Goal: Task Accomplishment & Management: Manage account settings

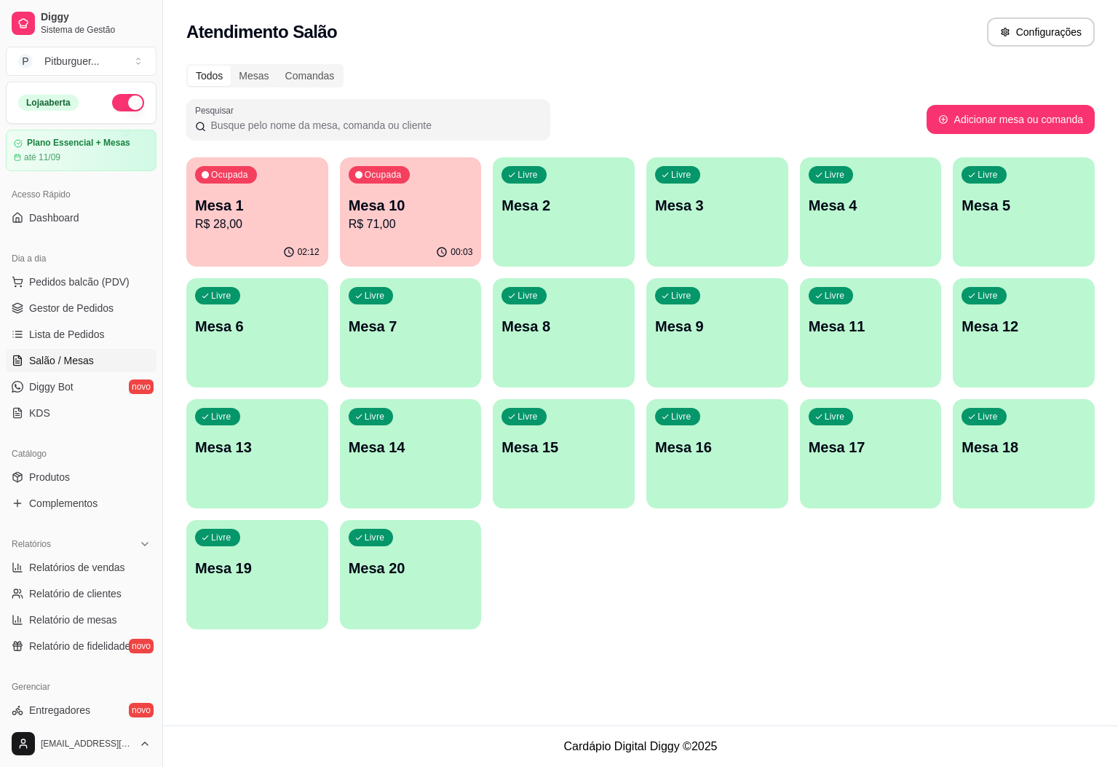
click at [397, 216] on p "R$ 71,00" at bounding box center [411, 223] width 124 height 17
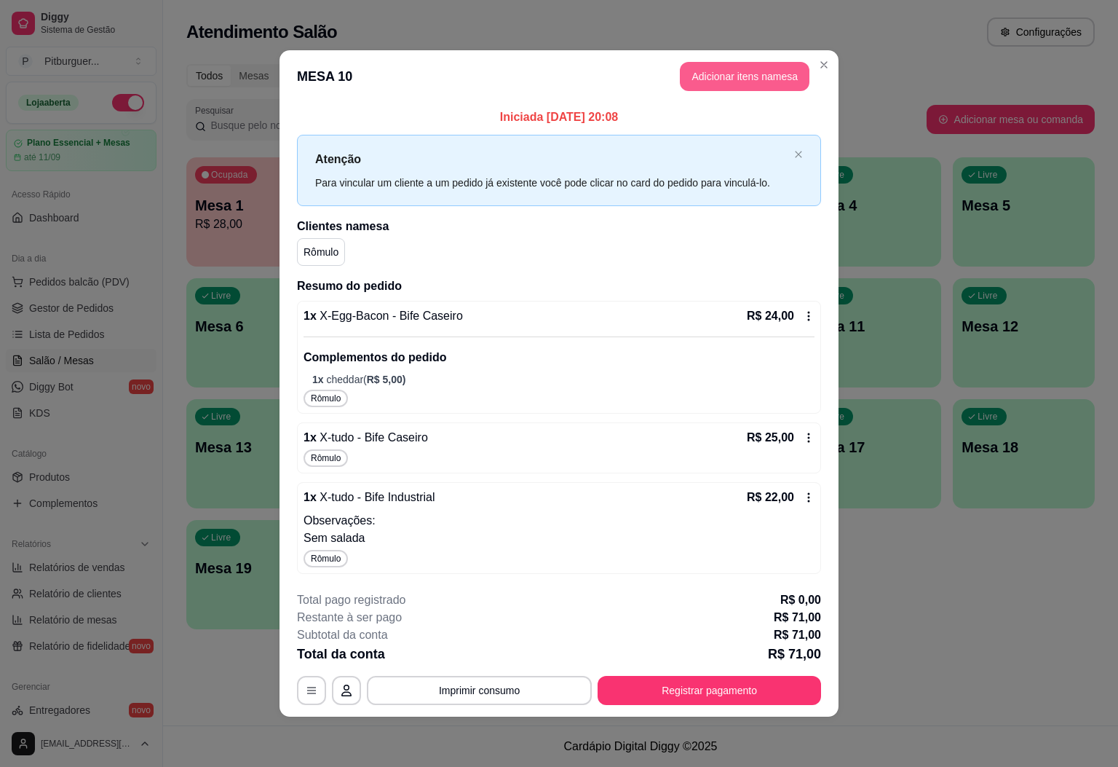
click at [777, 79] on button "Adicionar itens na mesa" at bounding box center [745, 76] width 130 height 29
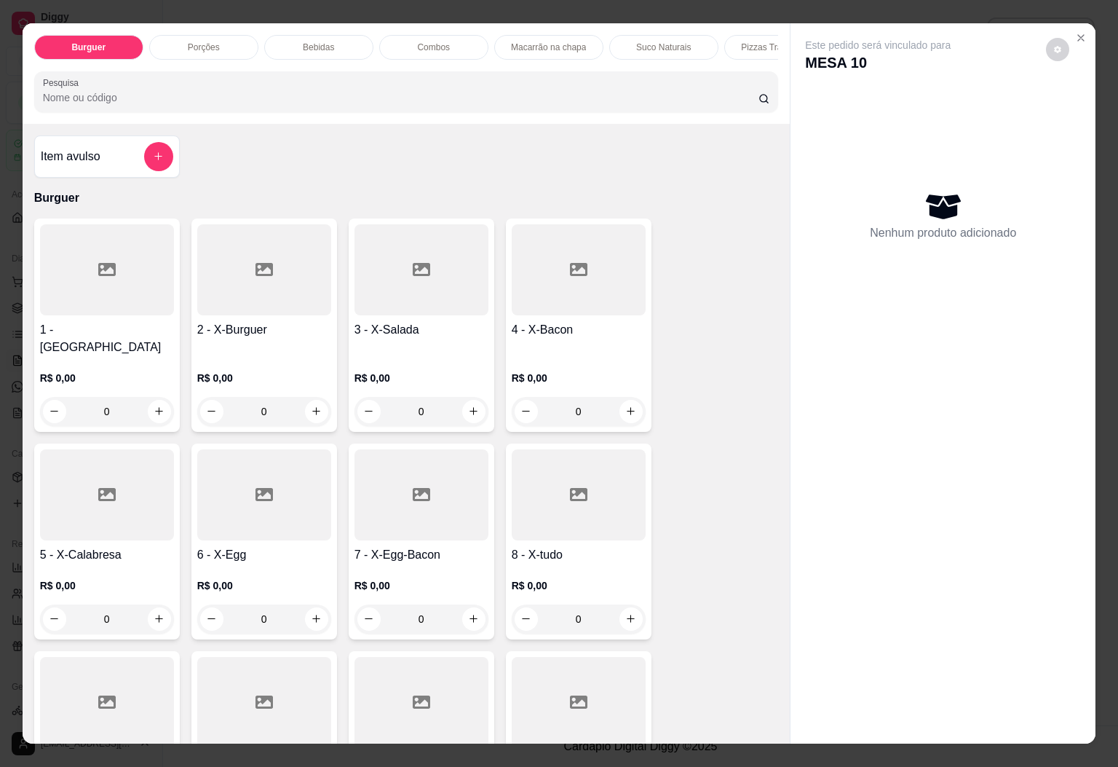
click at [306, 50] on div "Bebidas" at bounding box center [318, 47] width 109 height 25
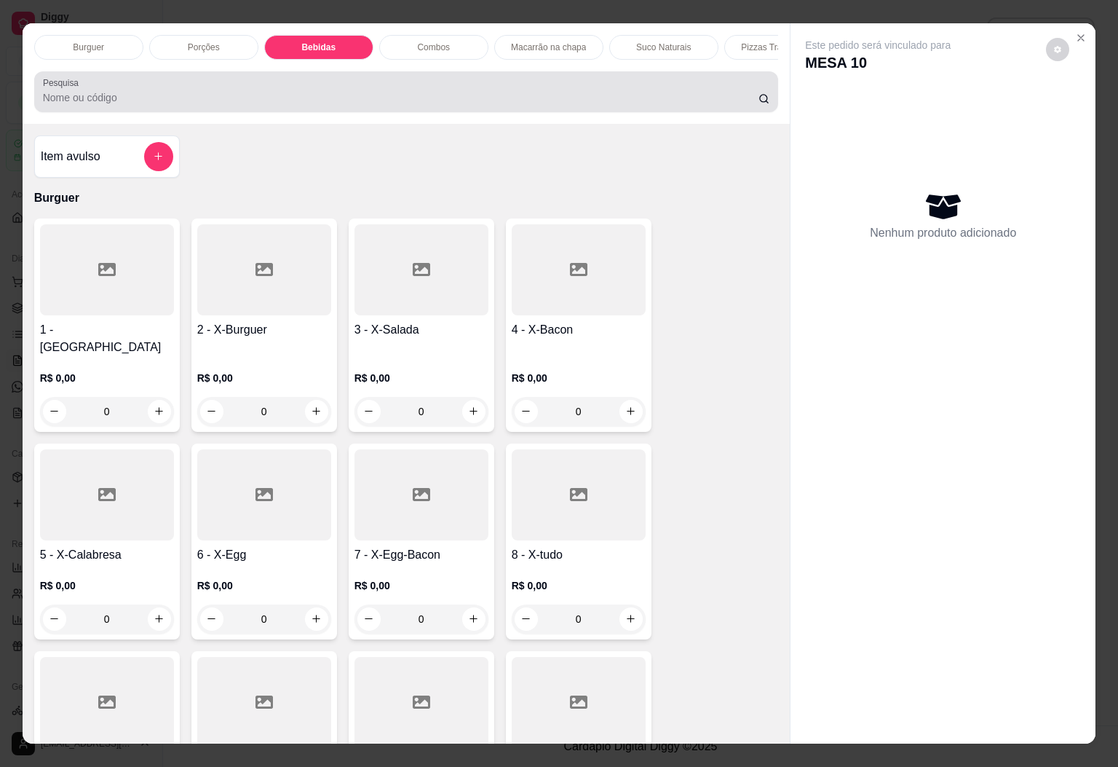
scroll to position [31, 0]
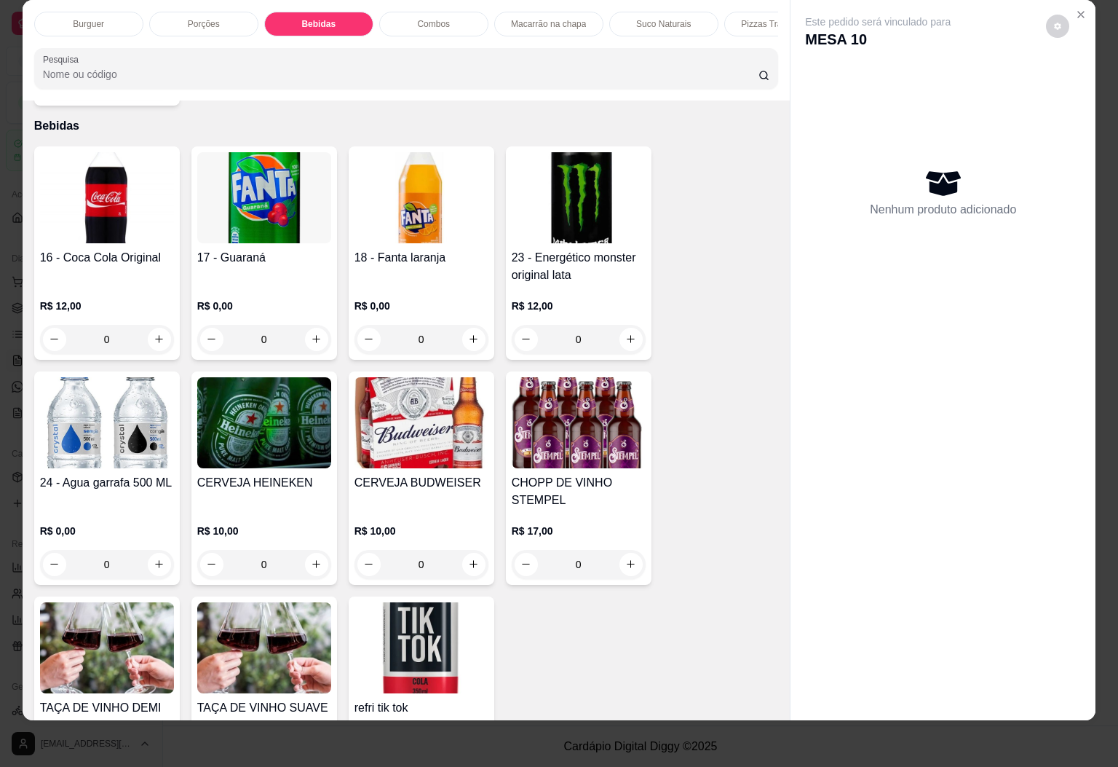
click at [83, 254] on div "16 - Coca Cola Original" at bounding box center [107, 266] width 134 height 35
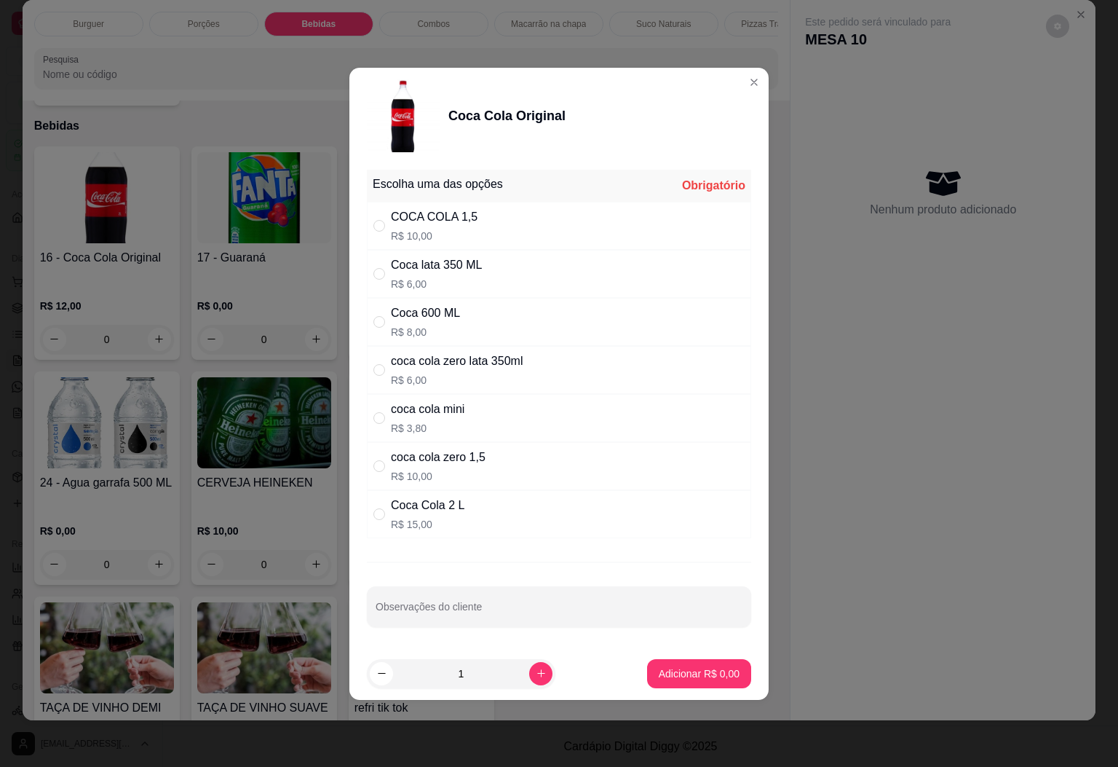
click at [564, 502] on div "Coca Cola 2 L R$ 15,00" at bounding box center [559, 514] width 384 height 48
radio input "true"
click at [653, 667] on button "Adicionar R$ 15,00" at bounding box center [696, 673] width 110 height 29
type input "1"
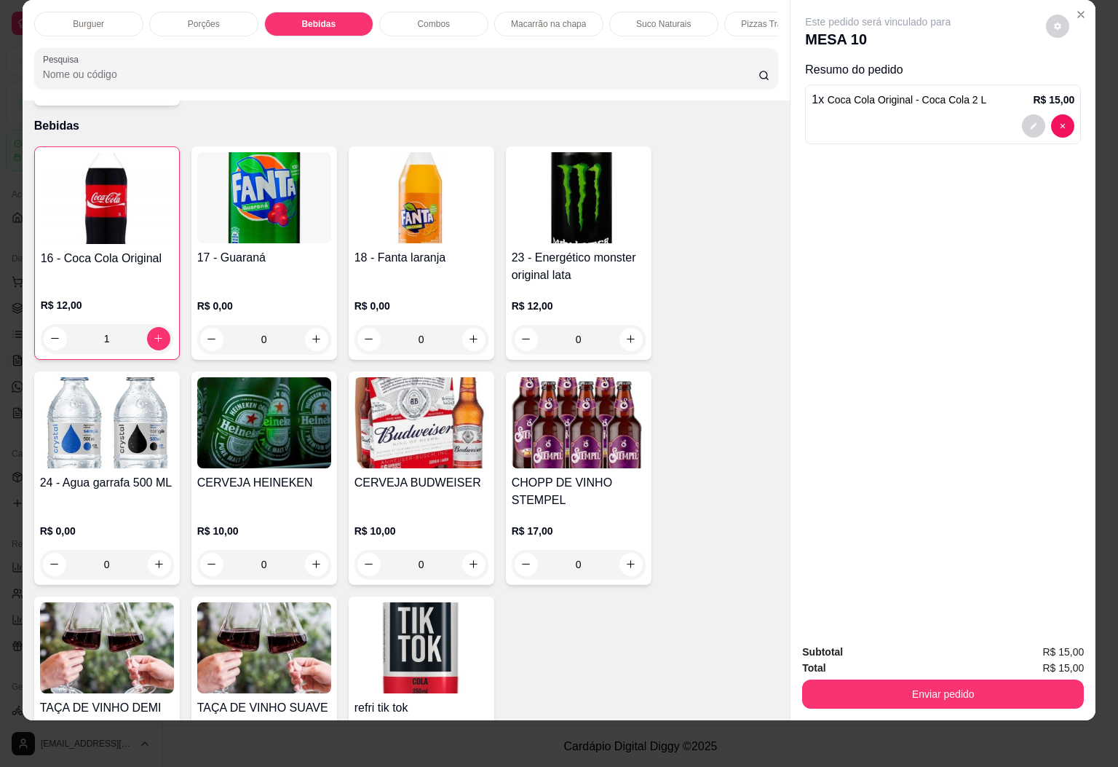
click at [566, 400] on img at bounding box center [579, 422] width 134 height 91
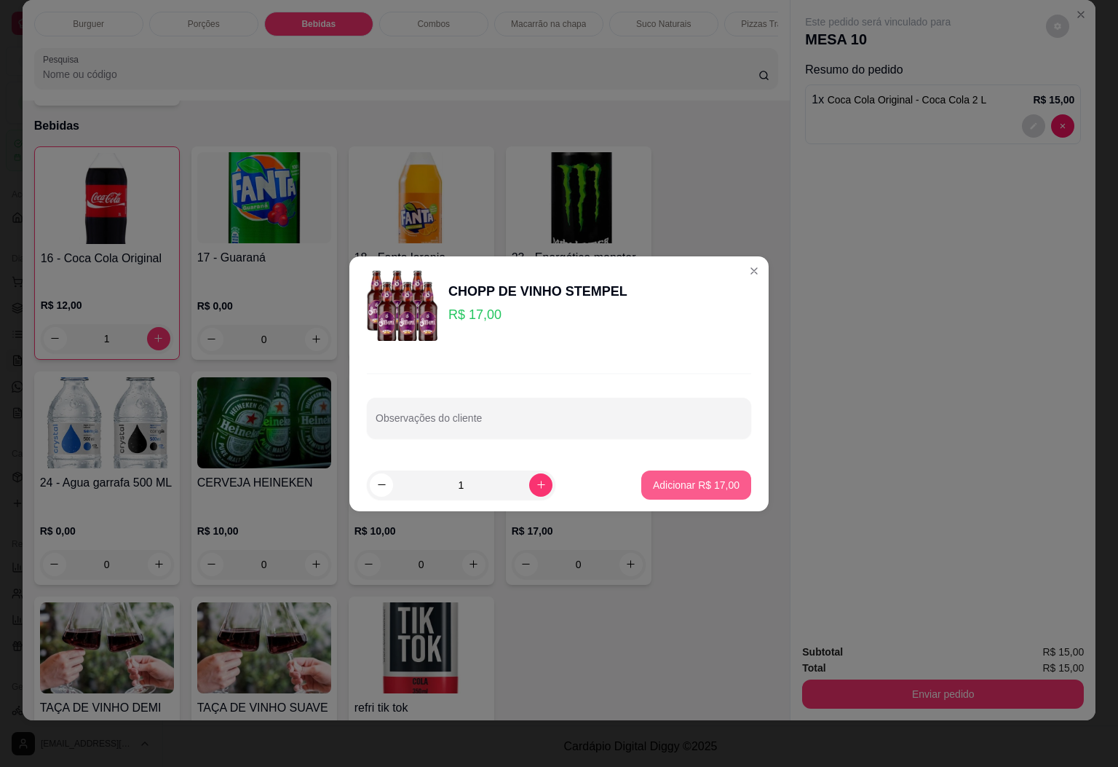
click at [689, 490] on p "Adicionar R$ 17,00" at bounding box center [696, 485] width 87 height 15
type input "1"
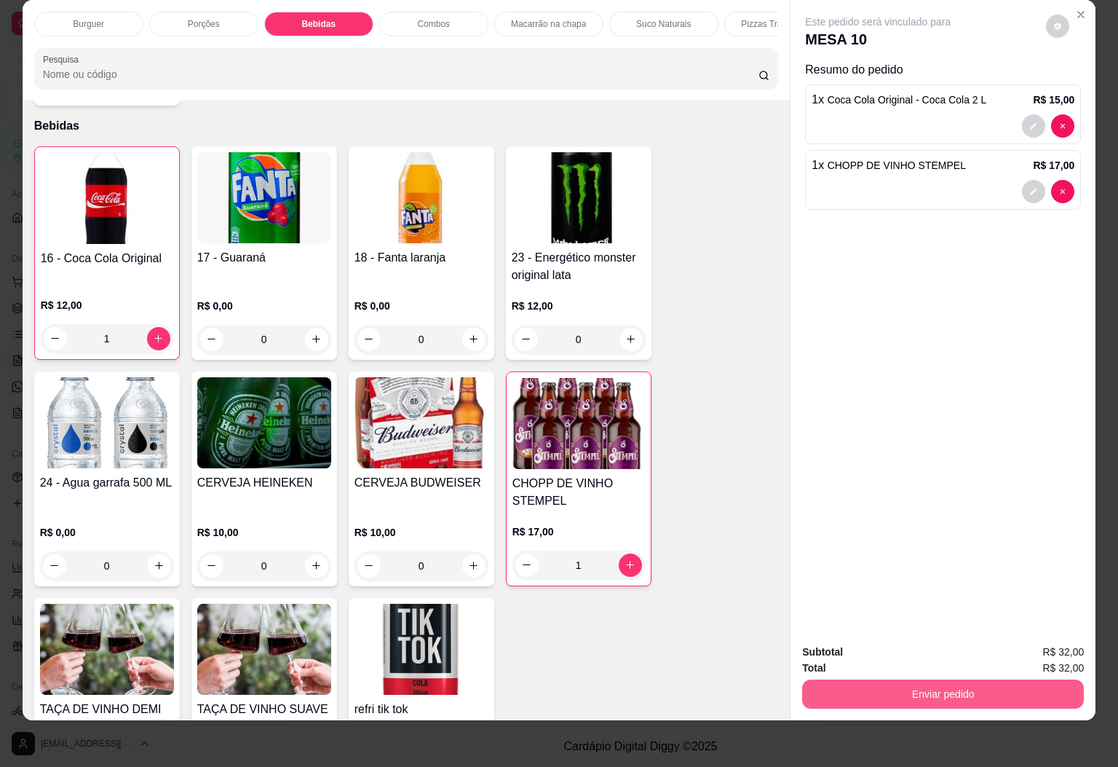
click at [903, 686] on button "Enviar pedido" at bounding box center [943, 693] width 282 height 29
click at [1038, 643] on button "Sim, quero registrar" at bounding box center [1030, 641] width 108 height 28
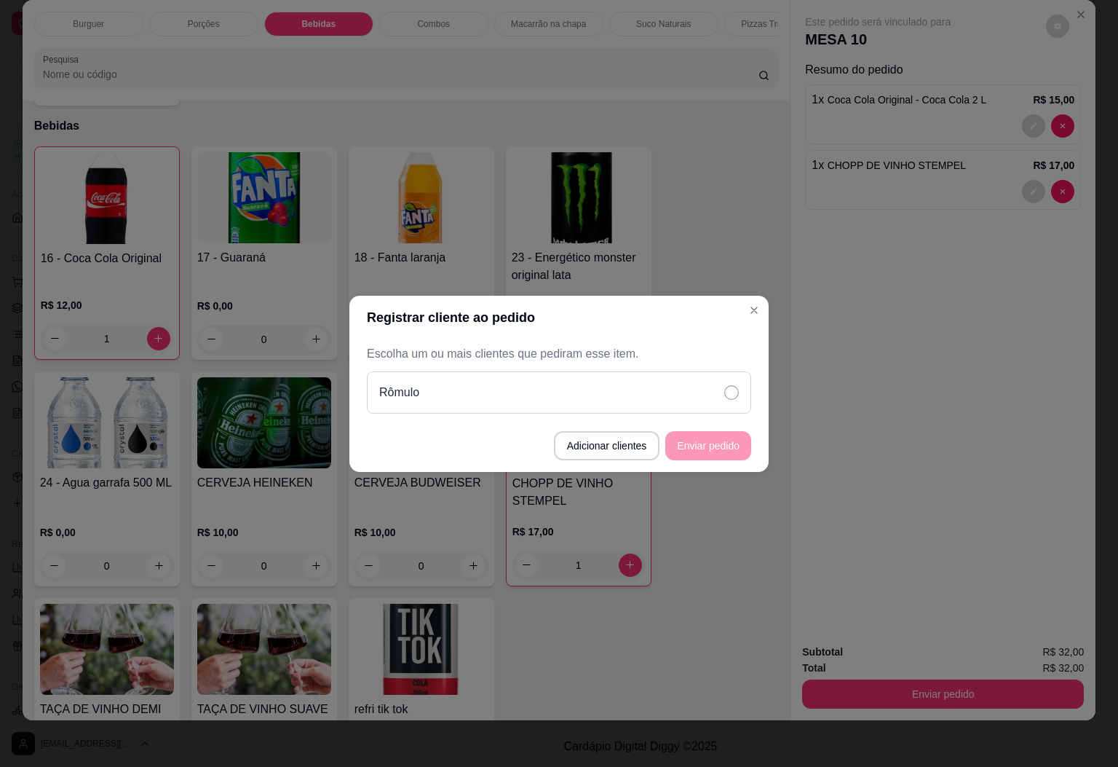
click at [718, 382] on div "Rômulo" at bounding box center [559, 392] width 384 height 42
click at [727, 455] on button "Enviar pedido" at bounding box center [708, 445] width 86 height 29
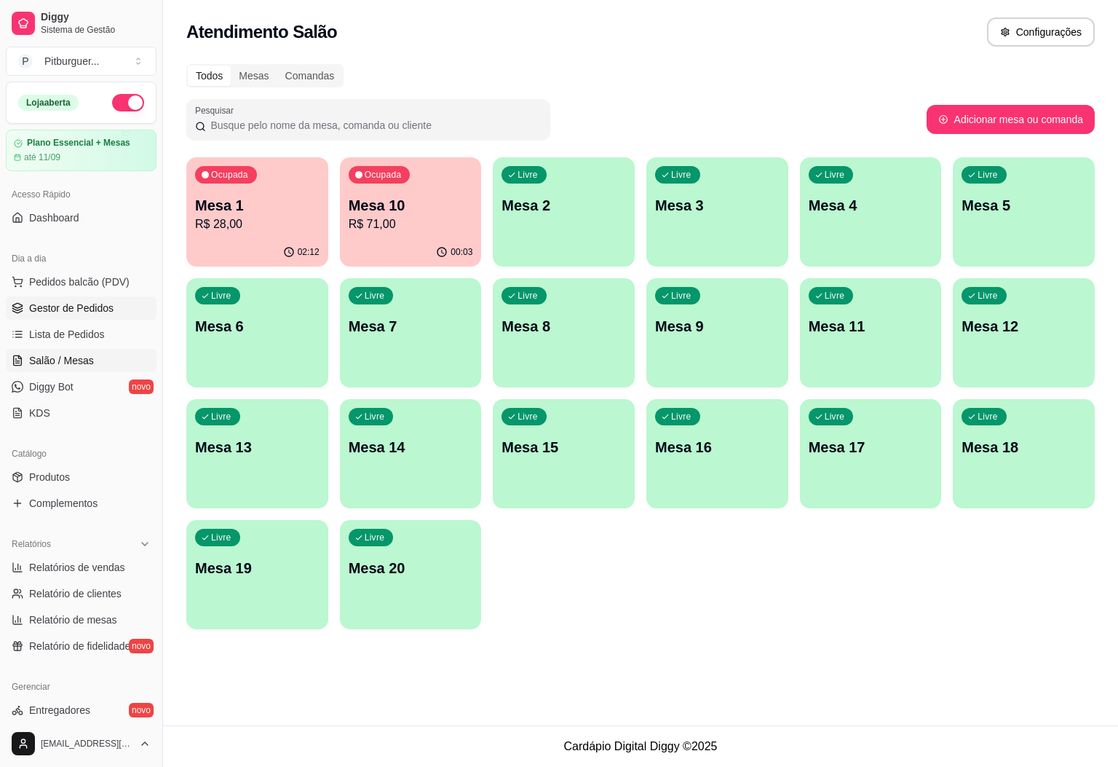
click at [114, 308] on link "Gestor de Pedidos" at bounding box center [81, 307] width 151 height 23
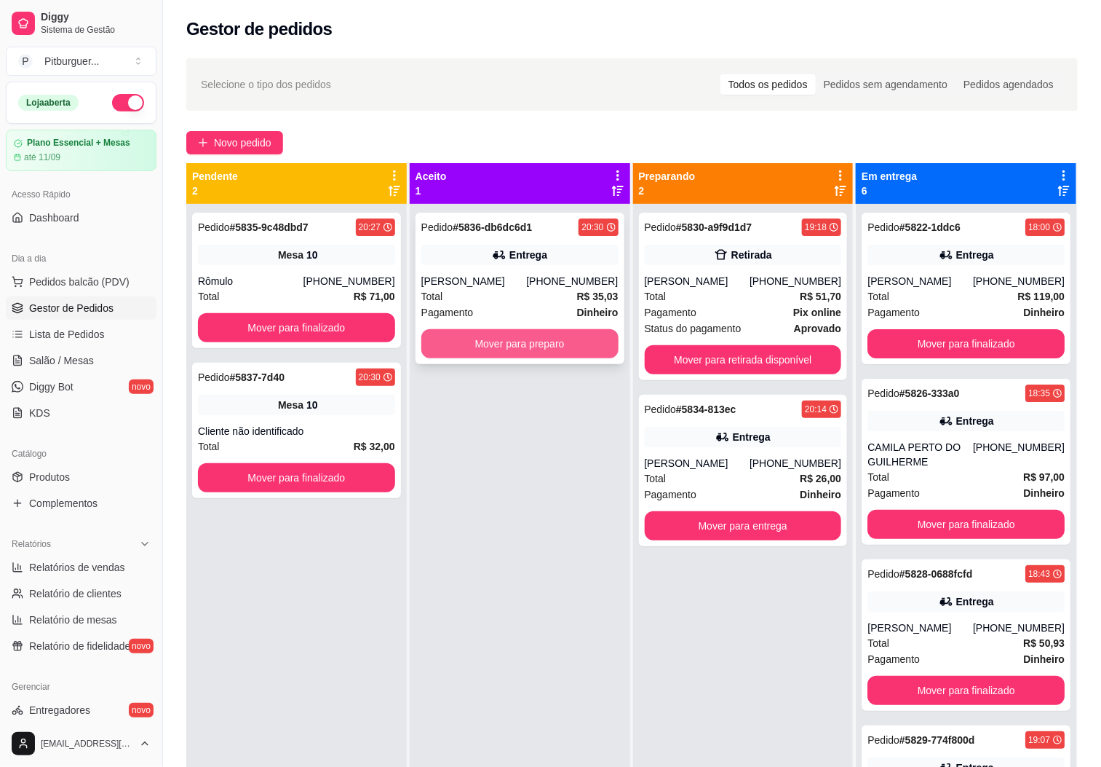
click at [546, 334] on button "Mover para preparo" at bounding box center [519, 343] width 197 height 29
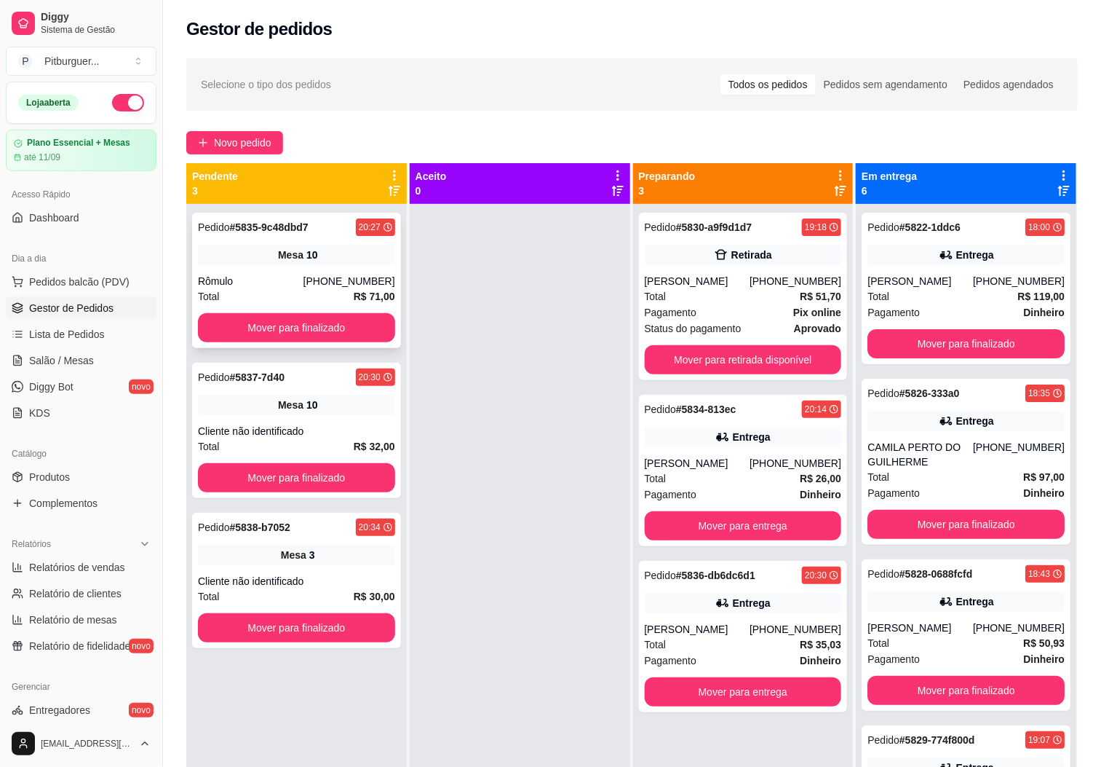
click at [269, 285] on div "Rômulo" at bounding box center [251, 281] width 106 height 15
click at [99, 359] on link "Salão / Mesas" at bounding box center [81, 360] width 151 height 23
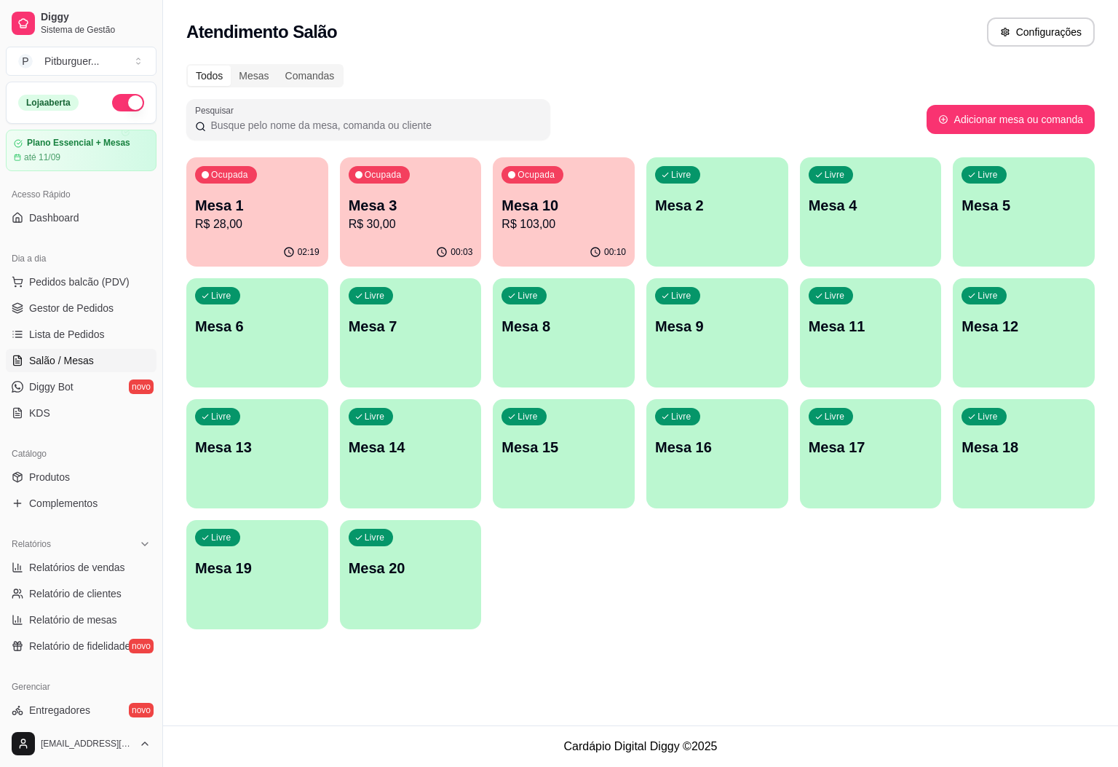
click at [536, 231] on p "R$ 103,00" at bounding box center [564, 223] width 124 height 17
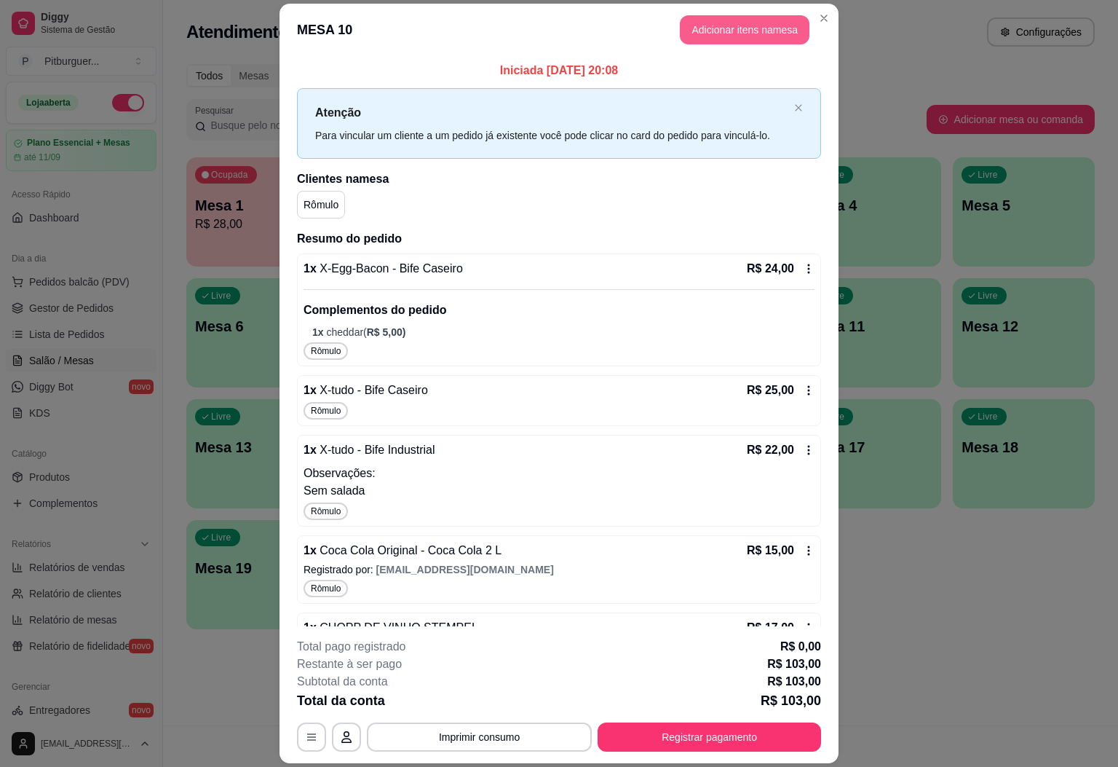
click at [738, 27] on button "Adicionar itens na mesa" at bounding box center [745, 29] width 130 height 29
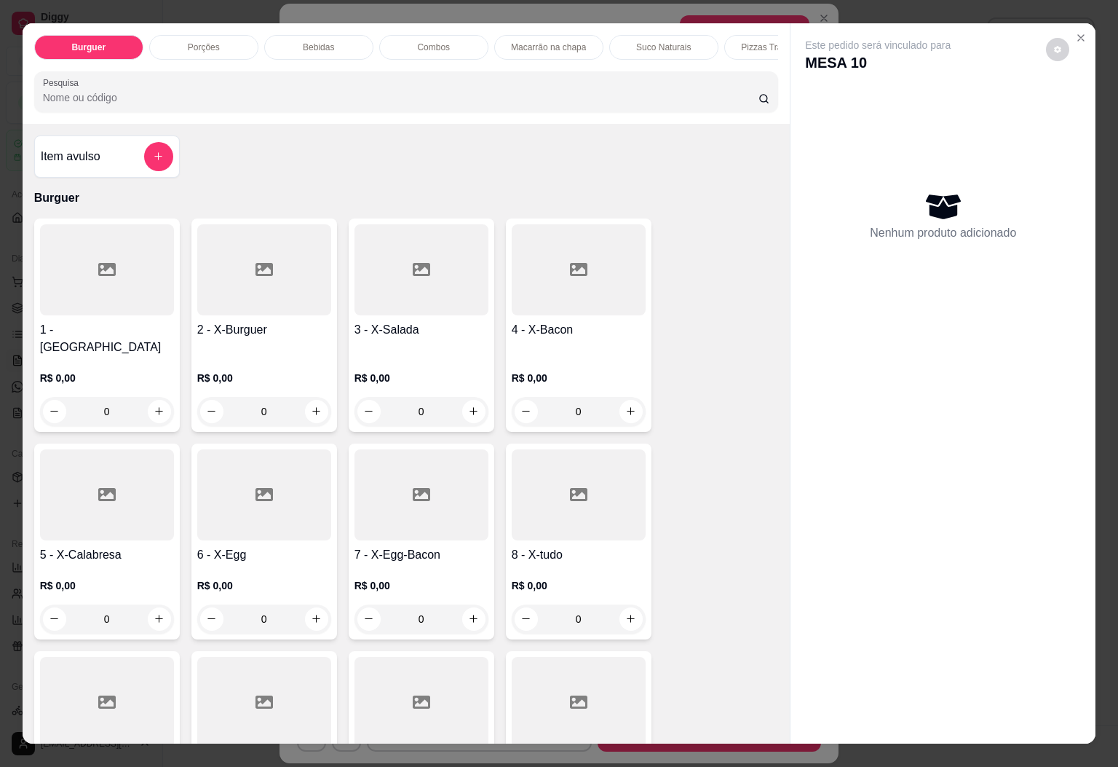
click at [546, 267] on div at bounding box center [579, 269] width 134 height 91
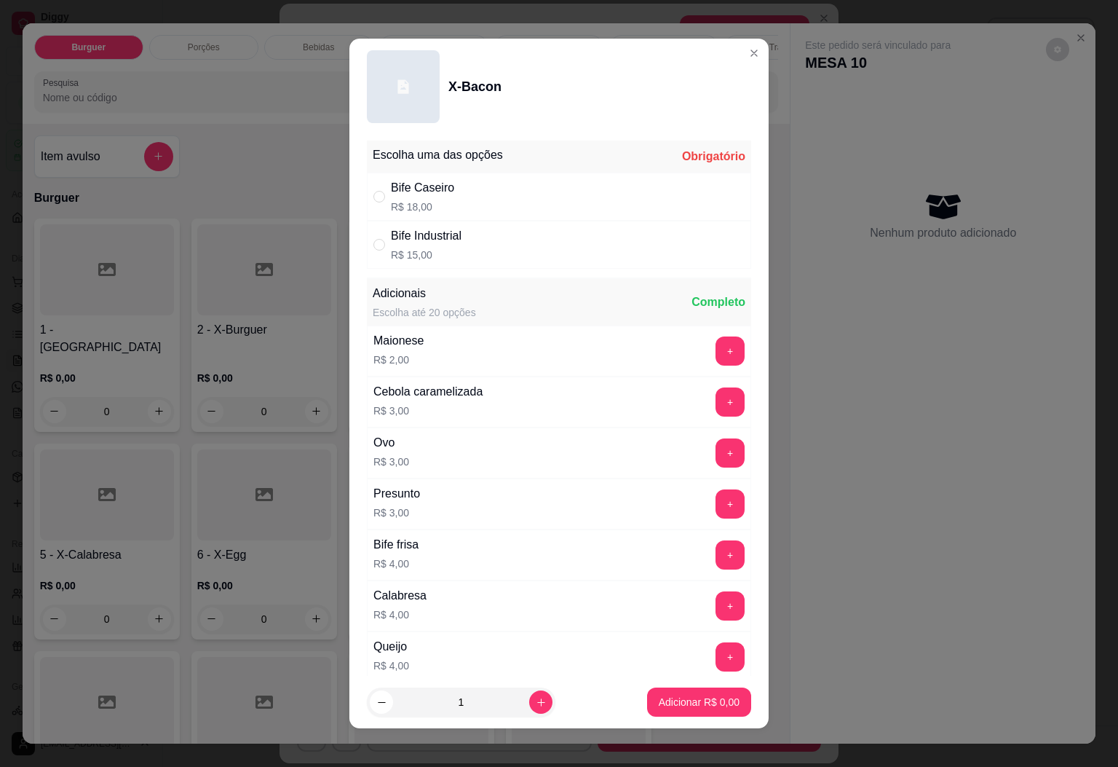
click at [524, 188] on div "Bife Caseiro R$ 18,00" at bounding box center [559, 197] width 384 height 48
radio input "true"
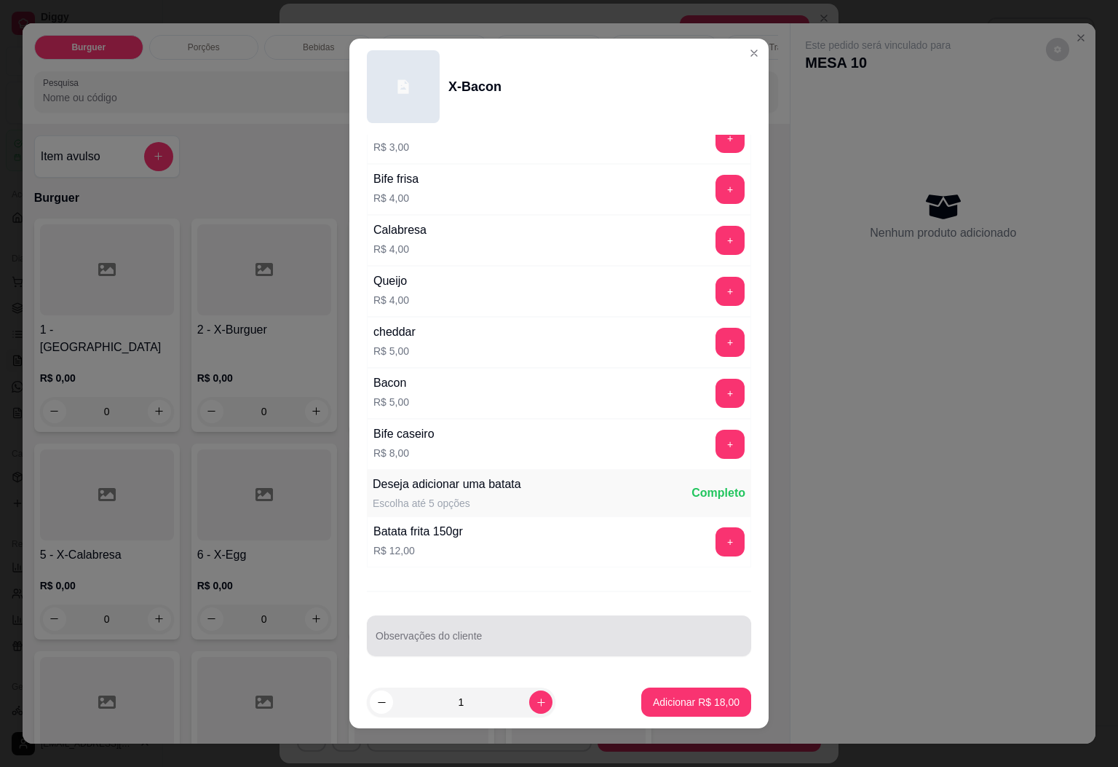
scroll to position [376, 0]
click at [468, 645] on input "Observações do cliente" at bounding box center [559, 641] width 367 height 15
type input "sem alface"
click at [708, 692] on button "Adicionar R$ 18,00" at bounding box center [696, 701] width 110 height 29
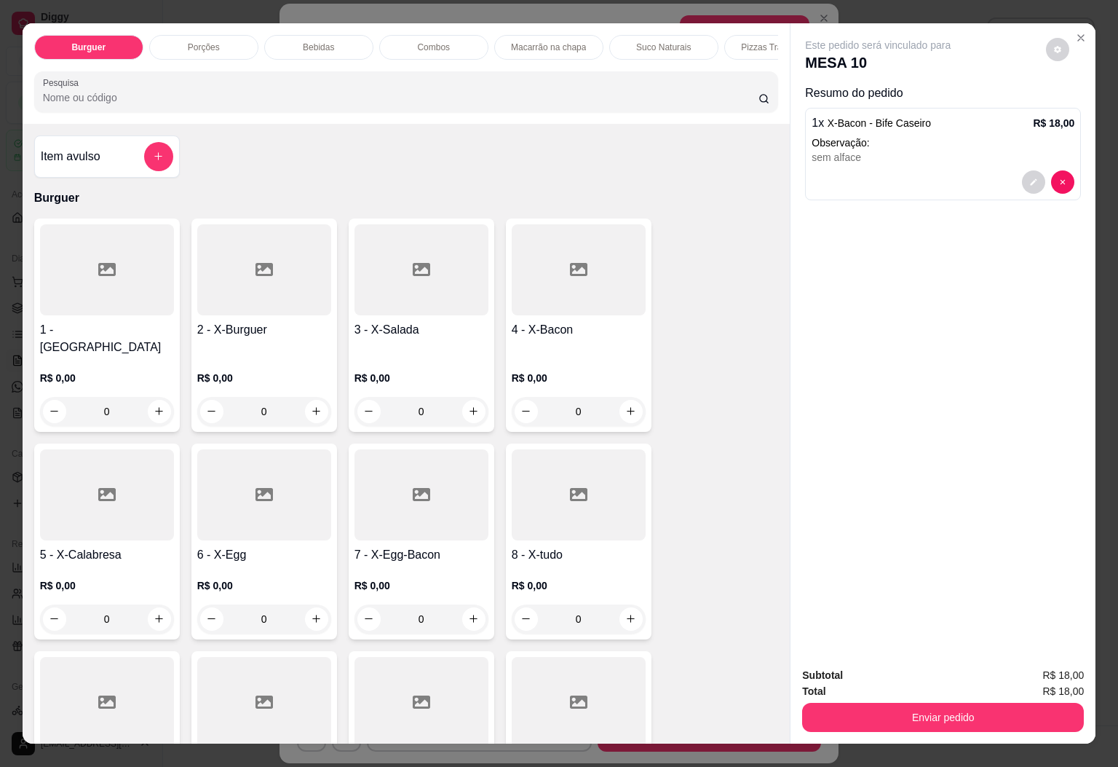
click at [863, 689] on div "Total R$ 18,00" at bounding box center [943, 691] width 282 height 16
click at [858, 703] on button "Enviar pedido" at bounding box center [943, 716] width 282 height 29
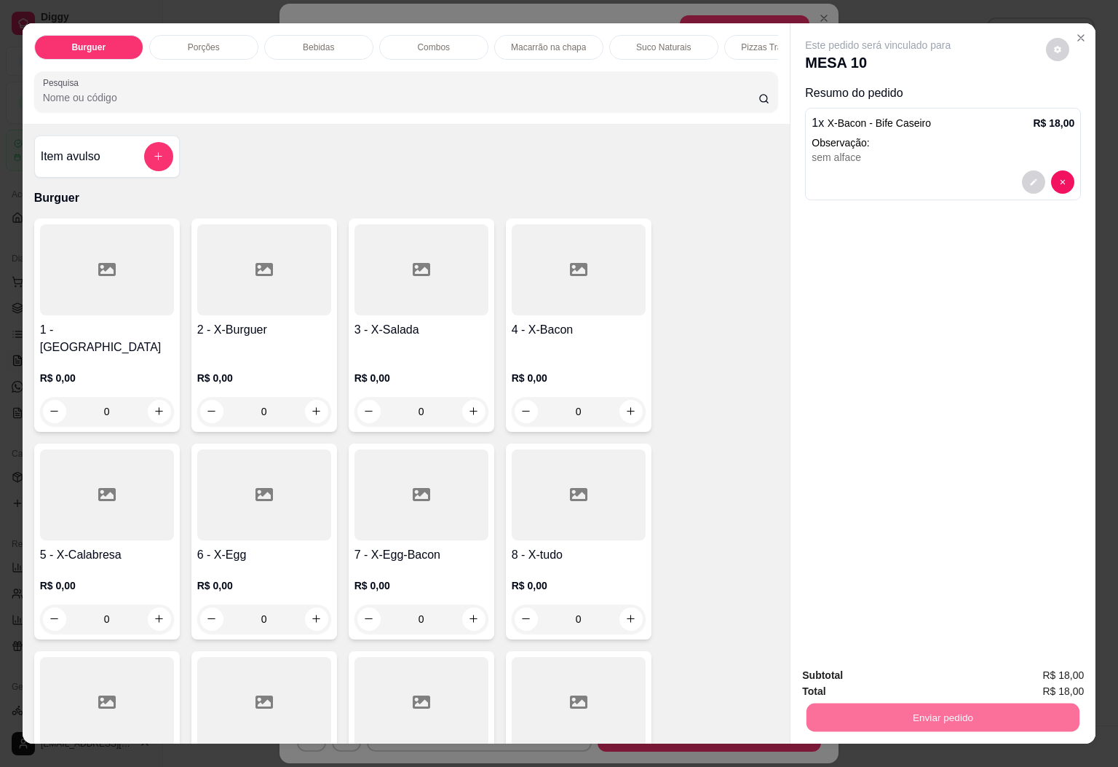
click at [1015, 668] on button "Sim, quero registrar" at bounding box center [1030, 674] width 108 height 28
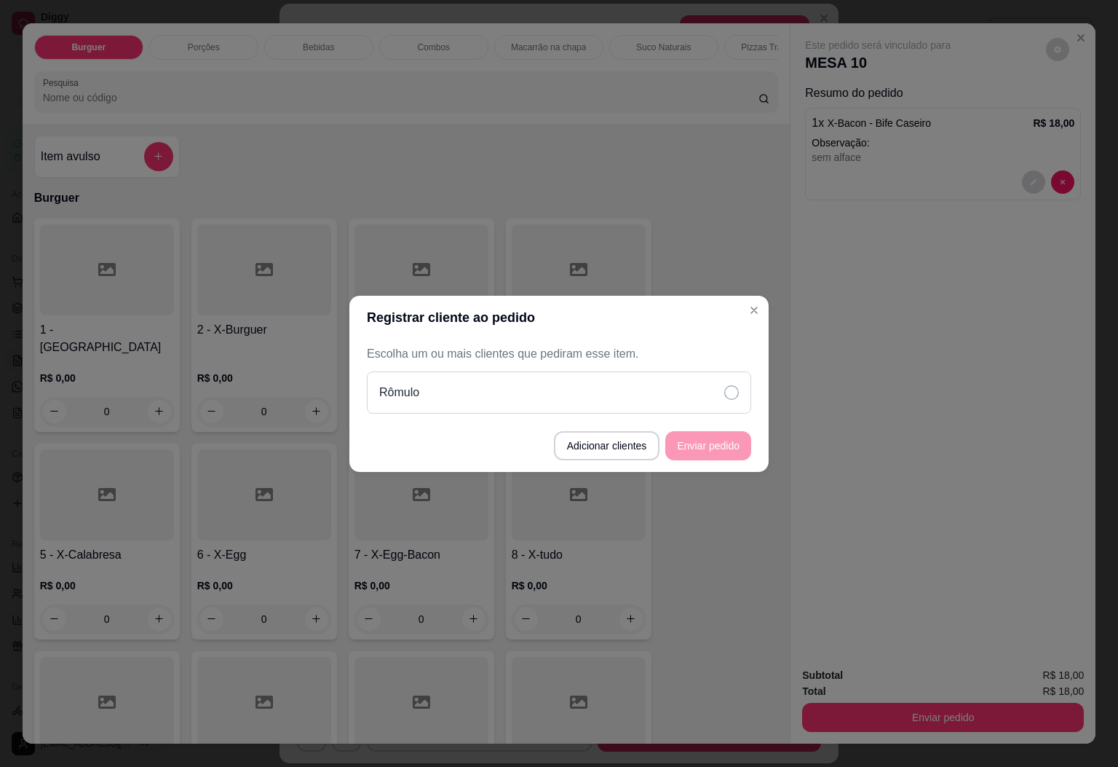
click at [692, 398] on div "Rômulo" at bounding box center [559, 392] width 384 height 42
click at [710, 446] on button "Enviar pedido" at bounding box center [708, 445] width 86 height 29
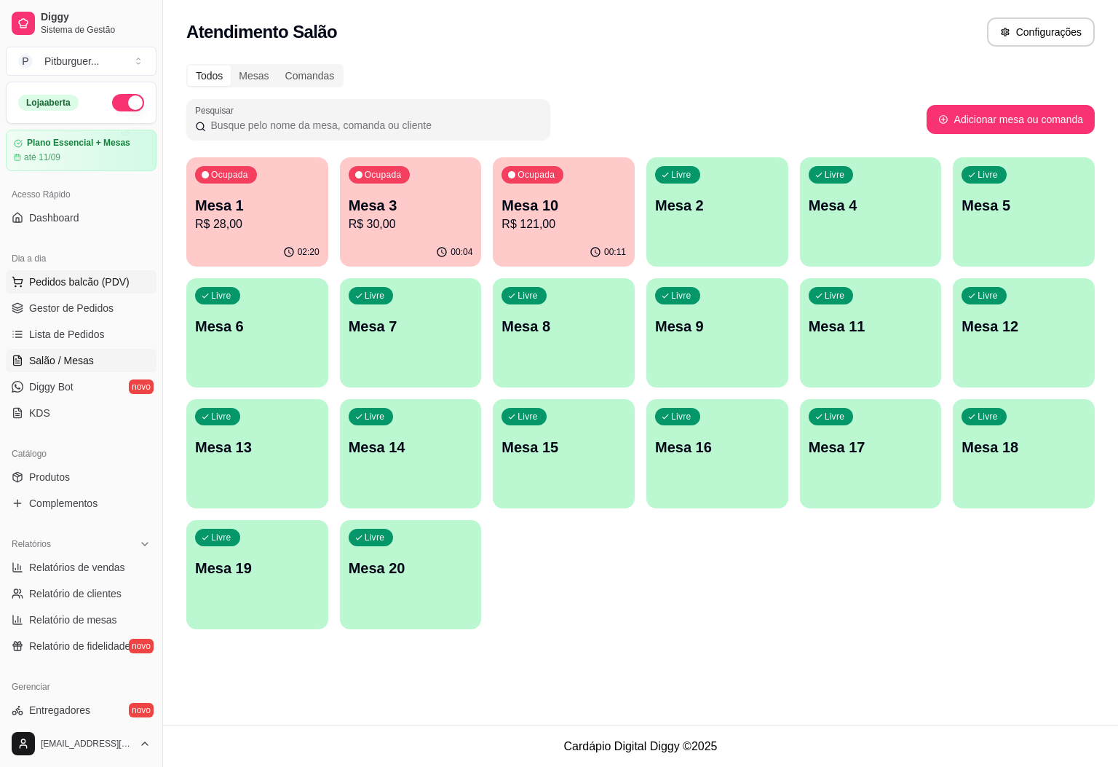
click at [74, 280] on span "Pedidos balcão (PDV)" at bounding box center [79, 281] width 100 height 15
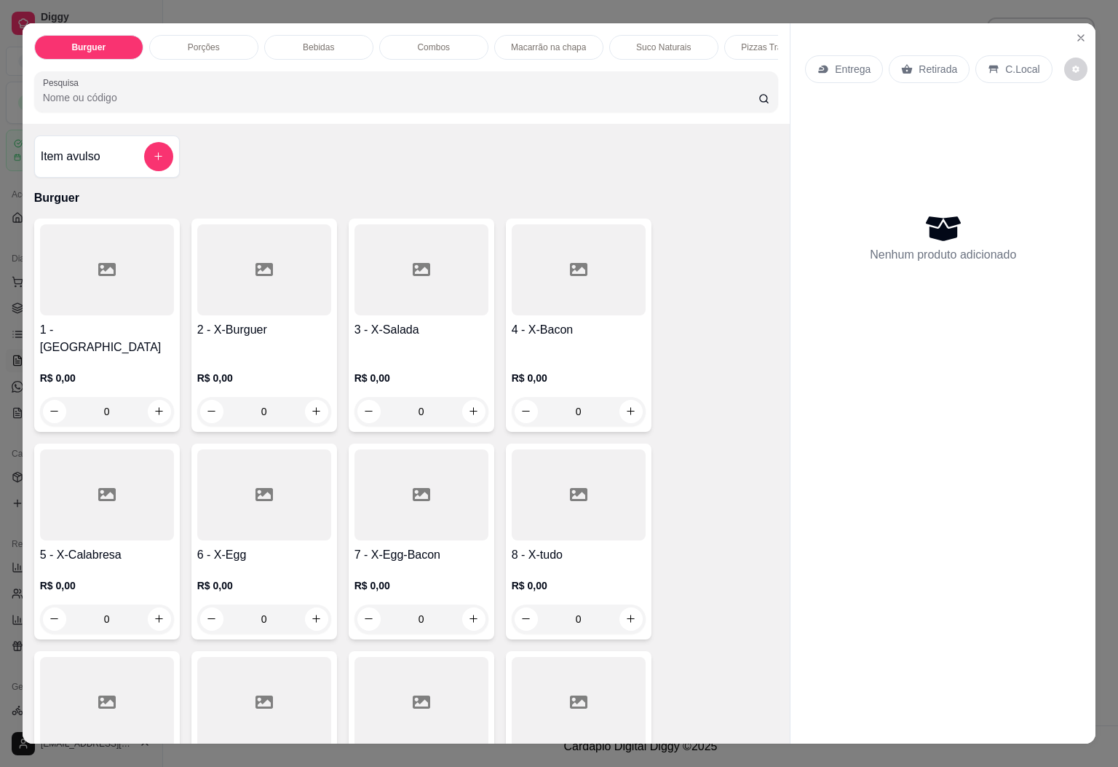
click at [566, 46] on div "Macarrão na chapa" at bounding box center [548, 47] width 109 height 25
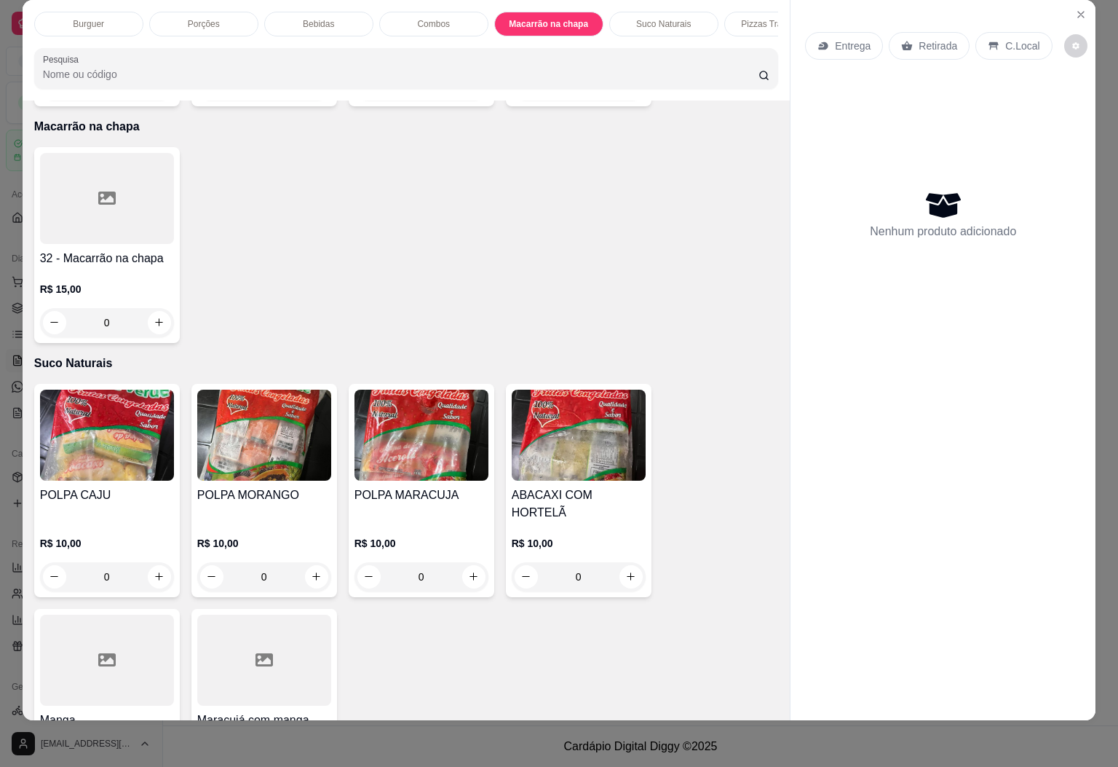
click at [71, 228] on div "32 - Macarrão na chapa R$ 15,00 0" at bounding box center [107, 245] width 146 height 196
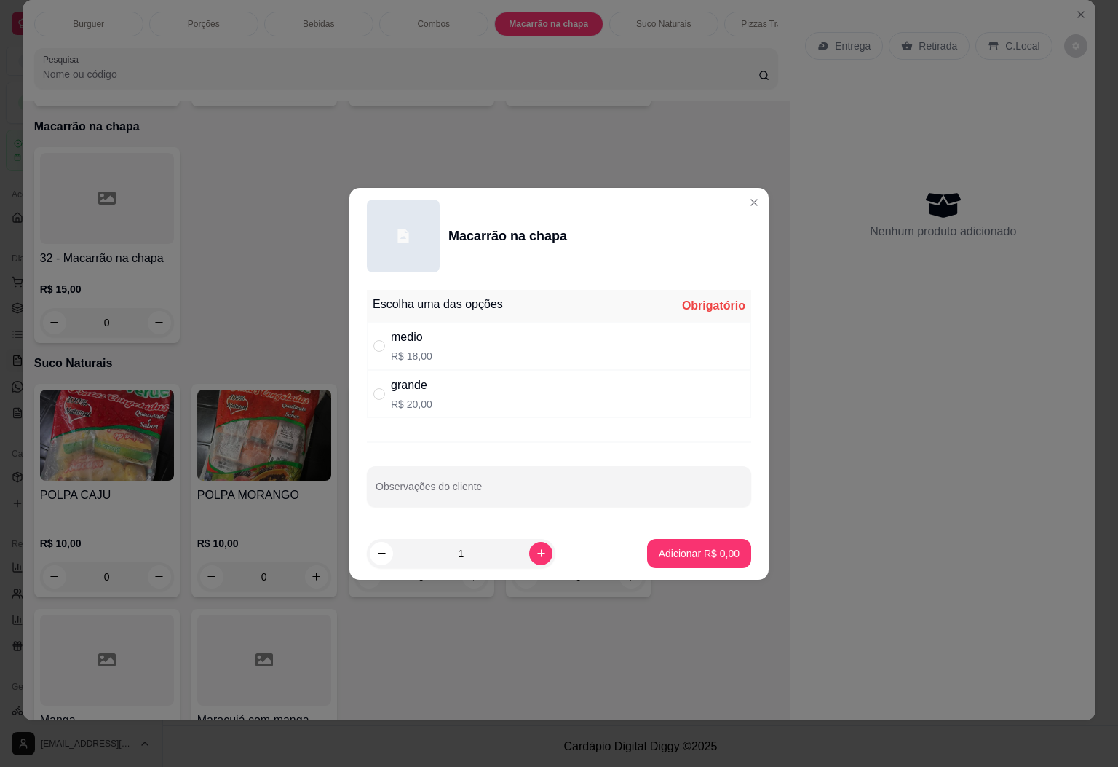
click at [448, 356] on div "medio R$ 18,00" at bounding box center [559, 346] width 384 height 48
radio input "true"
click at [483, 498] on input "Observações do cliente" at bounding box center [559, 492] width 367 height 15
type input "SOMENTE [PERSON_NAME] E TOMATE"
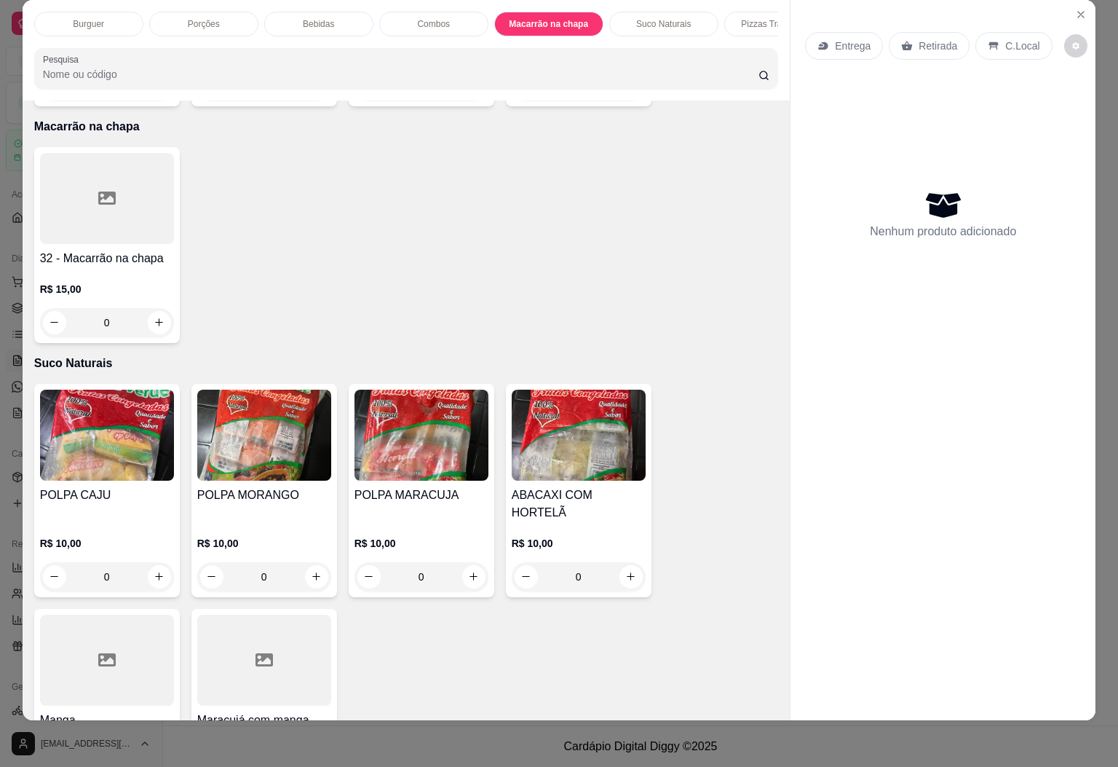
click at [130, 250] on h4 "32 - Macarrão na chapa" at bounding box center [107, 258] width 134 height 17
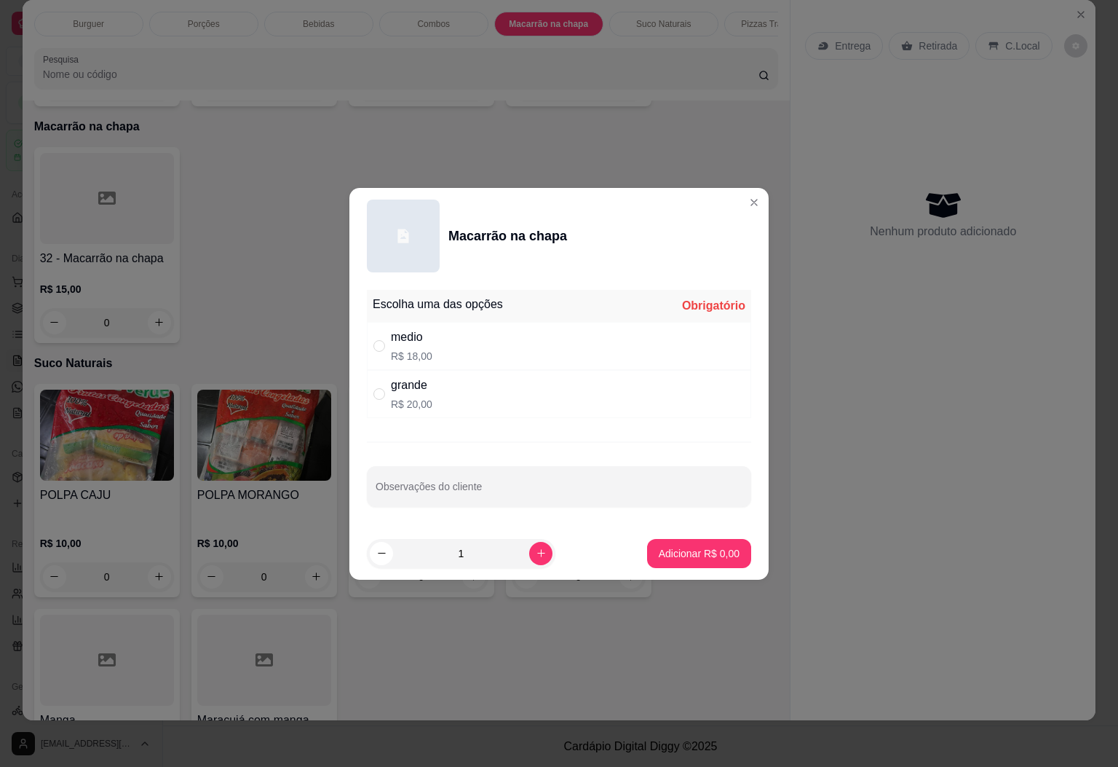
click at [452, 356] on div "medio R$ 18,00" at bounding box center [559, 346] width 384 height 48
radio input "true"
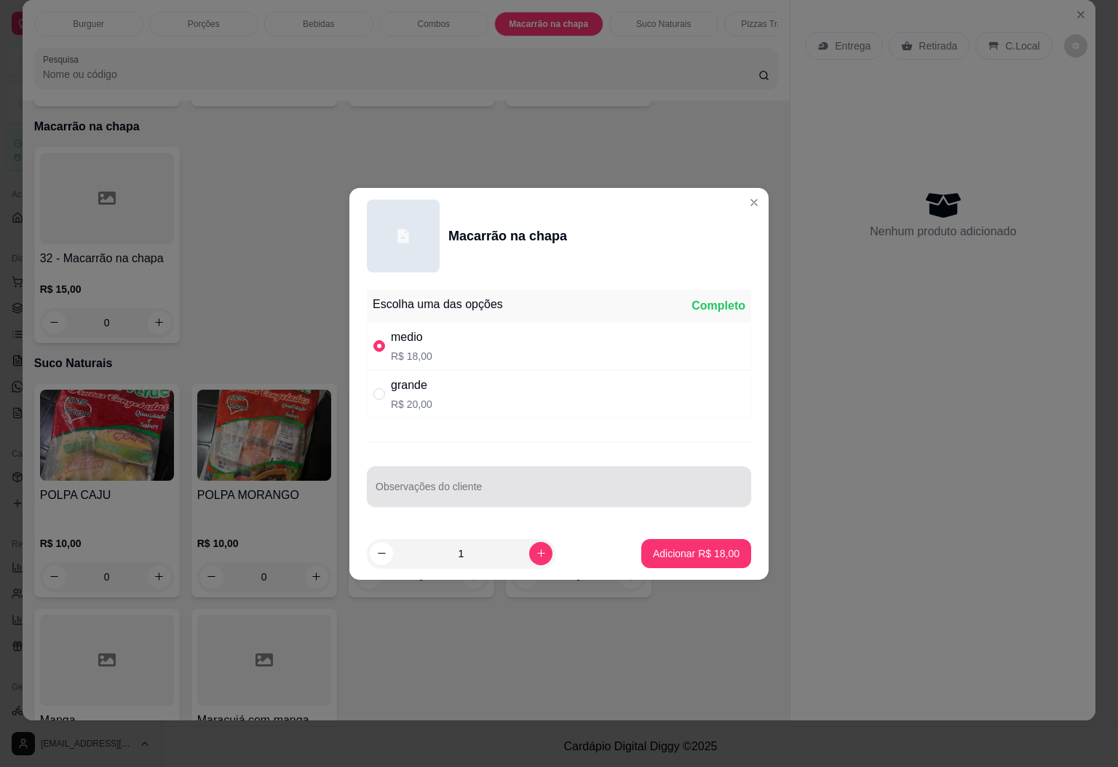
click at [494, 488] on input "Observações do cliente" at bounding box center [559, 492] width 367 height 15
type input "SOMENTE [PERSON_NAME] E TOMATE"
click at [678, 564] on button "Adicionar R$ 18,00" at bounding box center [696, 553] width 110 height 29
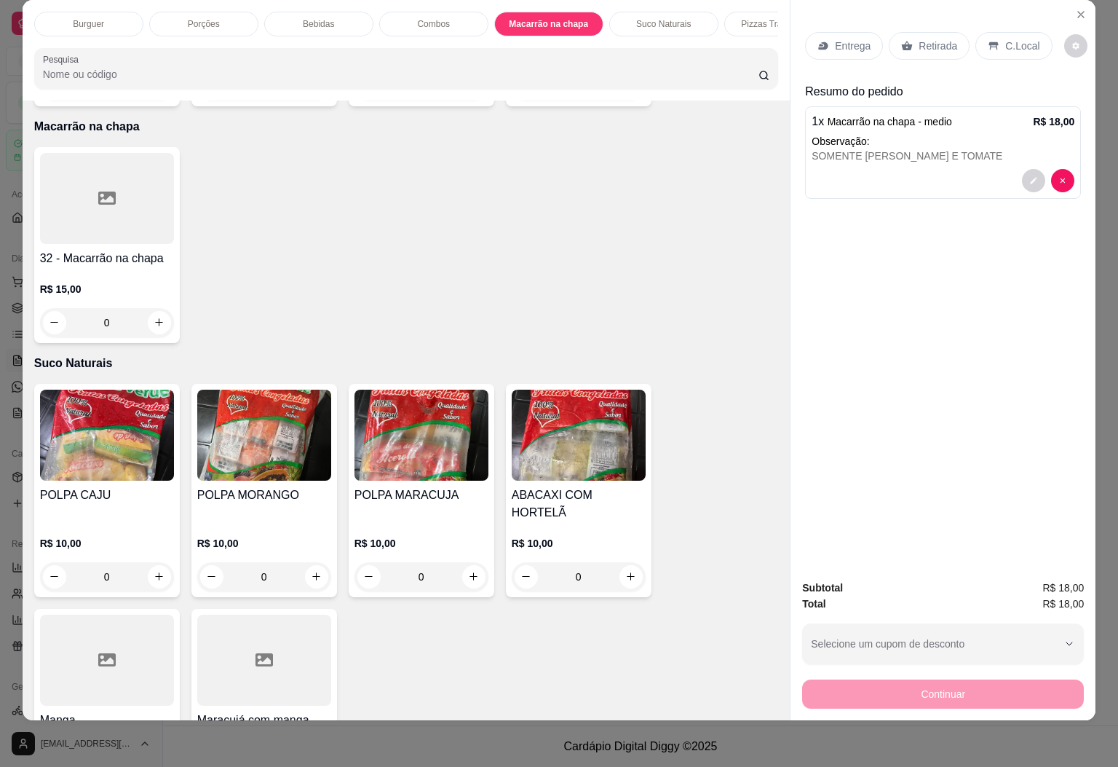
click at [849, 39] on p "Entrega" at bounding box center [853, 46] width 36 height 15
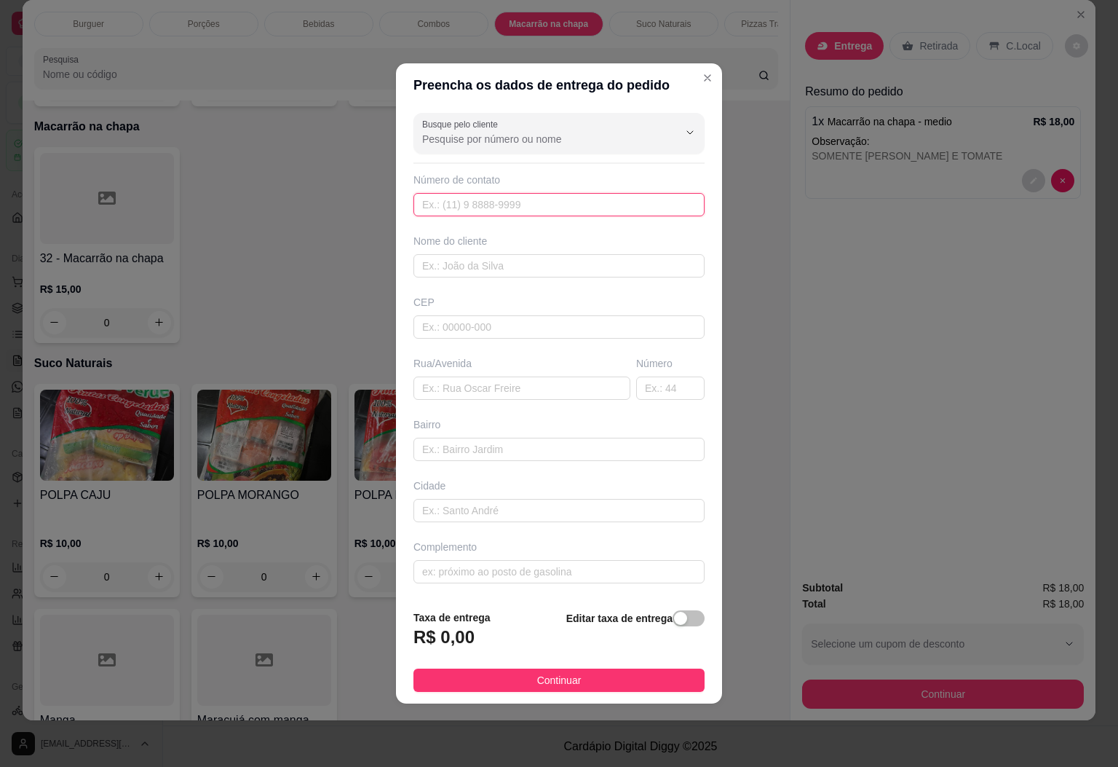
click at [547, 212] on input "text" at bounding box center [558, 204] width 291 height 23
click at [507, 258] on input "text" at bounding box center [558, 265] width 291 height 23
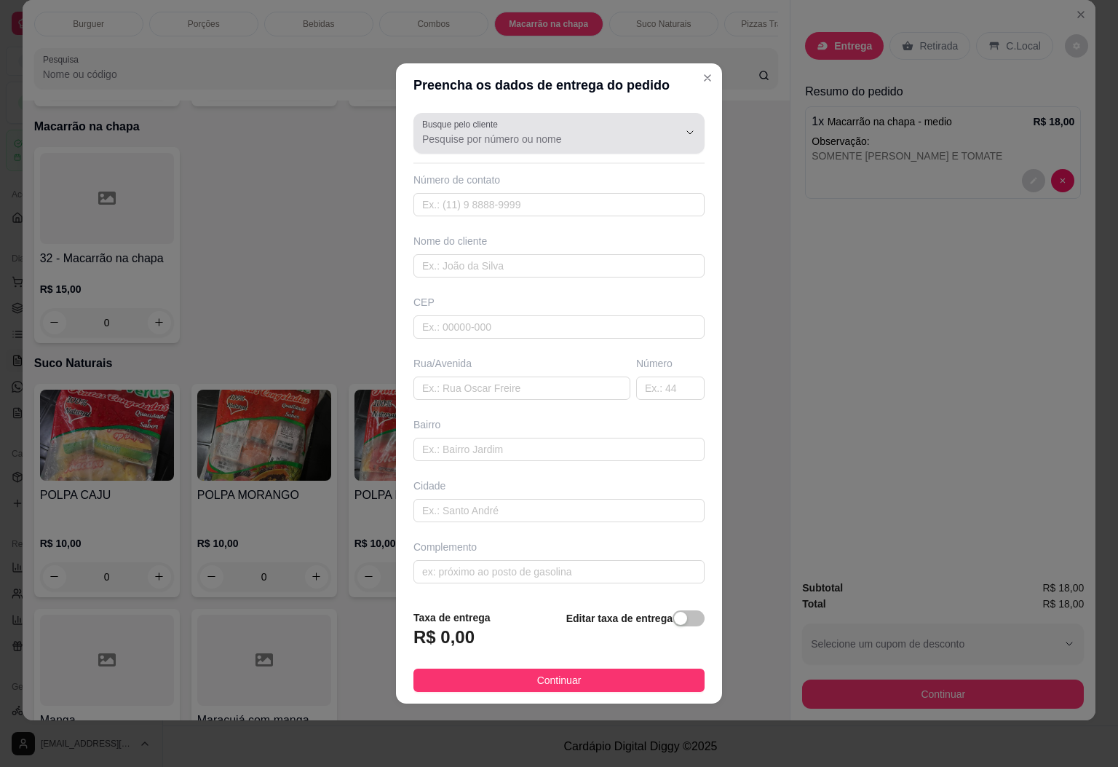
click at [559, 124] on div at bounding box center [559, 133] width 274 height 29
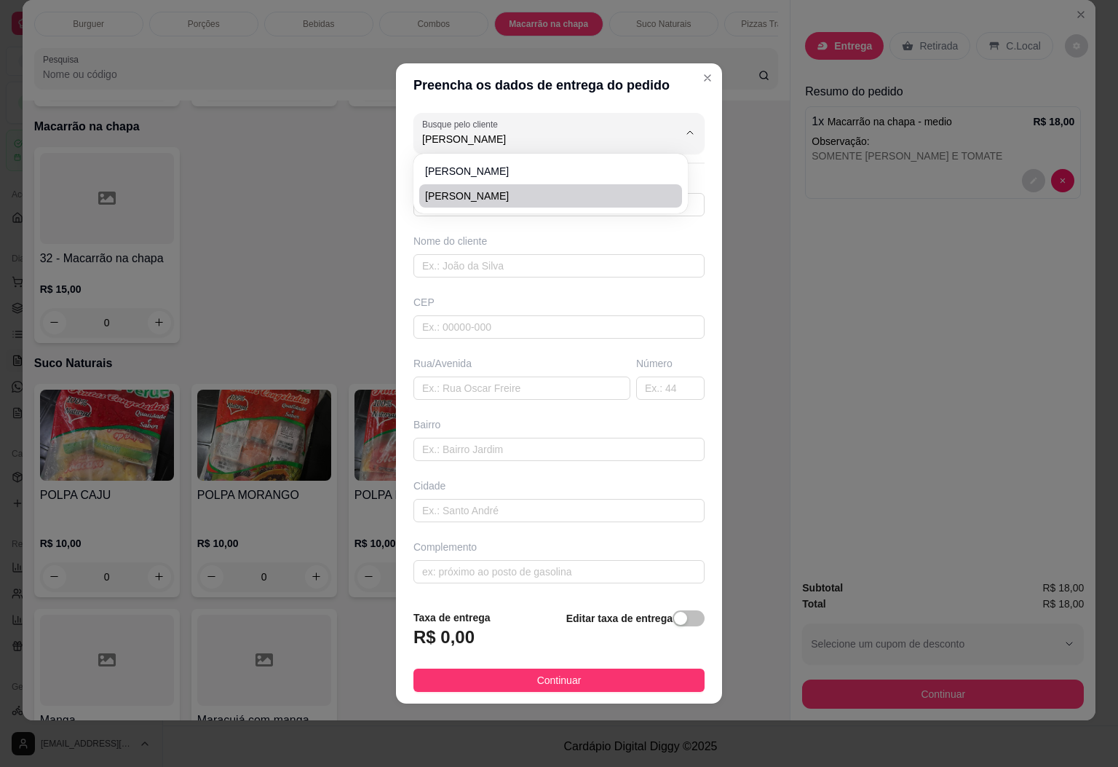
type input "[PERSON_NAME]"
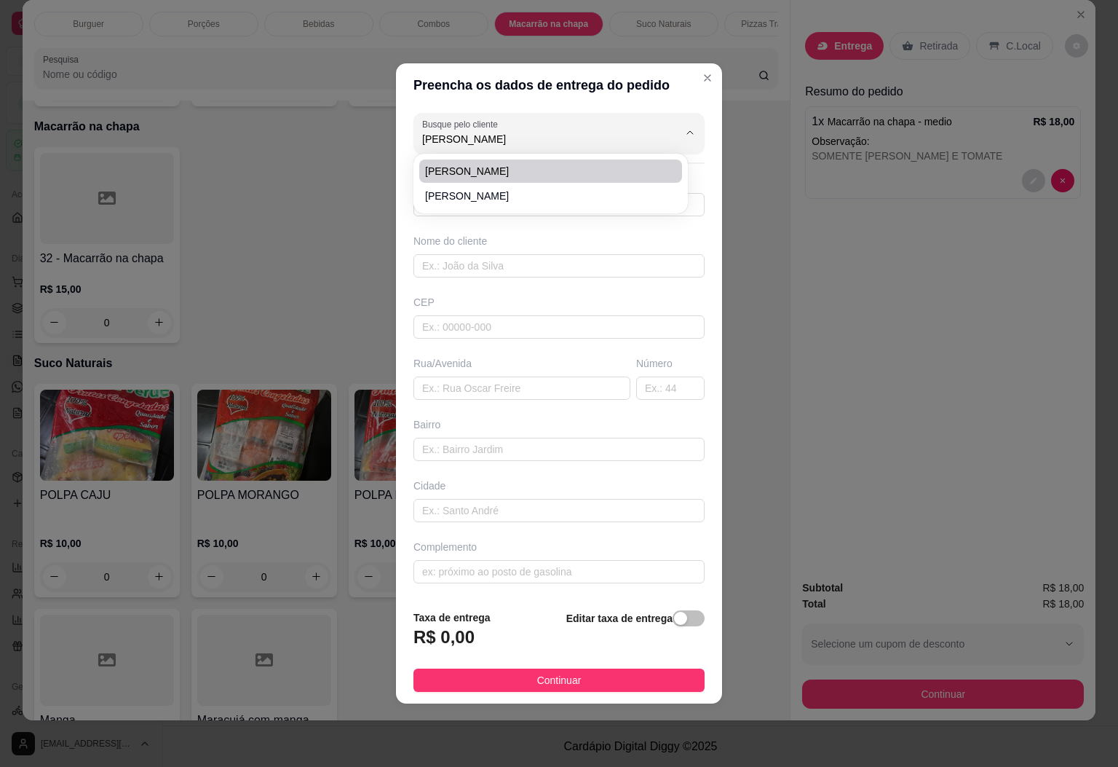
click at [514, 175] on span "[PERSON_NAME]" at bounding box center [543, 171] width 237 height 15
type input "[PERSON_NAME]"
type input "28999139484"
type input "[PERSON_NAME]"
type input "estrada"
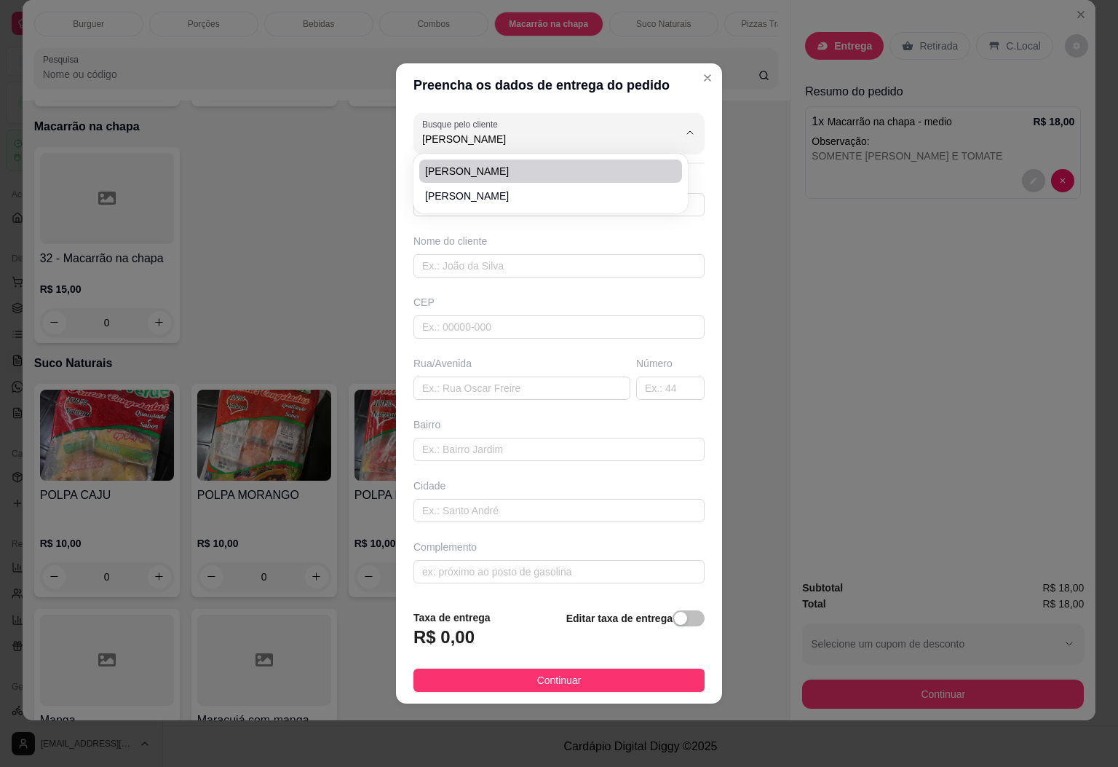
type input "Mundo novo"
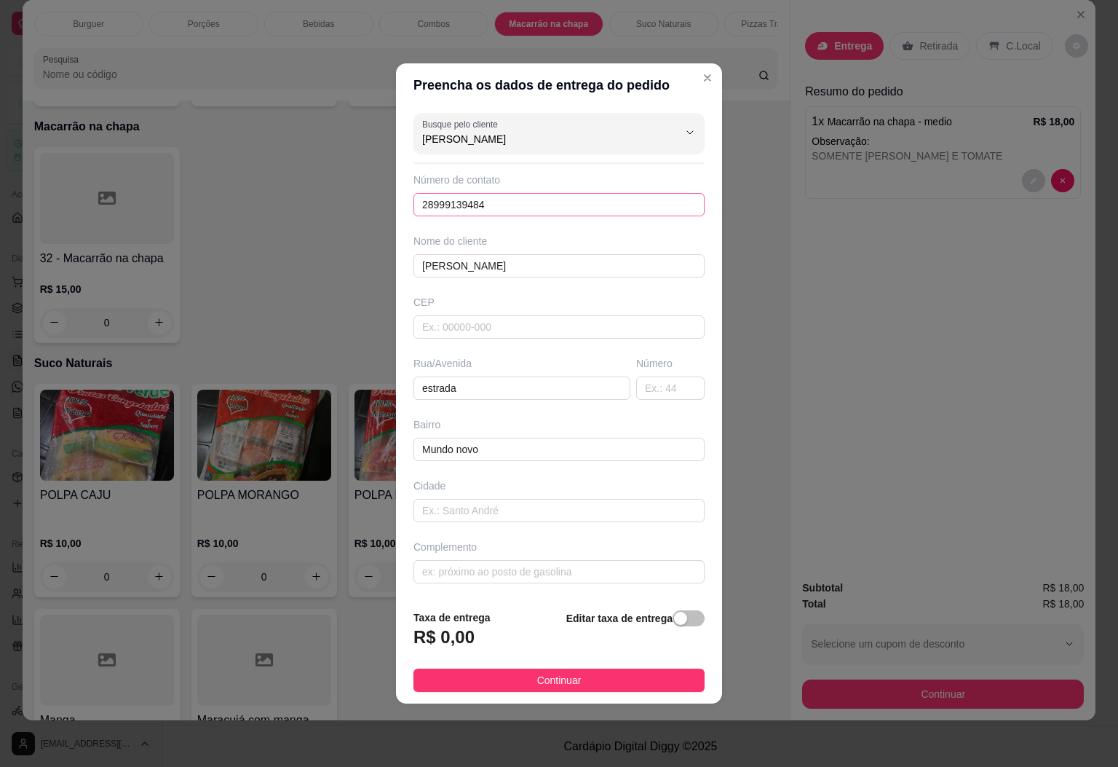
type input "[PERSON_NAME]"
drag, startPoint x: 510, startPoint y: 204, endPoint x: 309, endPoint y: 228, distance: 202.3
click at [309, 228] on div "Preencha os dados de entrega do pedido Busque pelo cliente [PERSON_NAME] Número…" at bounding box center [559, 383] width 1118 height 767
type input "[PHONE_NUMBER]"
click at [536, 132] on input "[PERSON_NAME]" at bounding box center [538, 139] width 233 height 15
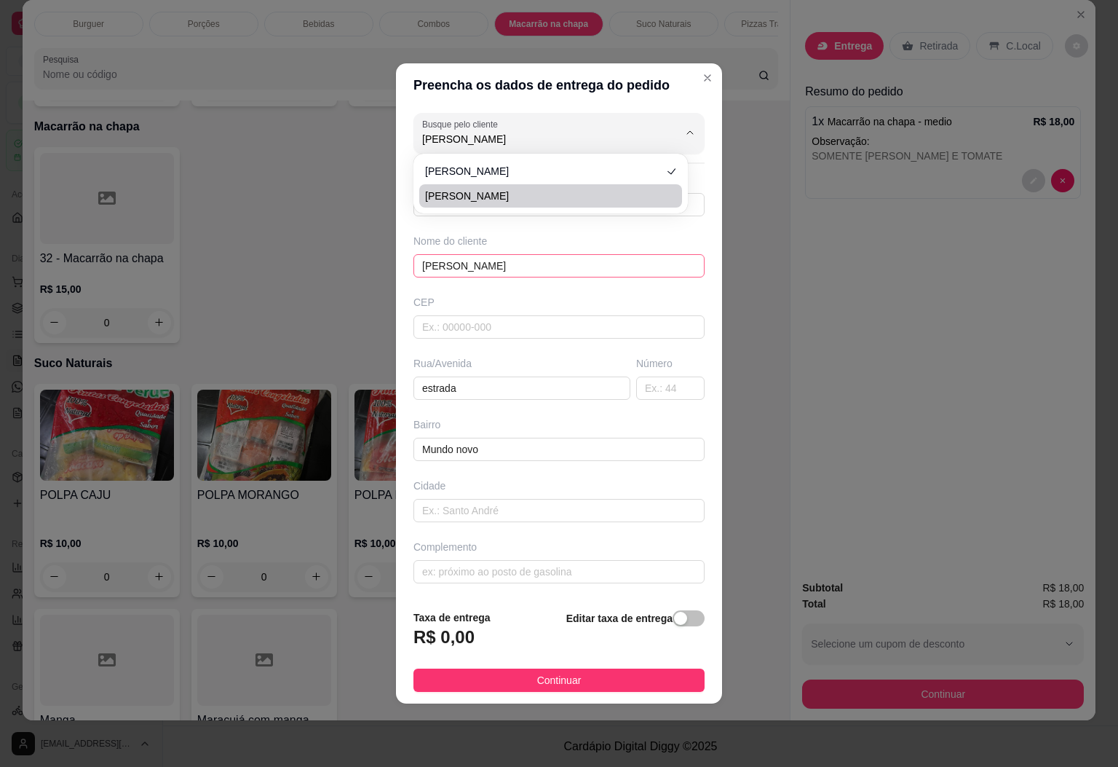
click at [528, 271] on input "[PERSON_NAME]" at bounding box center [558, 265] width 291 height 23
click at [526, 265] on input "[PERSON_NAME]" at bounding box center [558, 265] width 291 height 23
click at [523, 263] on input "[PERSON_NAME]" at bounding box center [558, 265] width 291 height 23
type input "[PERSON_NAME]"
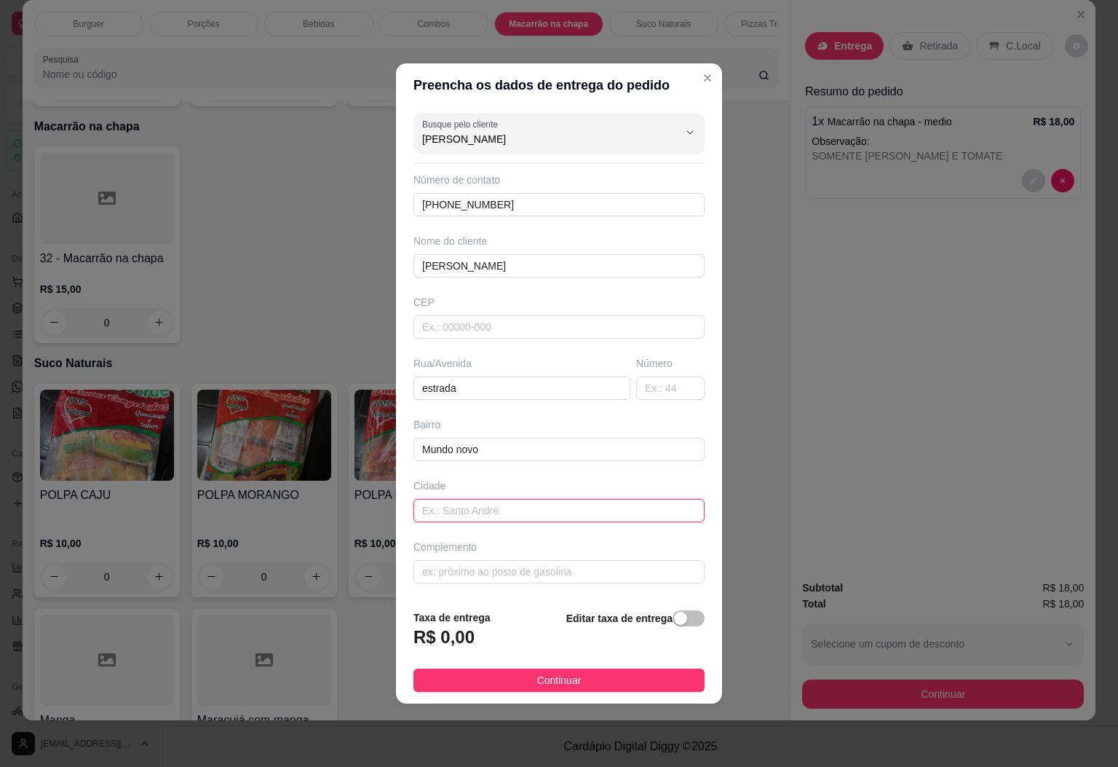
click at [503, 502] on input "text" at bounding box center [558, 510] width 291 height 23
click at [534, 566] on input "text" at bounding box center [558, 571] width 291 height 23
type input "C"
type input "SERRARIA"
click at [681, 626] on span "button" at bounding box center [689, 618] width 32 height 16
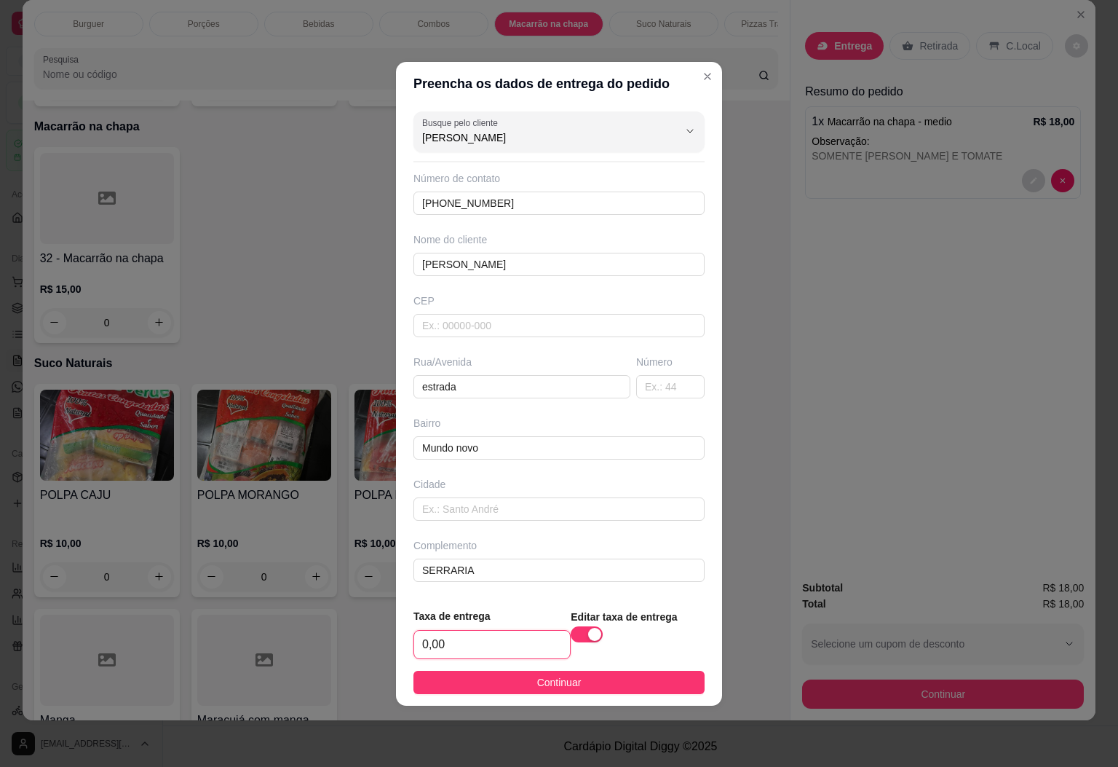
drag, startPoint x: 491, startPoint y: 638, endPoint x: 290, endPoint y: 651, distance: 201.4
click at [290, 651] on div "Preencha os dados de entrega do pedido Busque pelo cliente [PERSON_NAME] Número…" at bounding box center [559, 383] width 1118 height 767
type input "4,00"
click at [485, 694] on button "Continuar" at bounding box center [558, 681] width 291 height 23
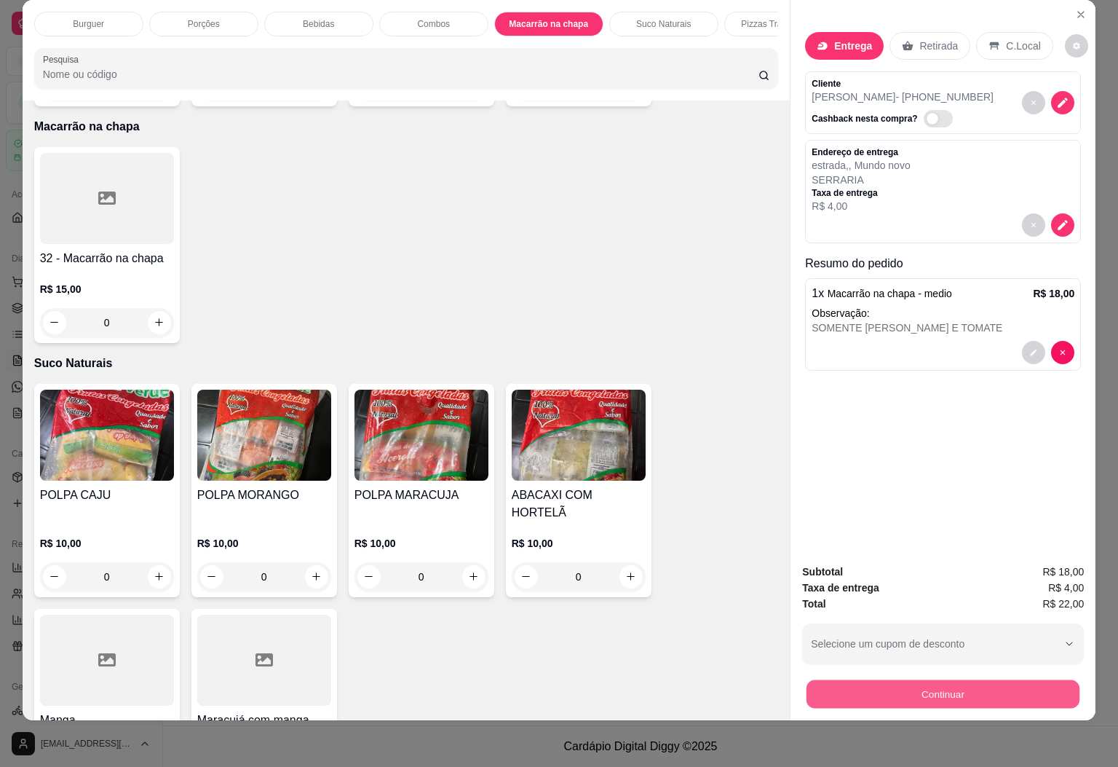
click at [952, 682] on button "Continuar" at bounding box center [943, 694] width 273 height 28
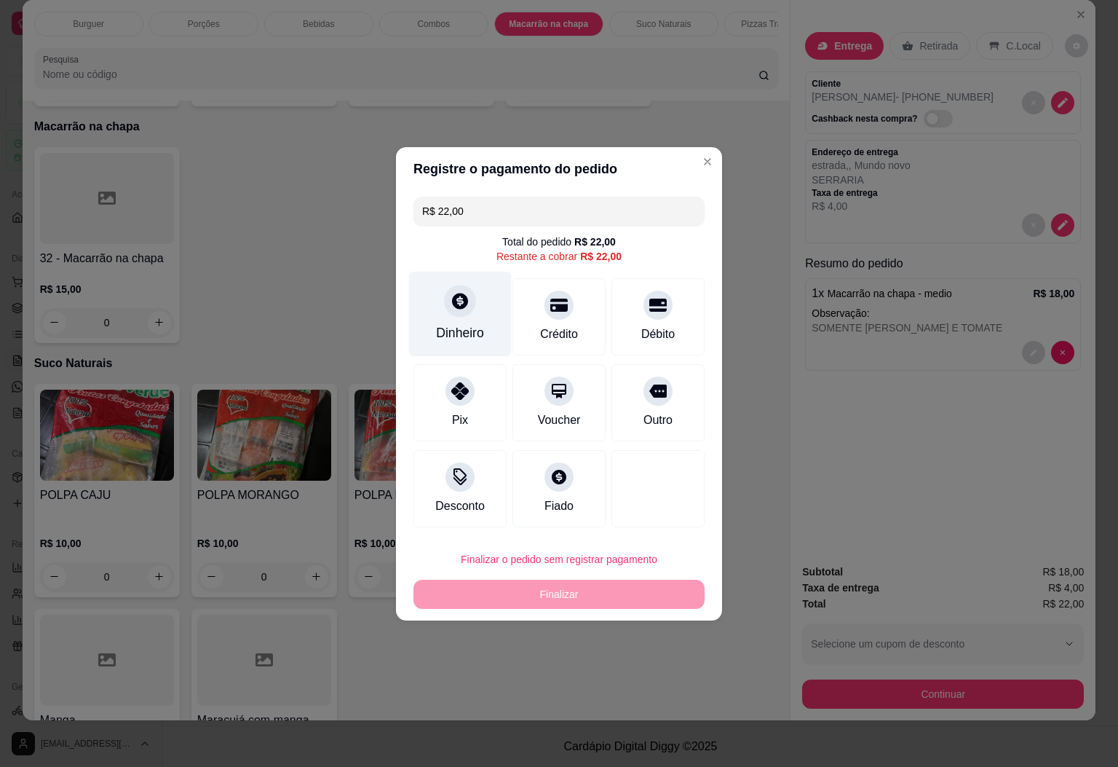
click at [463, 333] on div "Dinheiro" at bounding box center [460, 332] width 48 height 19
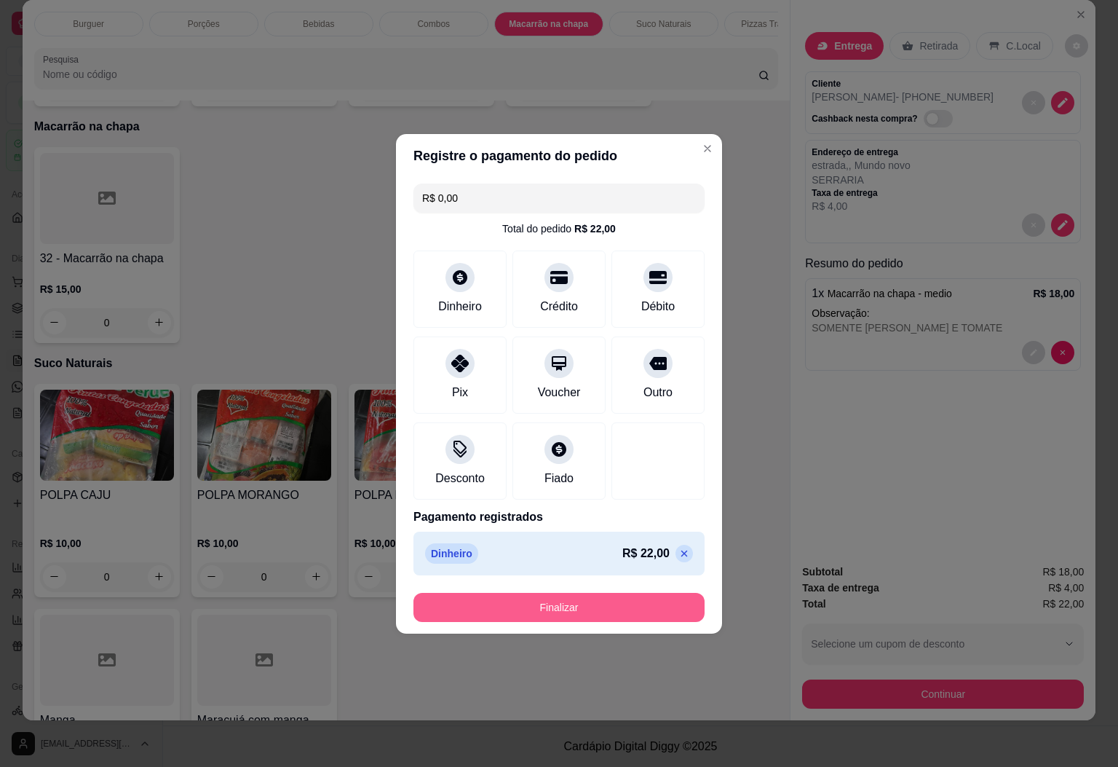
click at [559, 608] on button "Finalizar" at bounding box center [558, 607] width 291 height 29
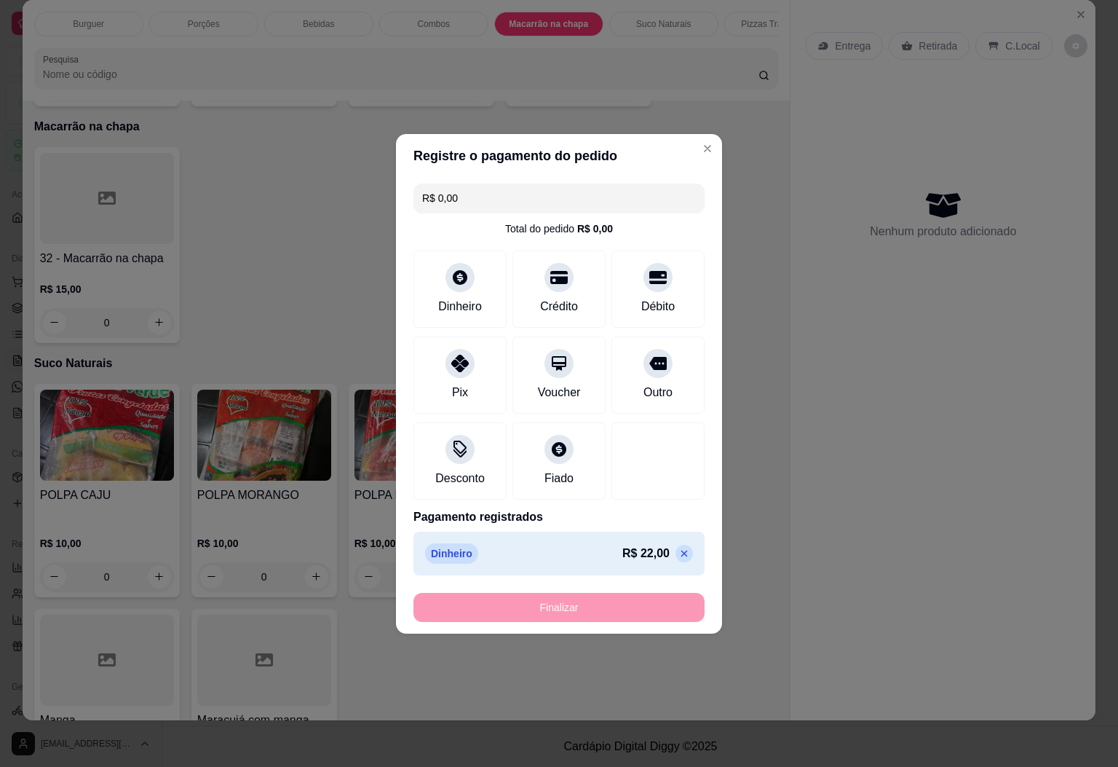
type input "-R$ 22,00"
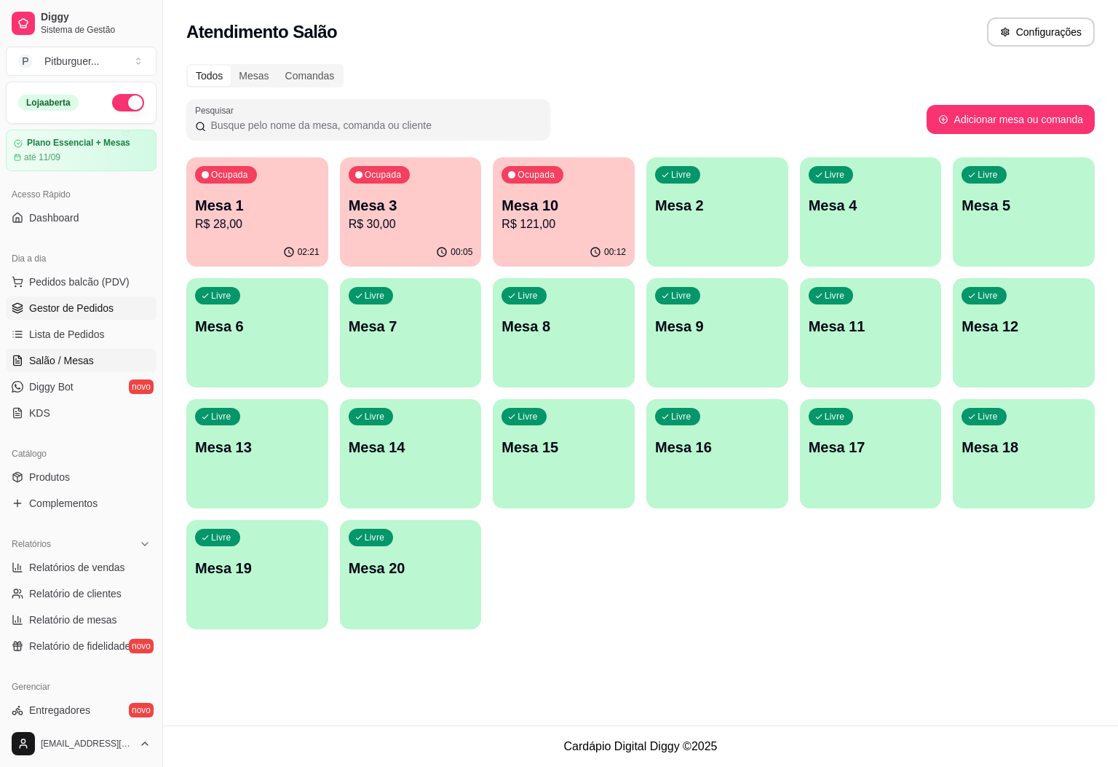
click at [109, 317] on link "Gestor de Pedidos" at bounding box center [81, 307] width 151 height 23
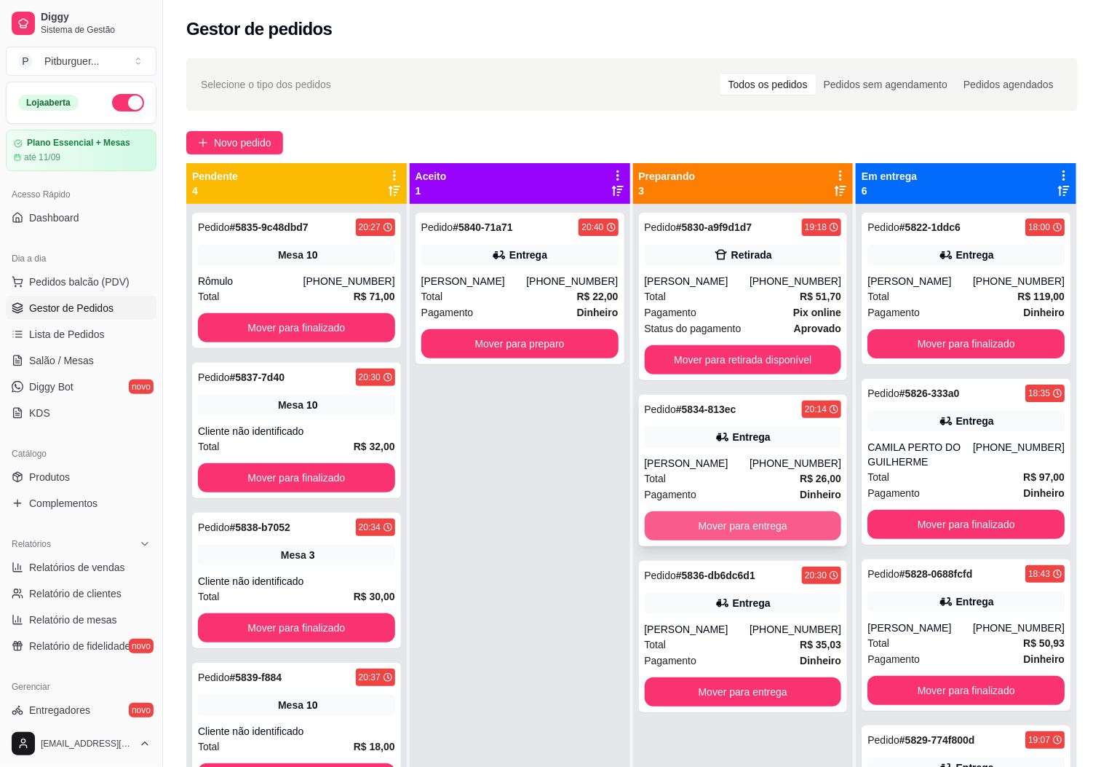
click at [751, 527] on button "Mover para entrega" at bounding box center [743, 525] width 197 height 29
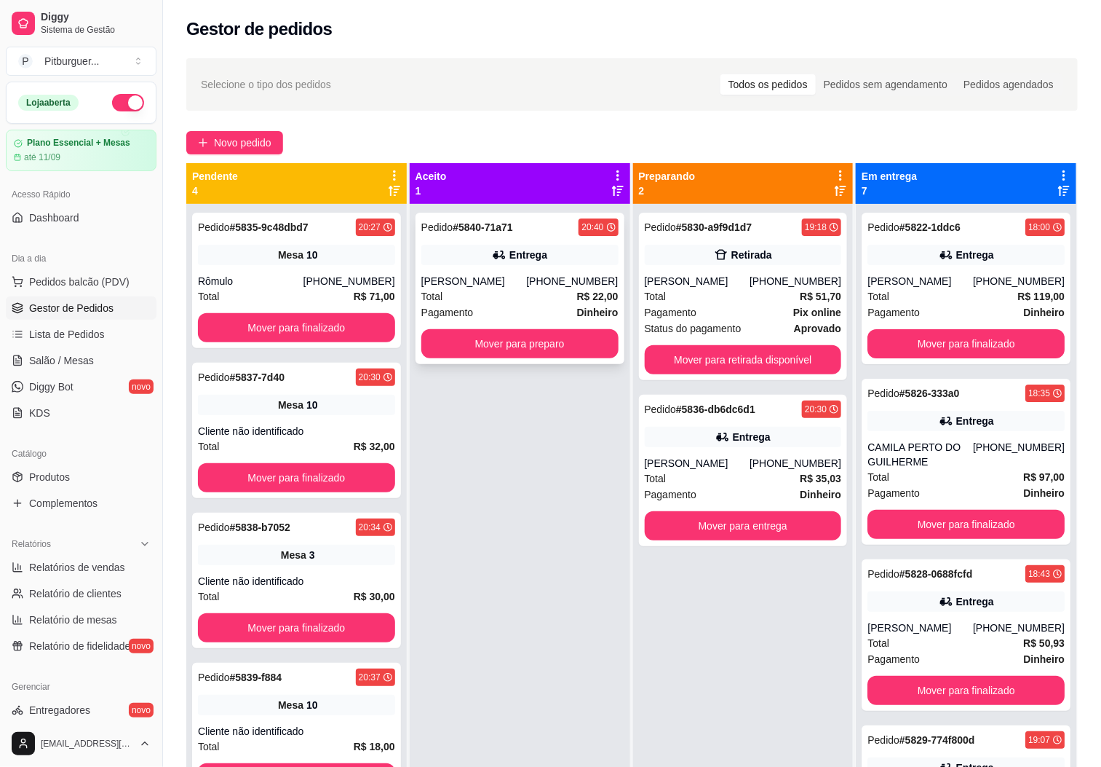
click at [507, 304] on div "Pagamento Dinheiro" at bounding box center [519, 312] width 197 height 16
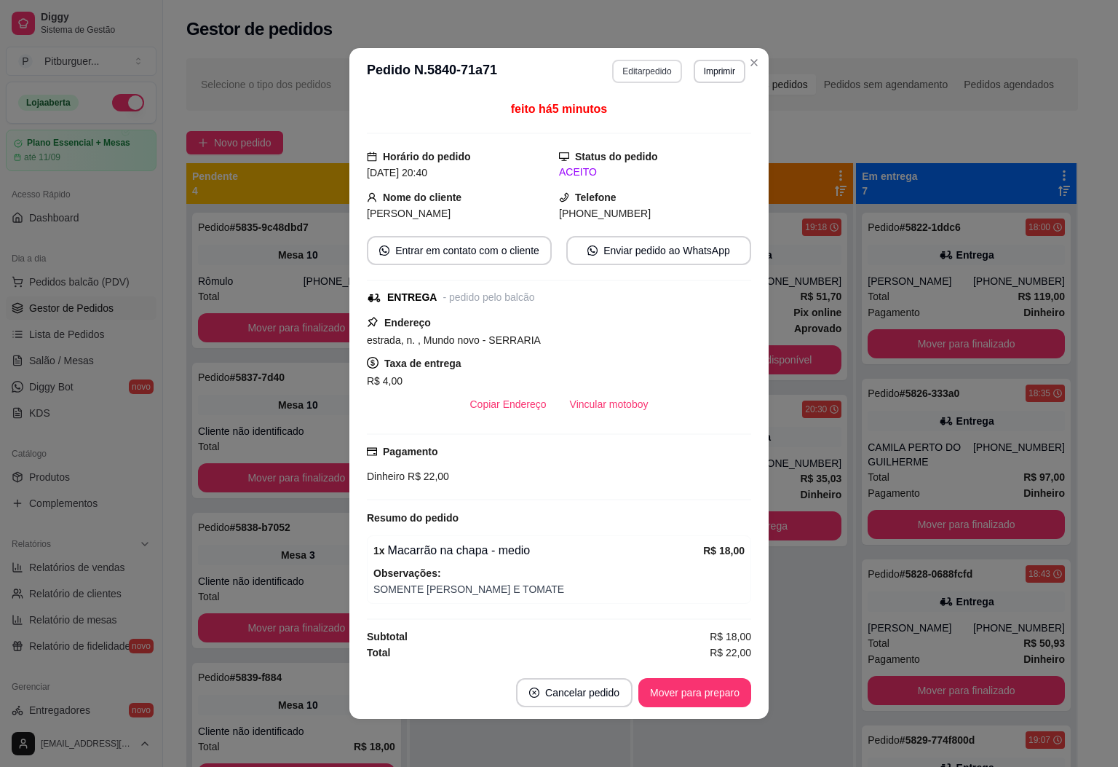
click at [646, 73] on button "Editar pedido" at bounding box center [646, 71] width 69 height 23
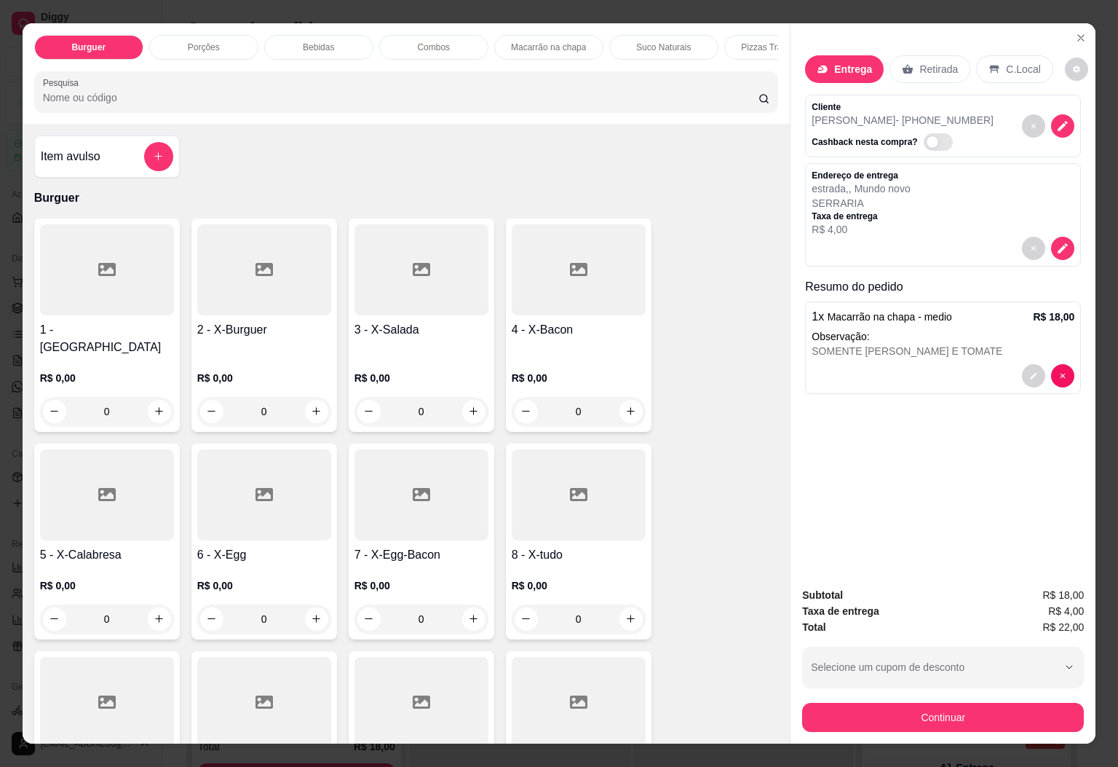
click at [339, 40] on div "Bebidas" at bounding box center [318, 47] width 109 height 25
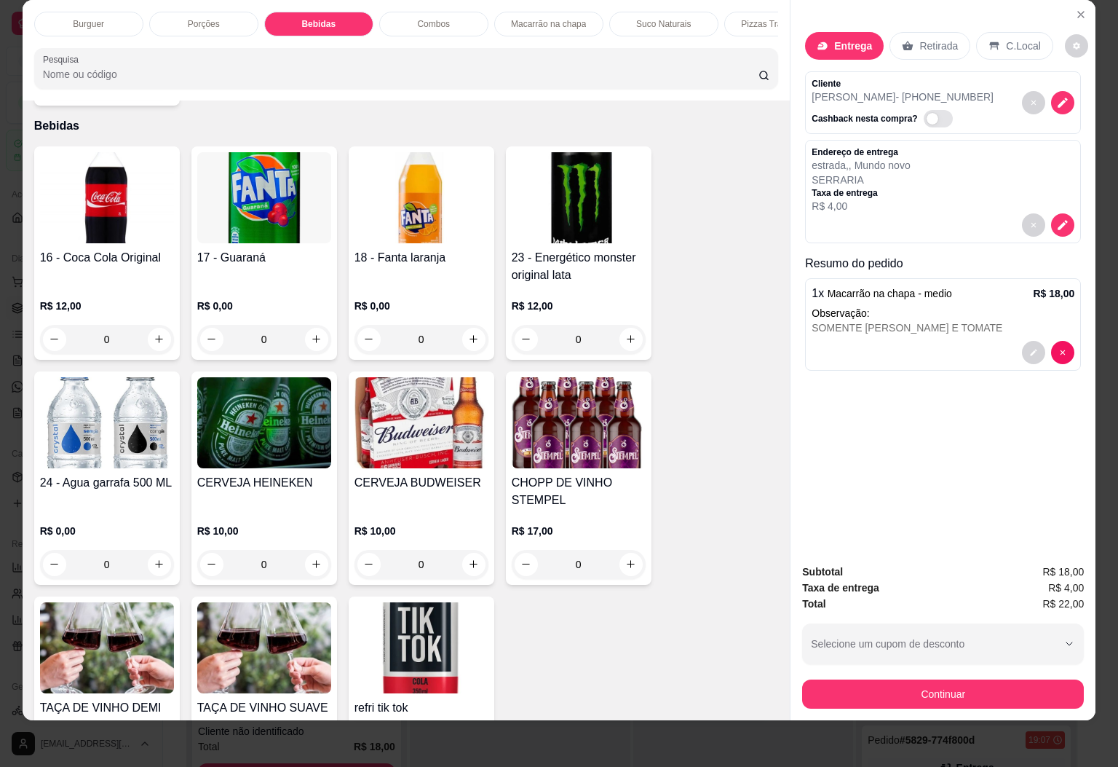
click at [124, 203] on img at bounding box center [107, 197] width 134 height 91
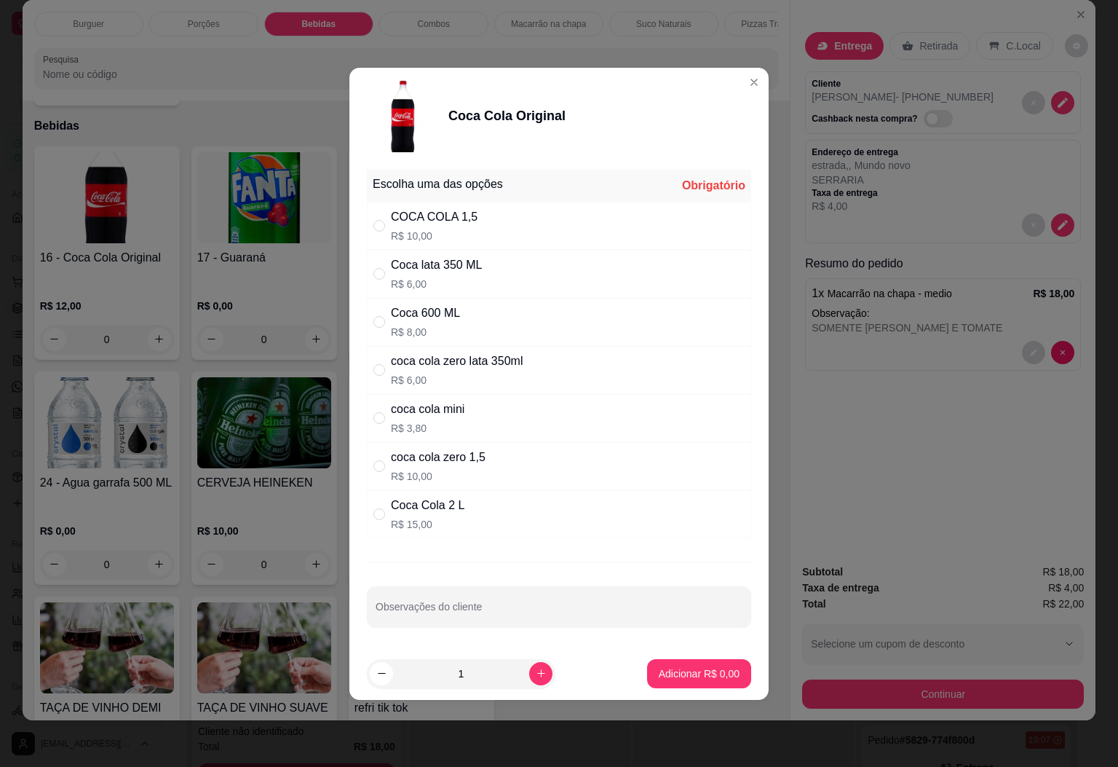
click at [441, 218] on div "COCA COLA 1,5" at bounding box center [434, 216] width 87 height 17
radio input "true"
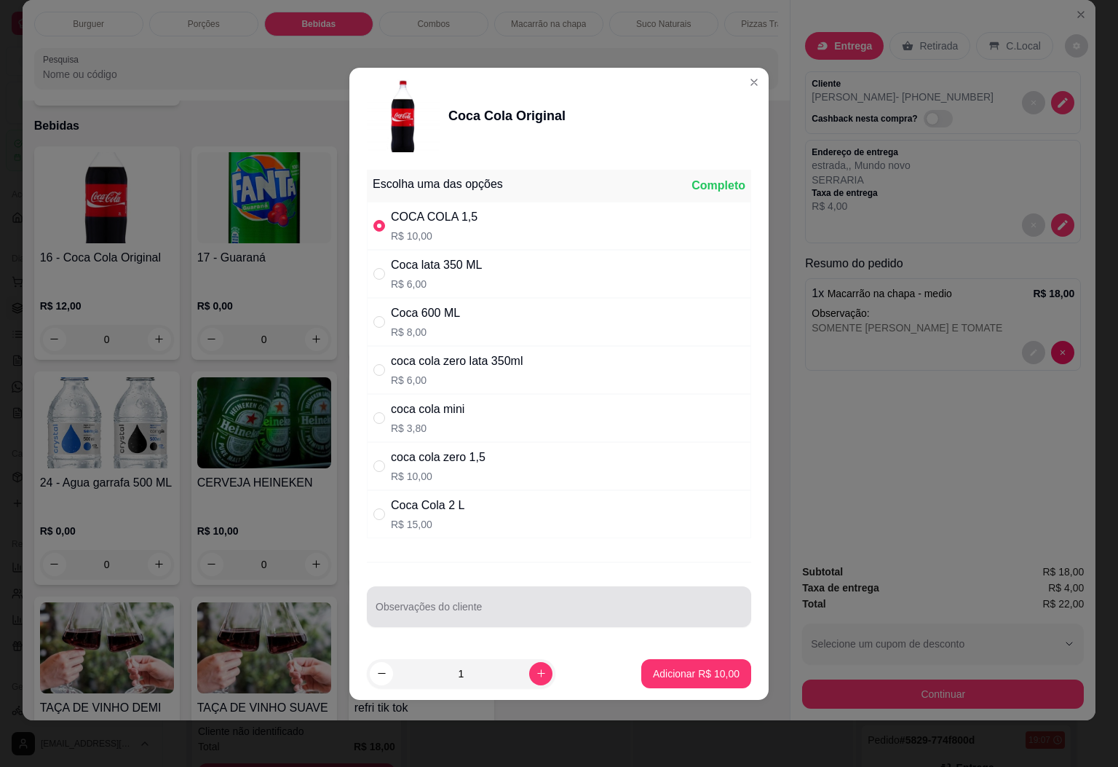
click at [511, 617] on input "Observações do cliente" at bounding box center [559, 612] width 367 height 15
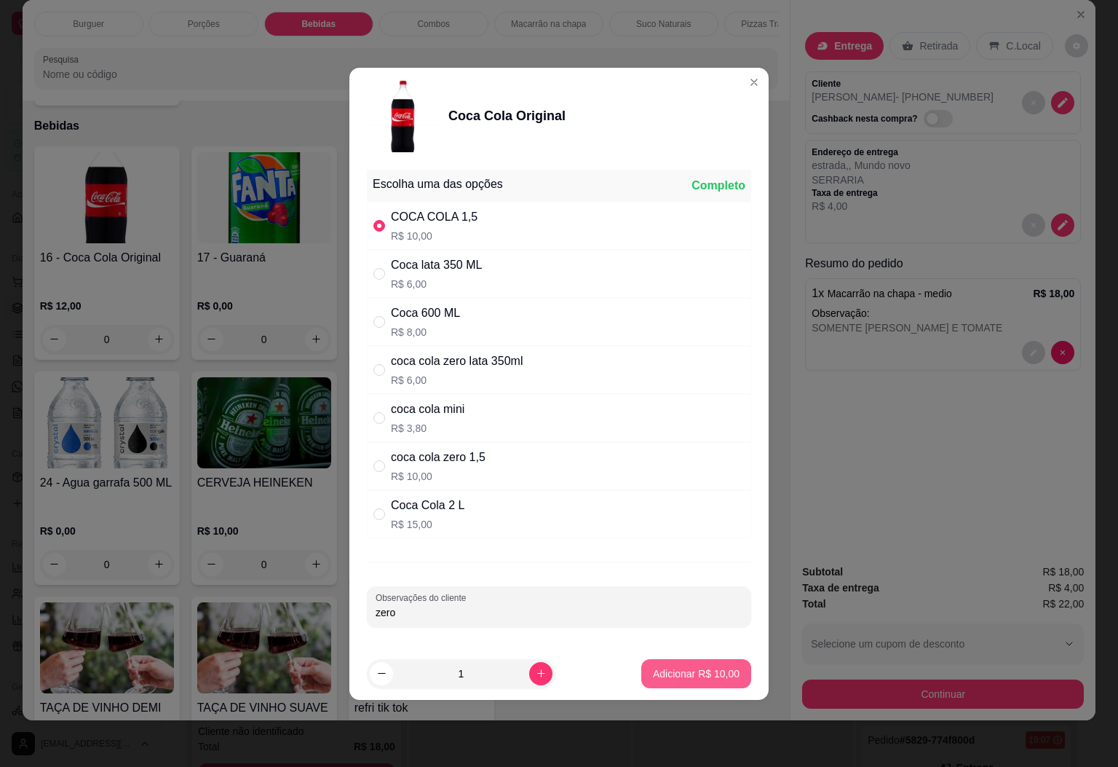
type input "zero"
click at [684, 673] on p "Adicionar R$ 10,00" at bounding box center [696, 673] width 87 height 15
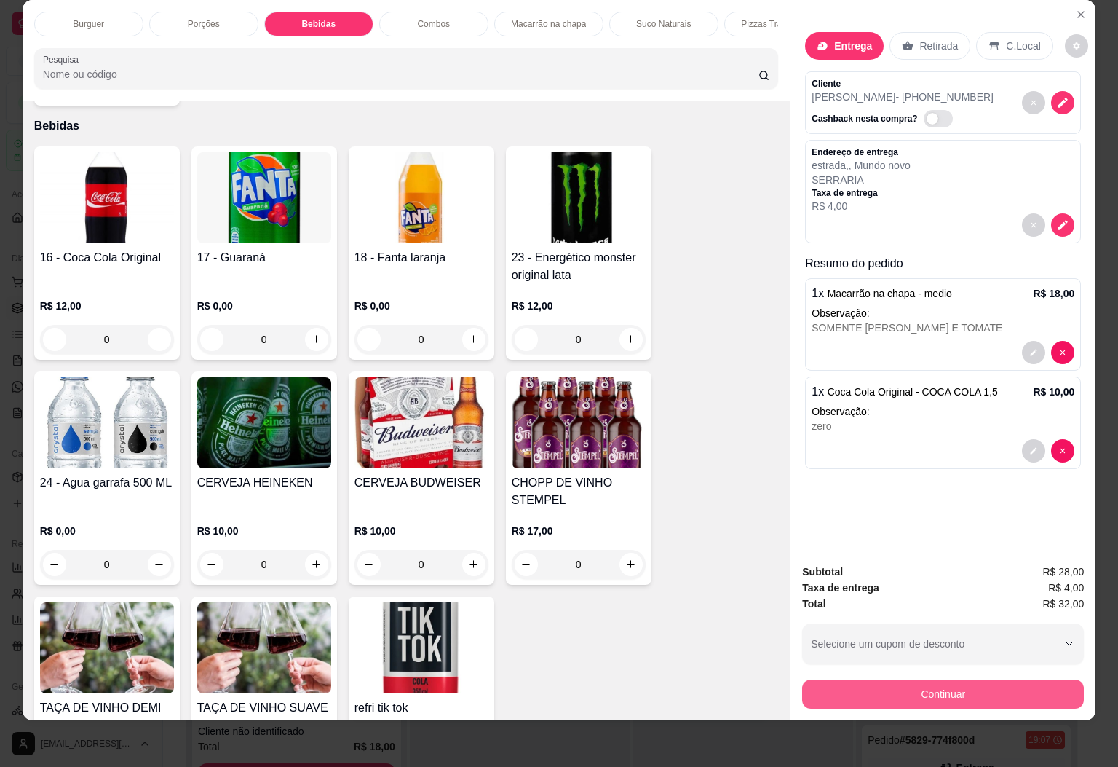
click at [870, 679] on button "Continuar" at bounding box center [943, 693] width 282 height 29
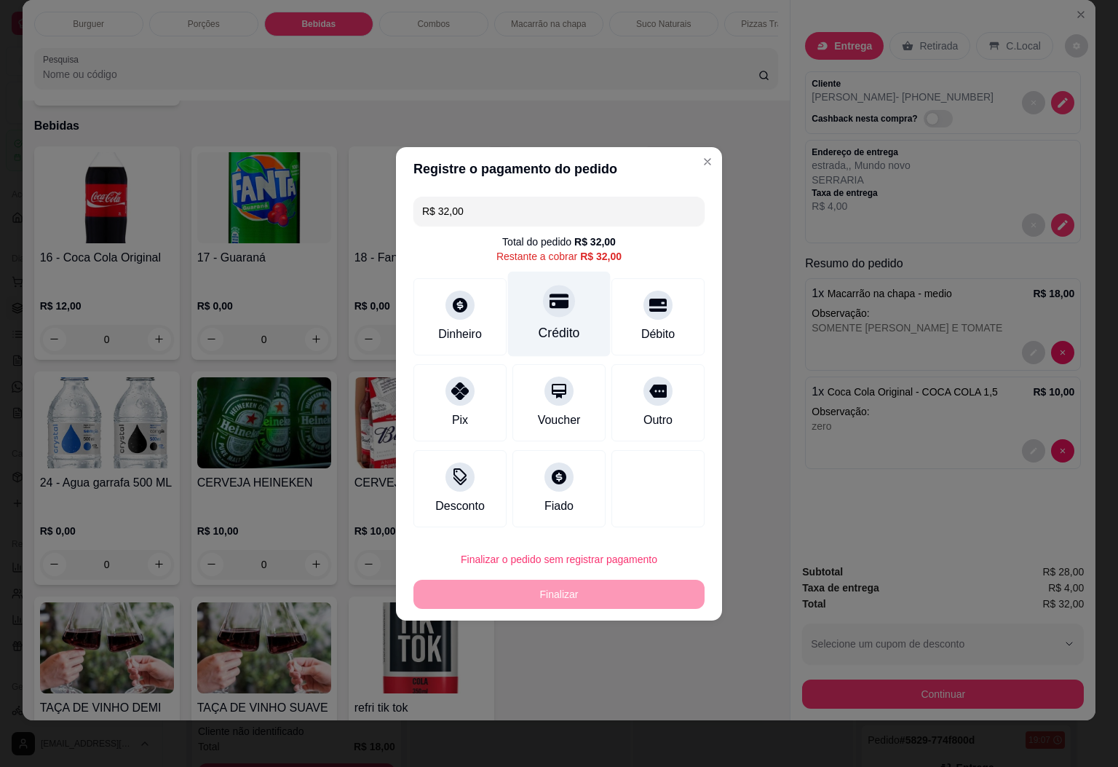
click at [562, 338] on div "Crédito" at bounding box center [559, 332] width 41 height 19
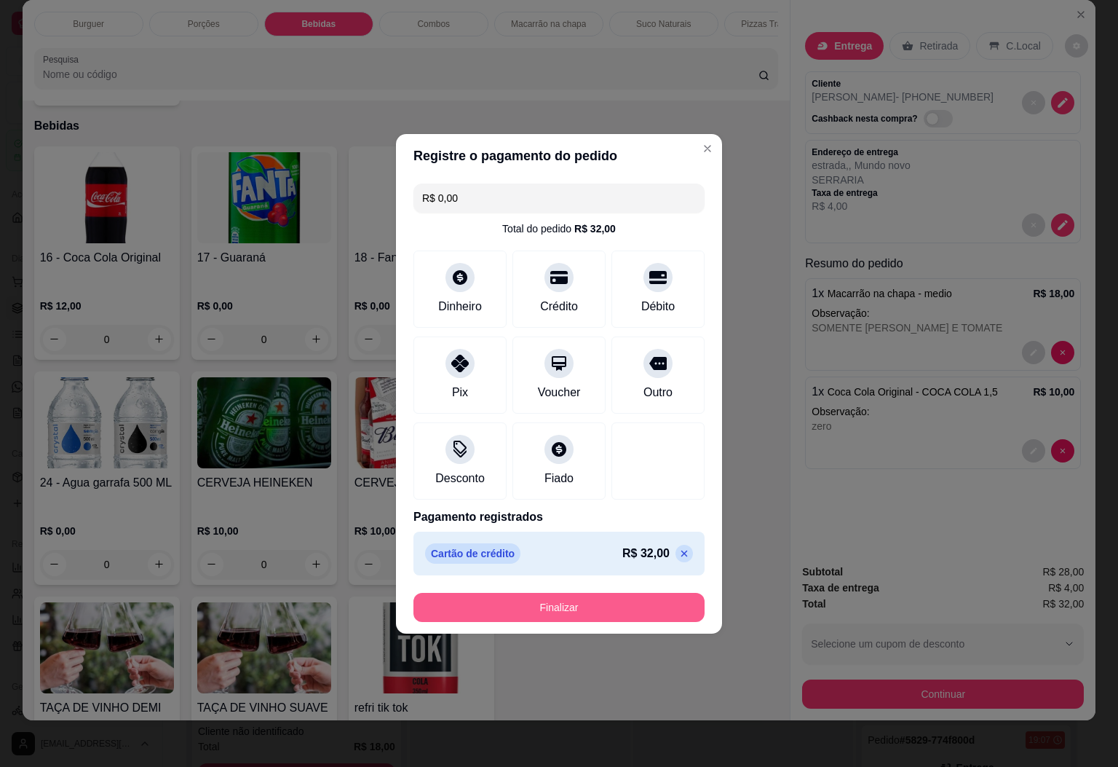
click at [606, 614] on button "Finalizar" at bounding box center [558, 607] width 291 height 29
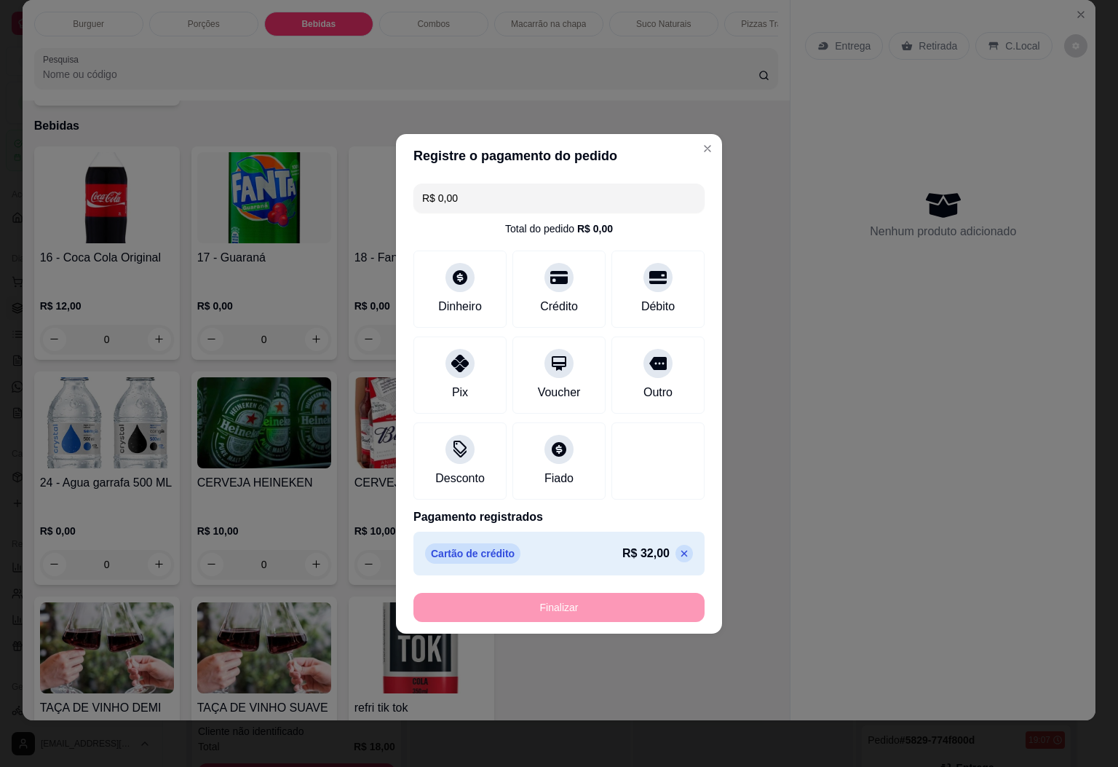
type input "-R$ 32,00"
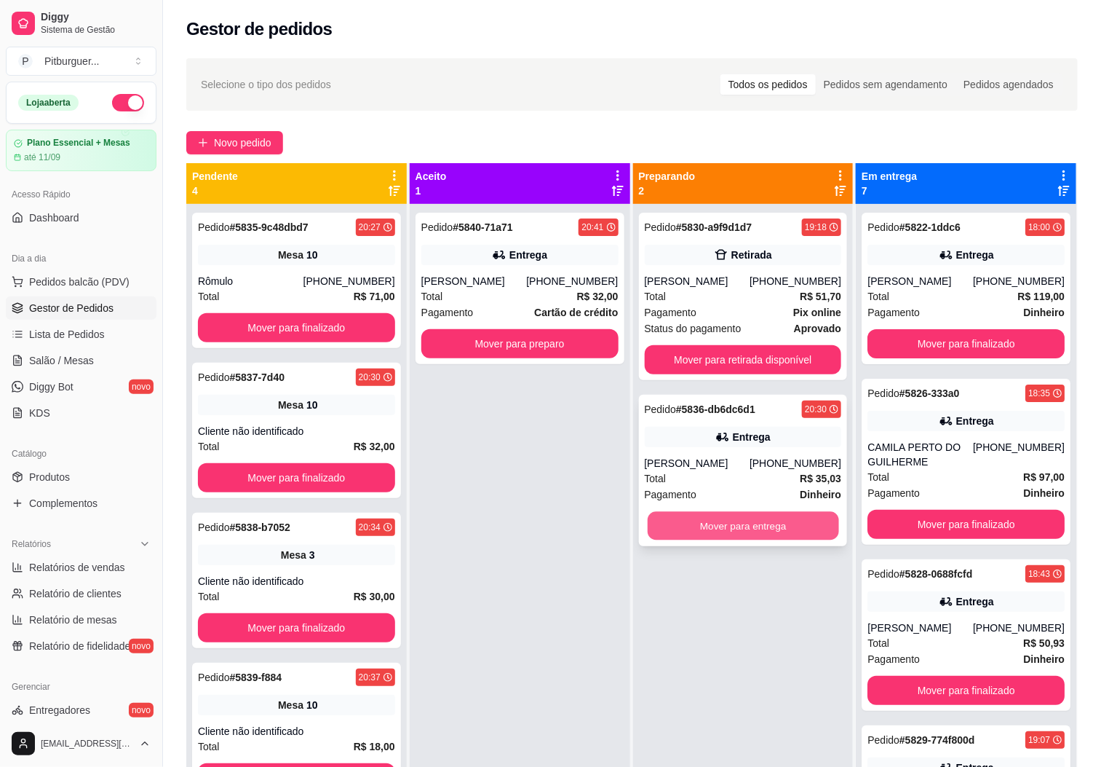
click at [706, 526] on button "Mover para entrega" at bounding box center [743, 526] width 191 height 28
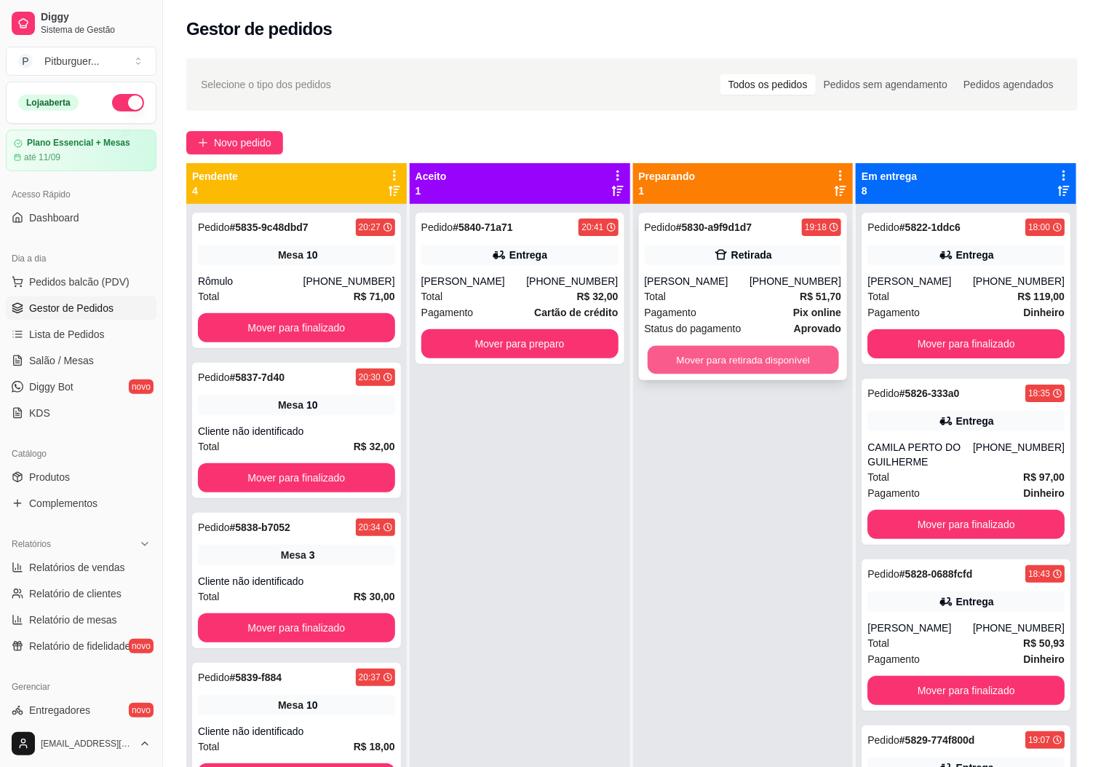
click at [677, 360] on button "Mover para retirada disponível" at bounding box center [743, 360] width 191 height 28
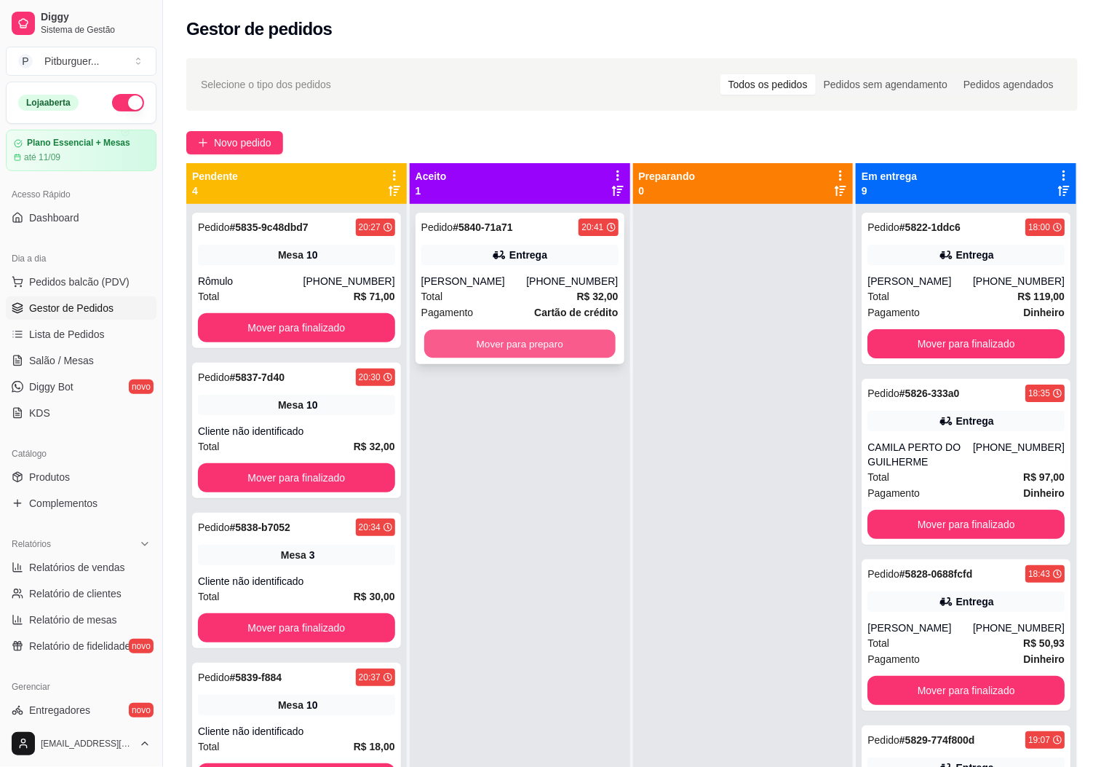
click at [587, 345] on button "Mover para preparo" at bounding box center [519, 344] width 191 height 28
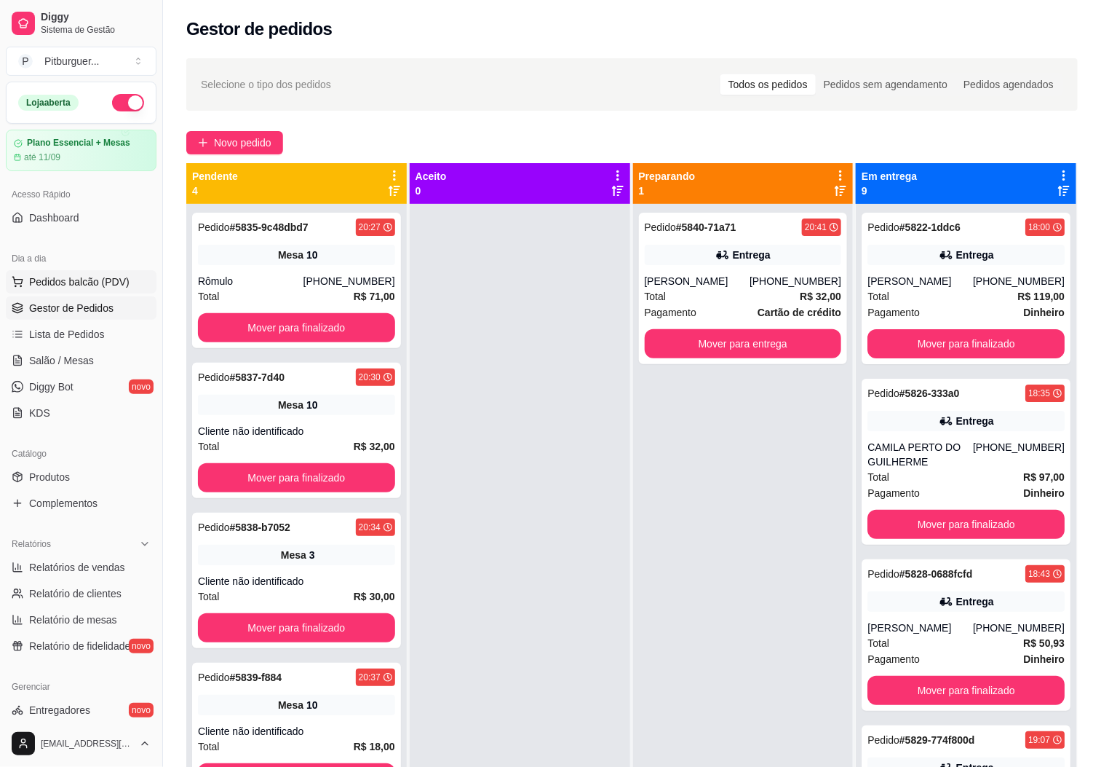
click at [73, 291] on button "Pedidos balcão (PDV)" at bounding box center [81, 281] width 151 height 23
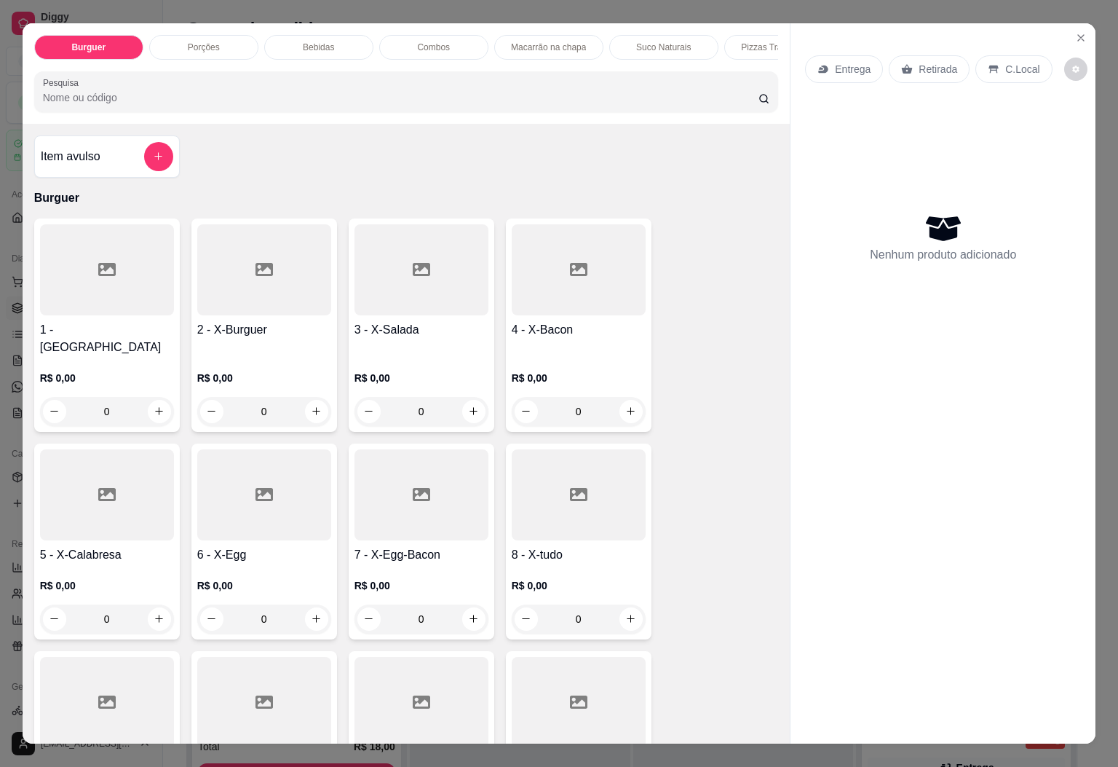
click at [50, 315] on div at bounding box center [107, 269] width 134 height 91
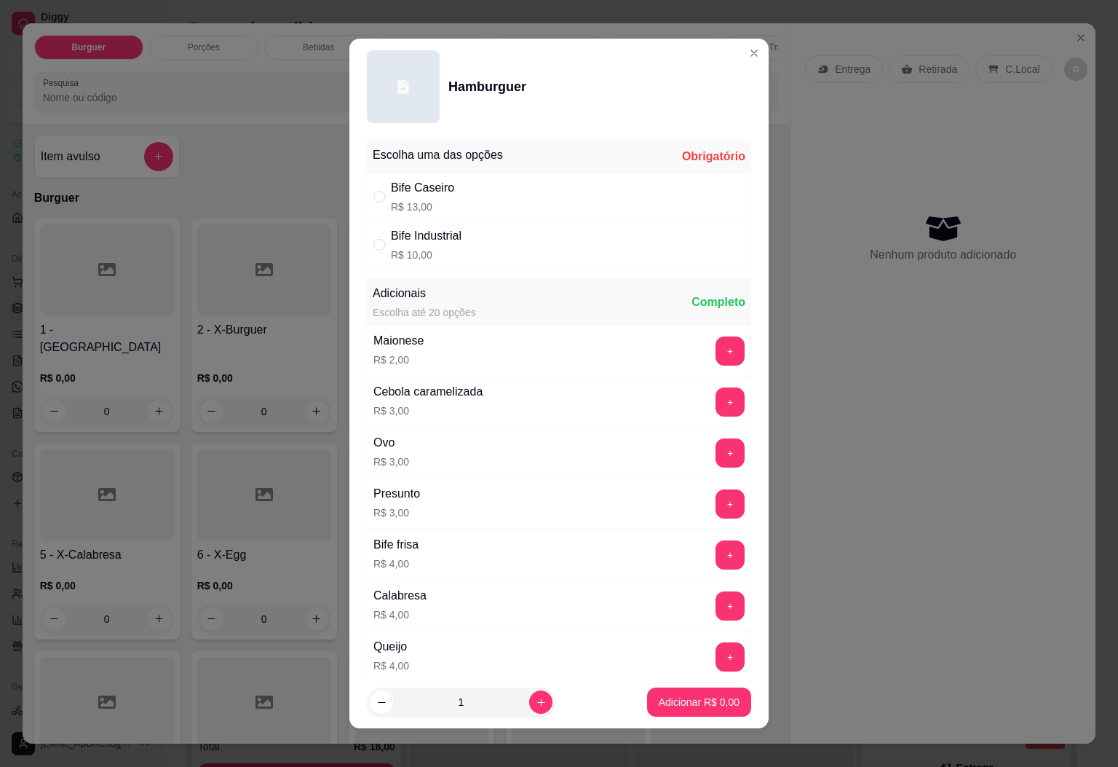
drag, startPoint x: 489, startPoint y: 249, endPoint x: 483, endPoint y: 273, distance: 24.7
click at [491, 249] on div "Bife Industrial R$ 10,00" at bounding box center [559, 245] width 384 height 48
radio input "true"
click at [529, 699] on button "increase-product-quantity" at bounding box center [540, 702] width 23 height 23
type input "2"
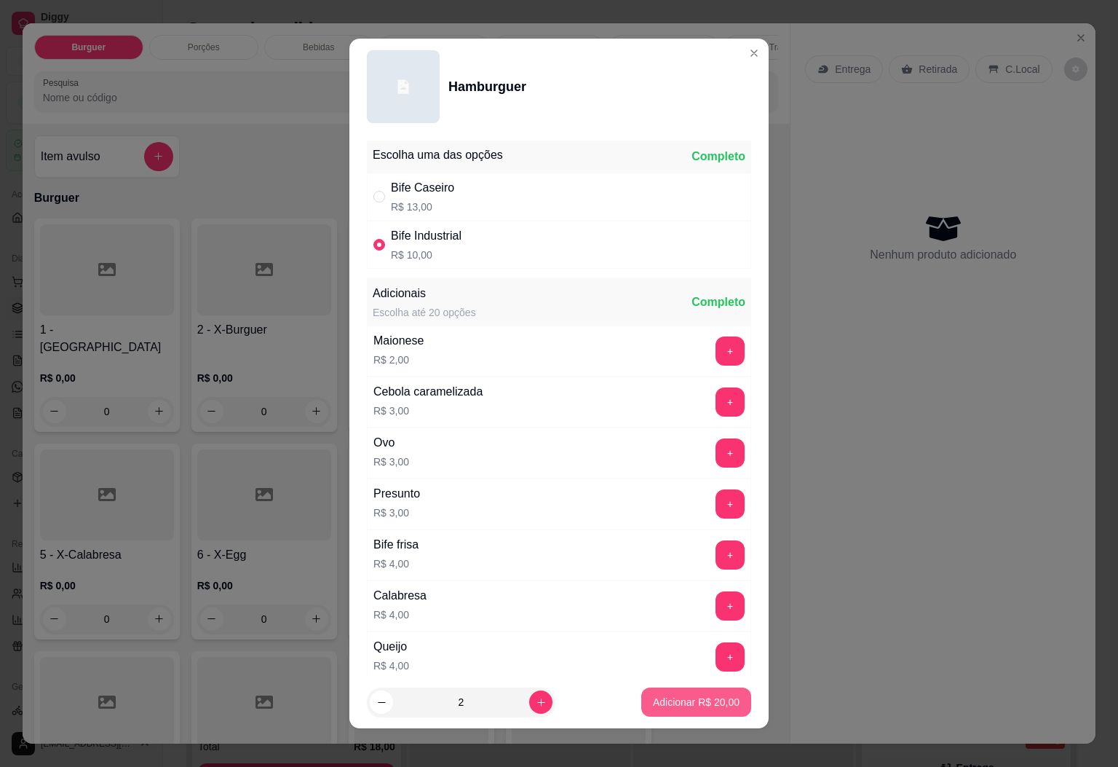
click at [641, 708] on button "Adicionar R$ 20,00" at bounding box center [696, 701] width 110 height 29
type input "2"
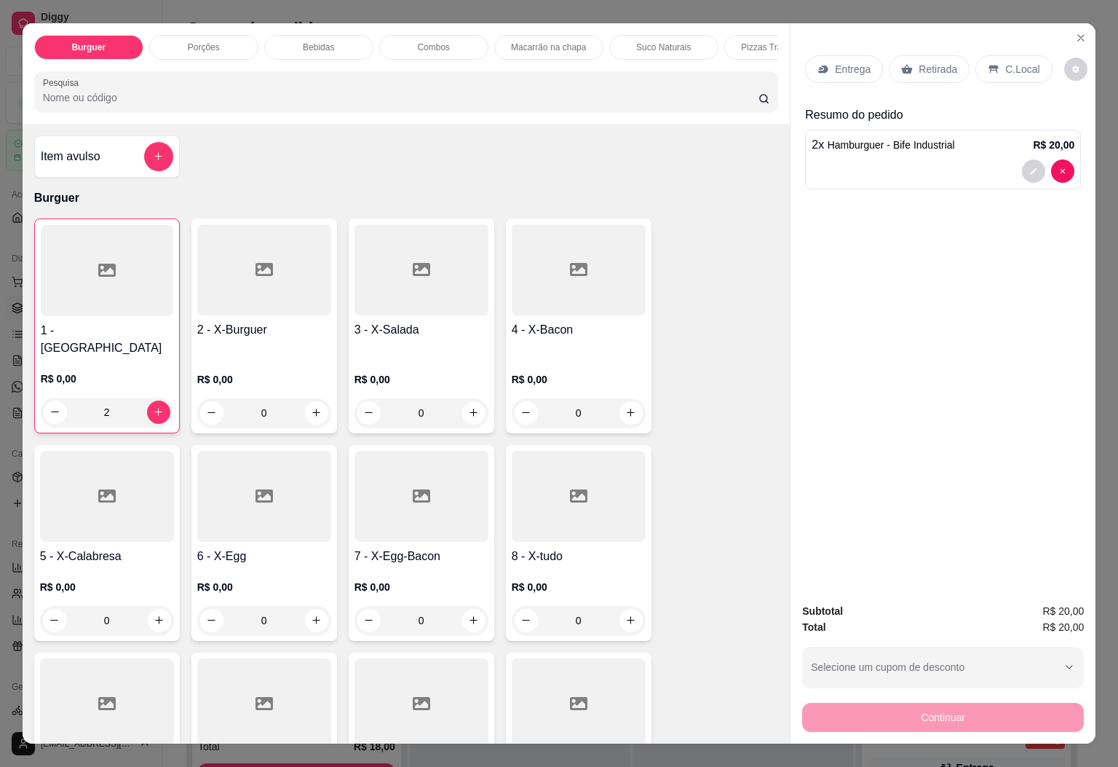
click at [562, 547] on h4 "8 - X-tudo" at bounding box center [579, 555] width 134 height 17
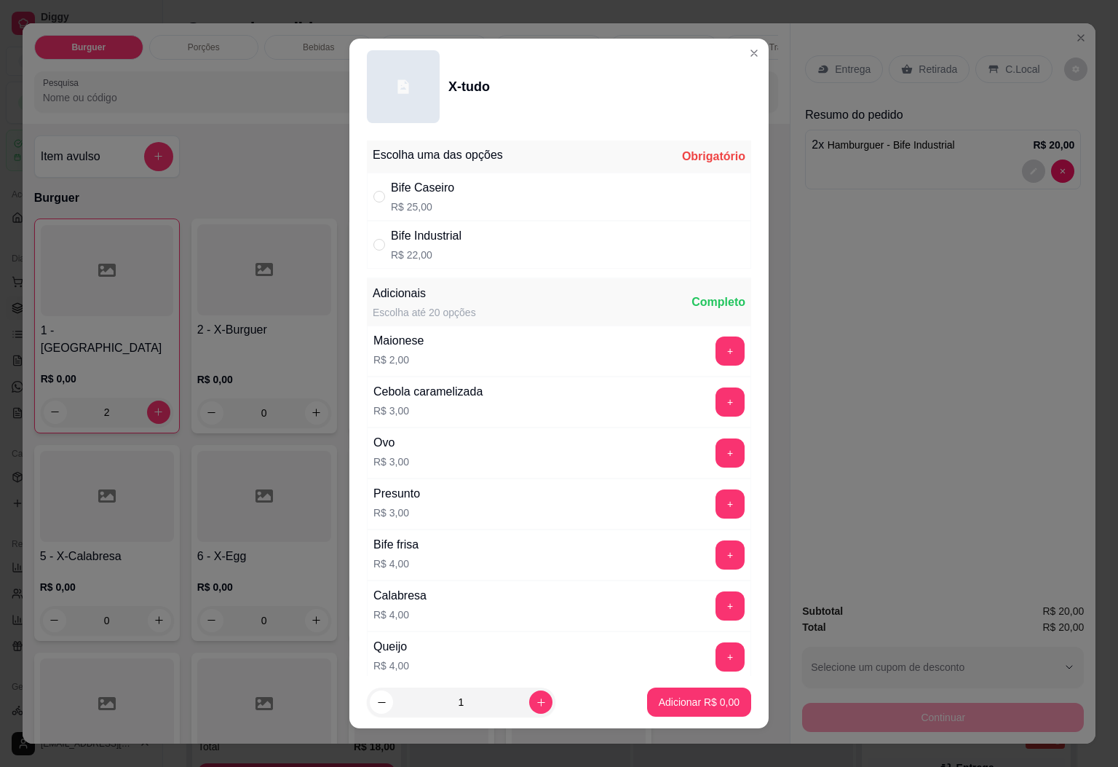
click at [483, 208] on div "Bife Caseiro R$ 25,00" at bounding box center [559, 197] width 384 height 48
radio input "true"
click at [529, 706] on button "increase-product-quantity" at bounding box center [540, 701] width 23 height 23
type input "2"
click at [688, 702] on p "Adicionar R$ 50,00" at bounding box center [696, 701] width 87 height 15
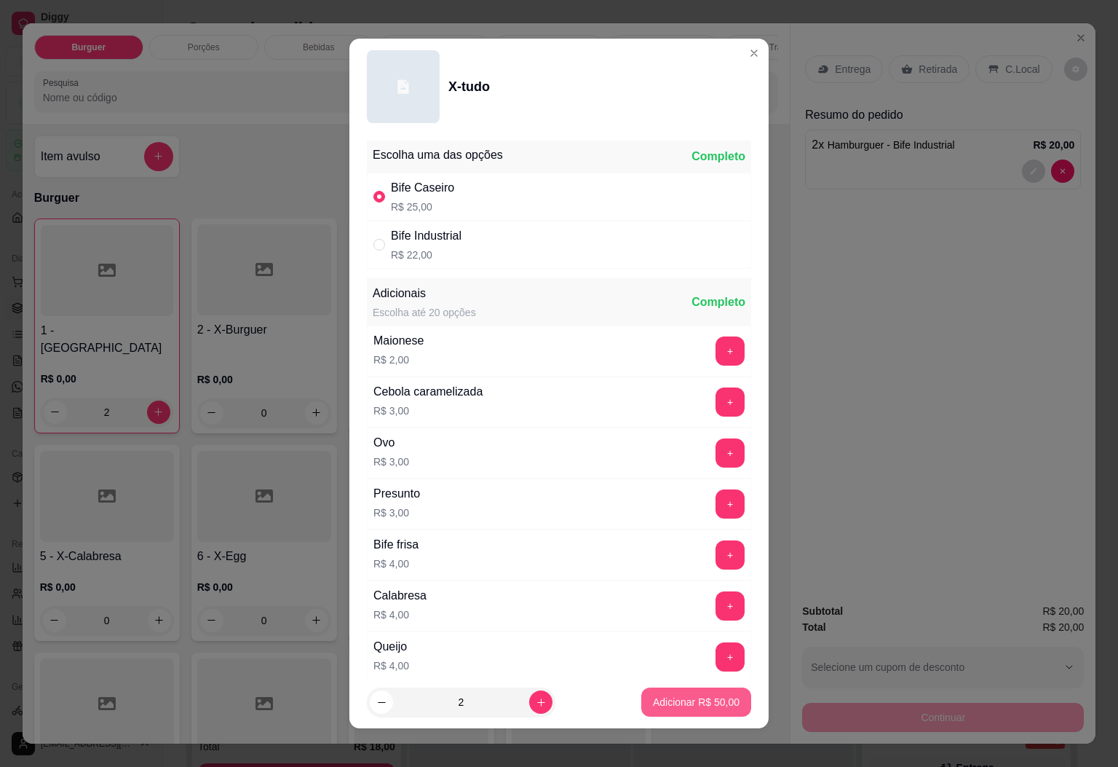
type input "2"
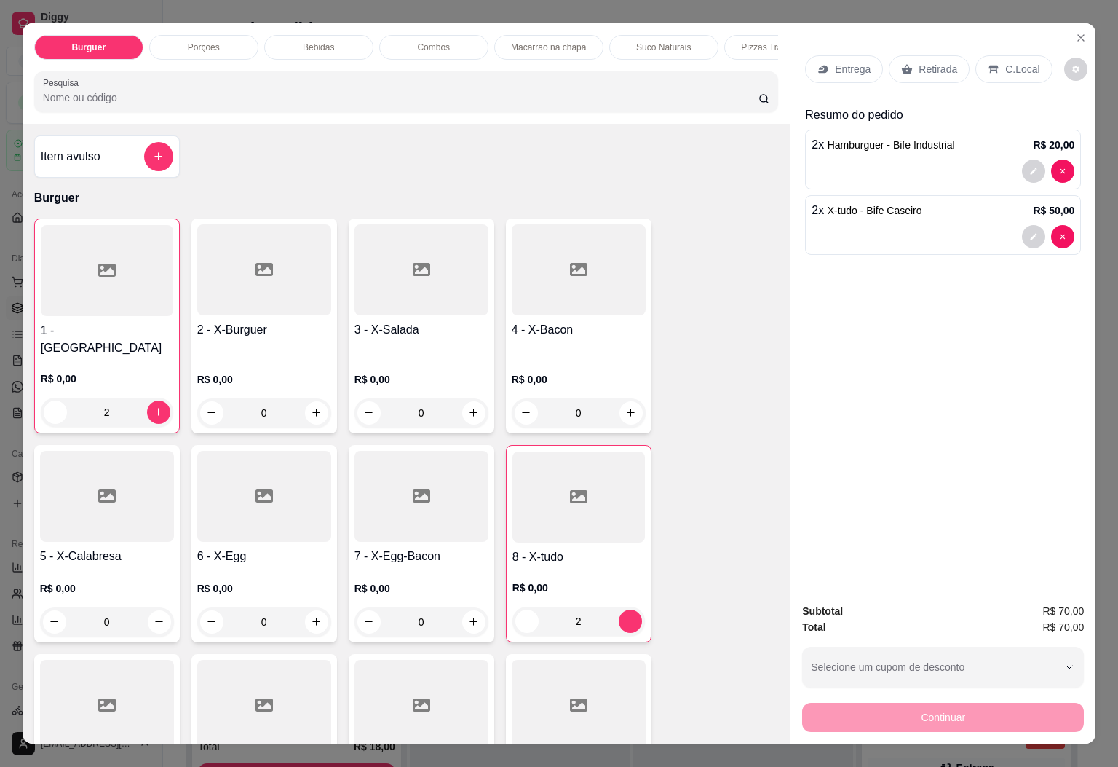
click at [303, 41] on p "Bebidas" at bounding box center [318, 47] width 31 height 12
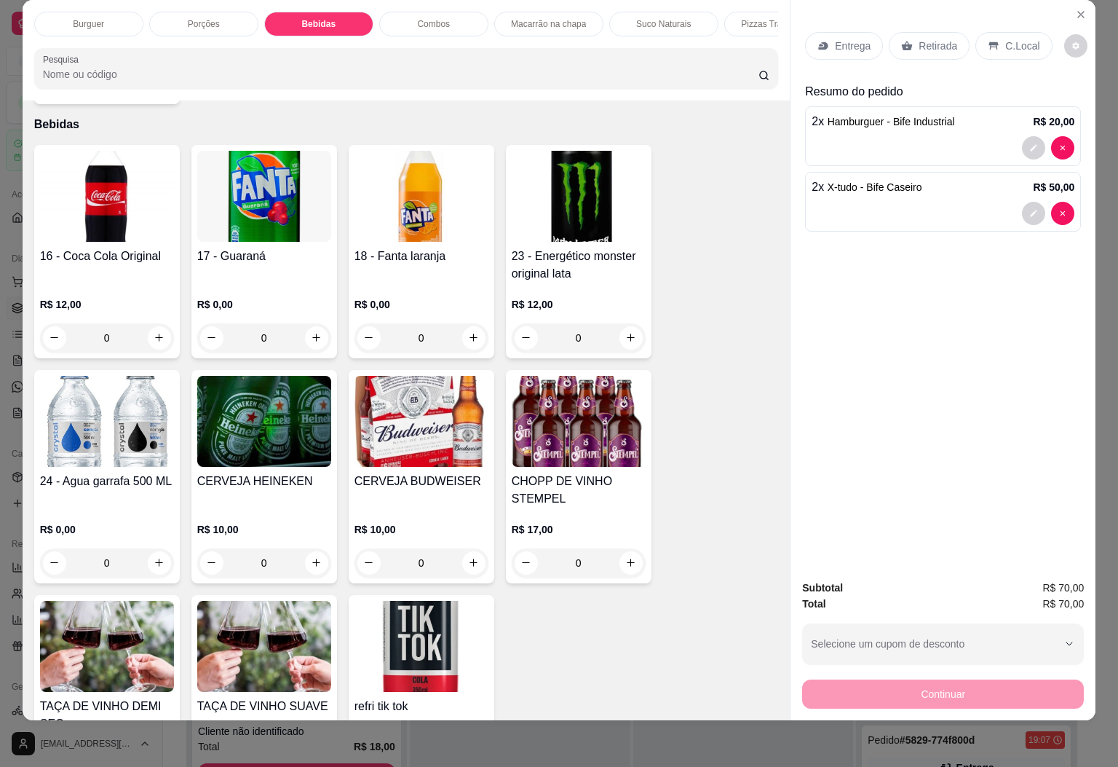
click at [132, 247] on h4 "16 - Coca Cola Original" at bounding box center [107, 255] width 134 height 17
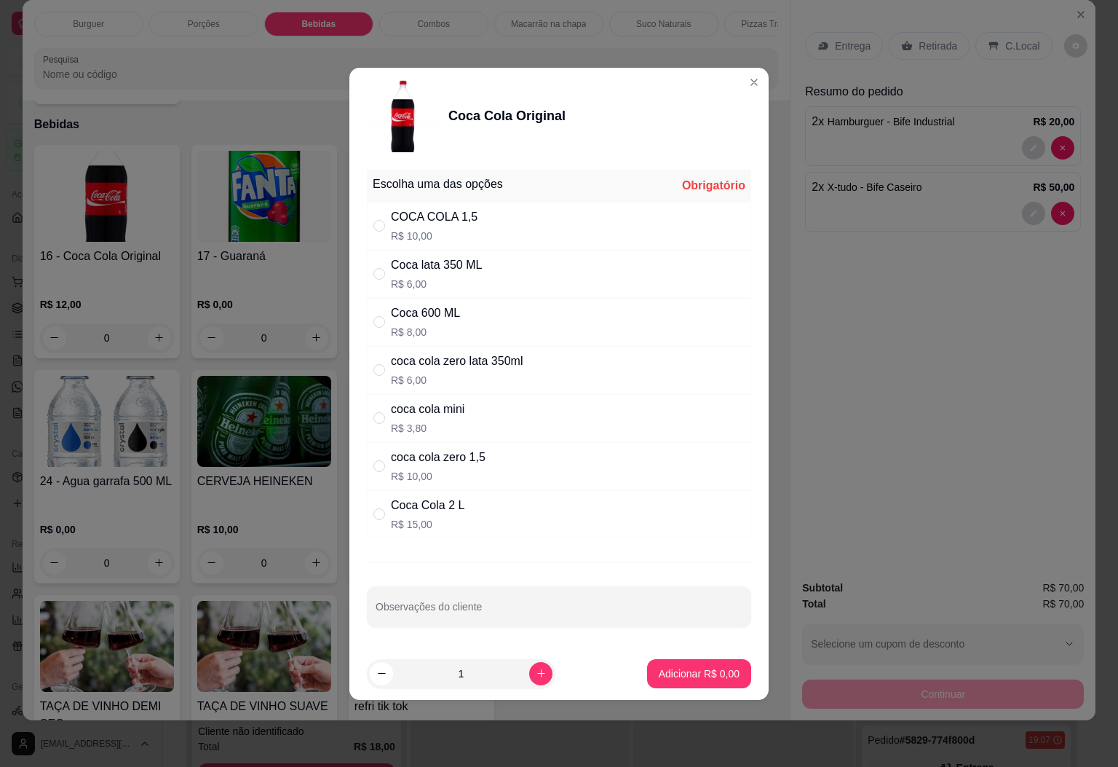
click at [510, 234] on div "COCA COLA 1,5 R$ 10,00" at bounding box center [559, 226] width 384 height 48
radio input "true"
click at [692, 678] on p "Adicionar R$ 10,00" at bounding box center [696, 673] width 87 height 15
type input "1"
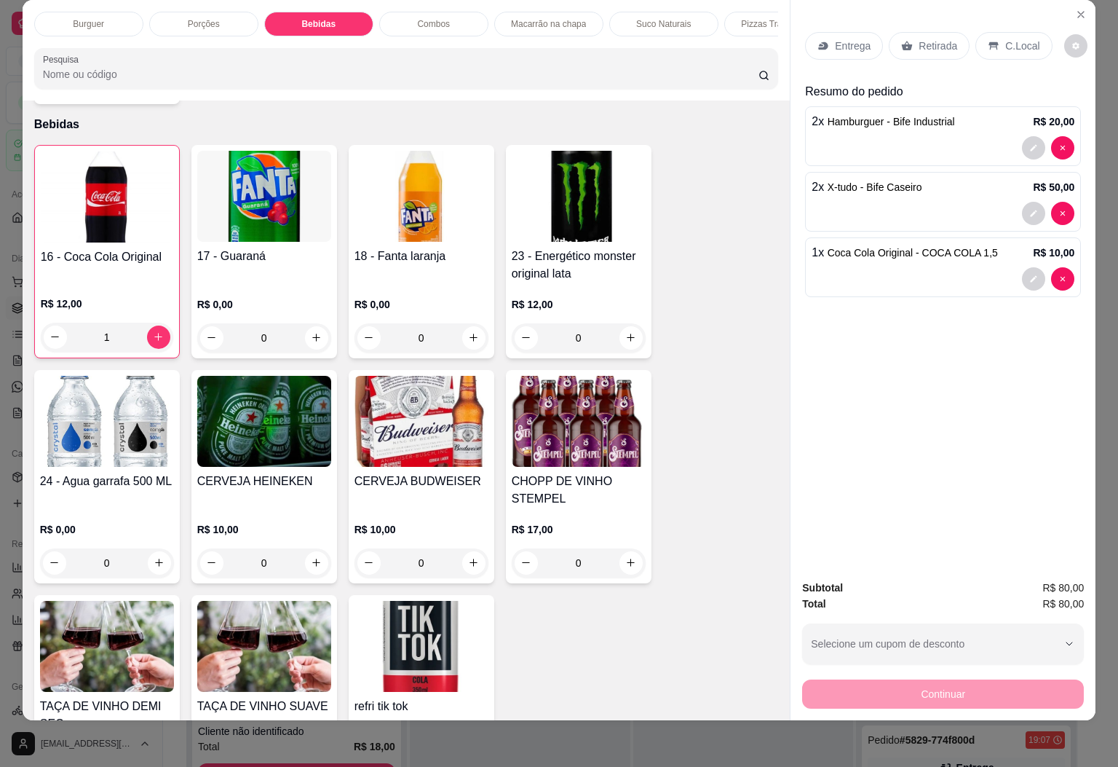
click at [926, 39] on p "Retirada" at bounding box center [938, 46] width 39 height 15
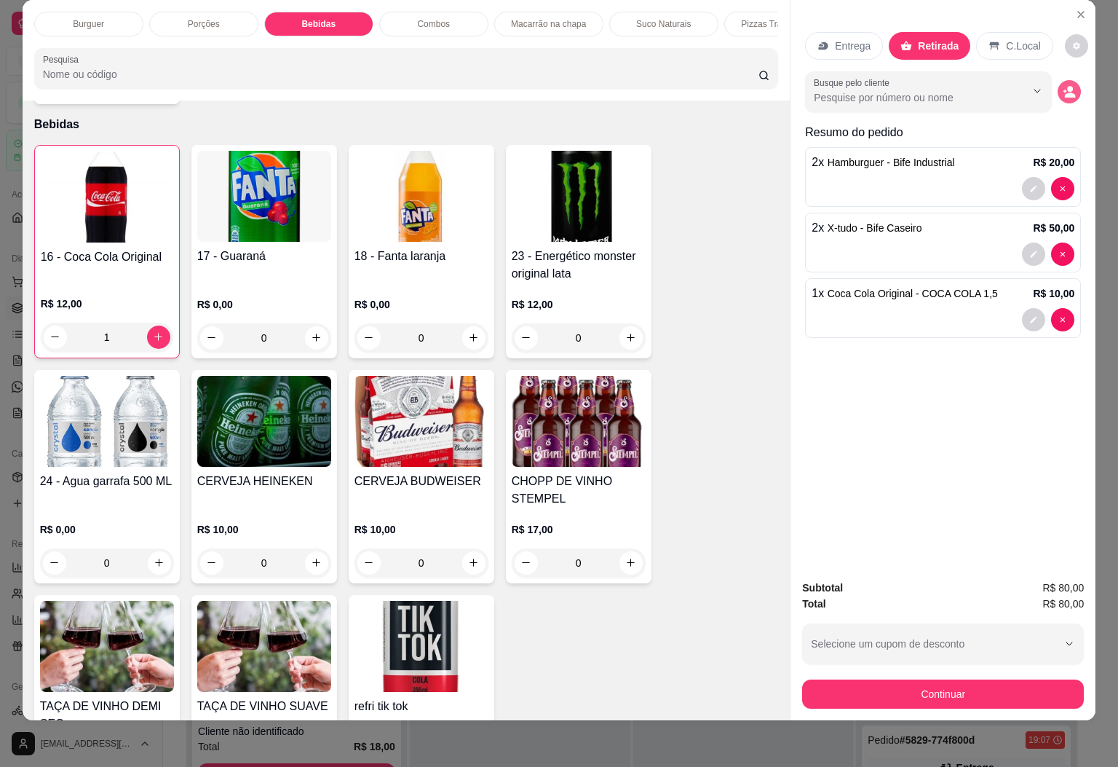
click at [1071, 80] on button "decrease-product-quantity" at bounding box center [1069, 91] width 23 height 23
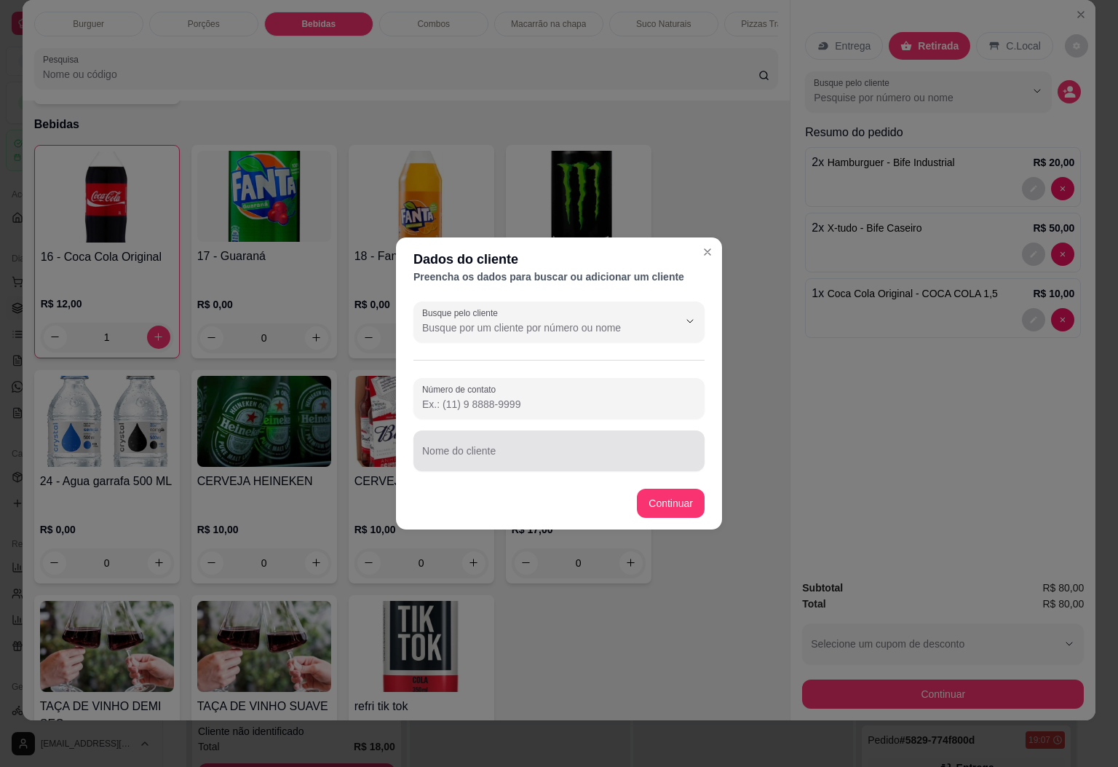
click at [511, 432] on div "Nome do cliente" at bounding box center [558, 450] width 291 height 41
type input "Valtieles"
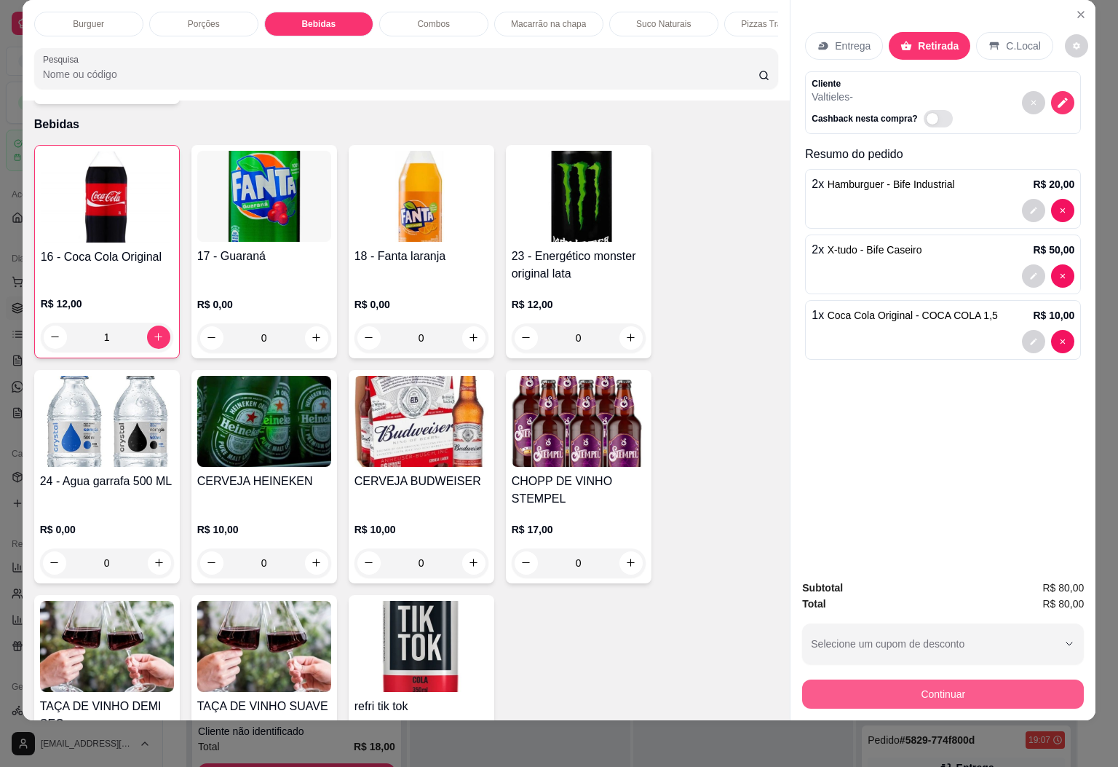
click at [908, 679] on button "Continuar" at bounding box center [943, 693] width 282 height 29
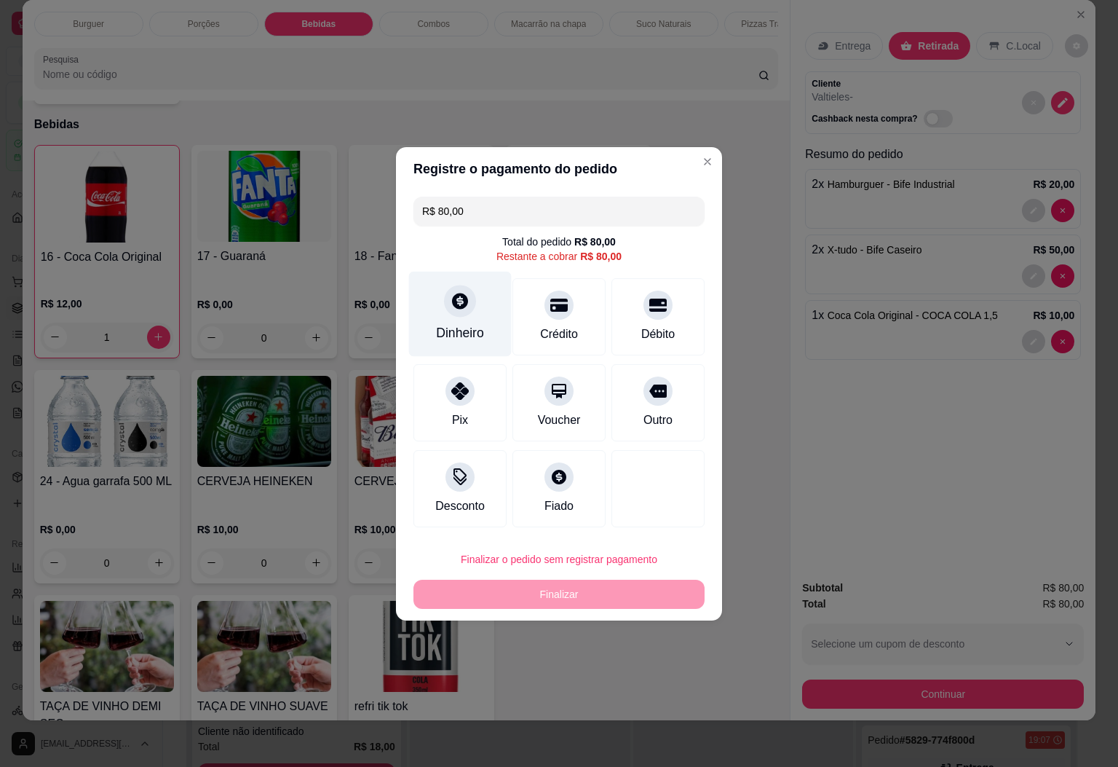
click at [436, 336] on div "Dinheiro" at bounding box center [460, 332] width 48 height 19
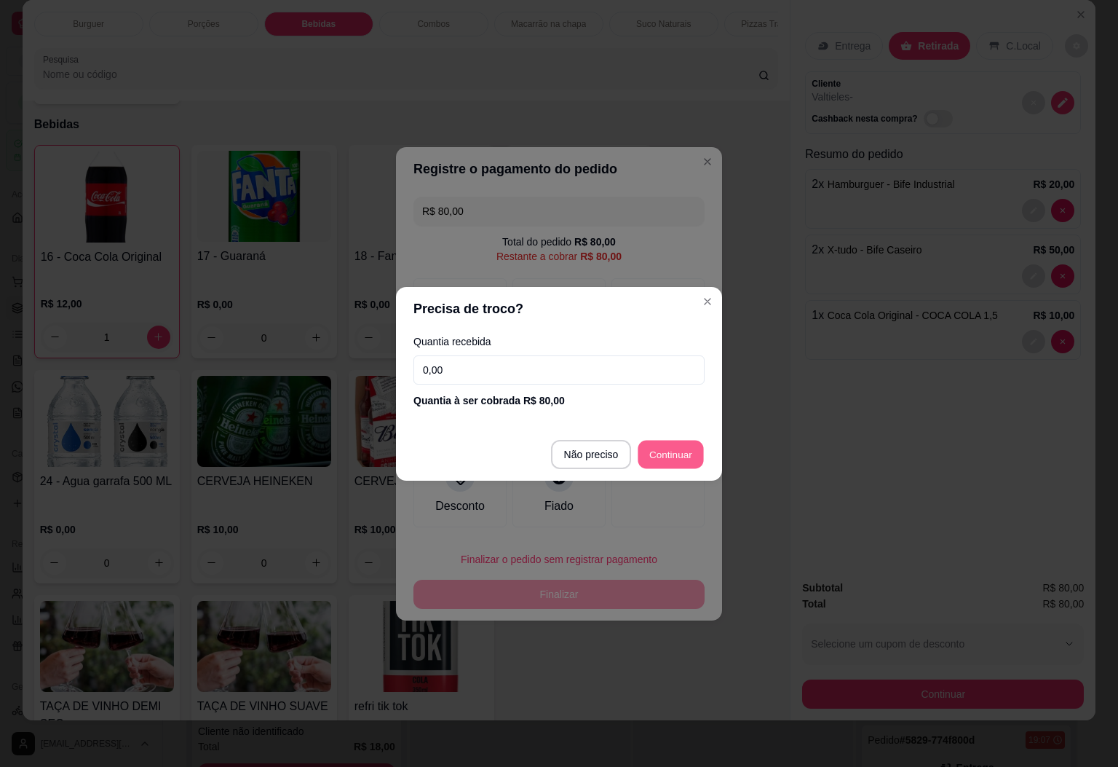
type input "R$ 0,00"
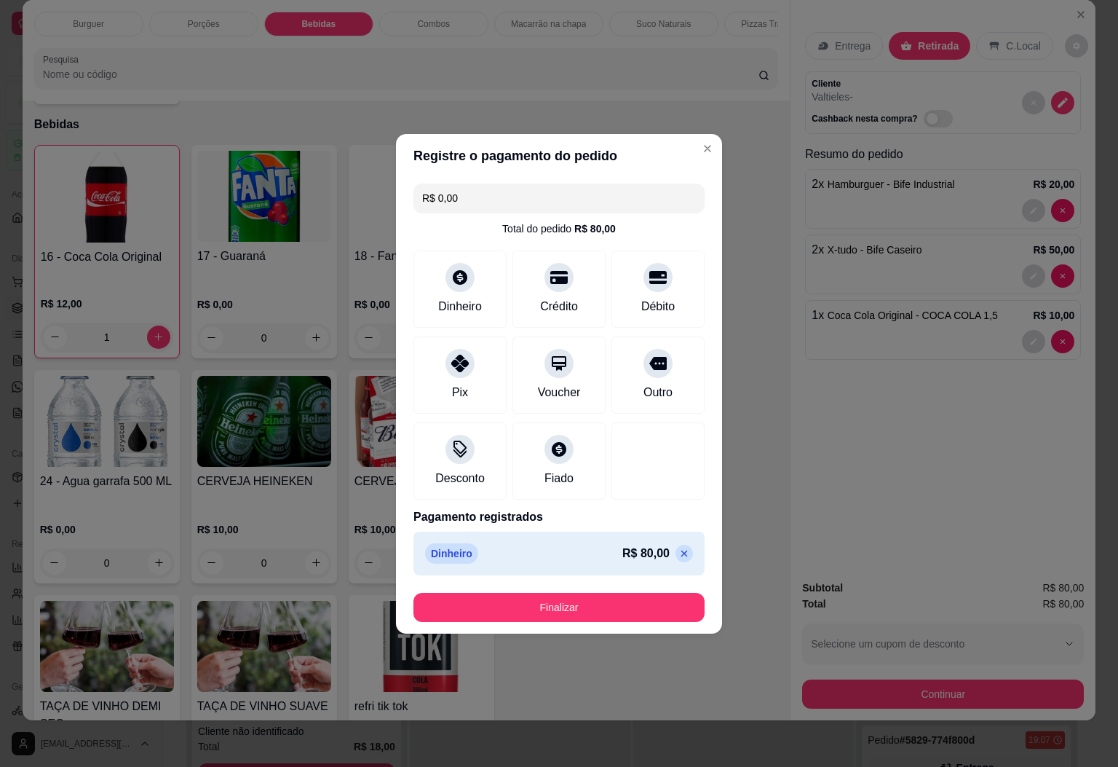
click at [609, 607] on button "Finalizar" at bounding box center [558, 607] width 291 height 29
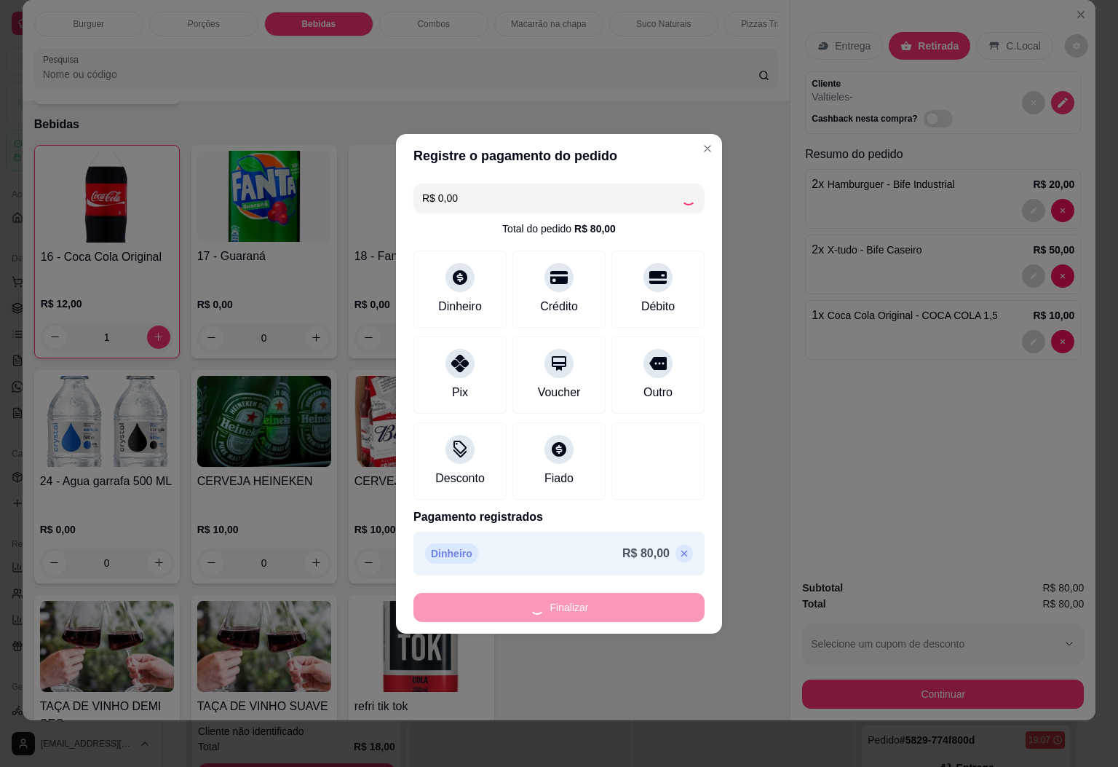
type input "0"
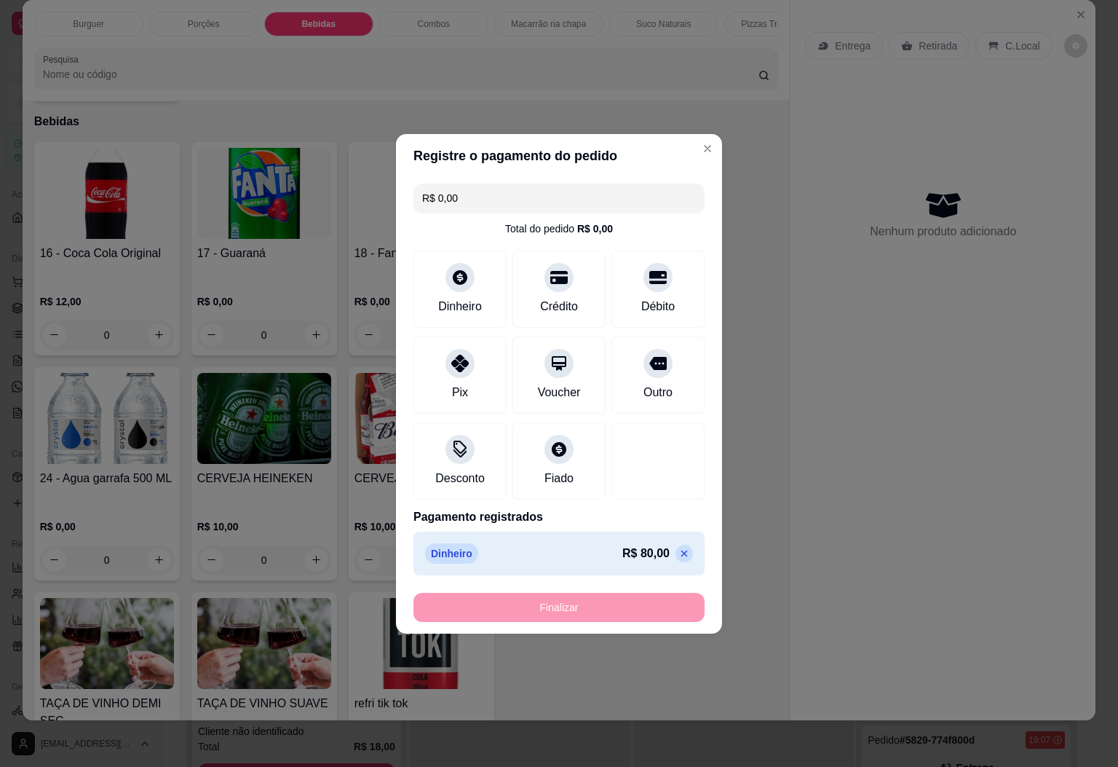
type input "-R$ 80,00"
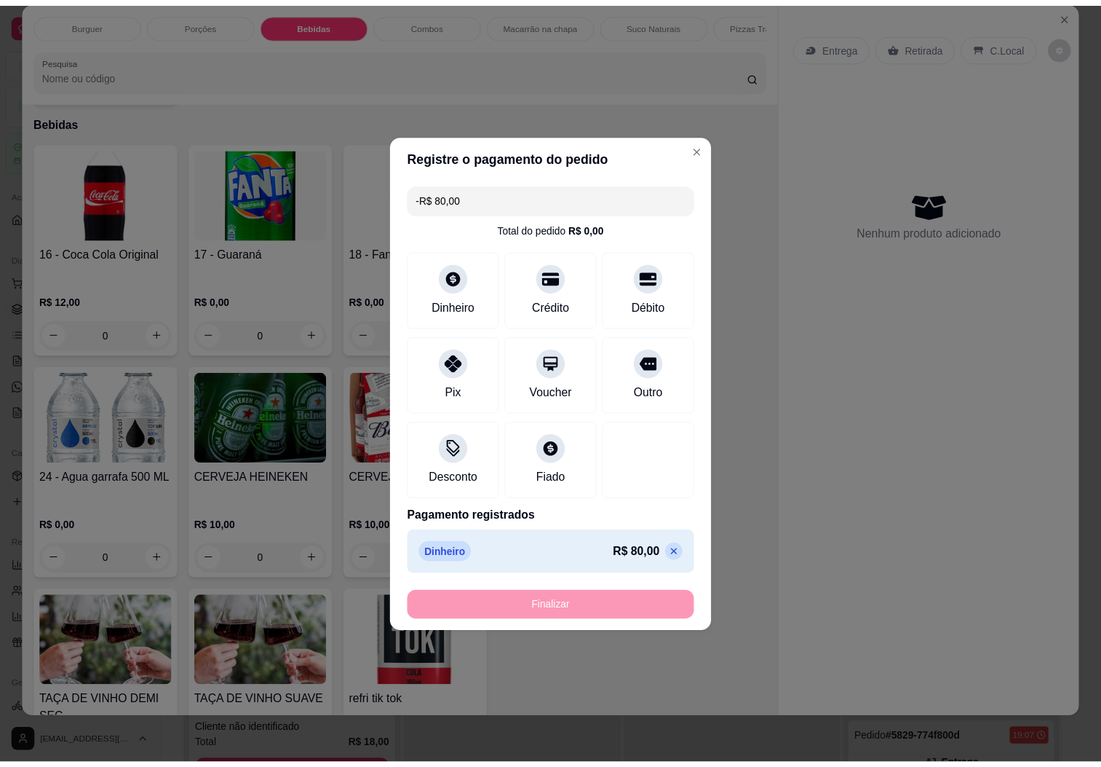
scroll to position [1612, 0]
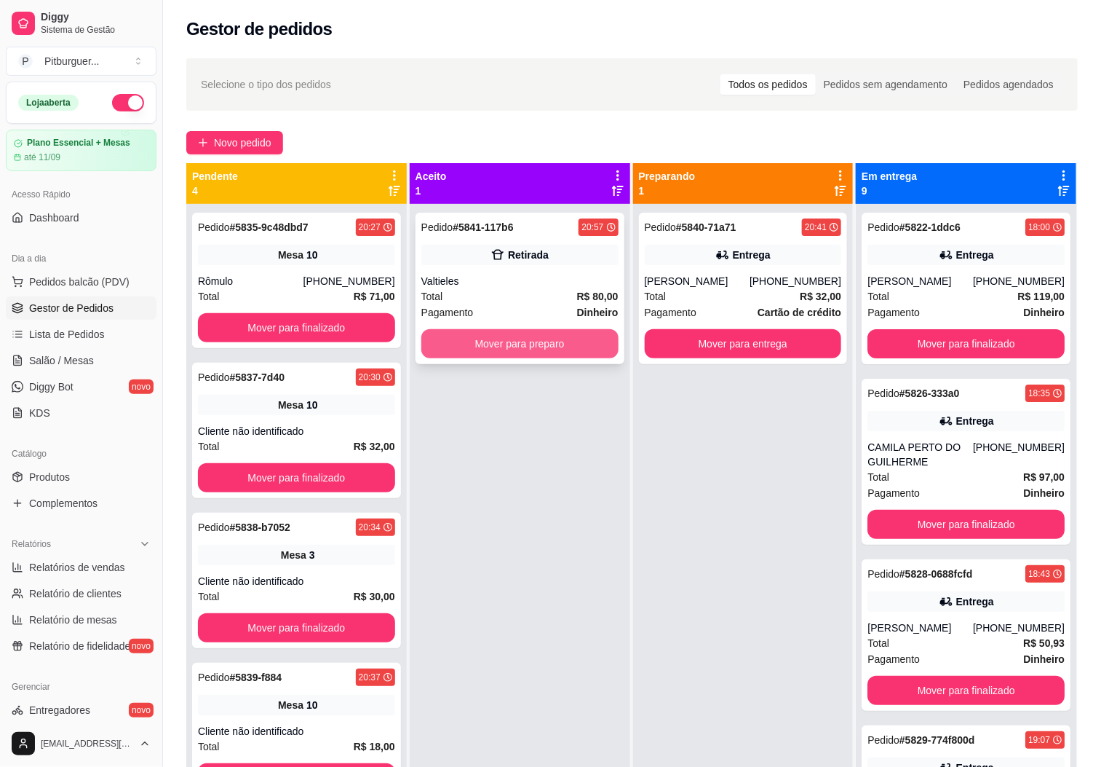
click at [593, 347] on button "Mover para preparo" at bounding box center [519, 343] width 197 height 29
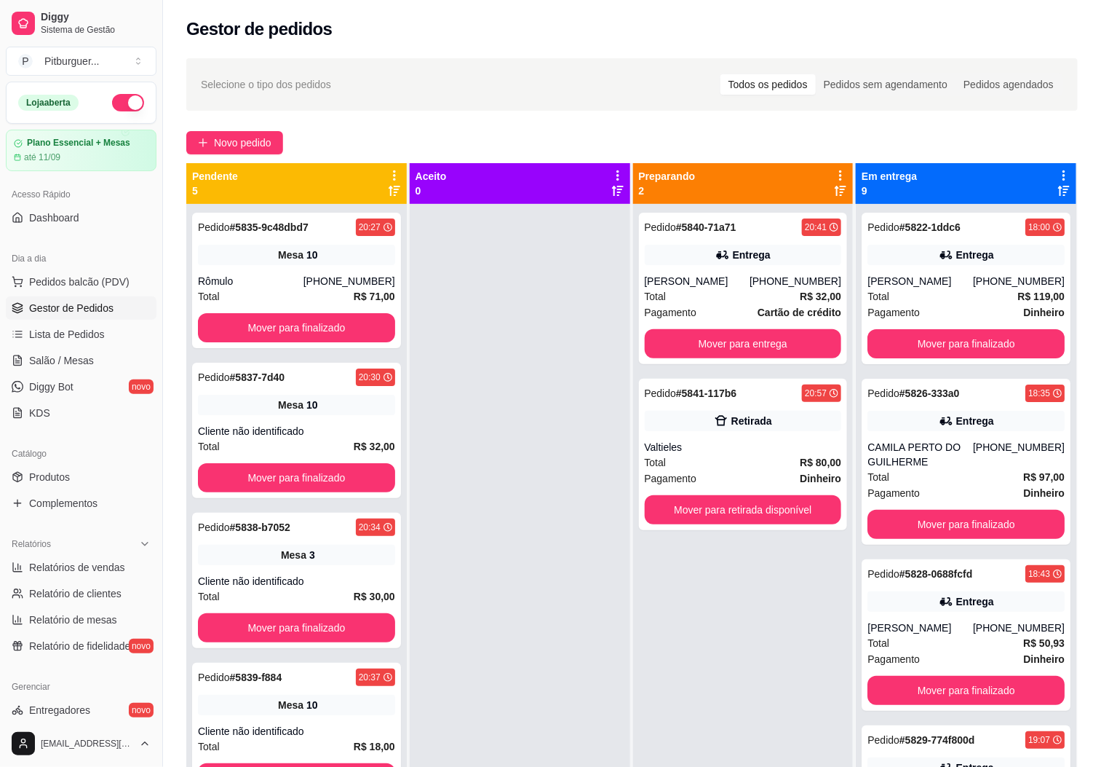
click at [542, 542] on div at bounding box center [520, 587] width 221 height 767
click at [95, 282] on span "Pedidos balcão (PDV)" at bounding box center [79, 281] width 100 height 15
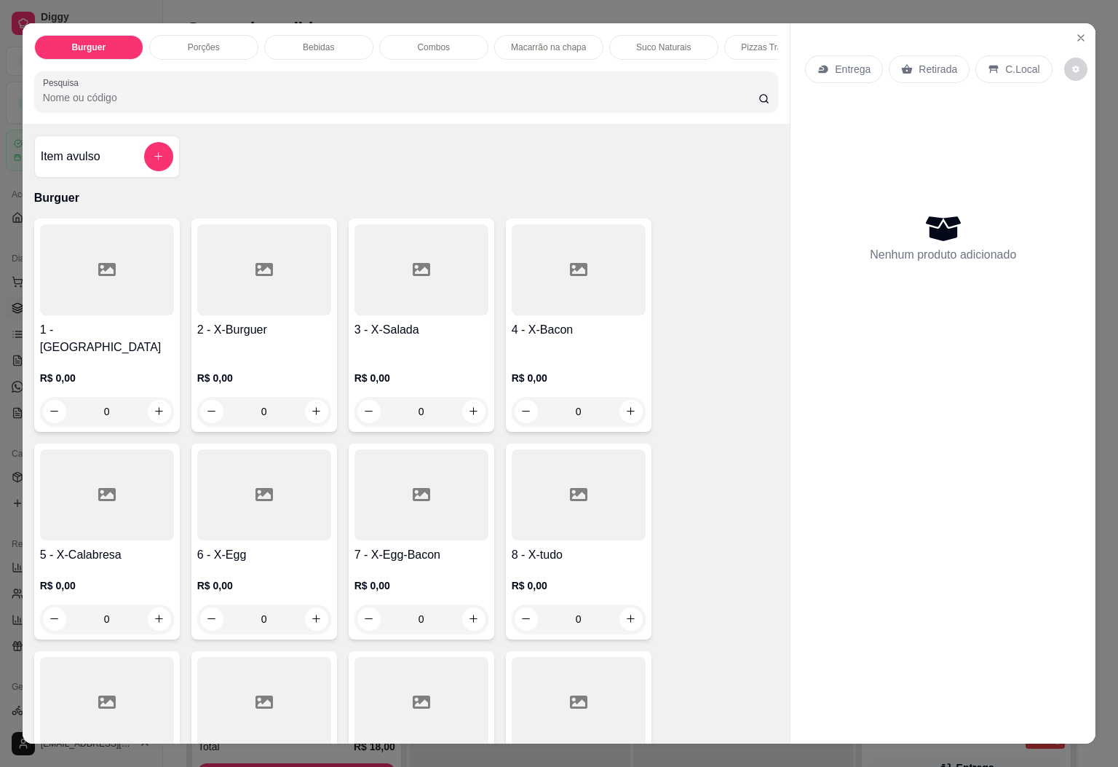
click at [548, 546] on h4 "8 - X-tudo" at bounding box center [579, 554] width 134 height 17
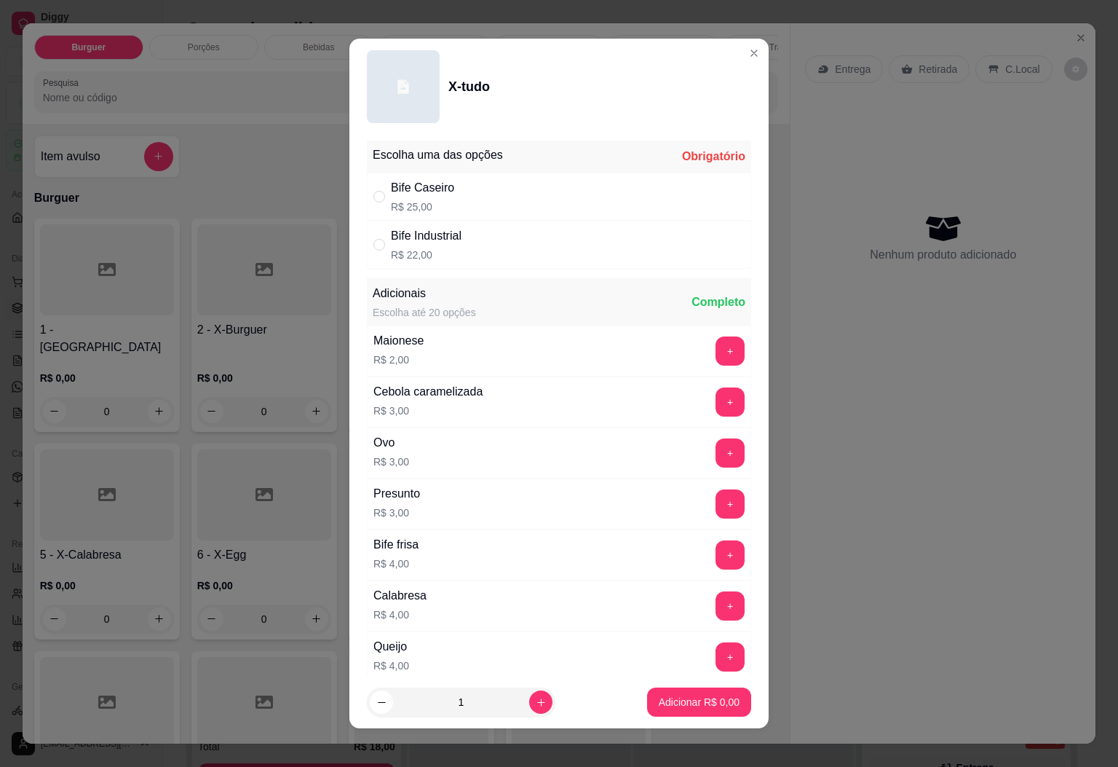
click at [475, 247] on div "Bife Industrial R$ 22,00" at bounding box center [559, 245] width 384 height 48
radio input "true"
click at [705, 695] on p "Adicionar R$ 22,00" at bounding box center [696, 701] width 87 height 15
type input "1"
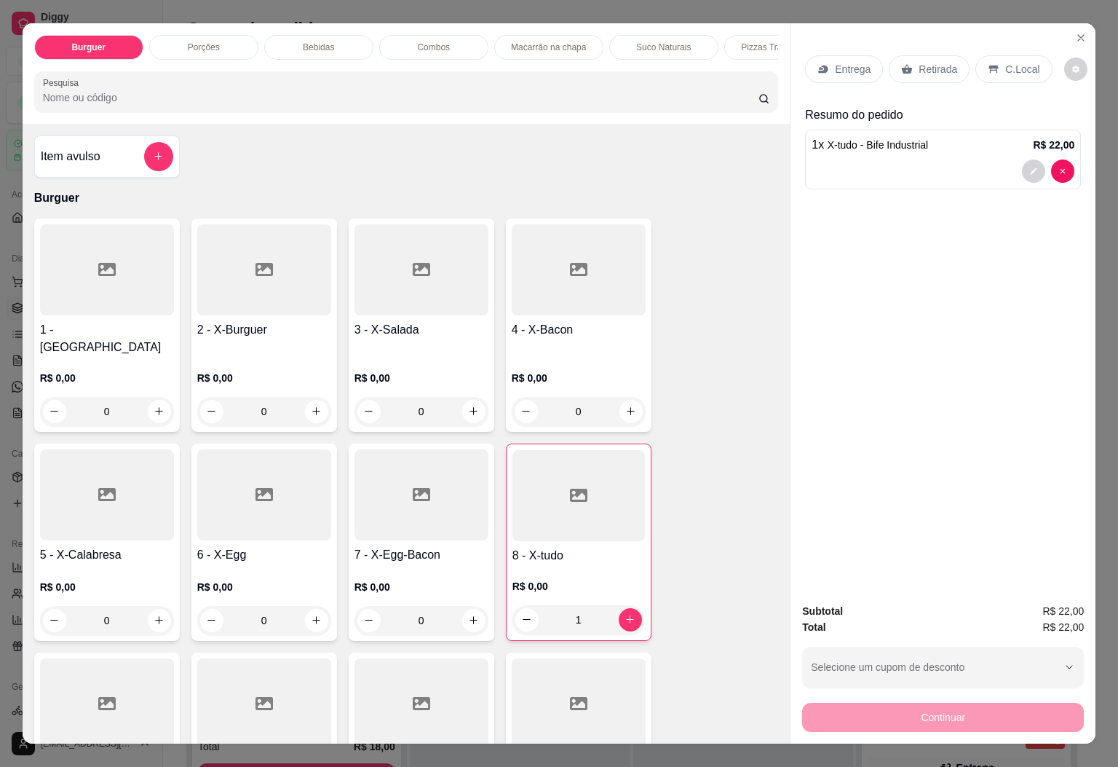
click at [590, 487] on div at bounding box center [578, 495] width 132 height 91
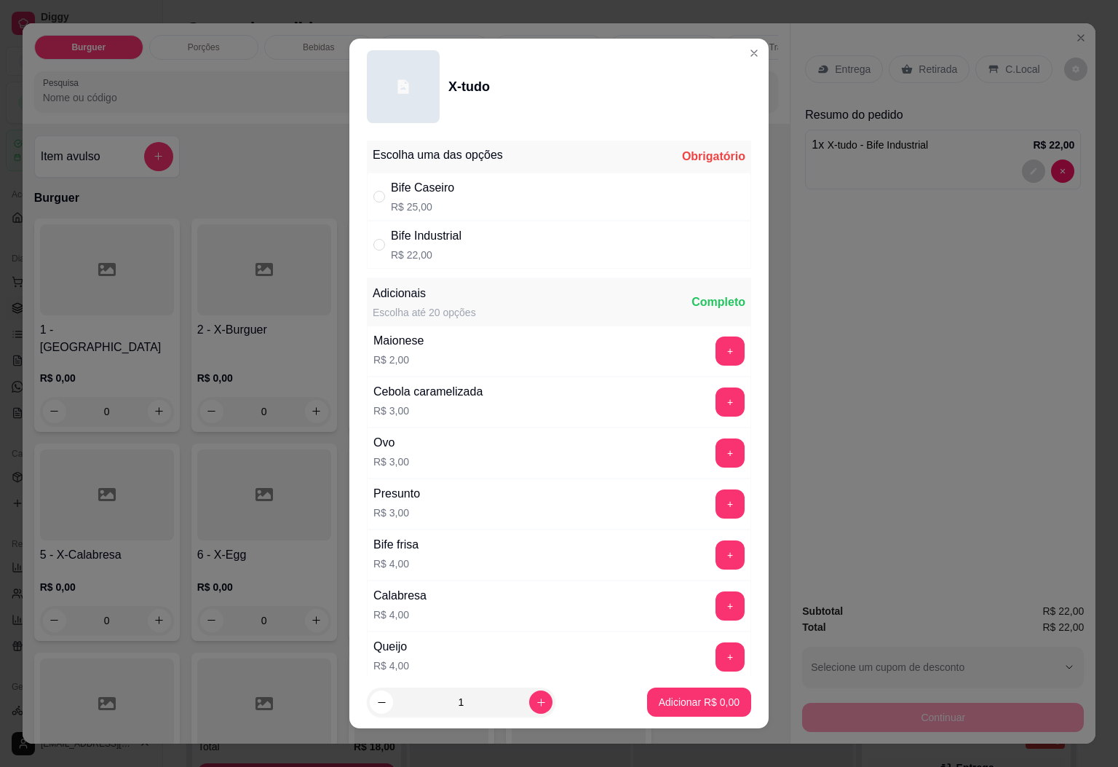
click at [478, 241] on div "Bife Industrial R$ 22,00" at bounding box center [559, 245] width 384 height 48
radio input "true"
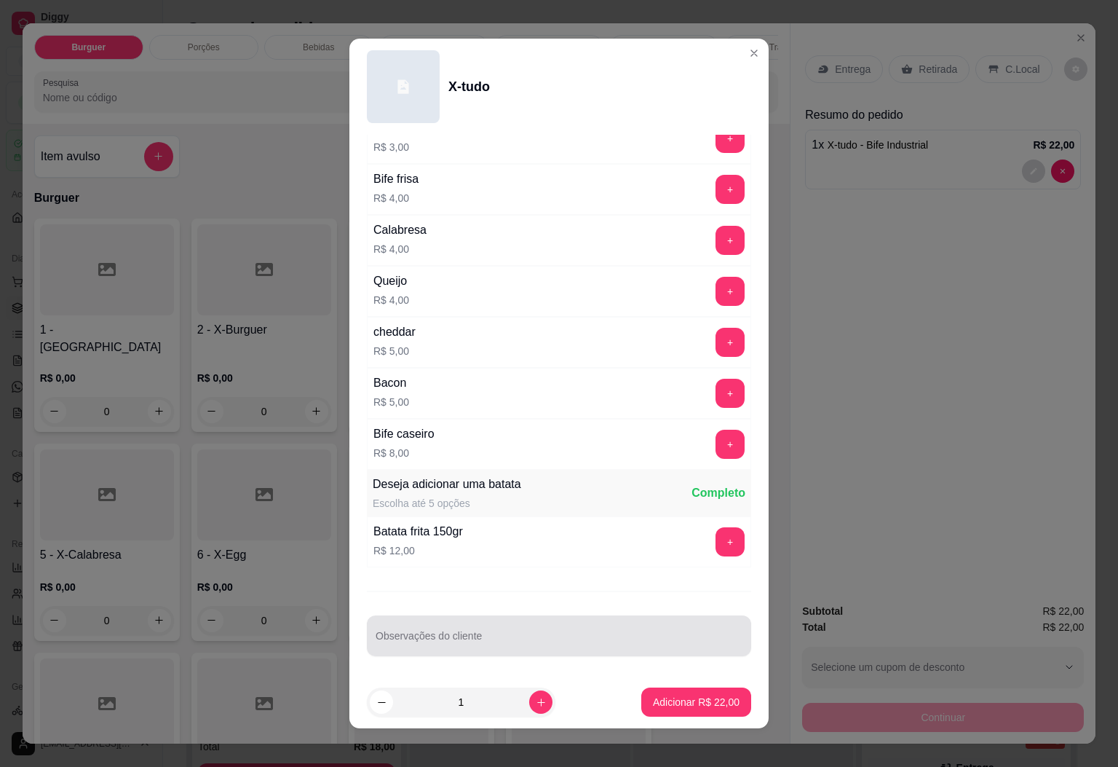
scroll to position [376, 0]
click at [525, 627] on div at bounding box center [559, 635] width 367 height 29
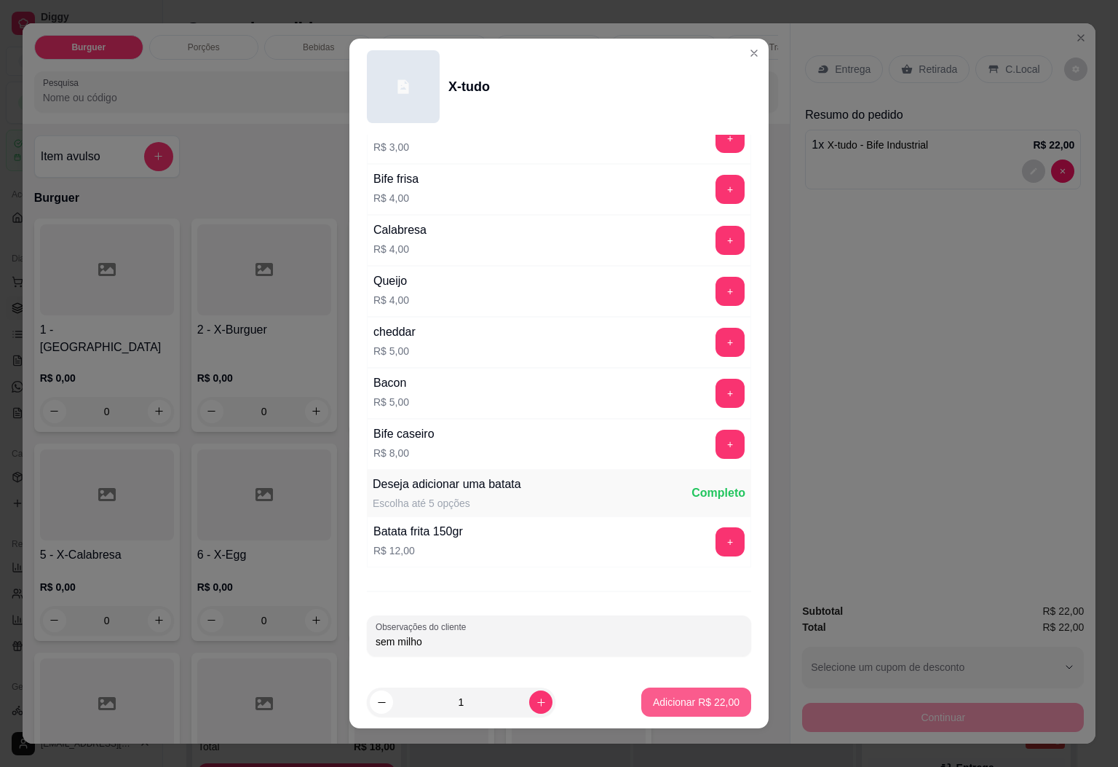
type input "sem milho"
click at [666, 697] on p "Adicionar R$ 22,00" at bounding box center [696, 701] width 87 height 15
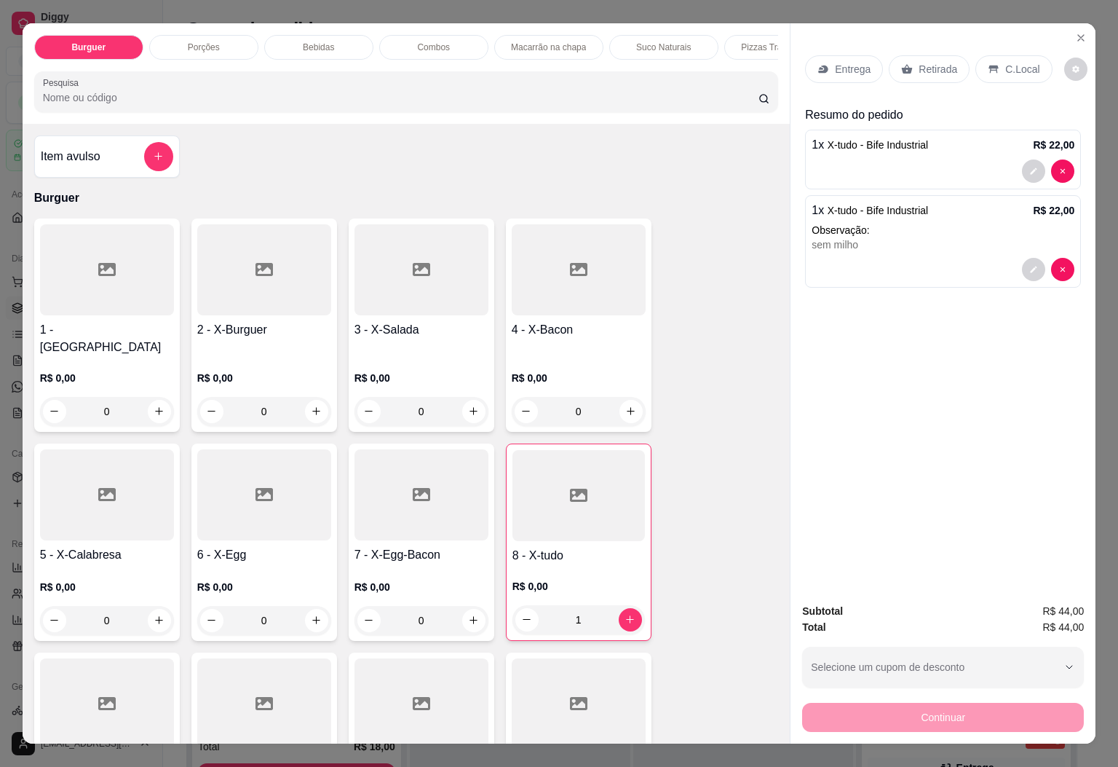
click at [433, 41] on p "Combos" at bounding box center [433, 47] width 33 height 12
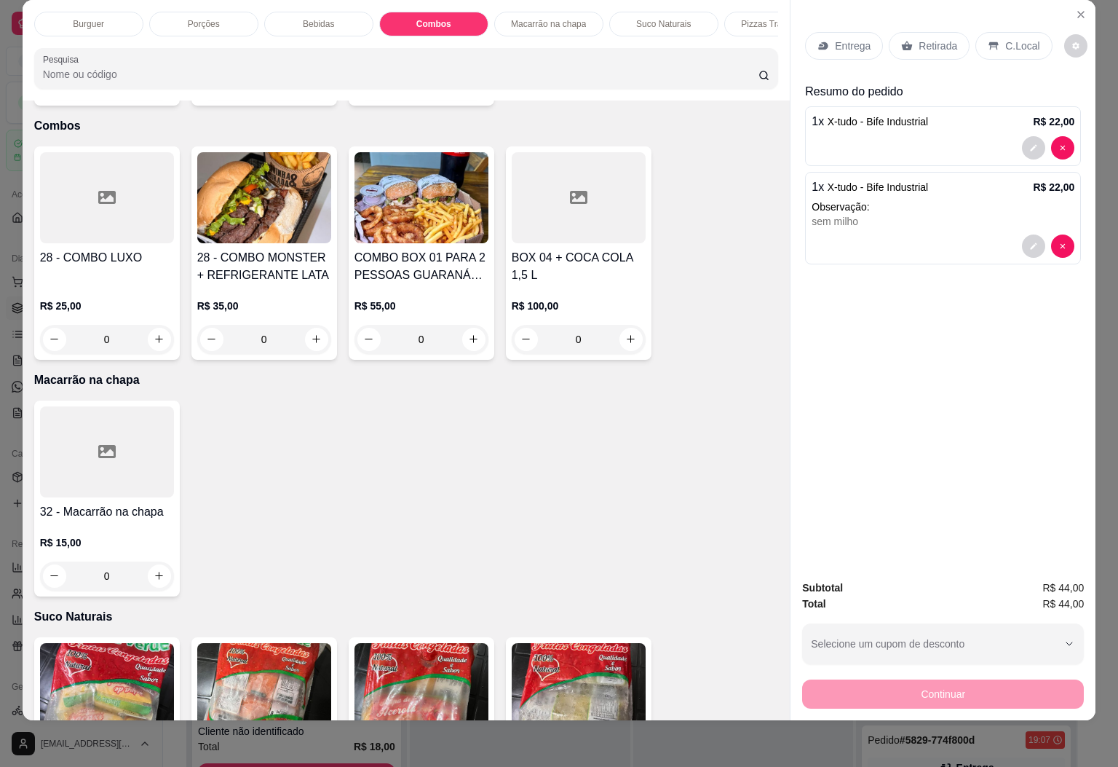
click at [136, 218] on div at bounding box center [107, 197] width 134 height 91
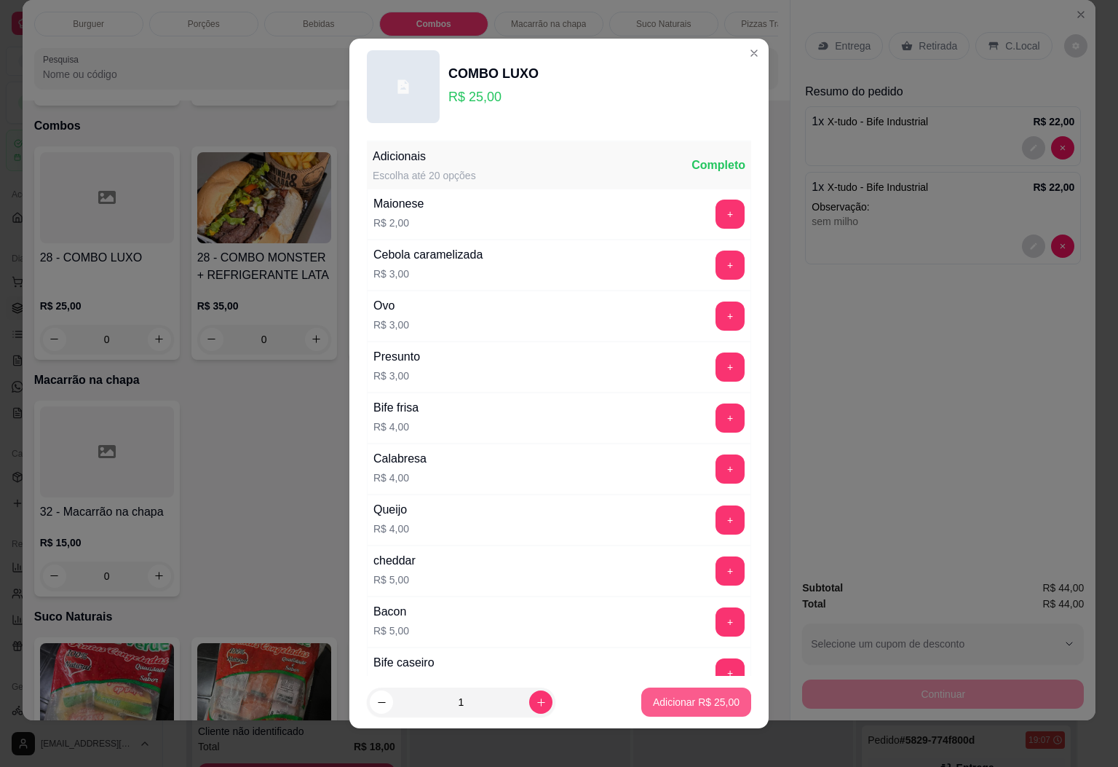
click at [710, 695] on p "Adicionar R$ 25,00" at bounding box center [696, 701] width 87 height 15
type input "1"
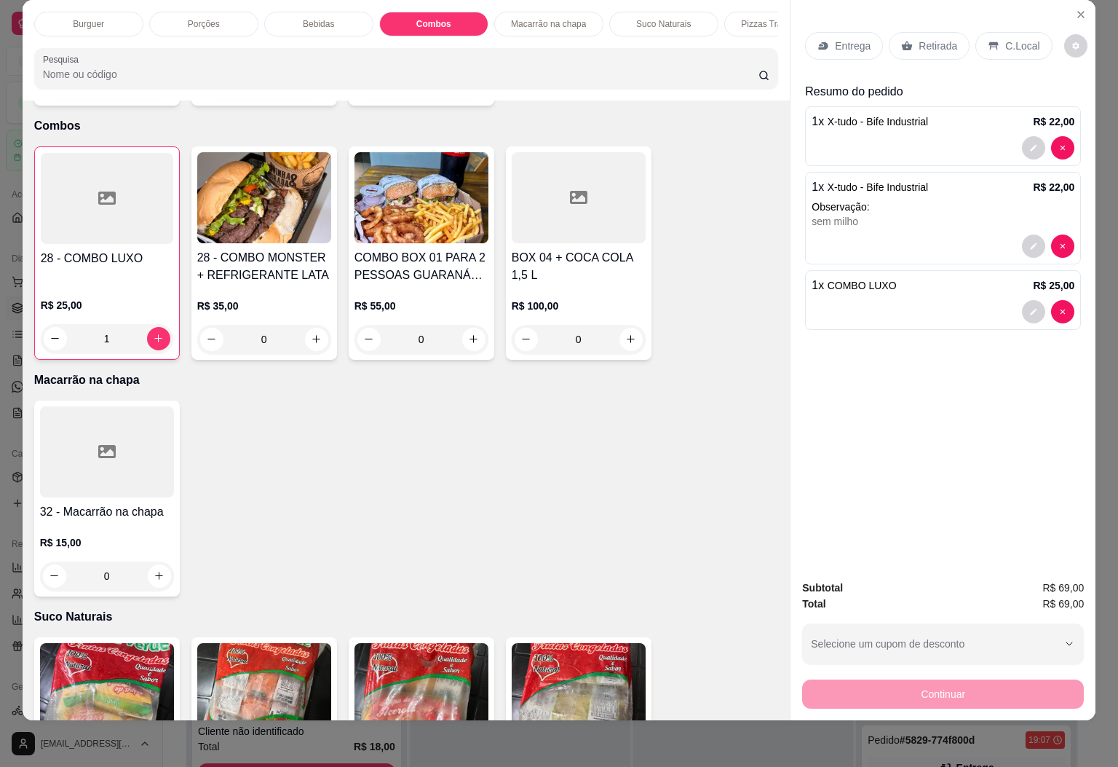
click at [63, 12] on div "Burguer" at bounding box center [88, 24] width 109 height 25
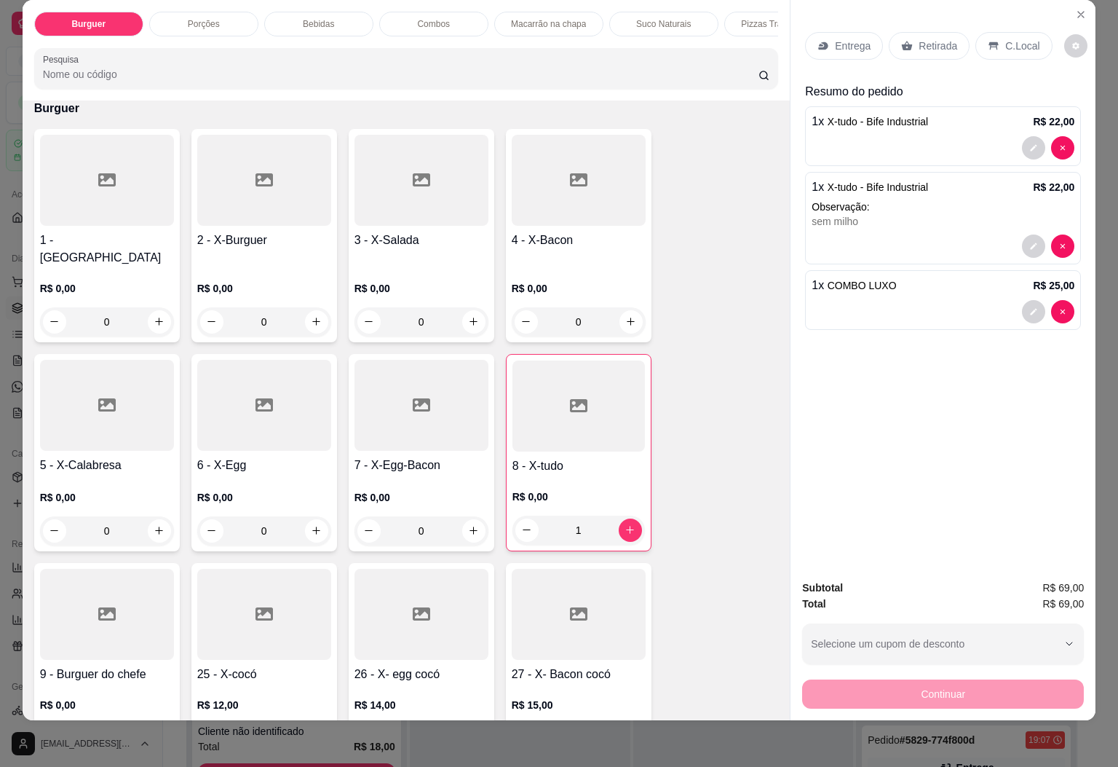
click at [90, 405] on div at bounding box center [107, 405] width 134 height 91
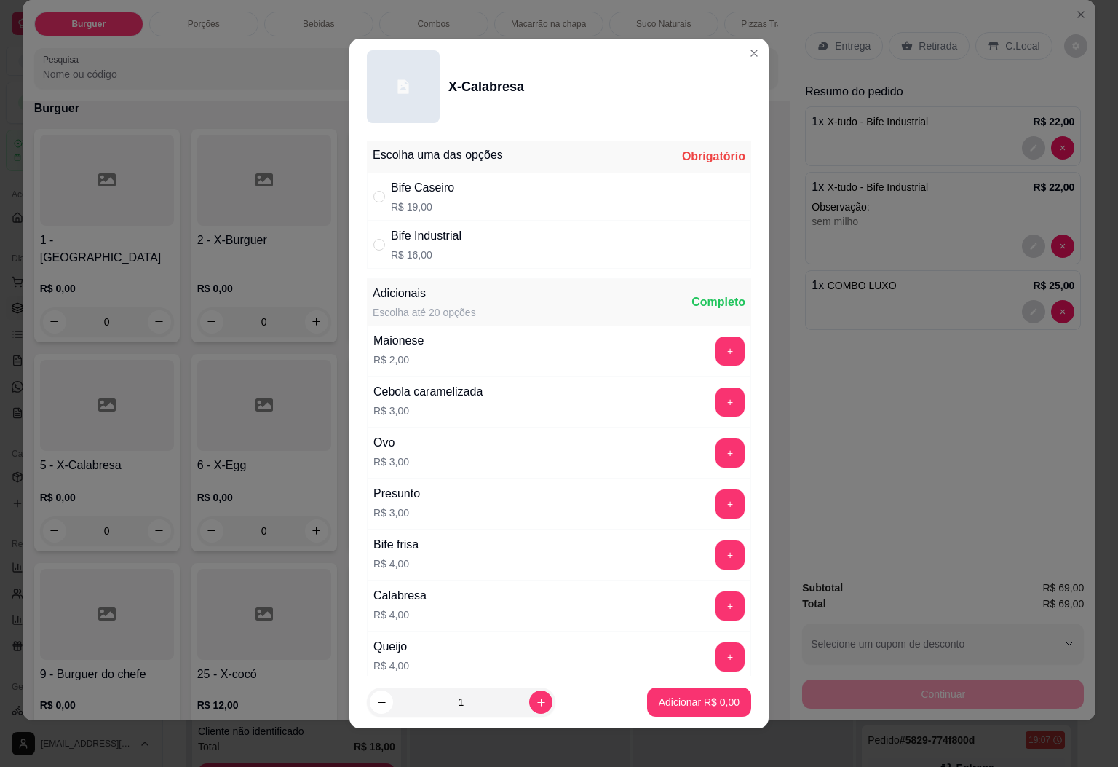
click at [437, 263] on div "Bife Industrial R$ 16,00" at bounding box center [559, 245] width 384 height 48
radio input "true"
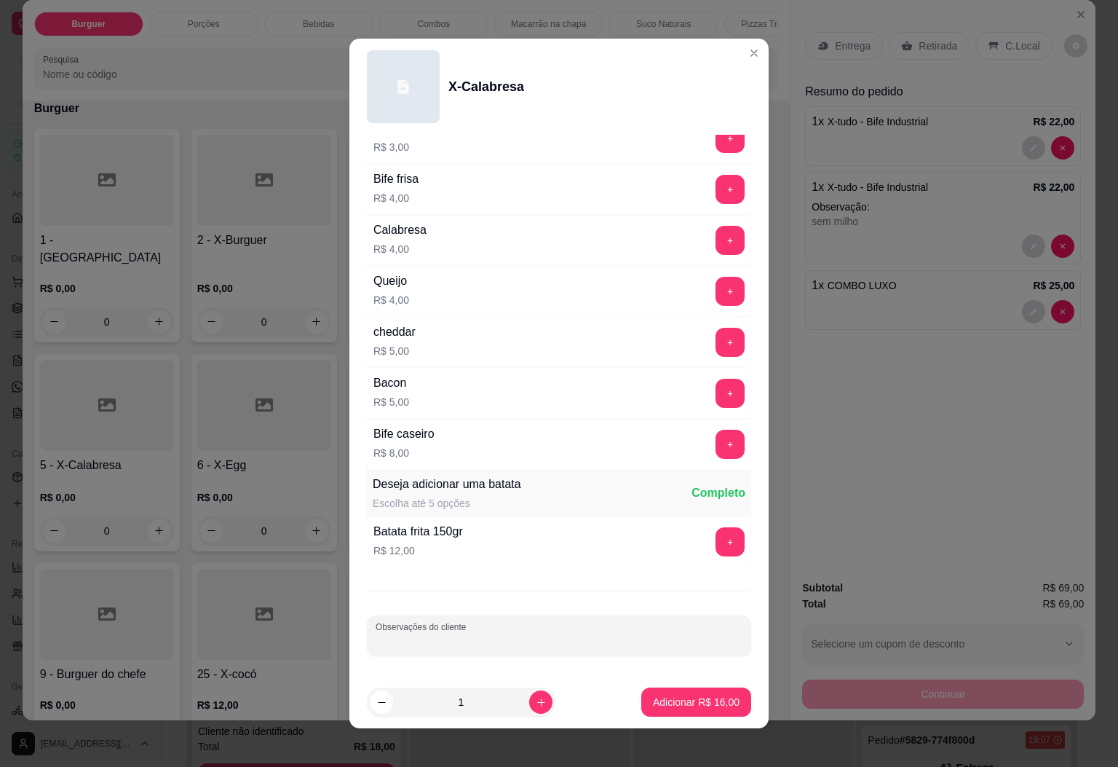
click at [440, 642] on input "Observações do cliente" at bounding box center [559, 641] width 367 height 15
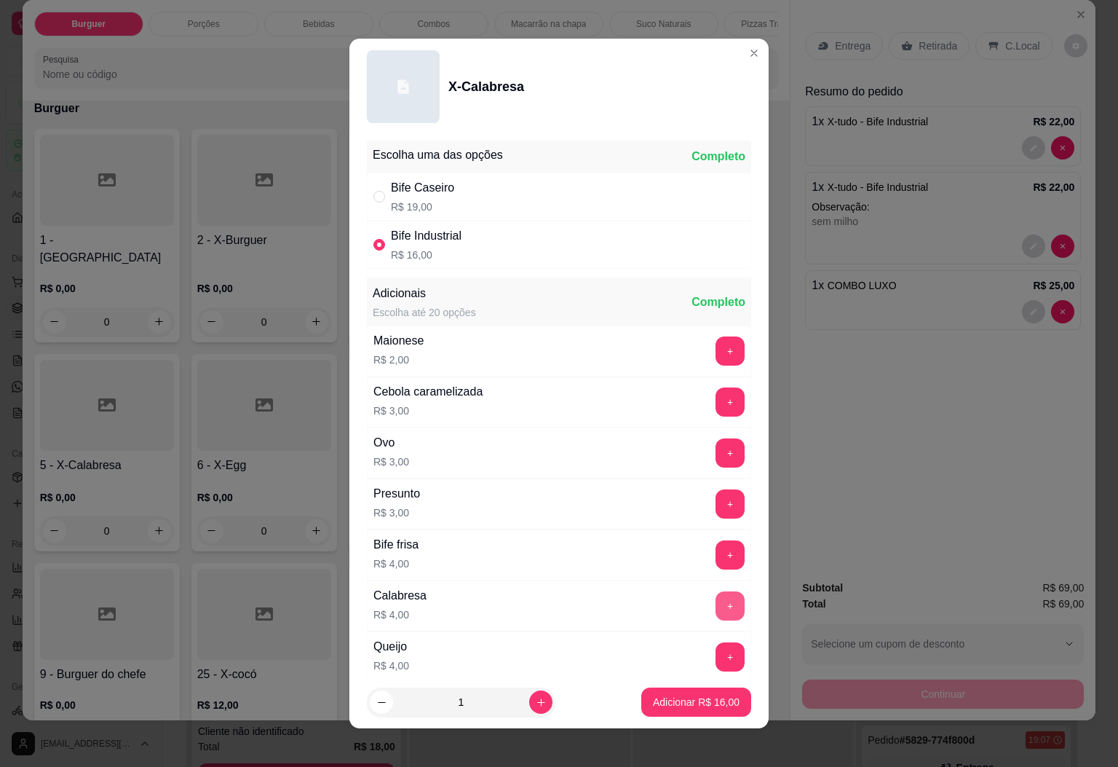
type input "sem presunto e sem milho"
click at [716, 605] on button "+" at bounding box center [730, 605] width 29 height 29
click at [675, 699] on p "Adicionar R$ 20,00" at bounding box center [696, 702] width 84 height 14
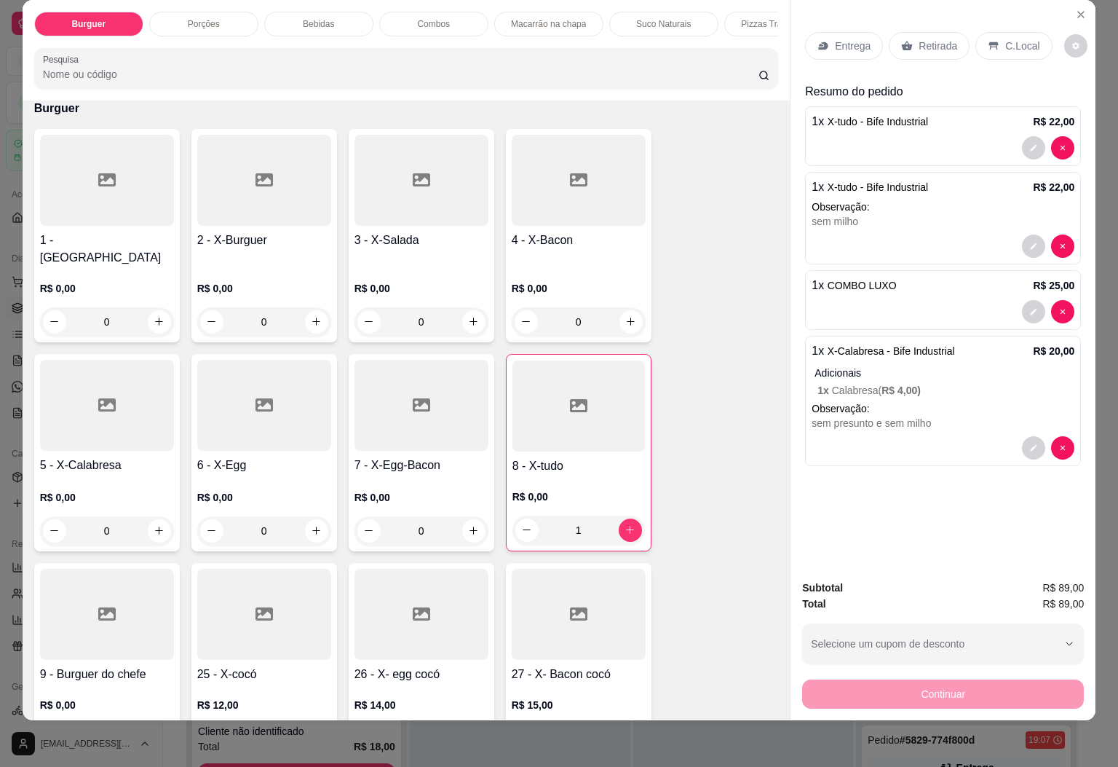
drag, startPoint x: 916, startPoint y: 33, endPoint x: 914, endPoint y: 44, distance: 11.1
click at [919, 39] on p "Retirada" at bounding box center [938, 46] width 39 height 15
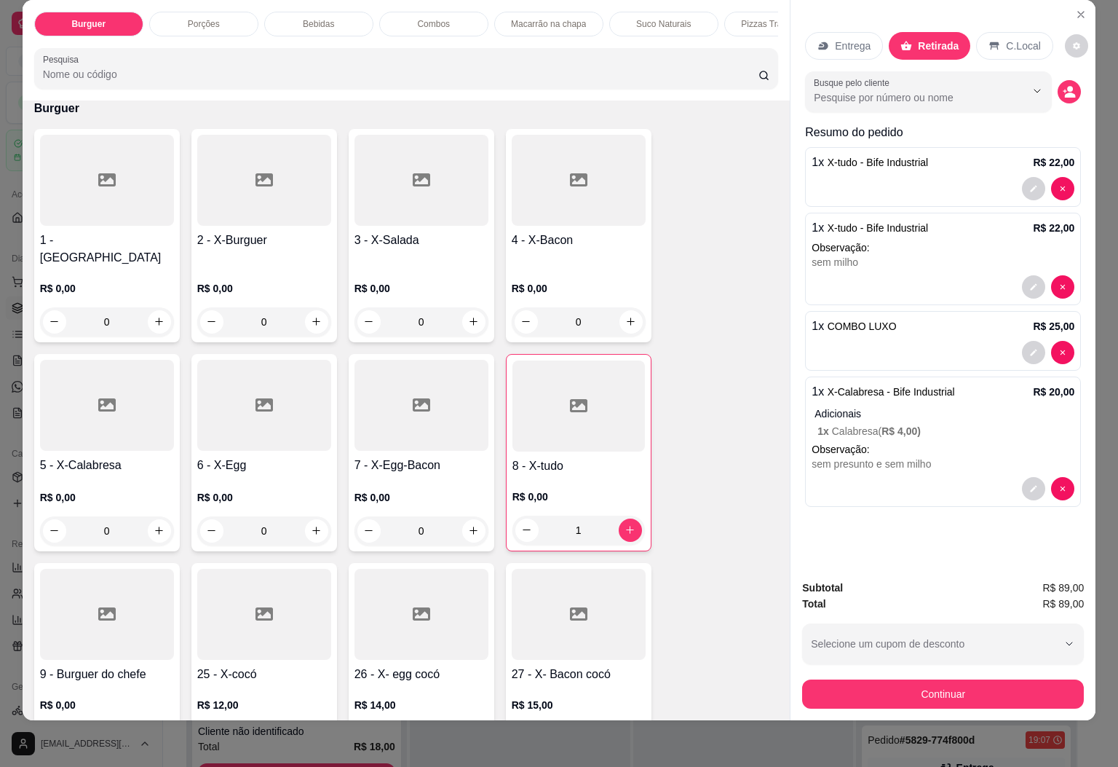
click at [1036, 32] on div "C.Local" at bounding box center [1014, 46] width 76 height 28
click at [1062, 80] on button "decrease-product-quantity" at bounding box center [1069, 91] width 23 height 23
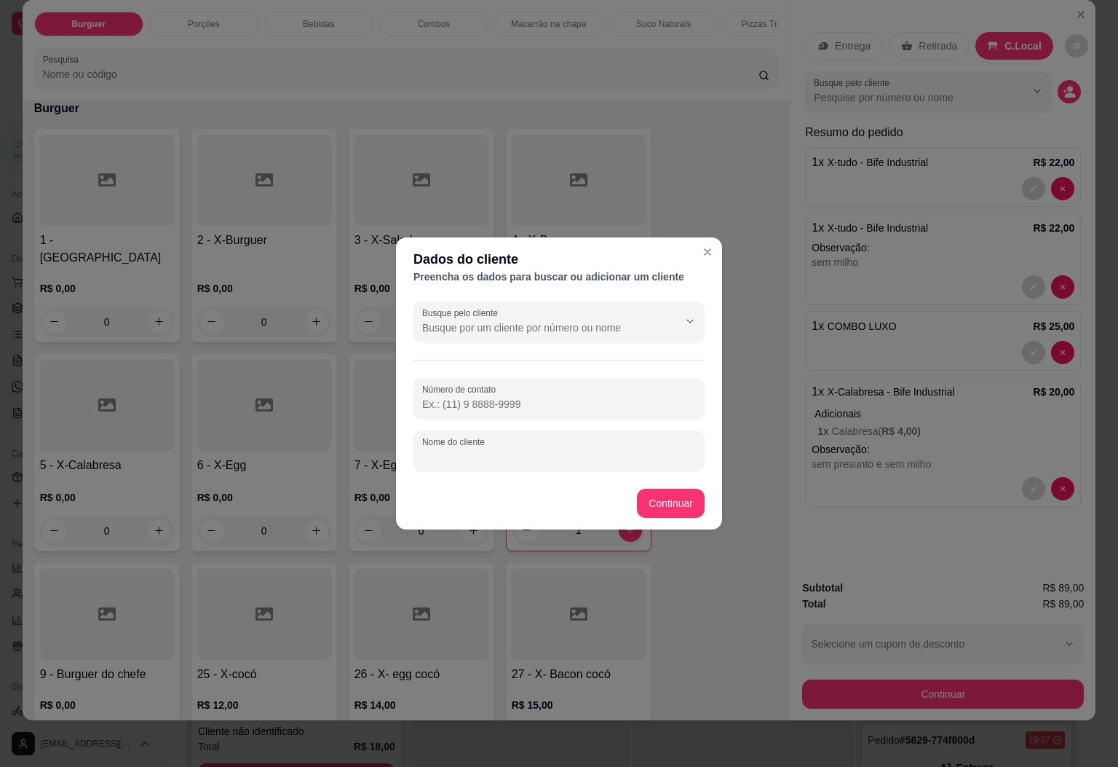
click at [552, 456] on input "Nome do cliente" at bounding box center [559, 456] width 274 height 15
type input "mesa luan"
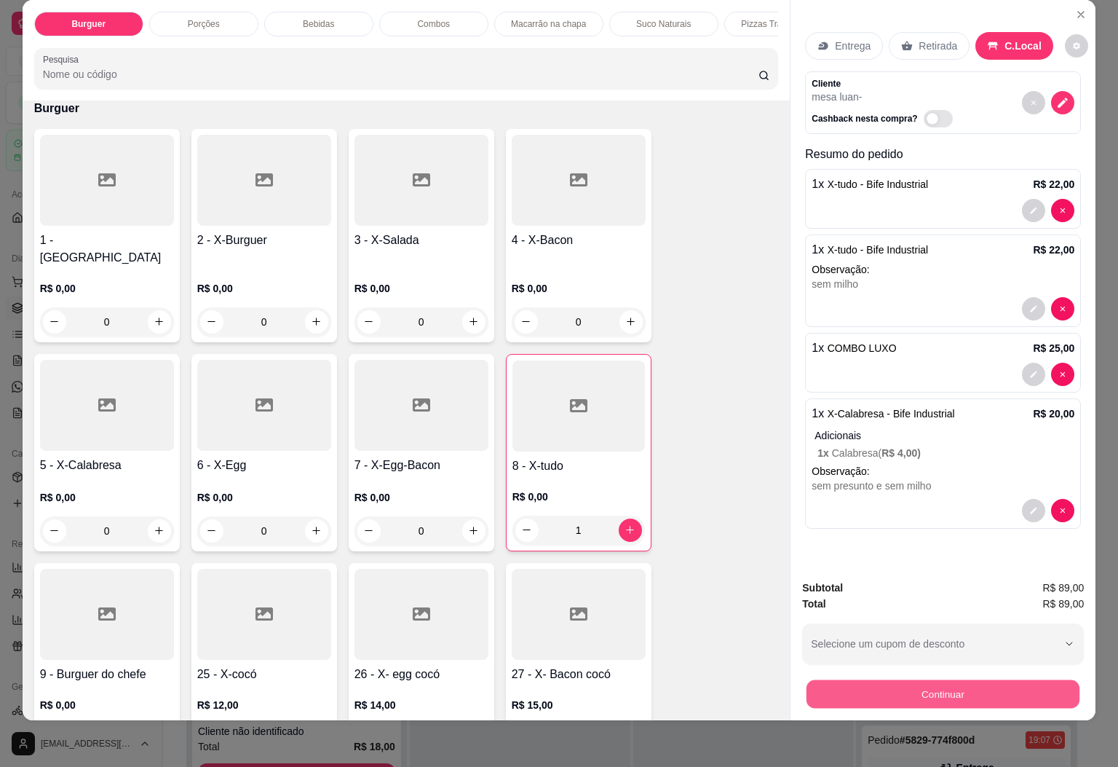
click at [841, 682] on button "Continuar" at bounding box center [943, 694] width 273 height 28
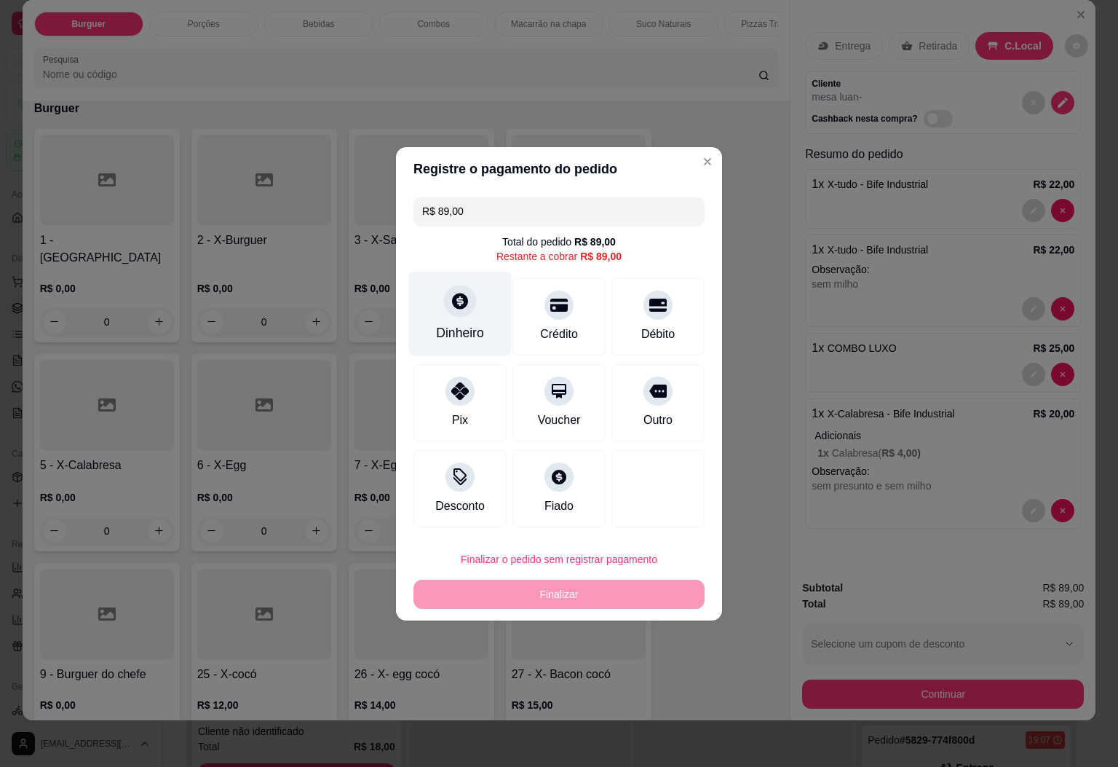
click at [476, 300] on div "Dinheiro" at bounding box center [460, 313] width 103 height 85
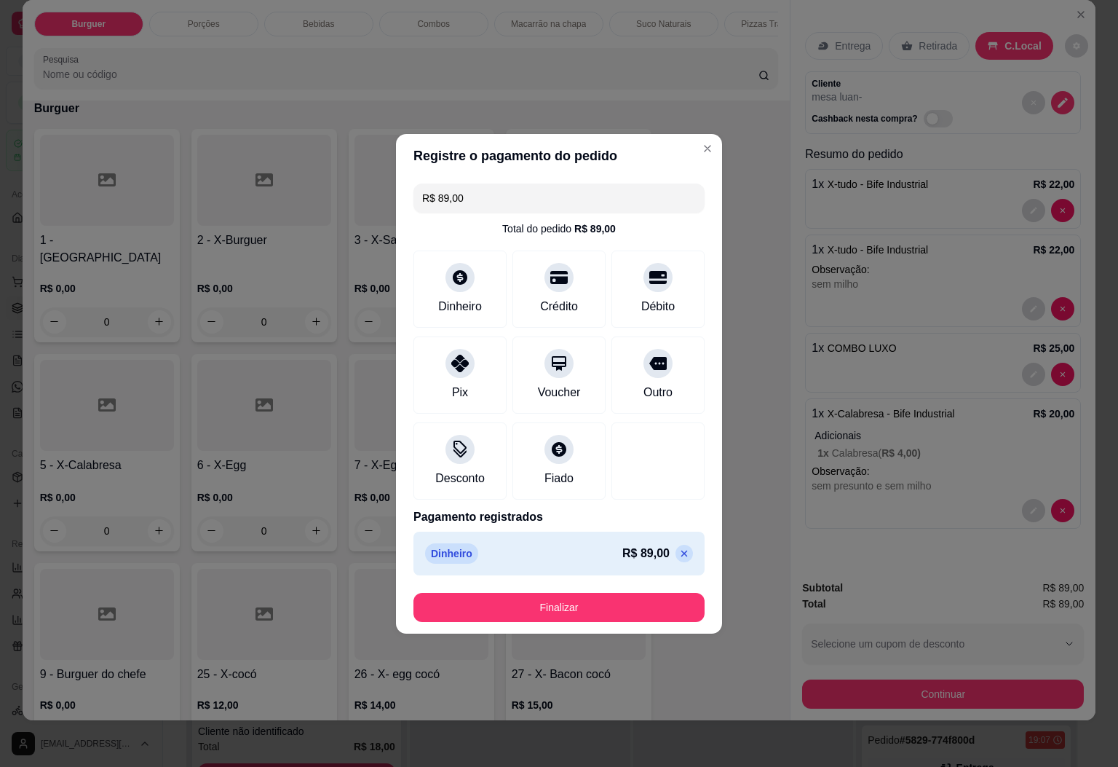
type input "R$ 0,00"
click at [575, 619] on button "Finalizar" at bounding box center [558, 607] width 291 height 29
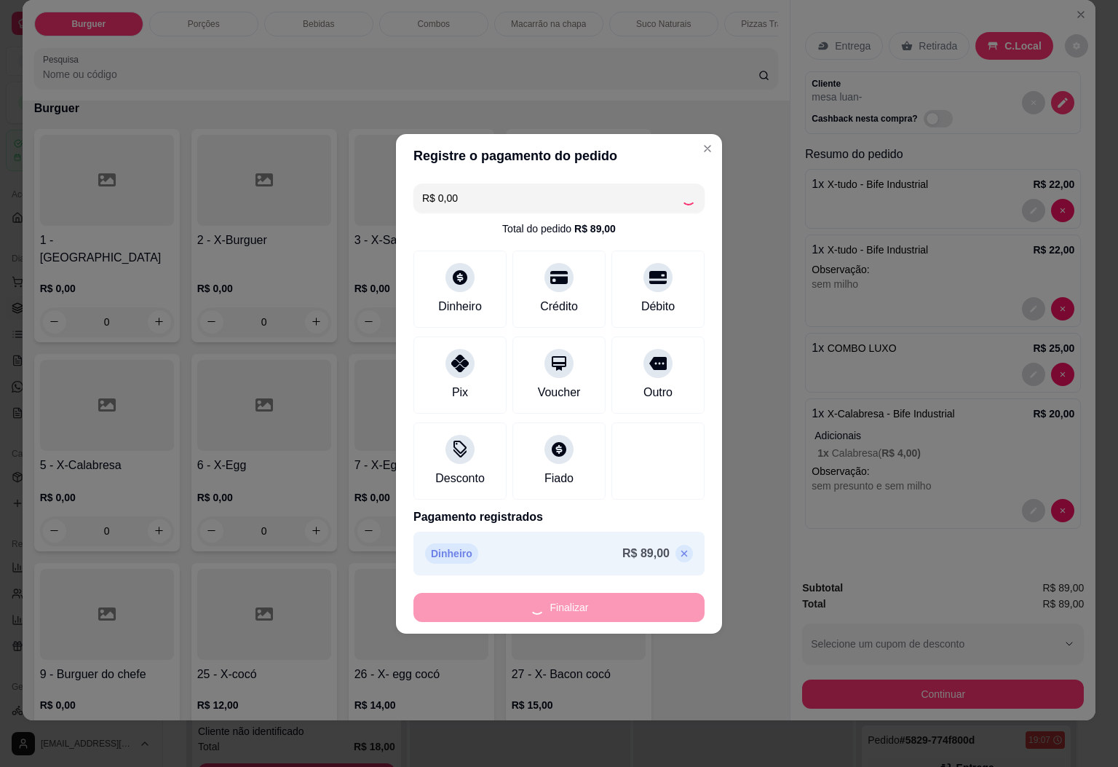
type input "0"
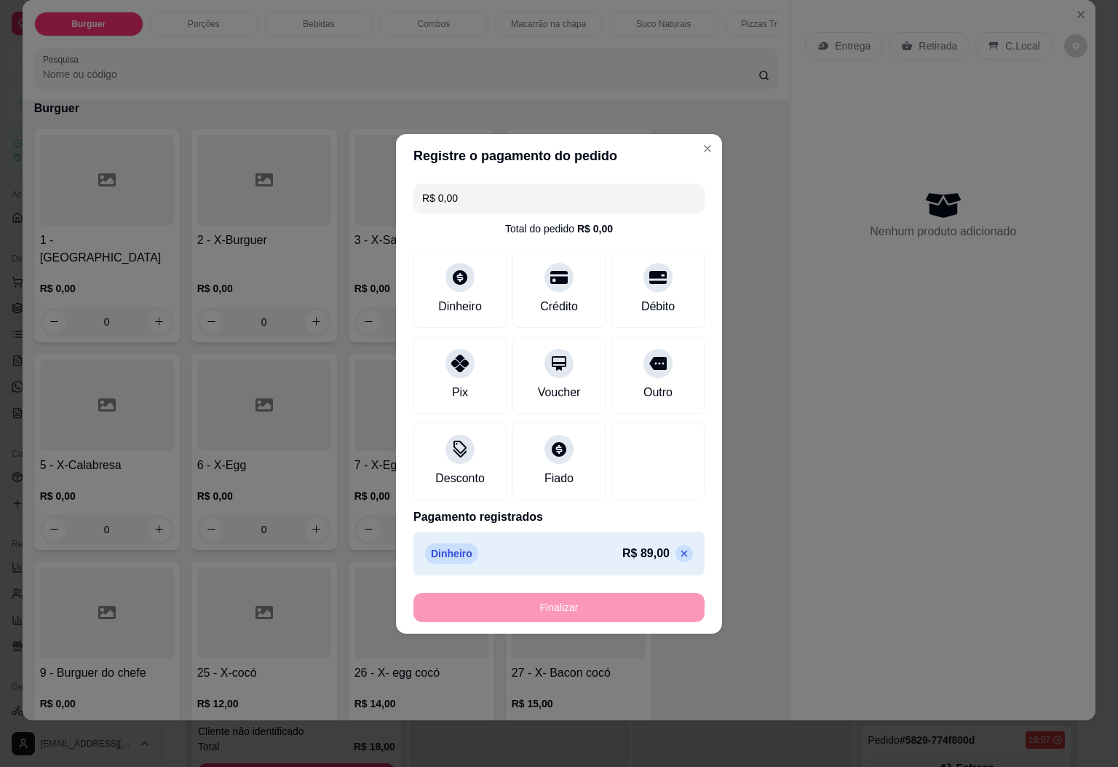
type input "-R$ 89,00"
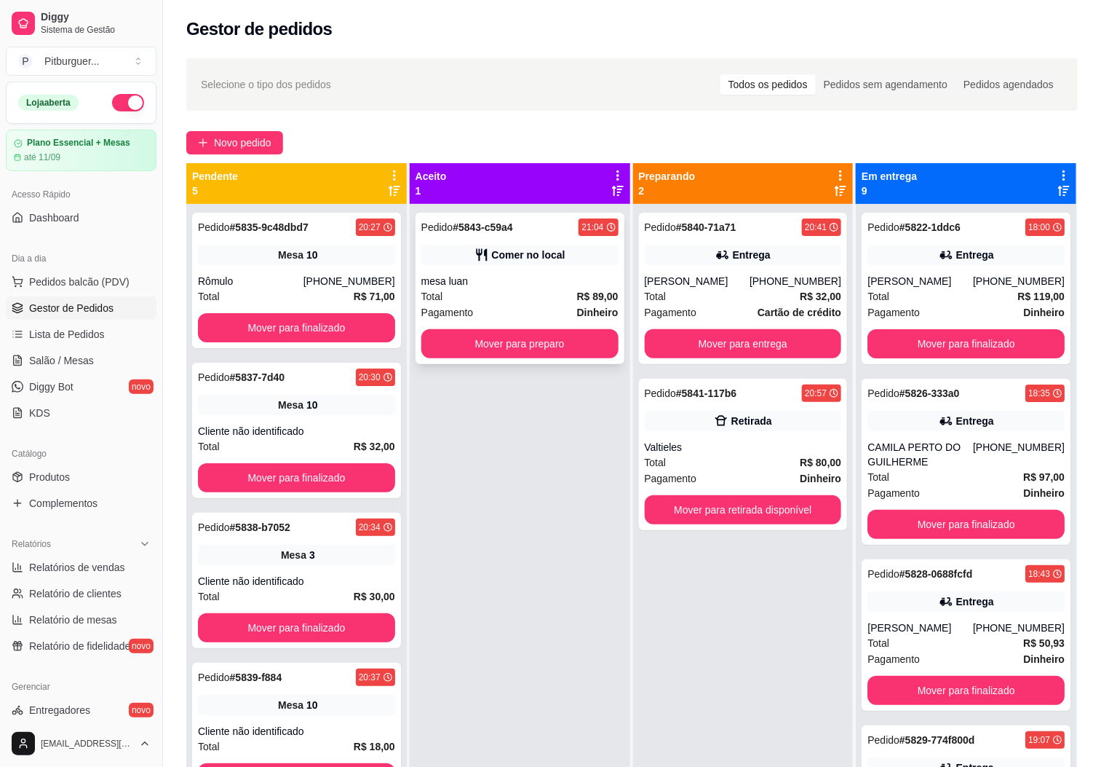
click at [561, 282] on div "mesa luan" at bounding box center [519, 281] width 197 height 15
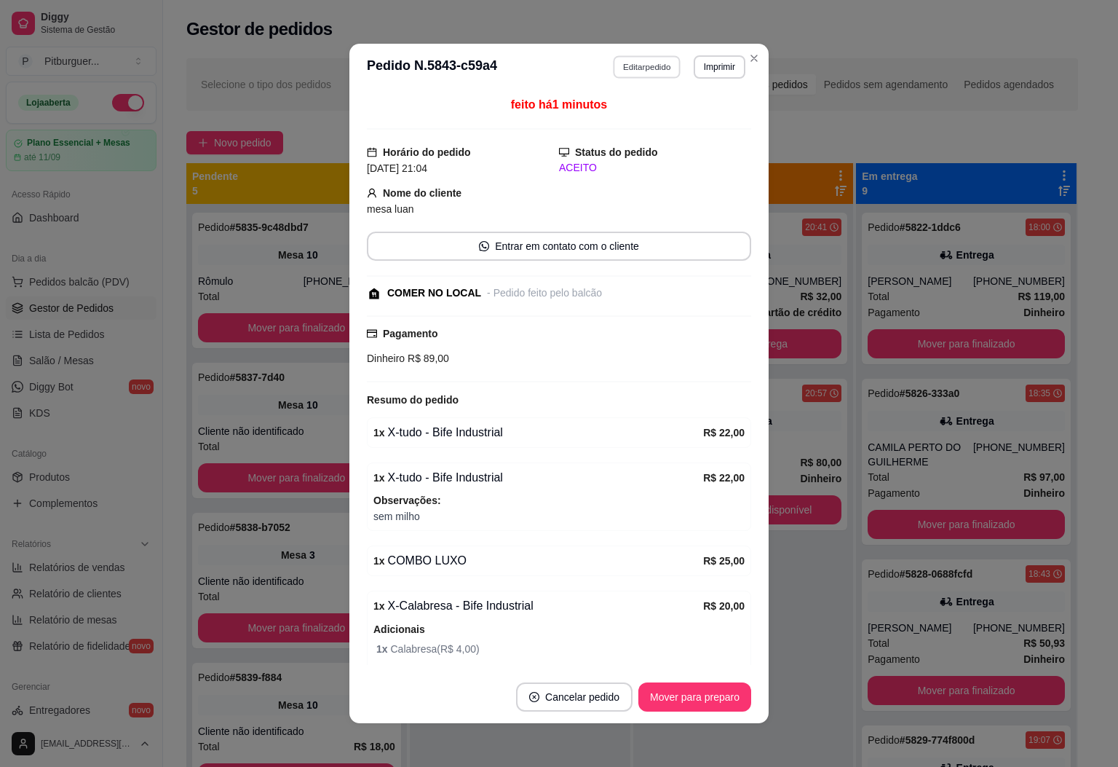
click at [649, 72] on button "Editar pedido" at bounding box center [648, 66] width 68 height 23
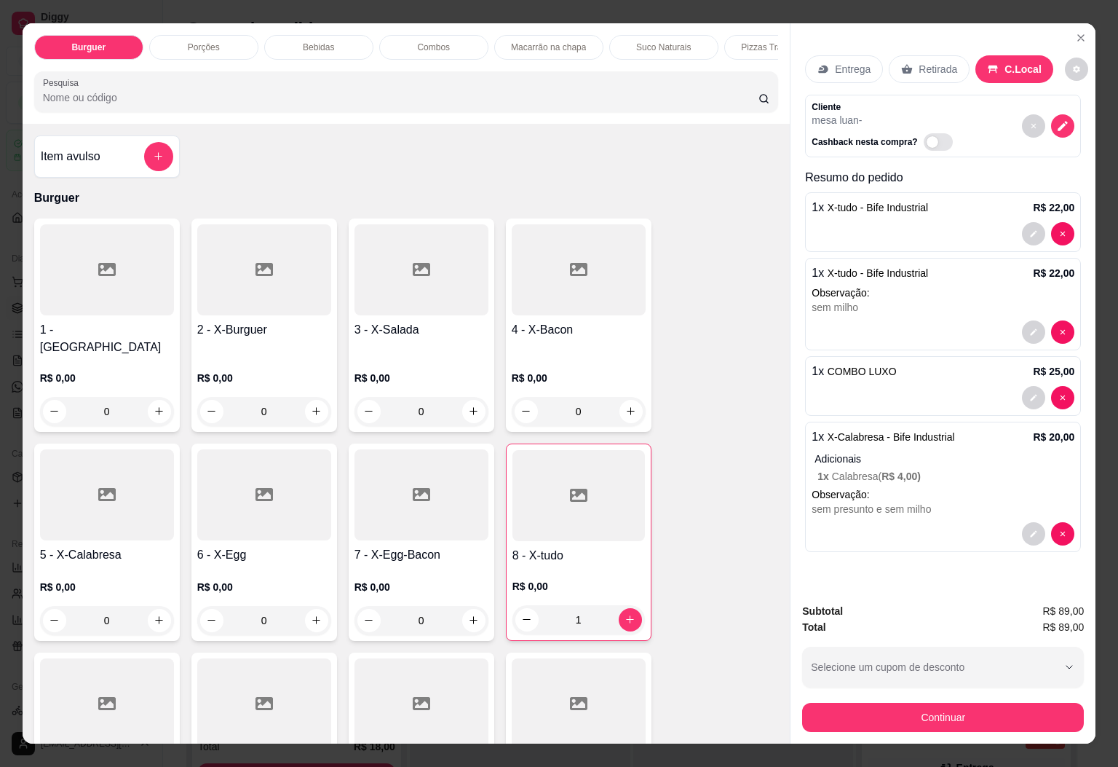
click at [306, 35] on div "Bebidas" at bounding box center [318, 47] width 109 height 25
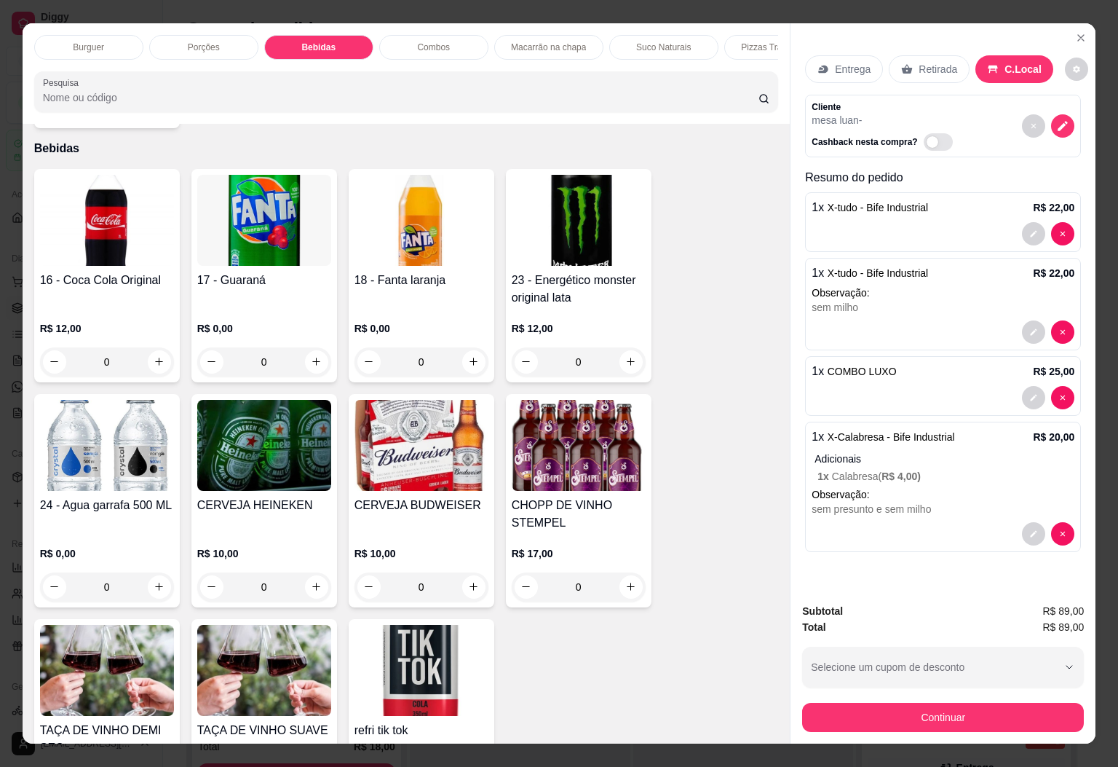
scroll to position [31, 0]
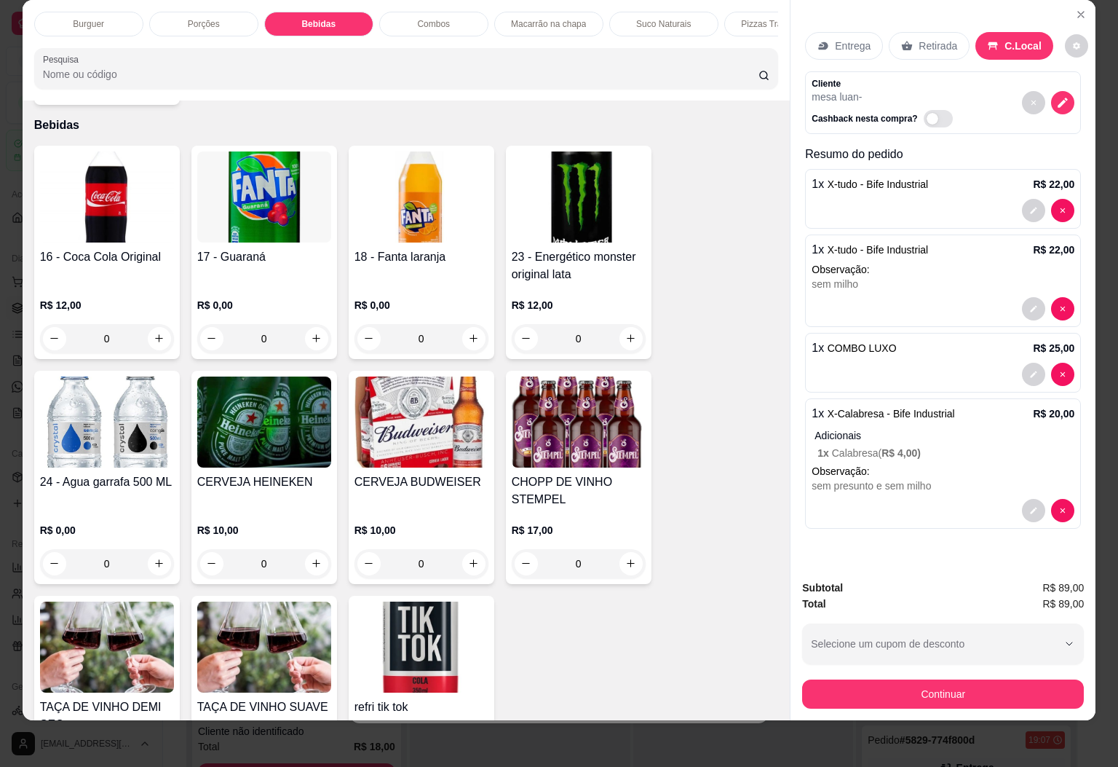
click at [114, 223] on img at bounding box center [107, 196] width 134 height 91
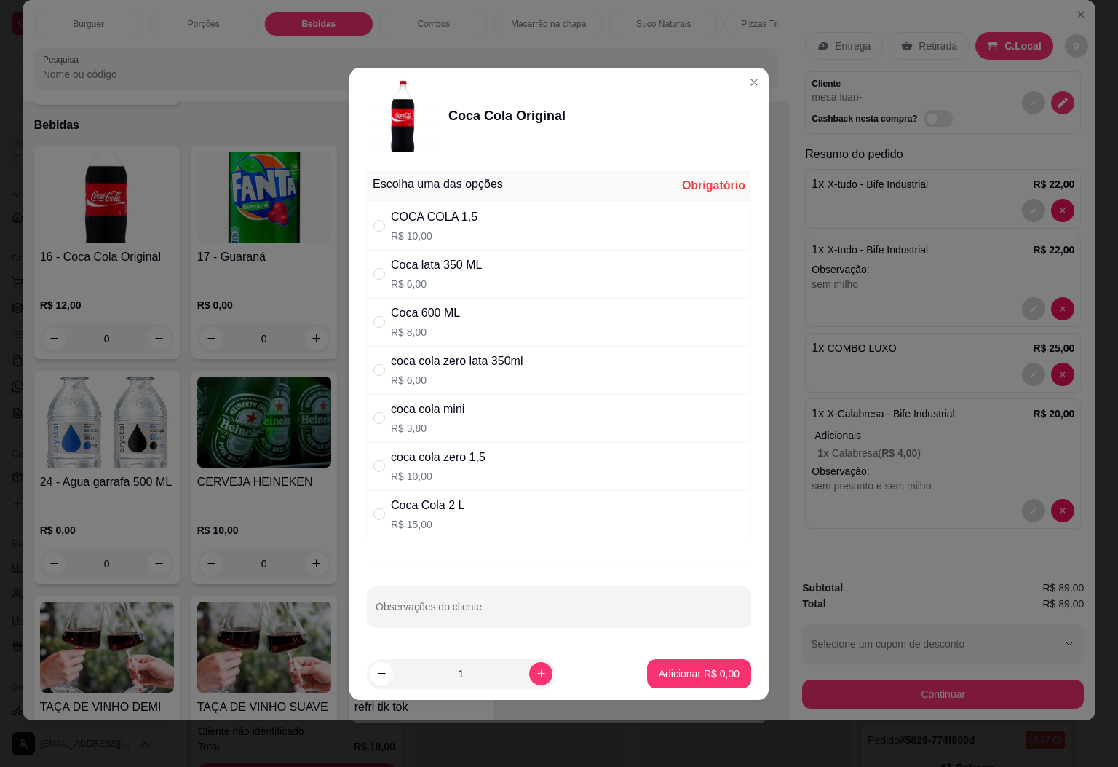
click at [518, 231] on div "COCA COLA 1,5 R$ 10,00" at bounding box center [559, 226] width 384 height 48
radio input "true"
click at [536, 673] on icon "increase-product-quantity" at bounding box center [541, 673] width 11 height 11
type input "2"
click at [665, 667] on button "Adicionar R$ 20,00" at bounding box center [696, 673] width 107 height 28
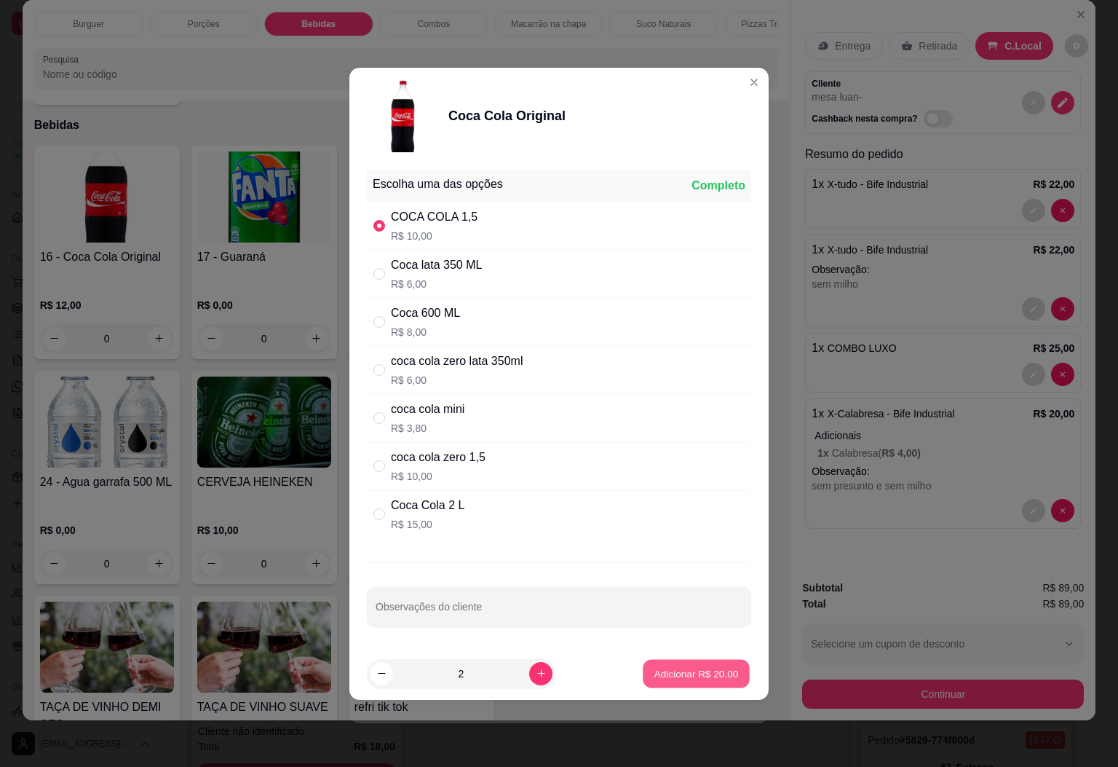
type input "2"
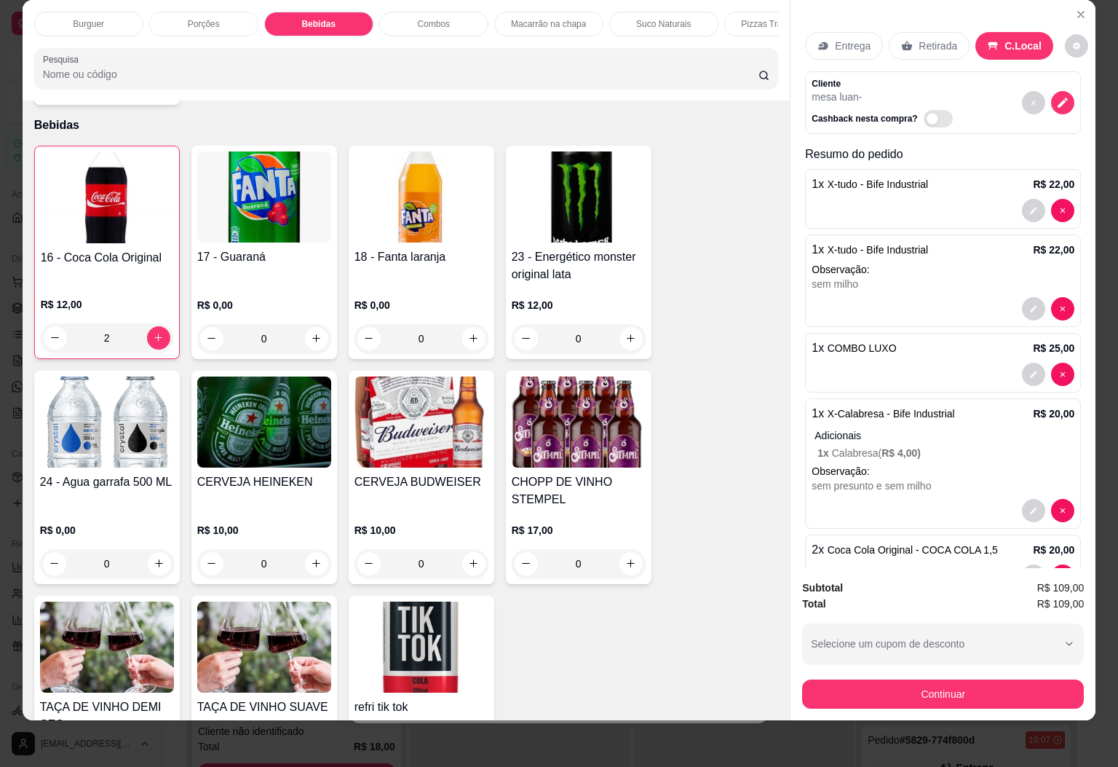
click at [92, 249] on h4 "16 - Coca Cola Original" at bounding box center [107, 257] width 132 height 17
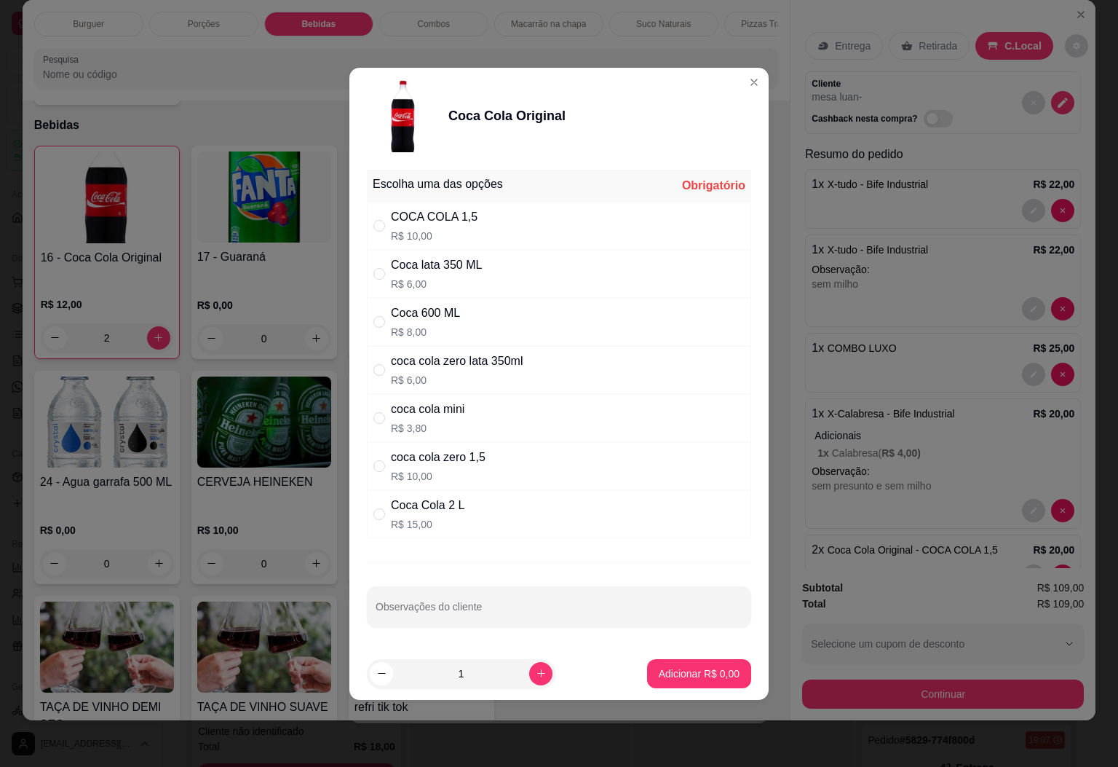
click at [465, 520] on div "Coca Cola 2 L R$ 15,00" at bounding box center [559, 514] width 384 height 48
radio input "true"
click at [677, 675] on p "Adicionar R$ 15,00" at bounding box center [696, 673] width 87 height 15
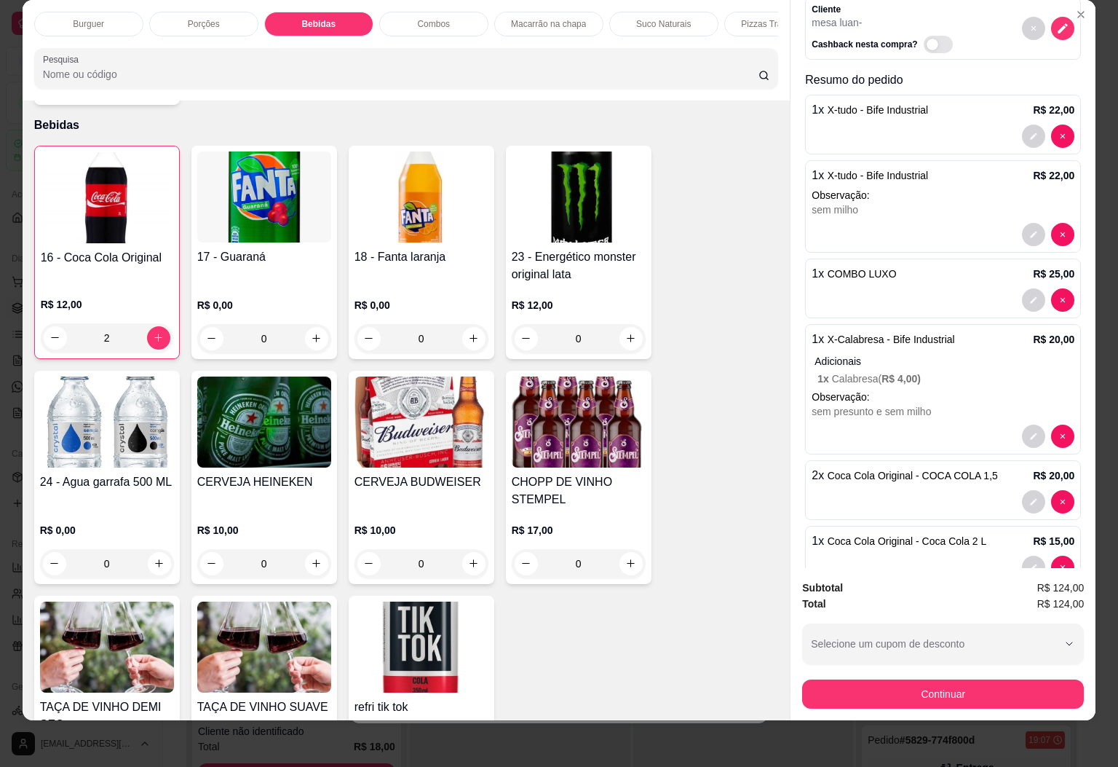
scroll to position [133, 0]
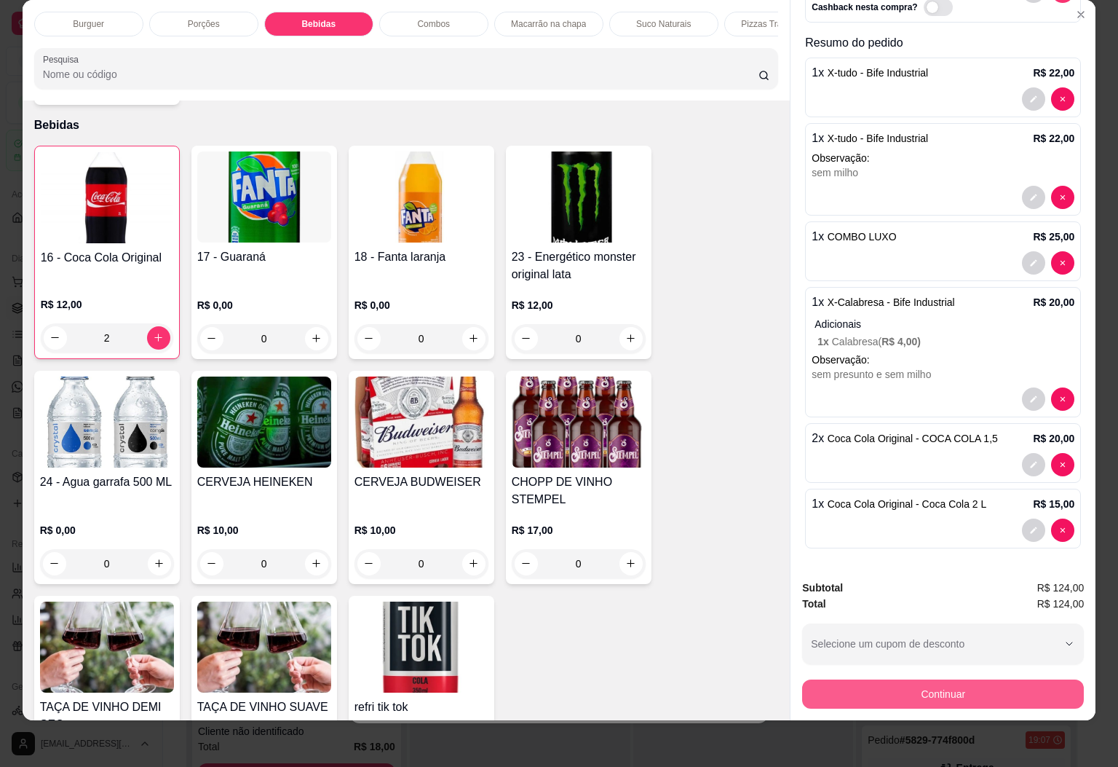
click at [924, 679] on button "Continuar" at bounding box center [943, 693] width 282 height 29
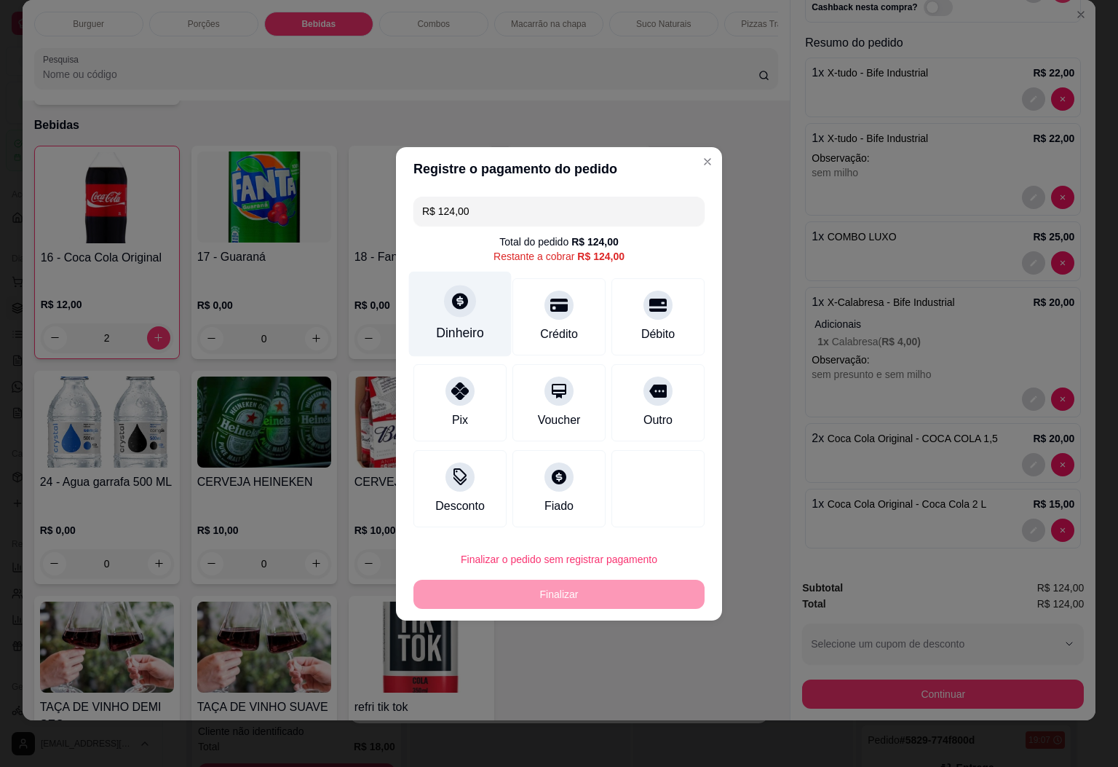
click at [483, 310] on div "Dinheiro" at bounding box center [460, 313] width 103 height 85
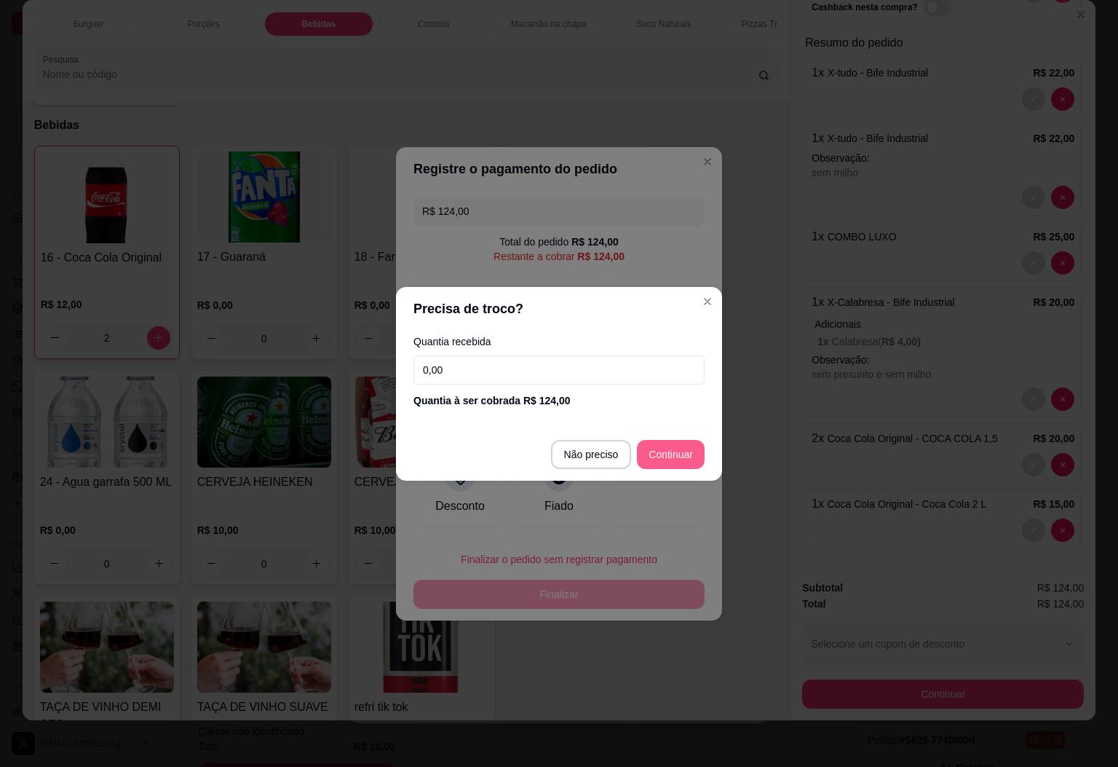
type input "R$ 0,00"
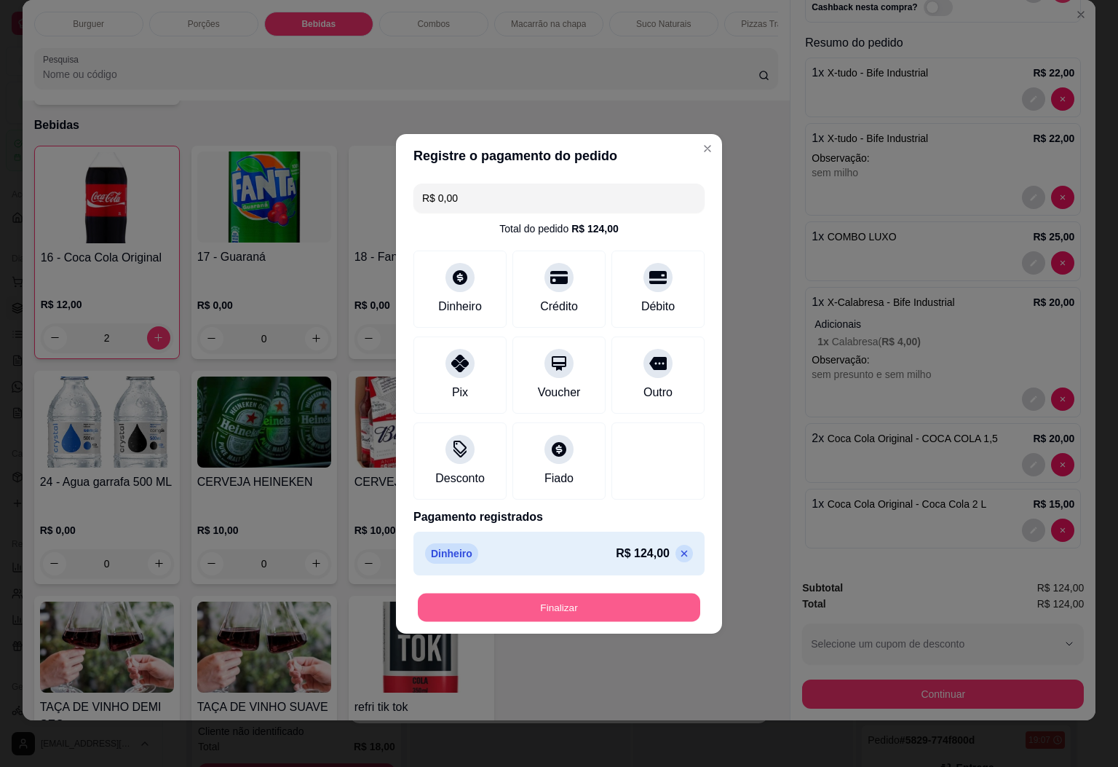
click at [572, 606] on button "Finalizar" at bounding box center [559, 607] width 282 height 28
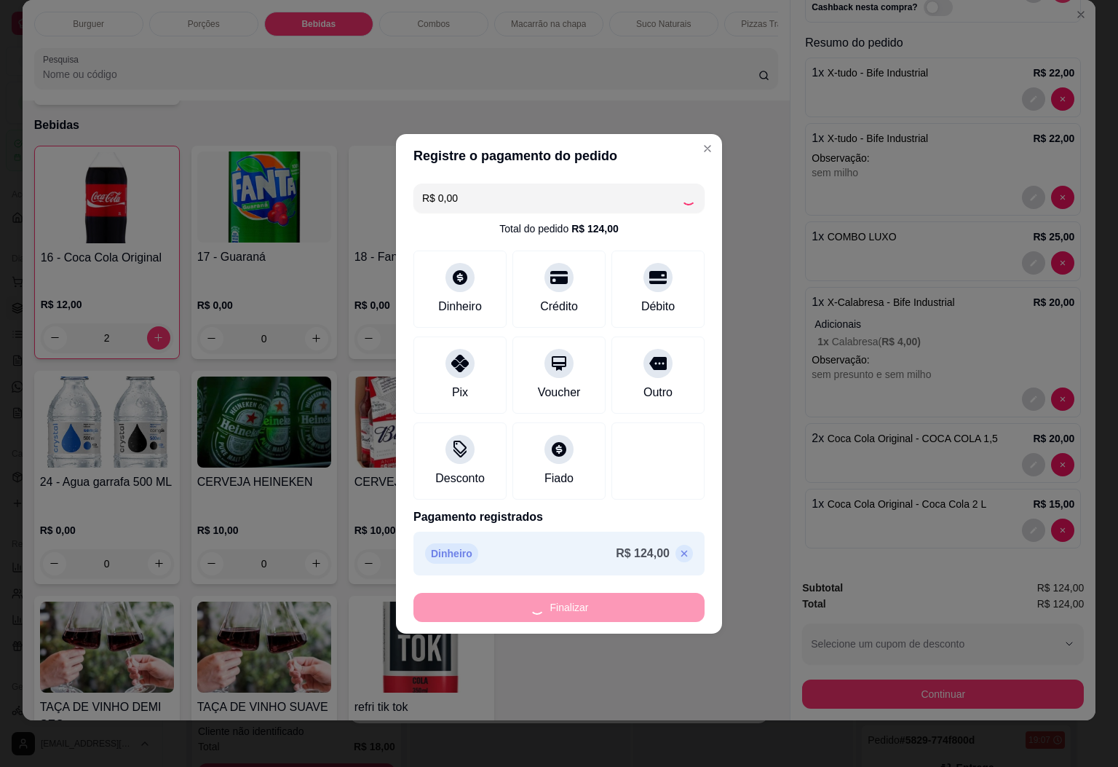
type input "0"
type input "-R$ 124,00"
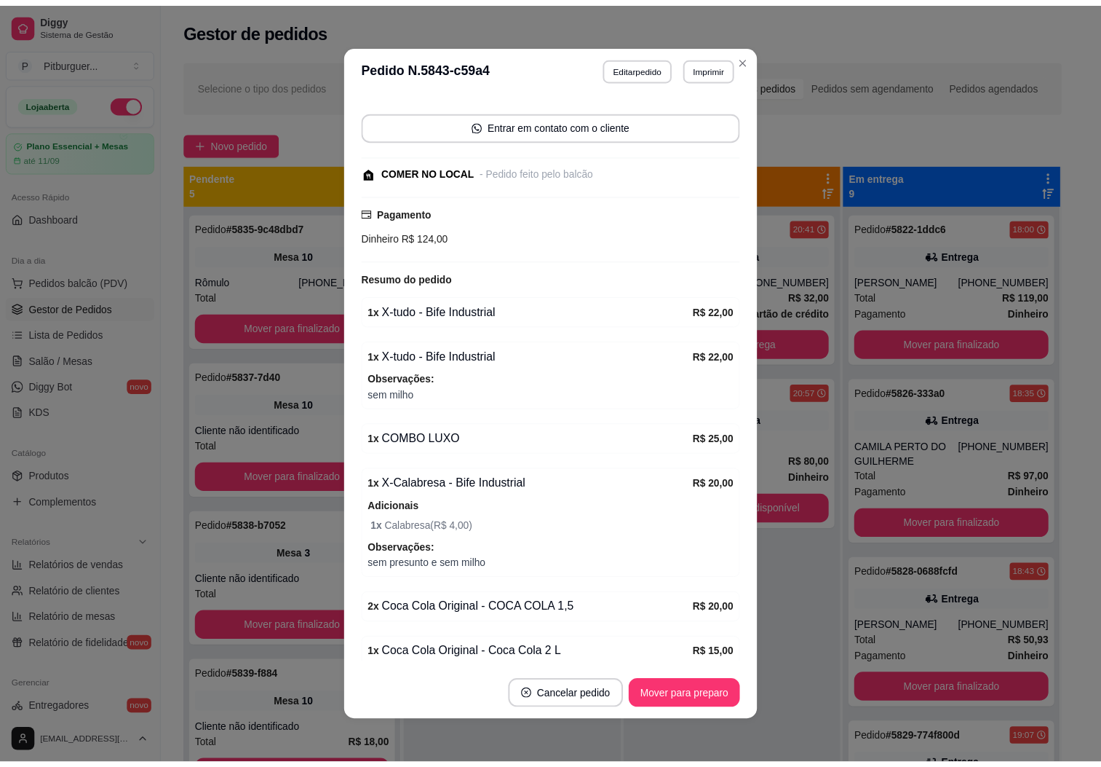
scroll to position [226, 0]
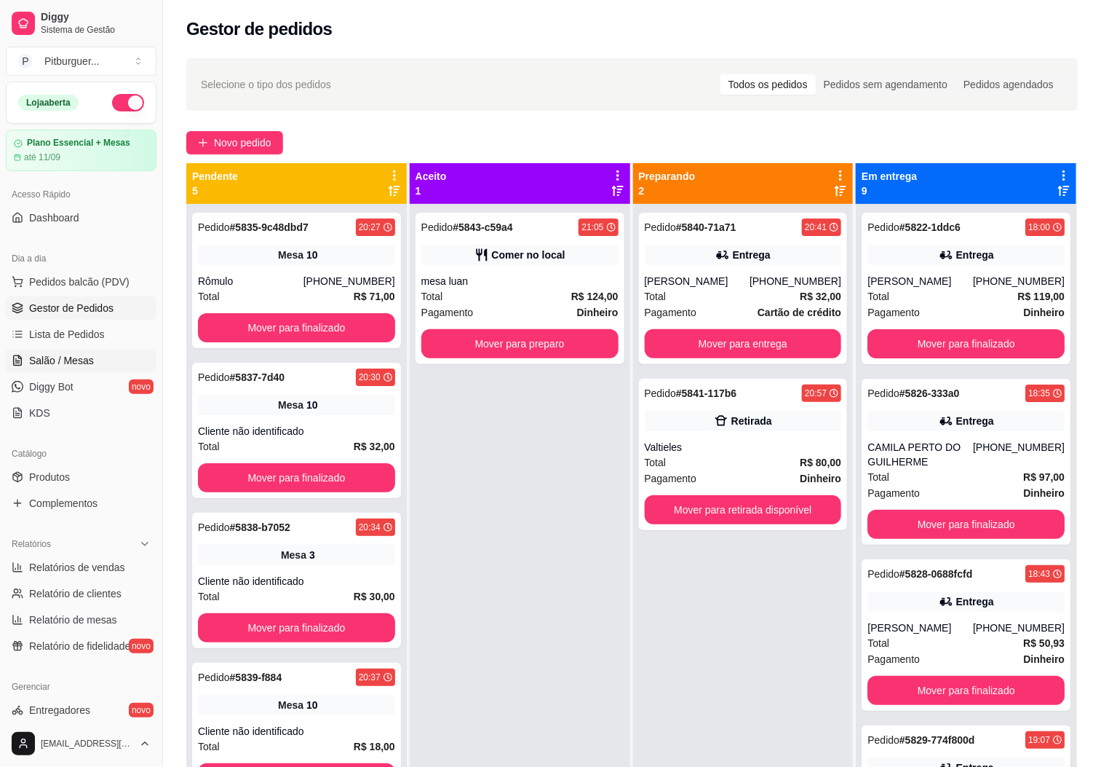
click at [94, 363] on link "Salão / Mesas" at bounding box center [81, 360] width 151 height 23
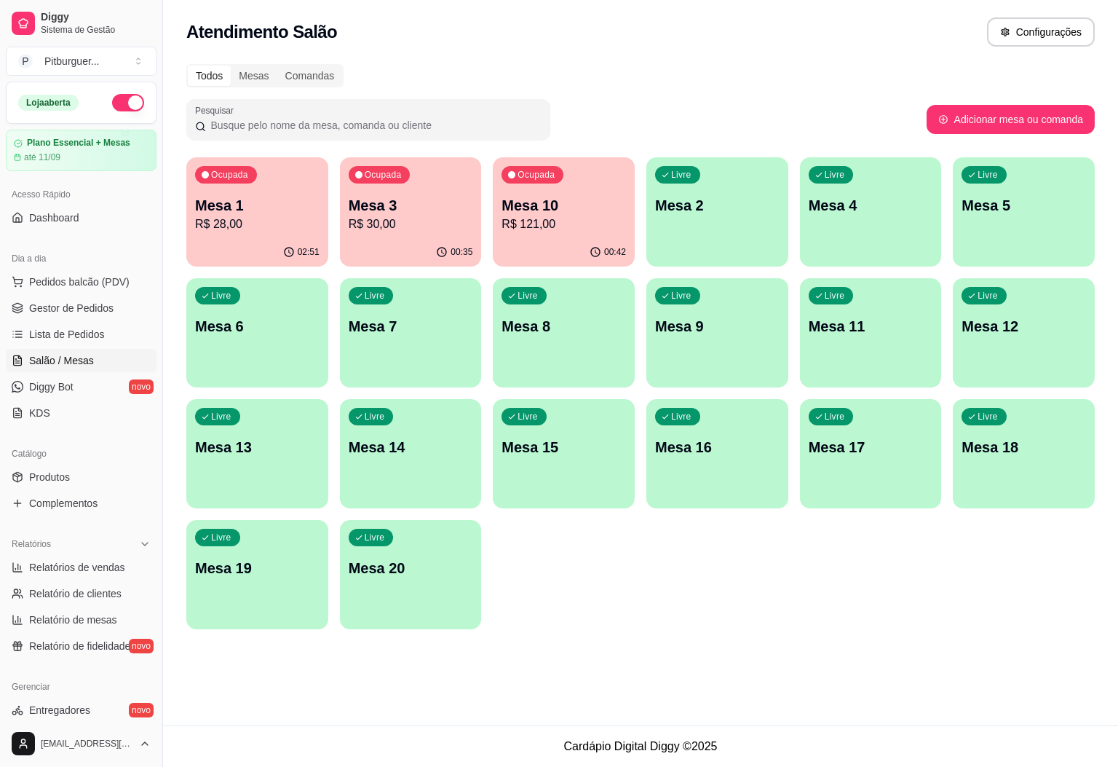
click at [441, 234] on div "Ocupada Mesa 3 R$ 30,00" at bounding box center [411, 197] width 142 height 81
click at [435, 216] on p "R$ 30,00" at bounding box center [411, 223] width 124 height 17
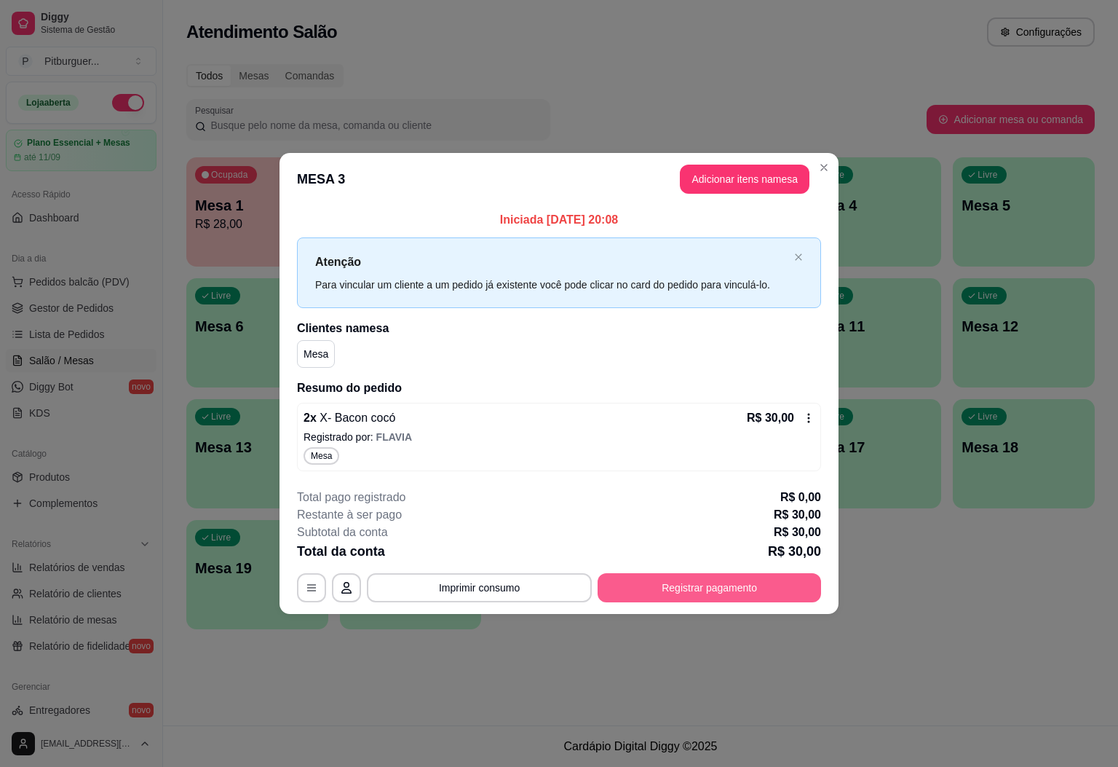
click at [717, 592] on button "Registrar pagamento" at bounding box center [709, 587] width 223 height 29
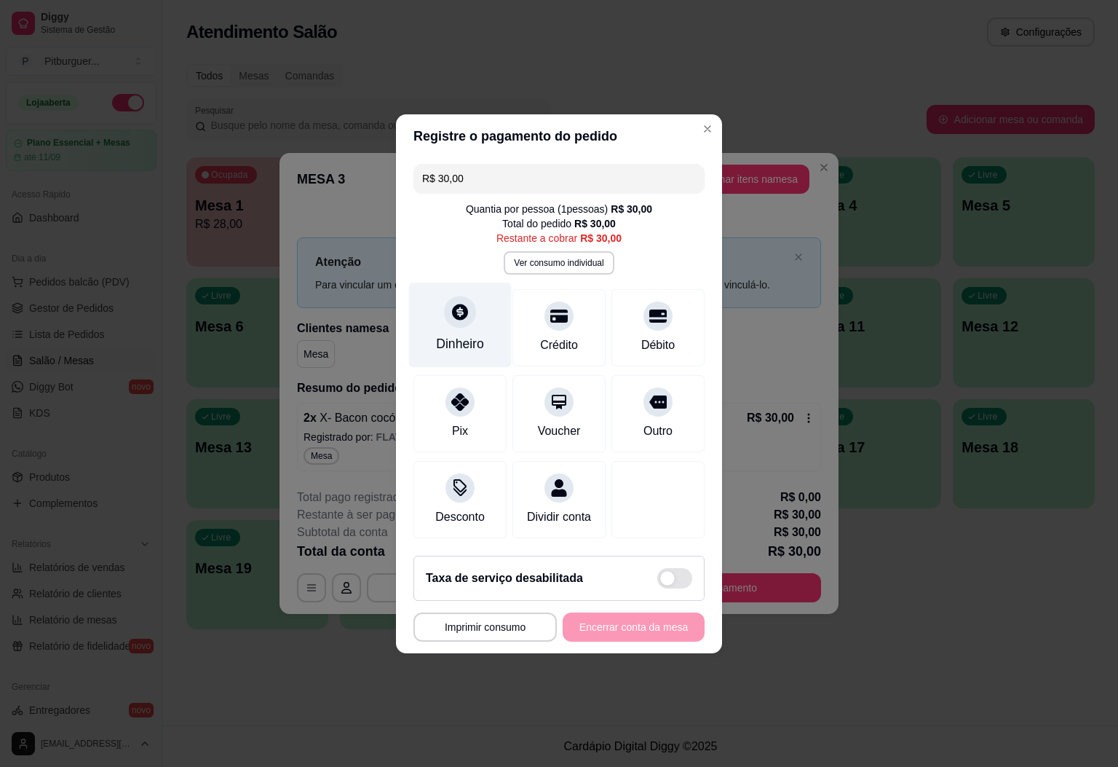
click at [464, 313] on div at bounding box center [460, 312] width 32 height 32
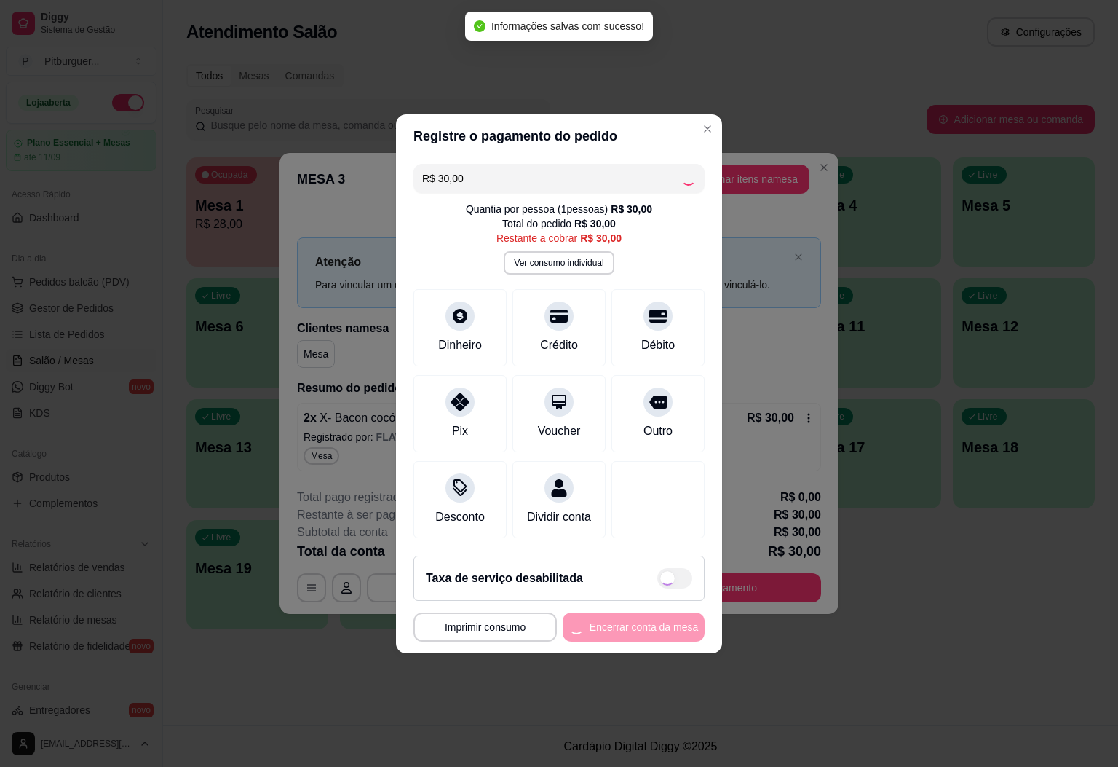
type input "R$ 0,00"
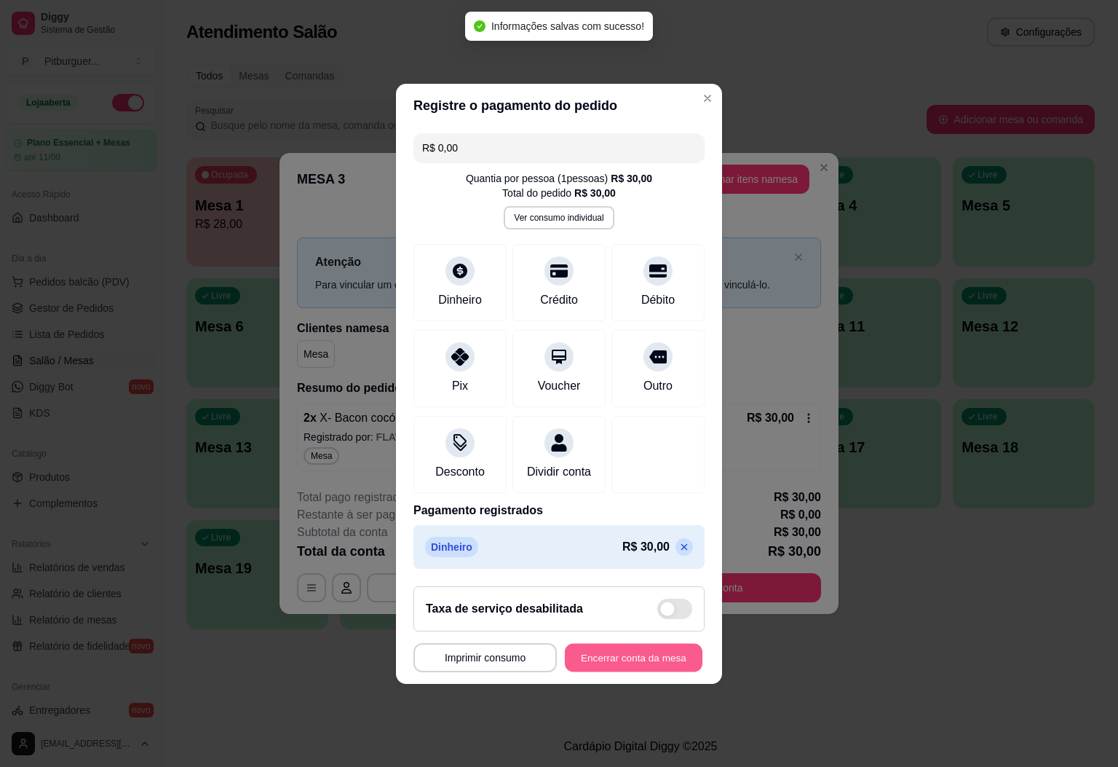
click at [625, 671] on button "Encerrar conta da mesa" at bounding box center [634, 657] width 138 height 28
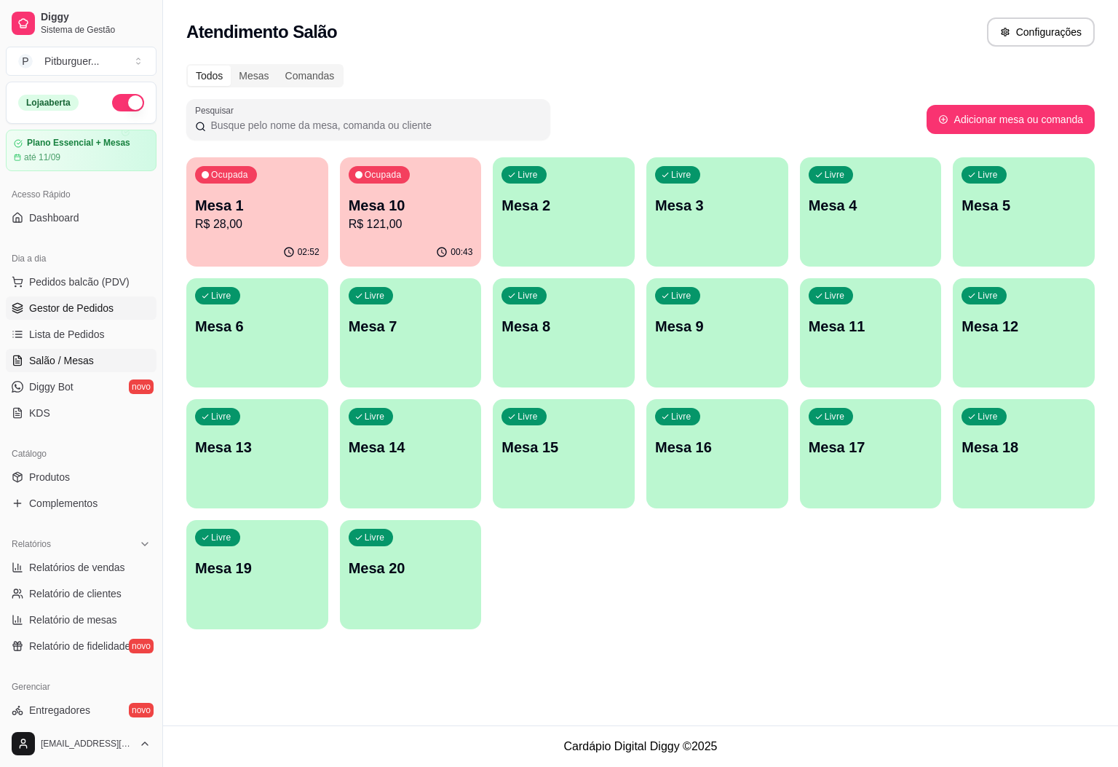
click at [44, 298] on link "Gestor de Pedidos" at bounding box center [81, 307] width 151 height 23
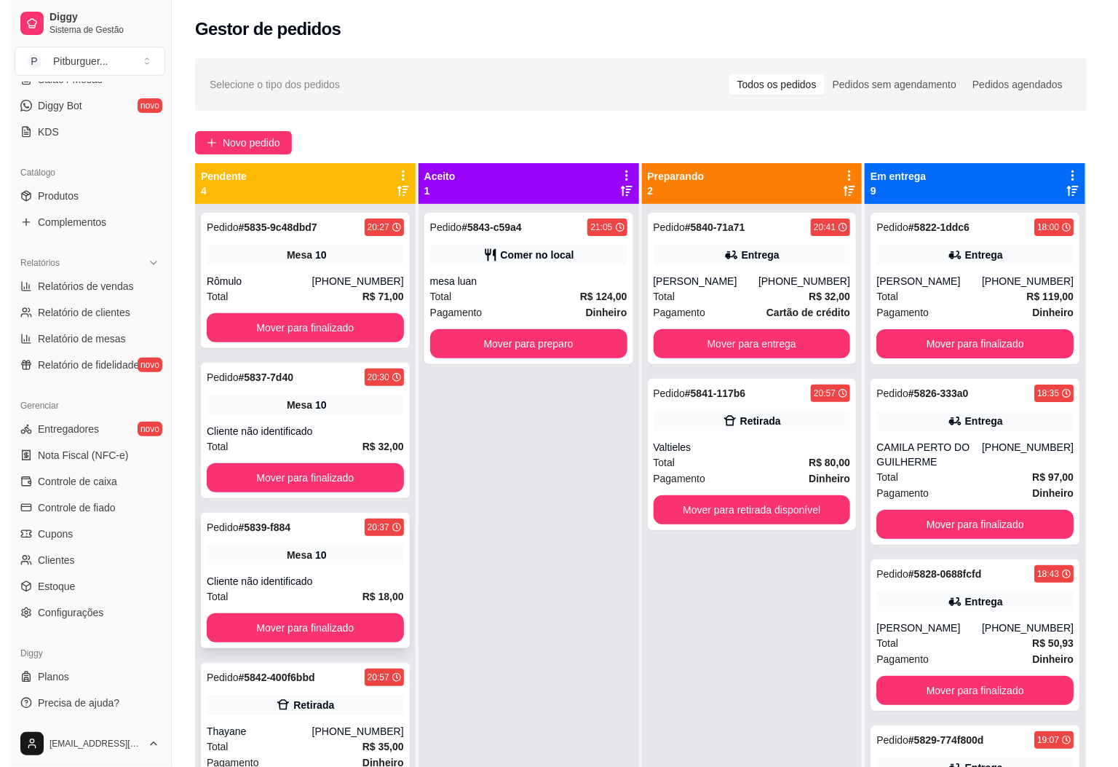
scroll to position [40, 0]
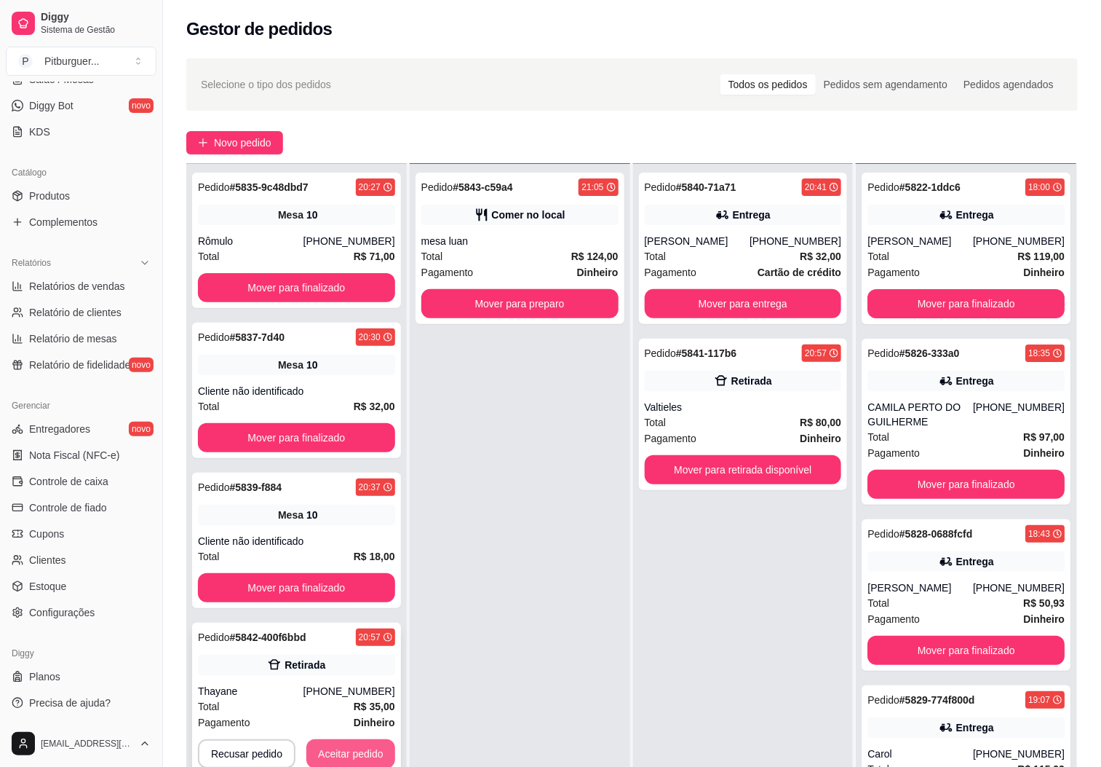
click at [356, 756] on button "Aceitar pedido" at bounding box center [350, 753] width 89 height 29
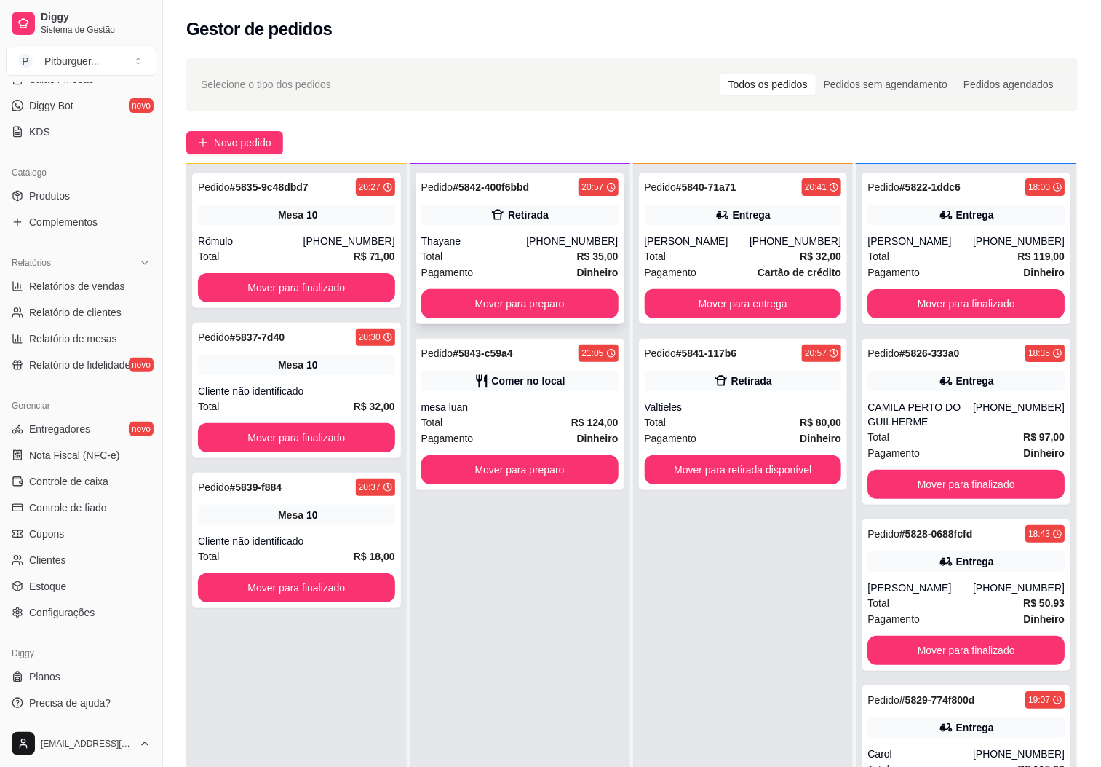
click at [437, 237] on div "Thayane" at bounding box center [474, 241] width 106 height 15
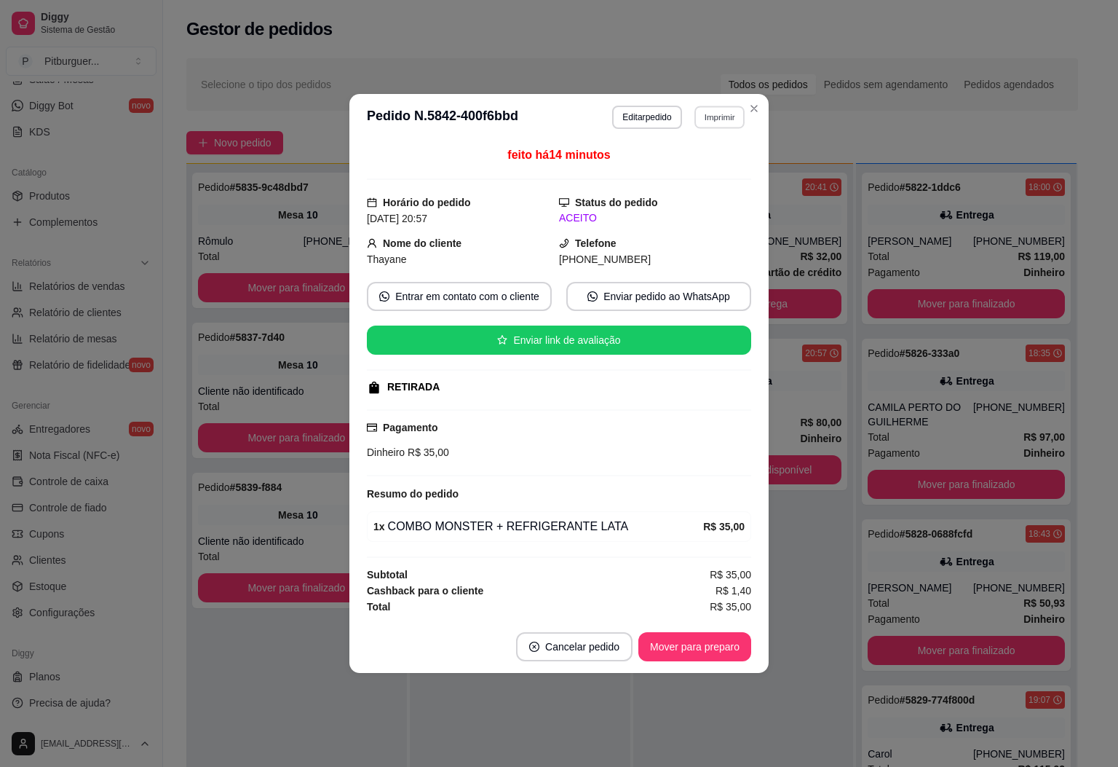
click at [713, 118] on button "Imprimir" at bounding box center [719, 117] width 50 height 23
click at [660, 189] on button "IMPRESSORA" at bounding box center [694, 194] width 102 height 23
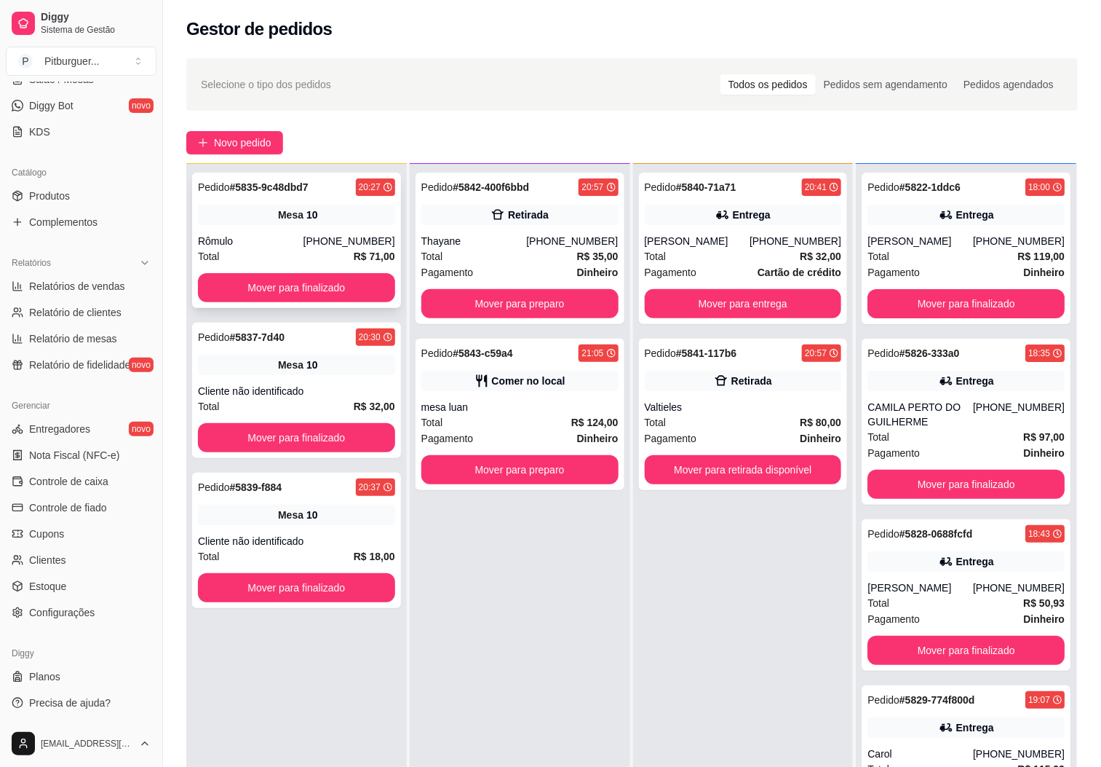
click at [301, 243] on div "Rômulo" at bounding box center [251, 241] width 106 height 15
click at [274, 372] on div "Mesa 10" at bounding box center [296, 365] width 197 height 20
click at [236, 526] on div "Pedido # 5839-f884 20:37 Mesa 10 Cliente não identificado Total R$ 18,00 Mover …" at bounding box center [296, 539] width 209 height 135
click at [90, 282] on span "Relatórios de vendas" at bounding box center [77, 286] width 96 height 15
select select "ALL"
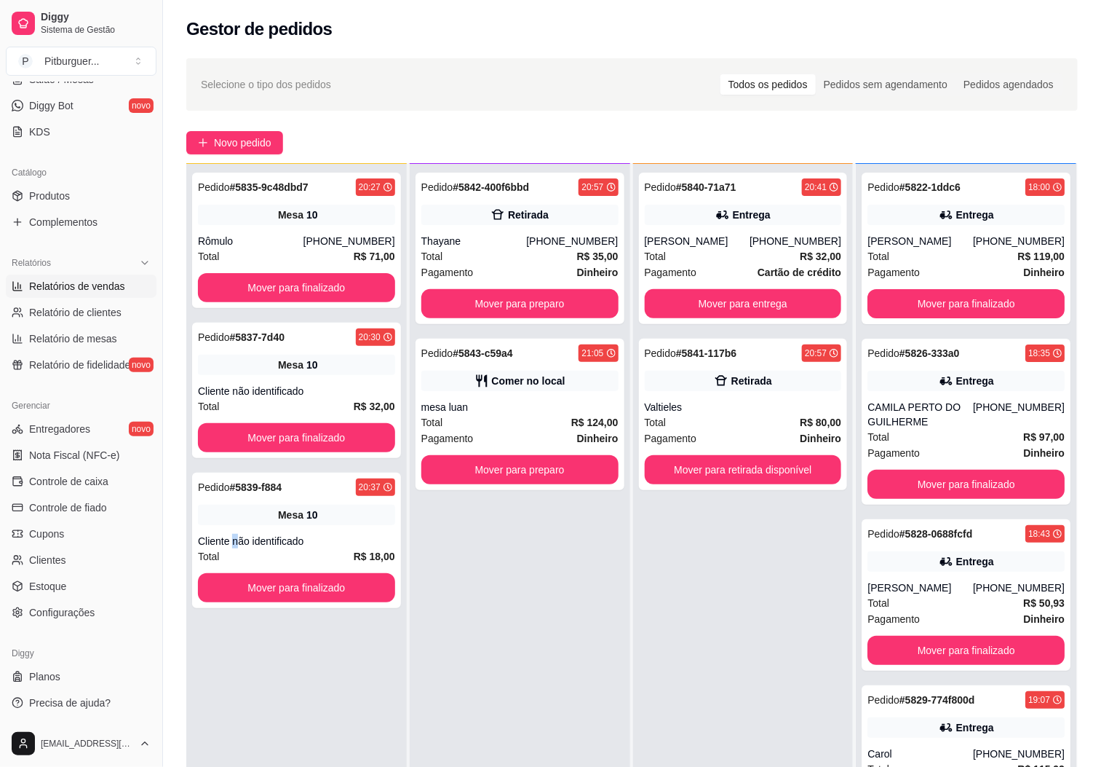
select select "ALL"
select select "0"
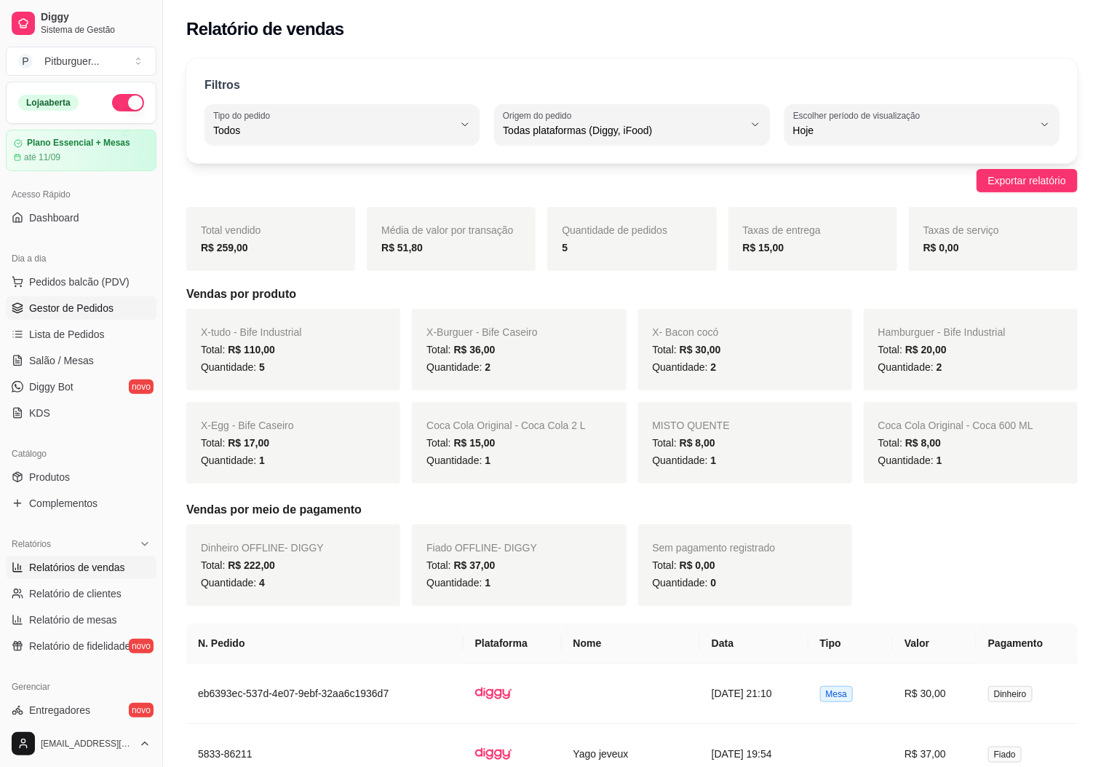
click at [72, 306] on span "Gestor de Pedidos" at bounding box center [71, 308] width 84 height 15
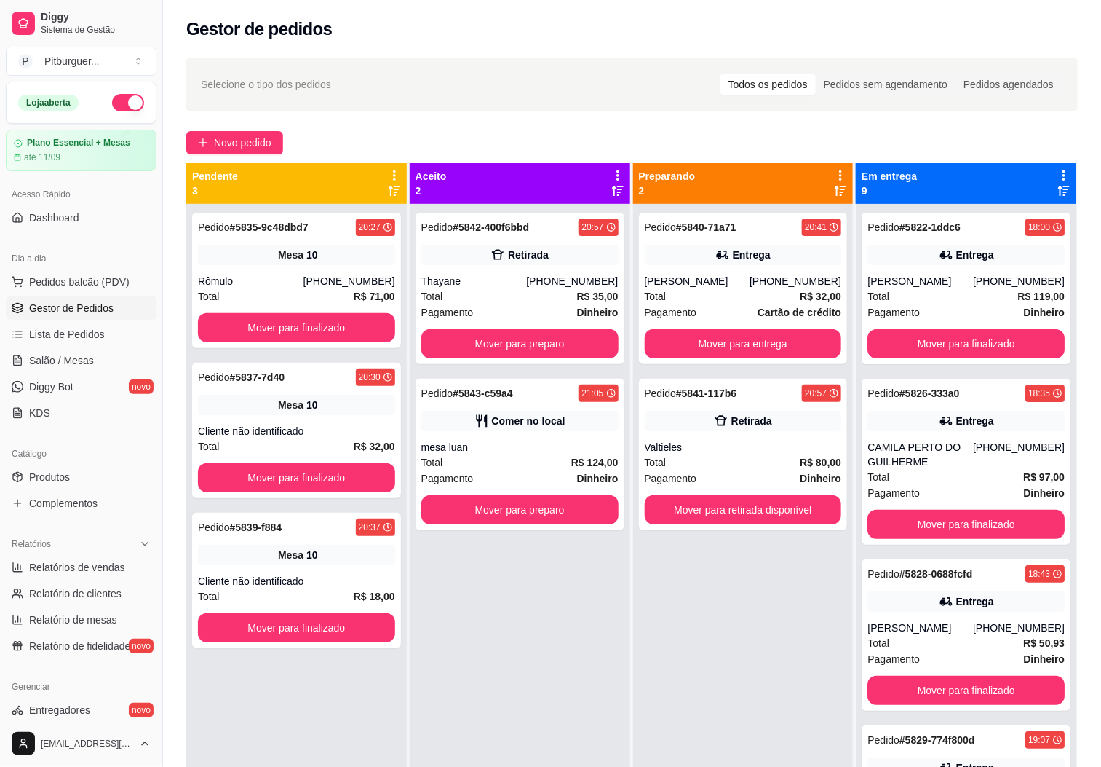
click at [87, 280] on span "Pedidos balcão (PDV)" at bounding box center [79, 281] width 100 height 15
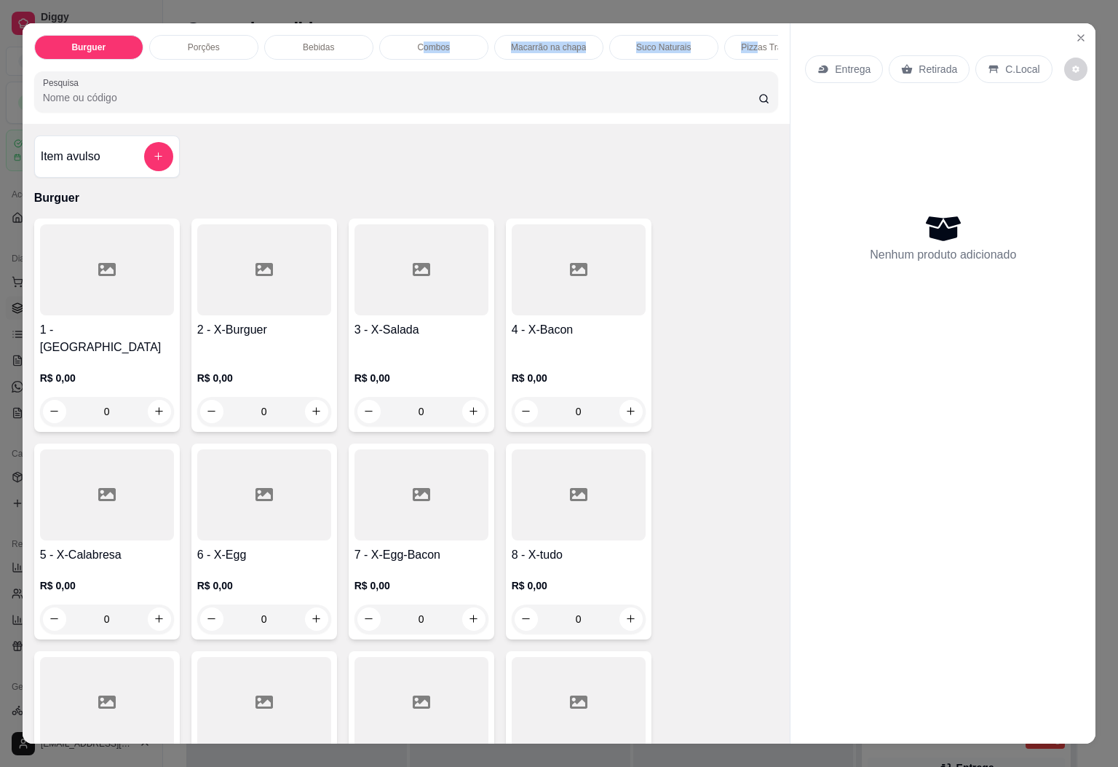
drag, startPoint x: 750, startPoint y: 44, endPoint x: 413, endPoint y: 55, distance: 337.2
click at [413, 55] on div "Burguer Porções Bebidas Combos Macarrão na chapa Suco Naturais Pizzas Tradicion…" at bounding box center [406, 47] width 745 height 25
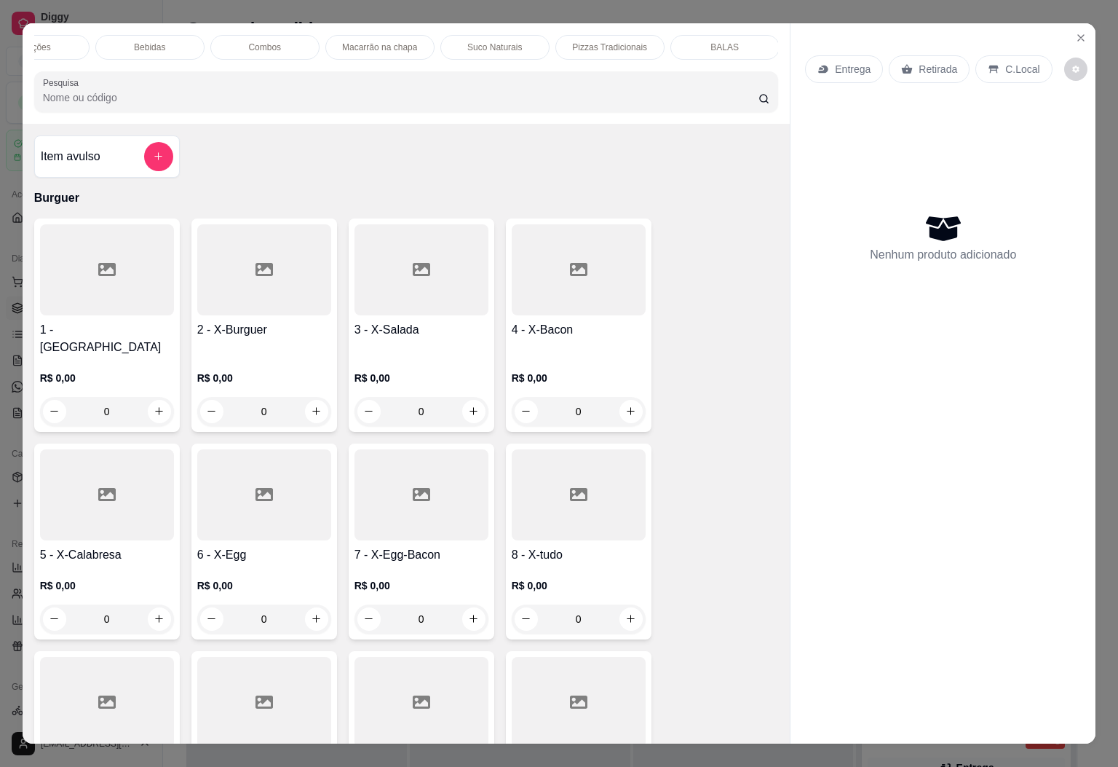
click at [734, 44] on div "BALAS" at bounding box center [724, 47] width 109 height 25
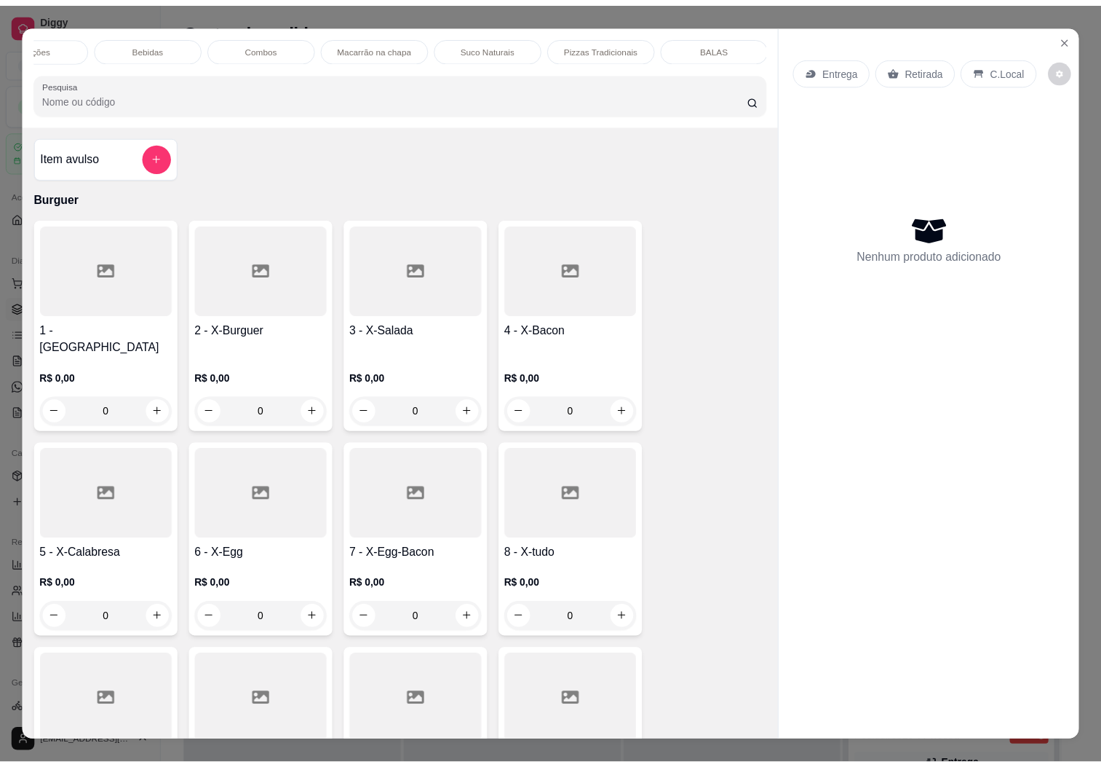
scroll to position [31, 0]
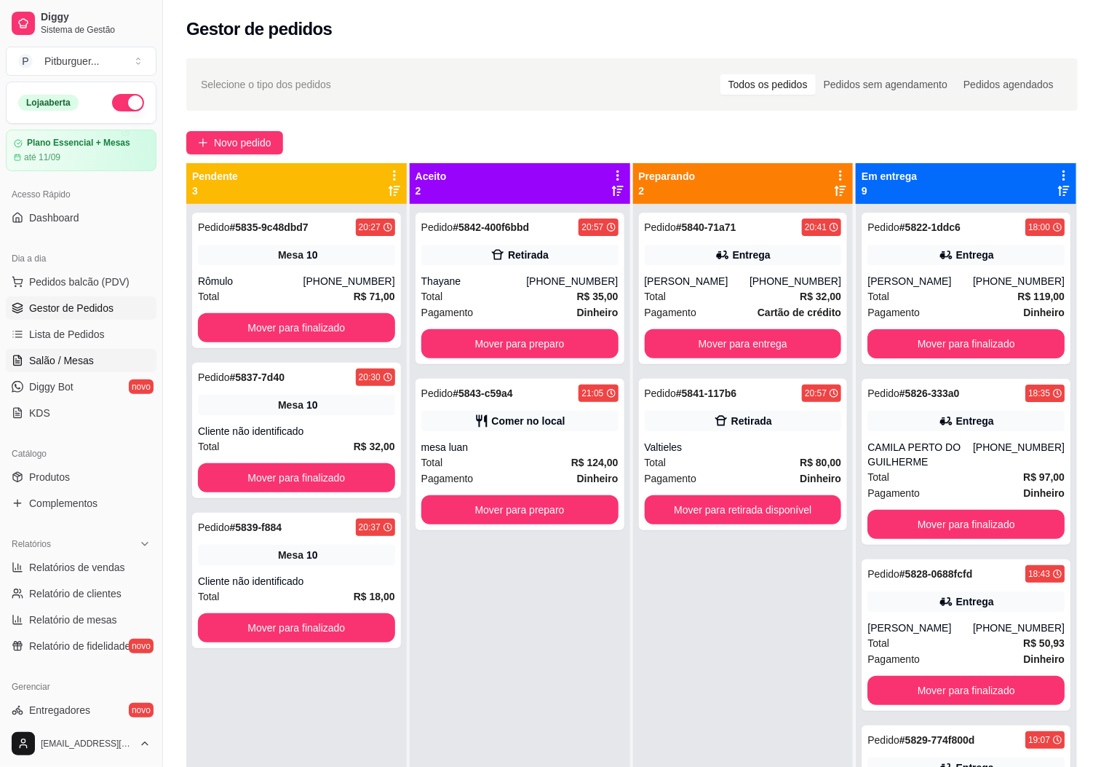
click at [86, 359] on span "Salão / Mesas" at bounding box center [61, 360] width 65 height 15
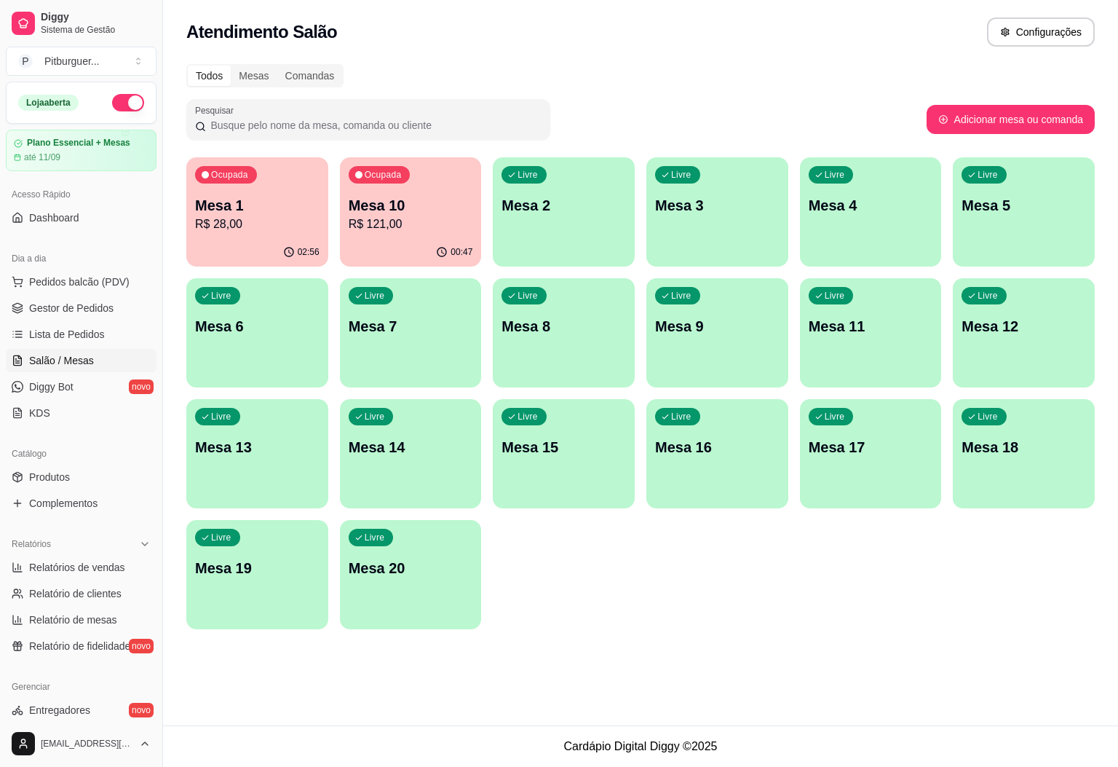
click at [407, 199] on p "Mesa 10" at bounding box center [411, 205] width 124 height 20
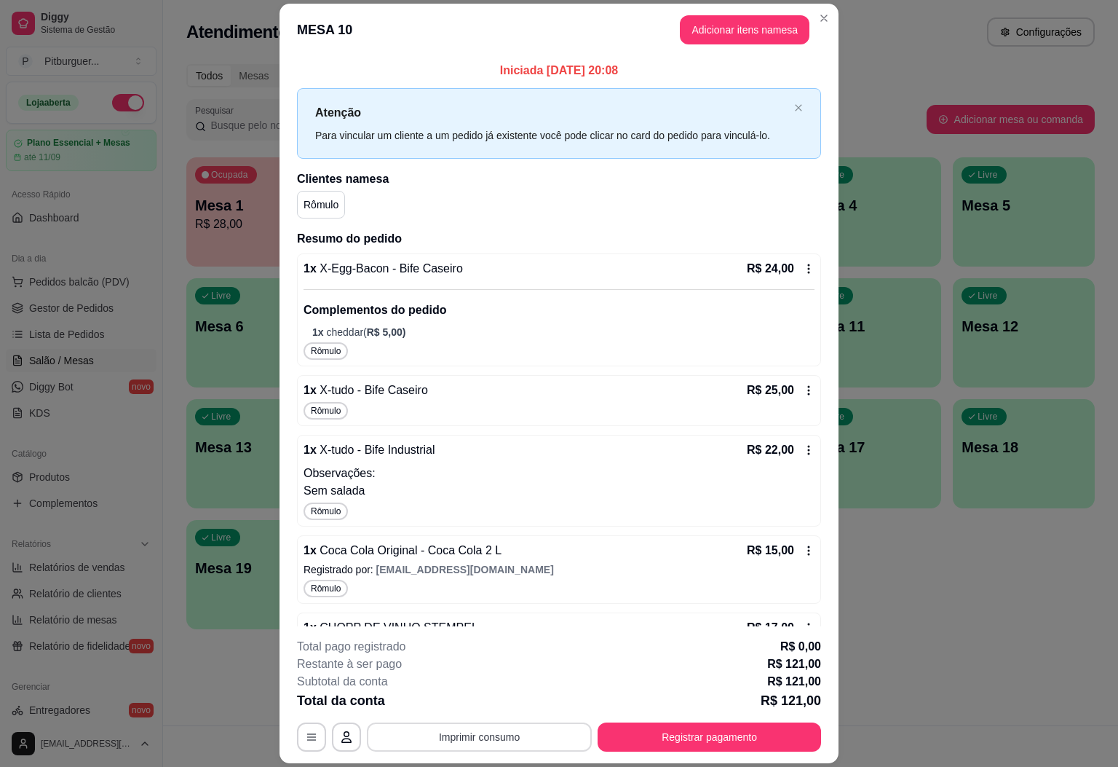
click at [513, 732] on button "Imprimir consumo" at bounding box center [479, 736] width 225 height 29
click at [476, 708] on button "IMPRESSORA" at bounding box center [475, 703] width 102 height 23
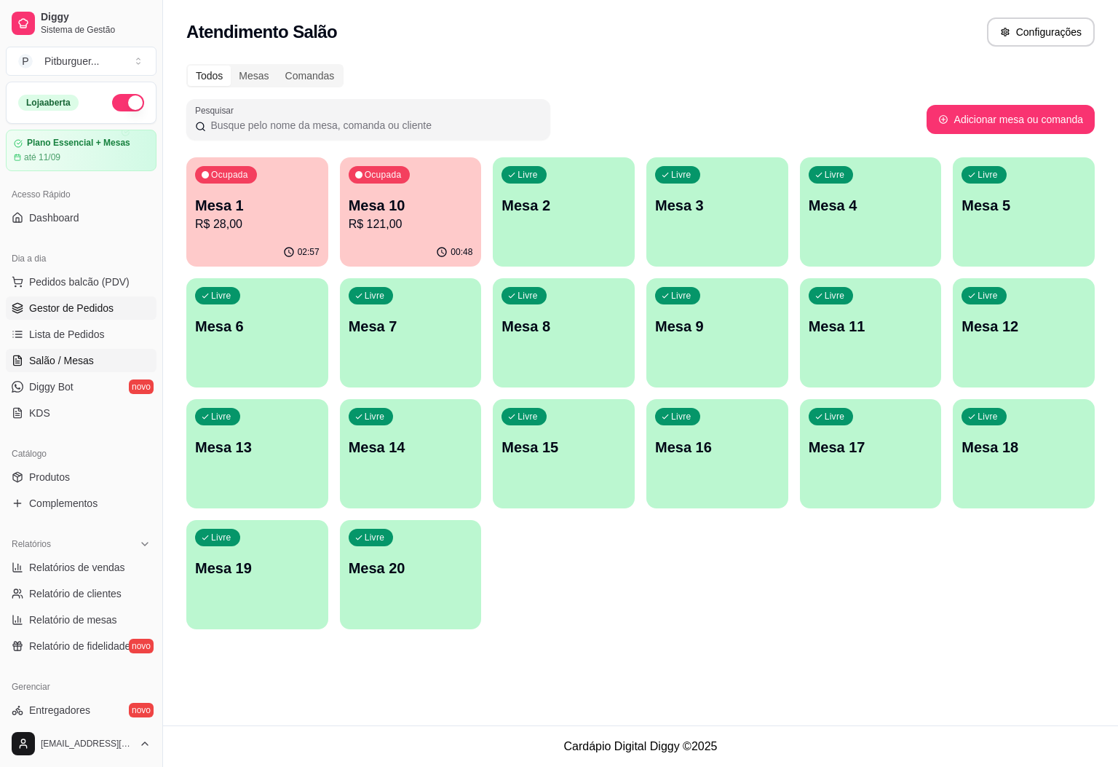
click at [79, 306] on span "Gestor de Pedidos" at bounding box center [71, 308] width 84 height 15
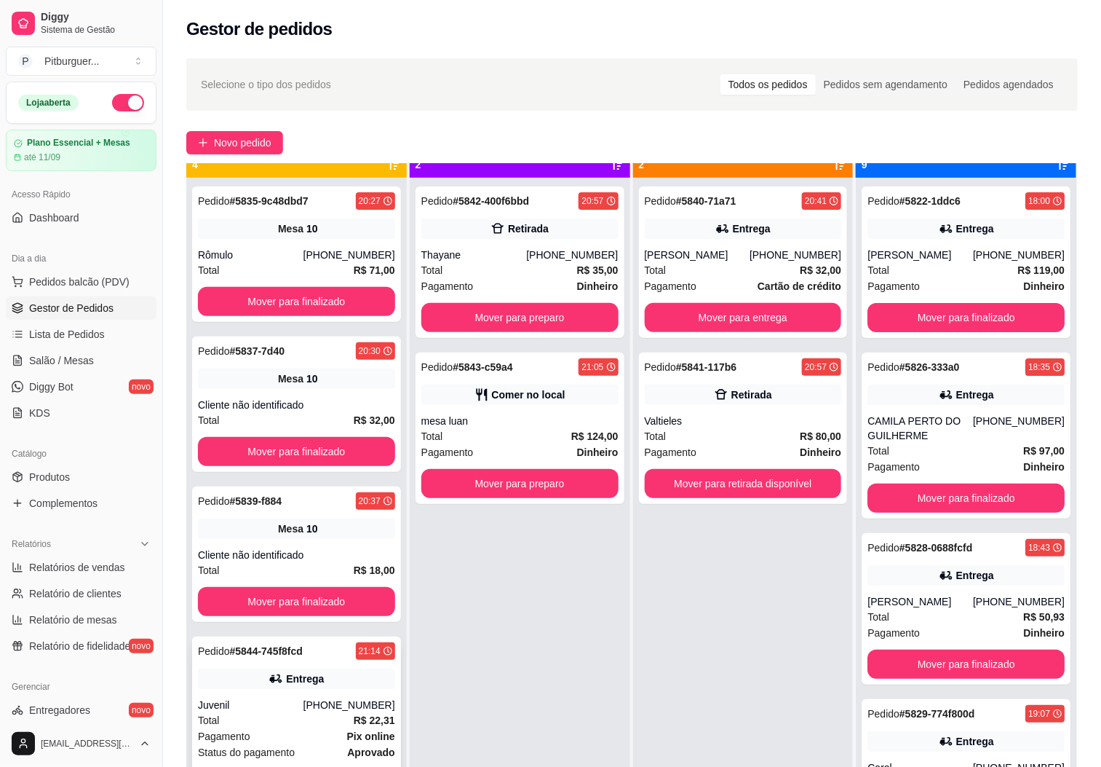
scroll to position [40, 0]
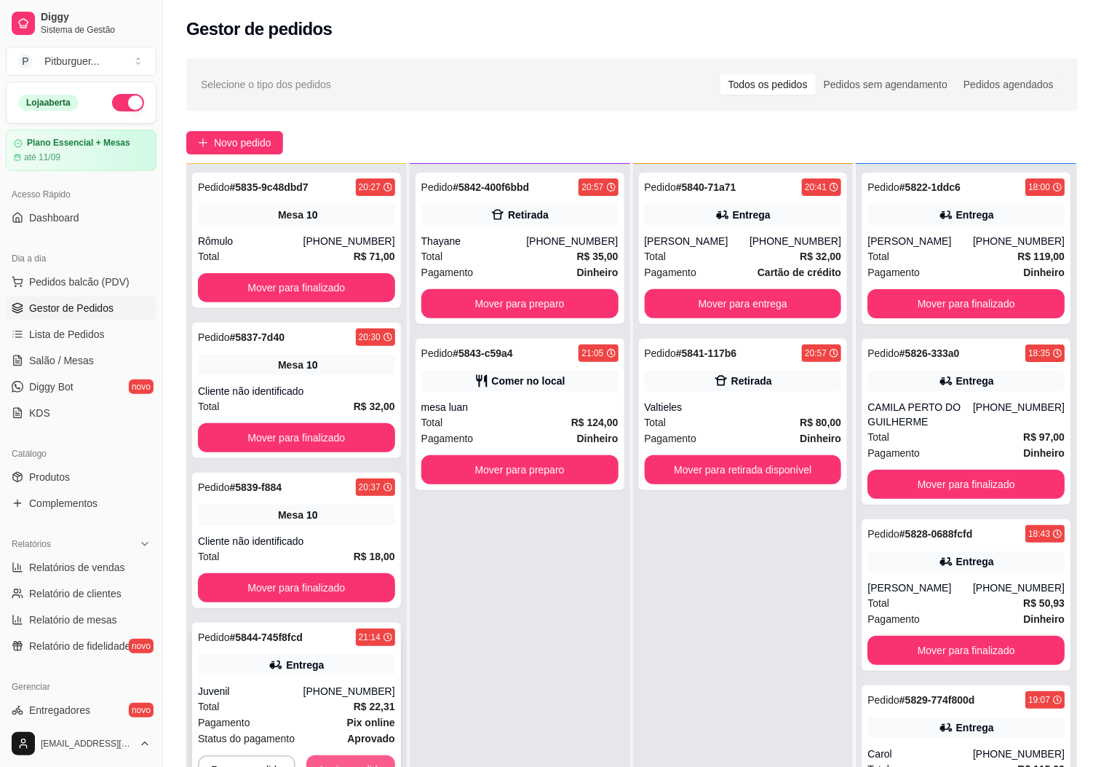
click at [349, 761] on button "Aceitar pedido" at bounding box center [350, 769] width 89 height 29
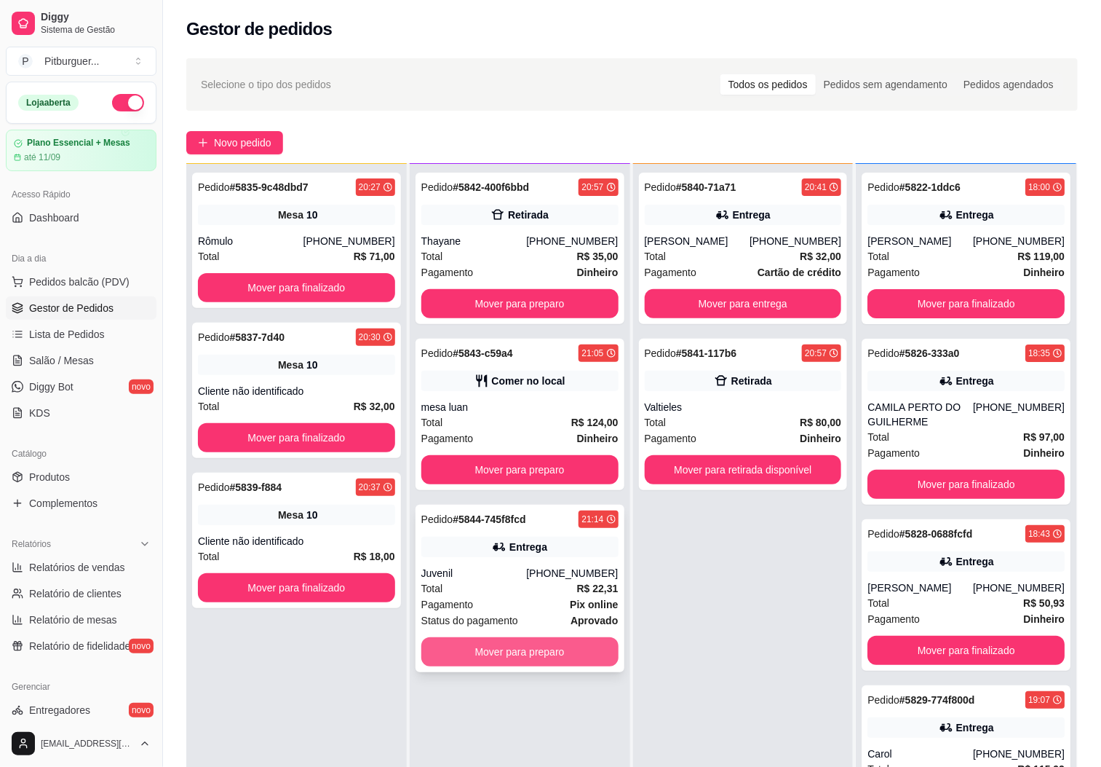
click at [569, 637] on button "Mover para preparo" at bounding box center [519, 651] width 197 height 29
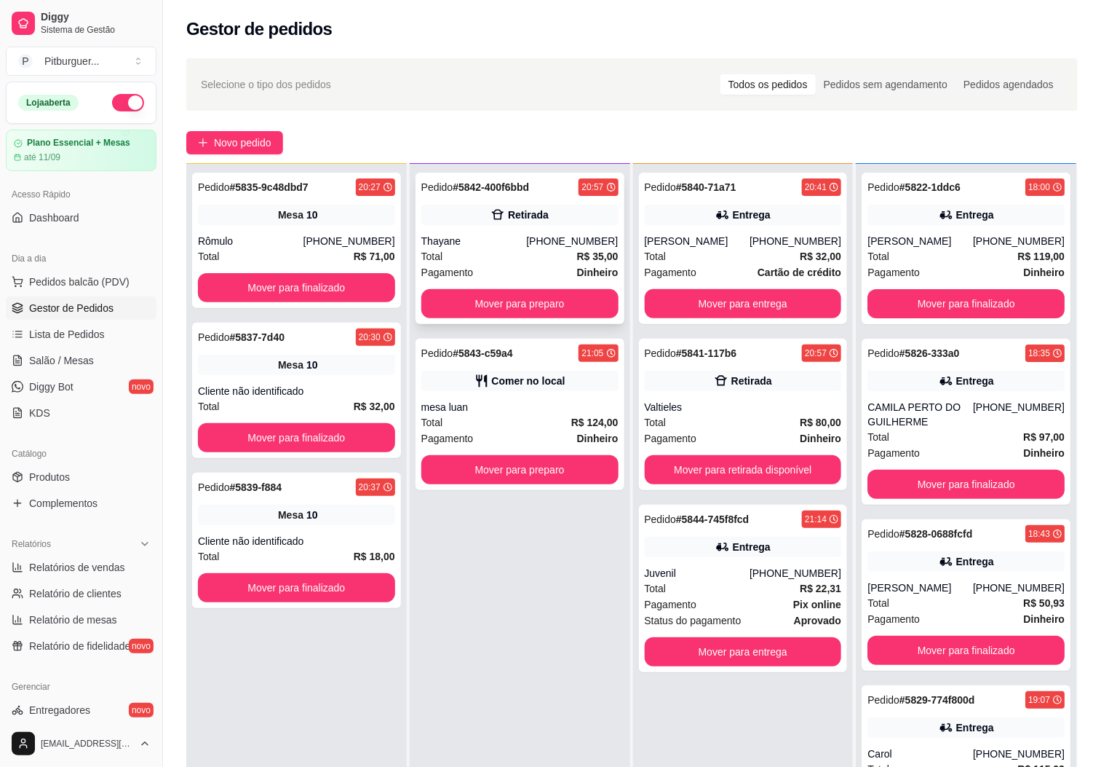
click at [568, 304] on button "Mover para preparo" at bounding box center [519, 303] width 197 height 29
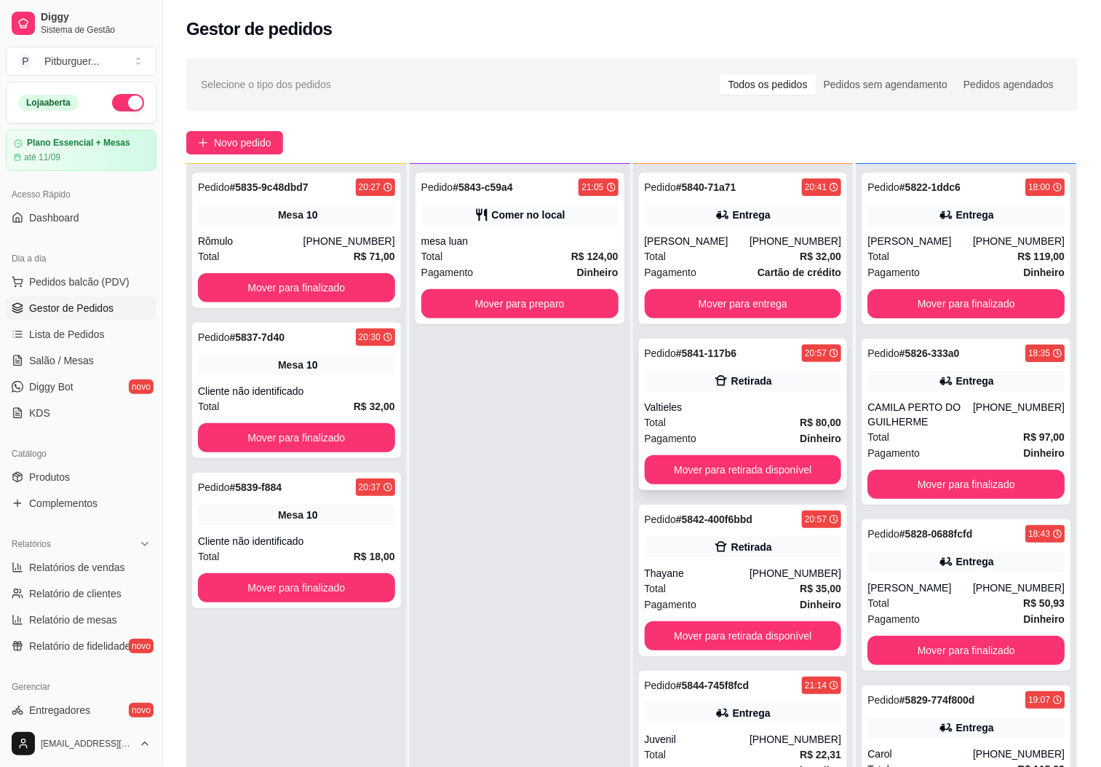
click at [670, 427] on div "Total R$ 80,00" at bounding box center [743, 422] width 197 height 16
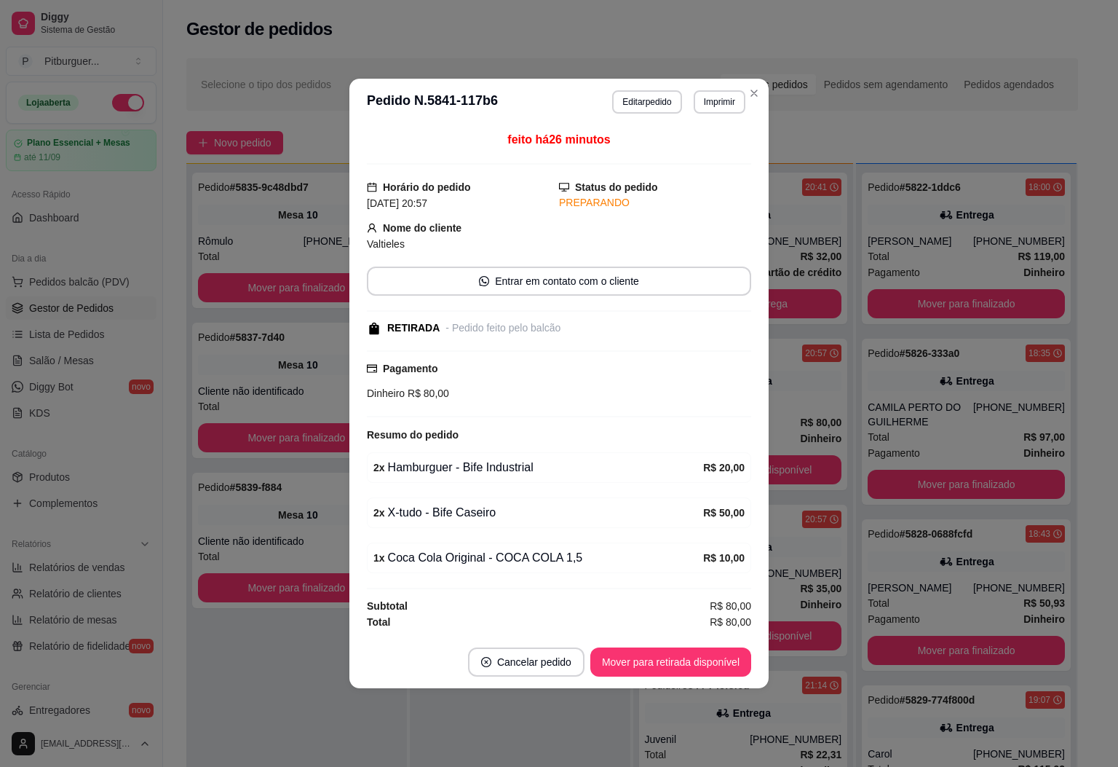
click at [686, 647] on footer "Cancelar pedido Mover para retirada disponível" at bounding box center [558, 661] width 419 height 52
click at [686, 673] on button "Mover para retirada disponível" at bounding box center [670, 661] width 161 height 29
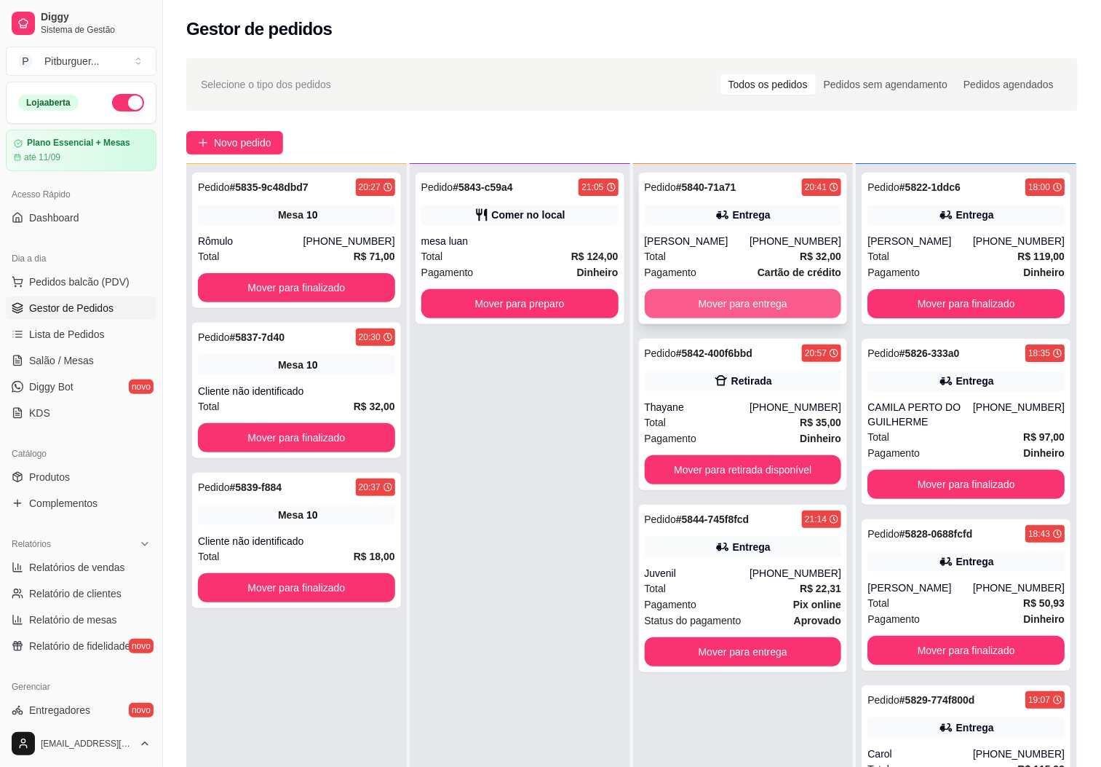
click at [743, 296] on button "Mover para entrega" at bounding box center [743, 303] width 197 height 29
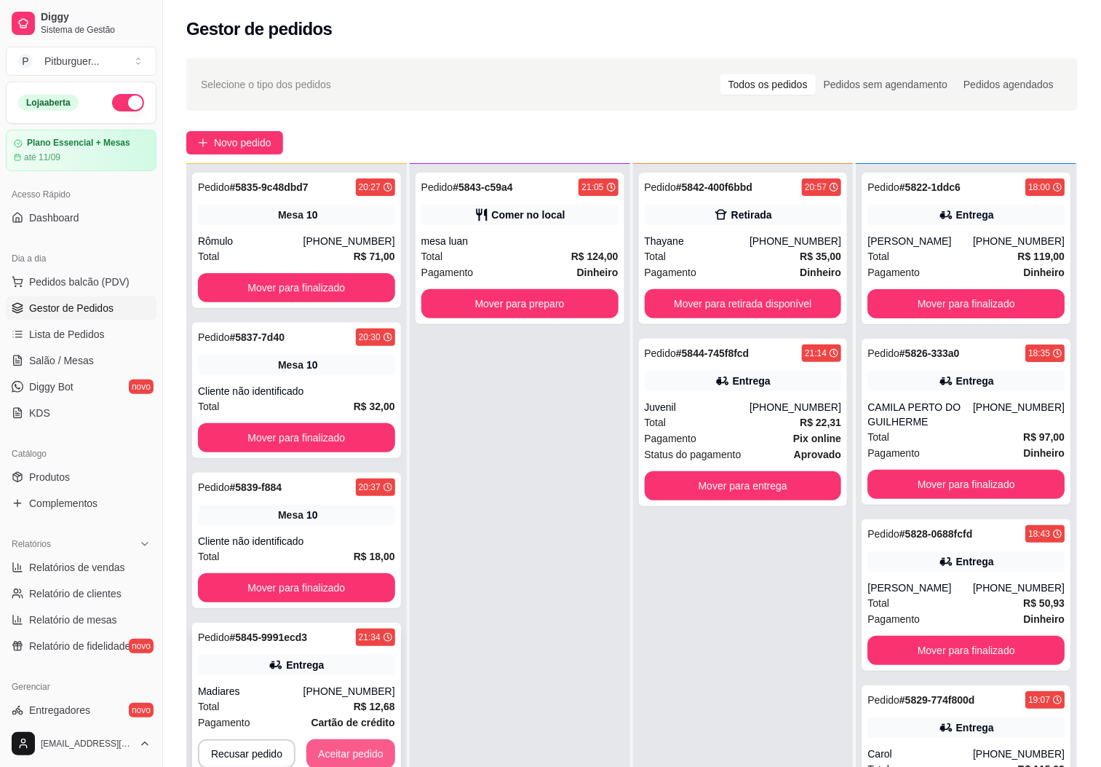
click at [369, 748] on button "Aceitar pedido" at bounding box center [350, 753] width 89 height 29
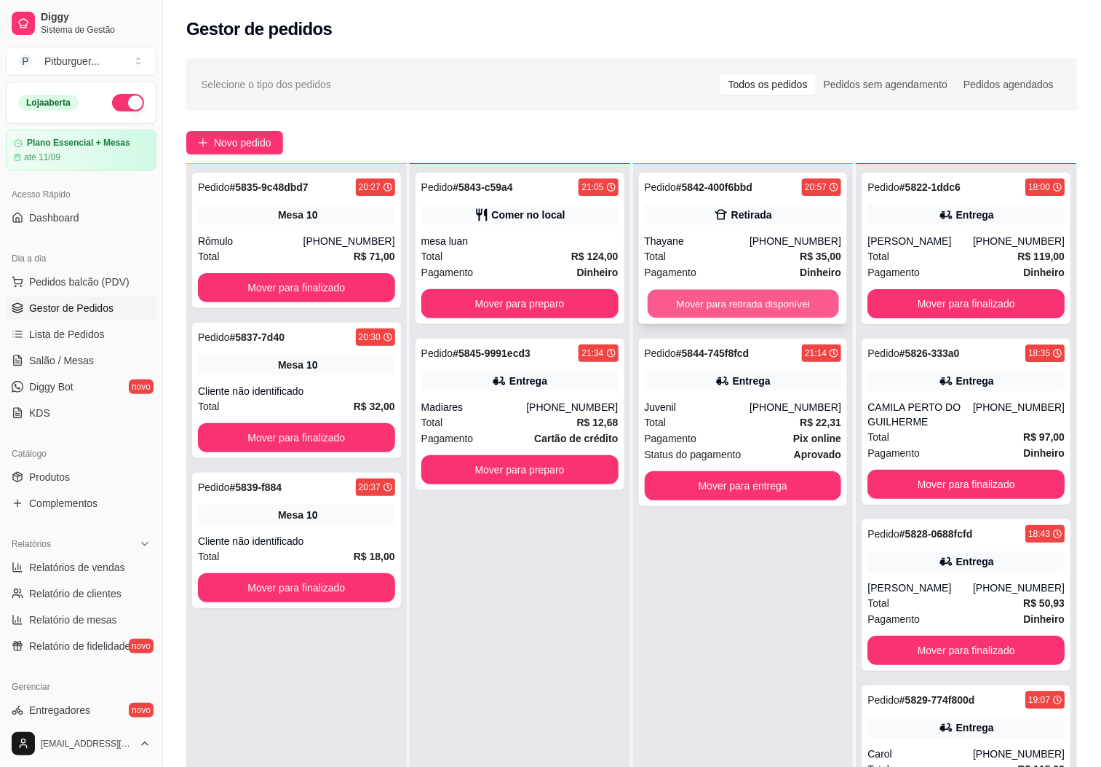
click at [682, 312] on button "Mover para retirada disponível" at bounding box center [743, 304] width 191 height 28
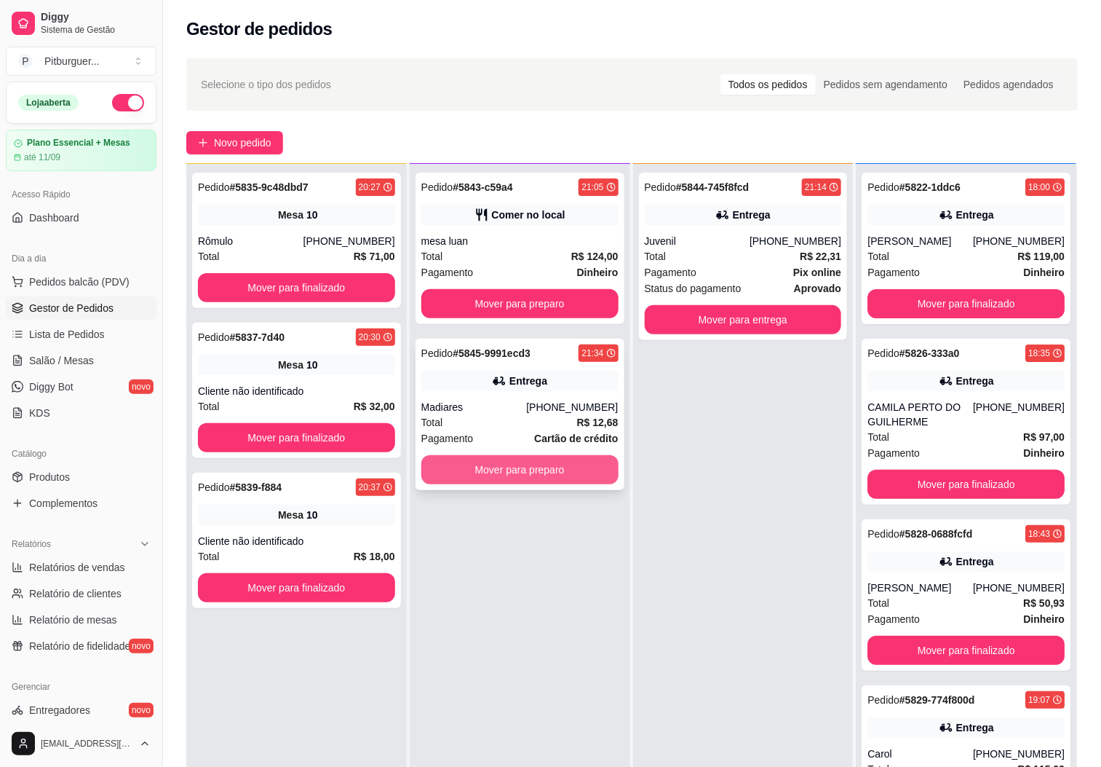
click at [540, 468] on button "Mover para preparo" at bounding box center [519, 469] width 197 height 29
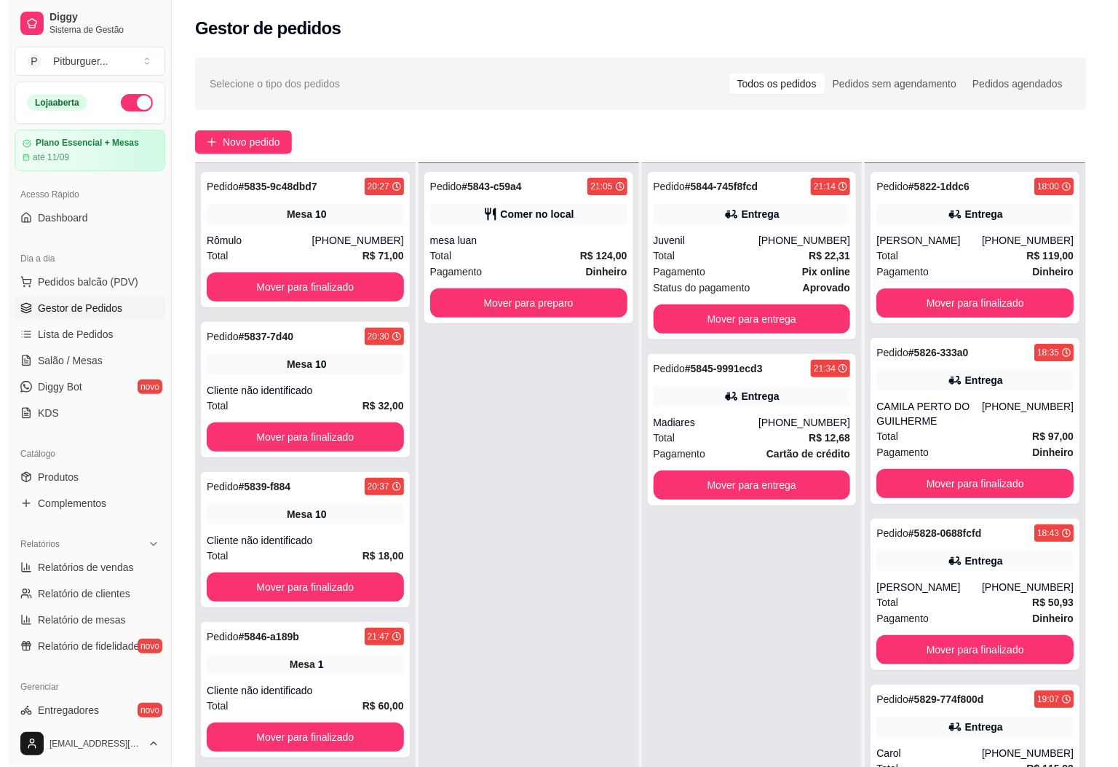
scroll to position [0, 0]
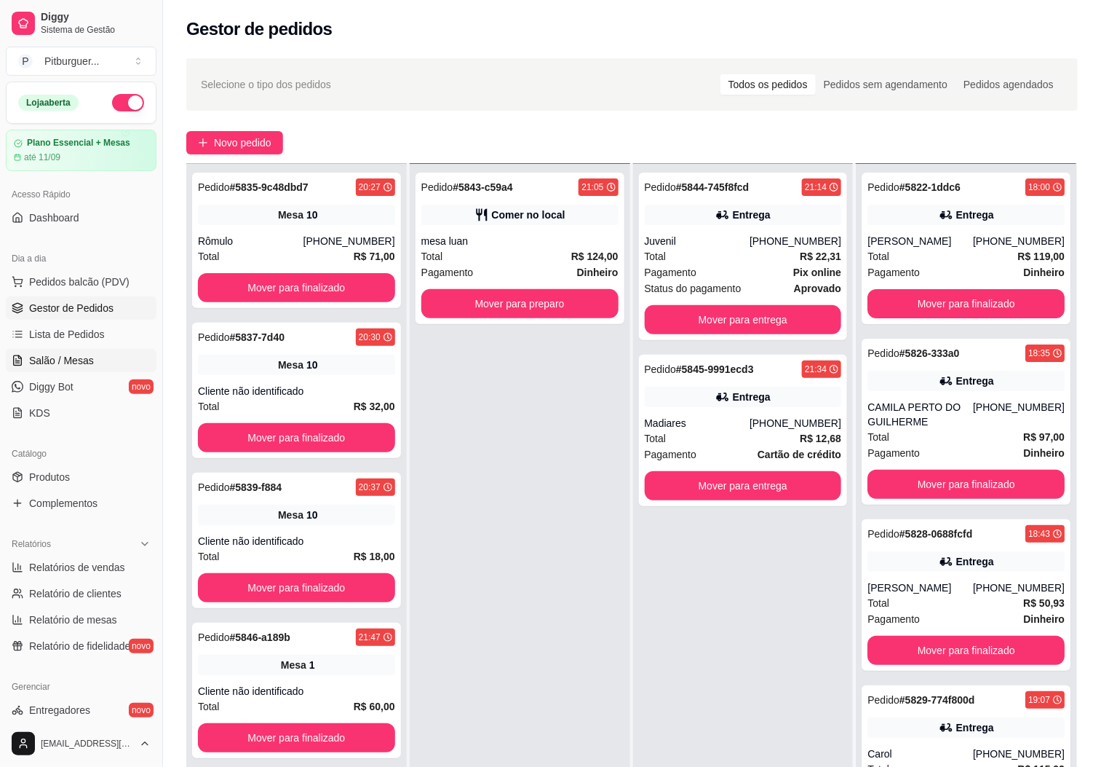
click at [105, 365] on link "Salão / Mesas" at bounding box center [81, 360] width 151 height 23
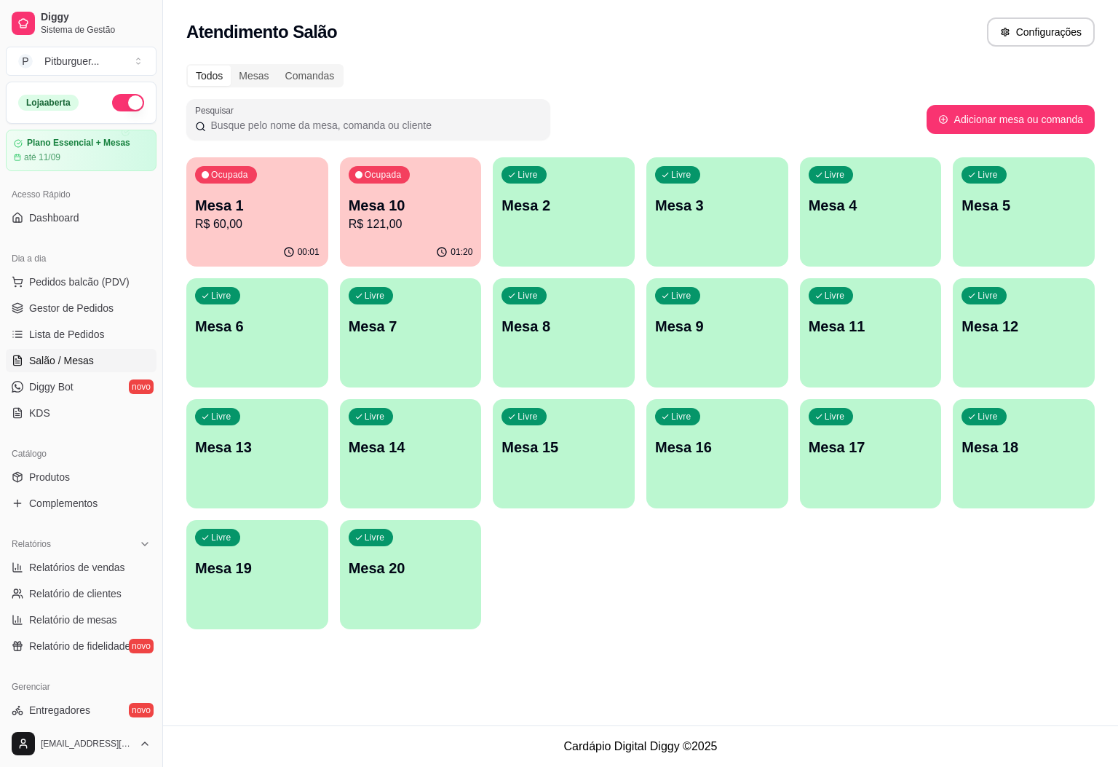
click at [258, 229] on p "R$ 60,00" at bounding box center [257, 223] width 124 height 17
click at [413, 193] on div "Ocupada Mesa 10 R$ 121,00" at bounding box center [411, 197] width 142 height 81
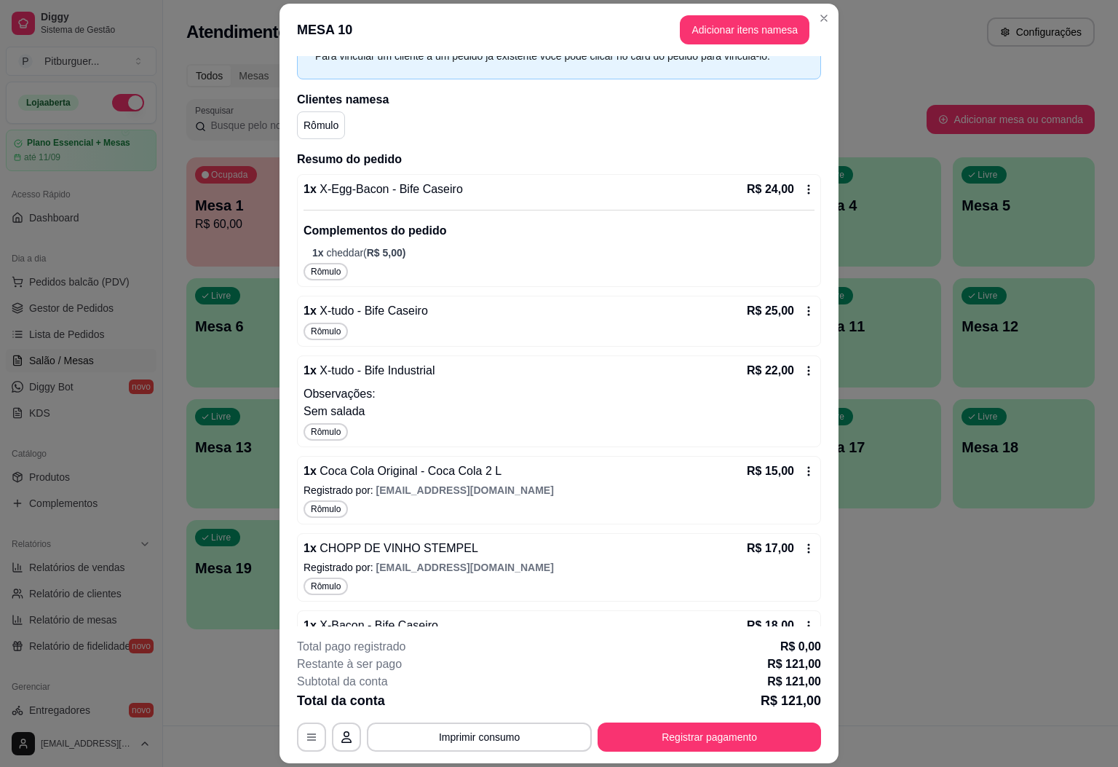
scroll to position [183, 0]
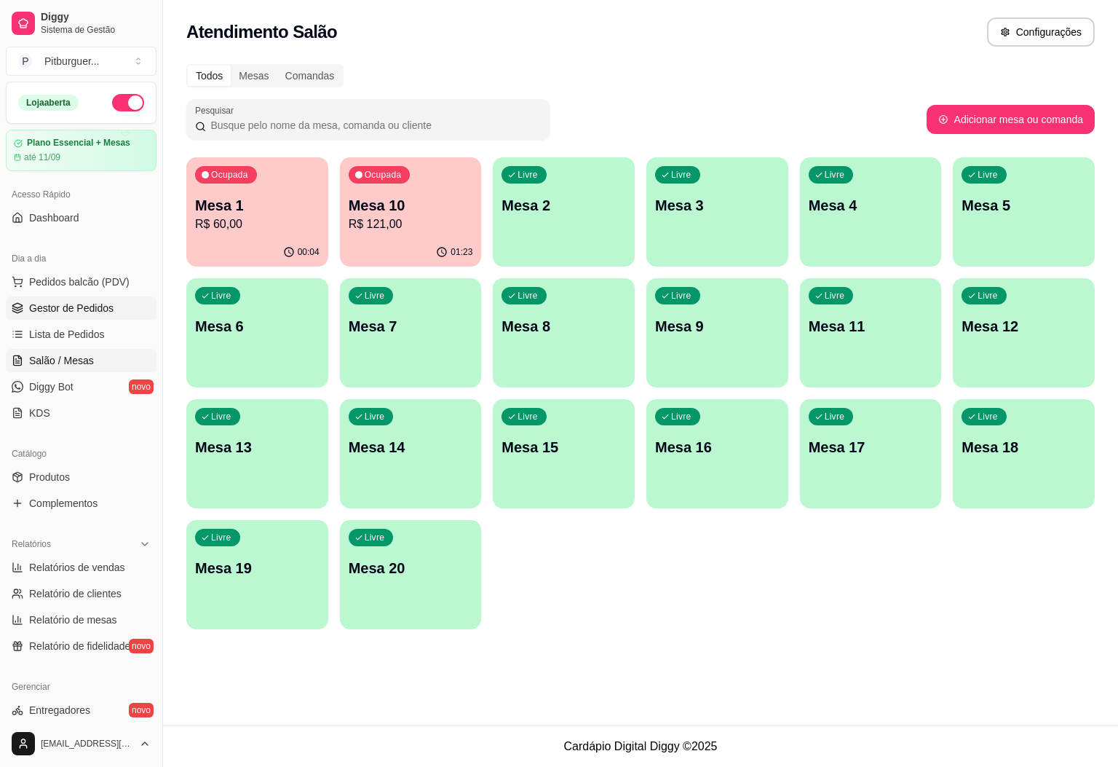
click at [73, 304] on span "Gestor de Pedidos" at bounding box center [71, 308] width 84 height 15
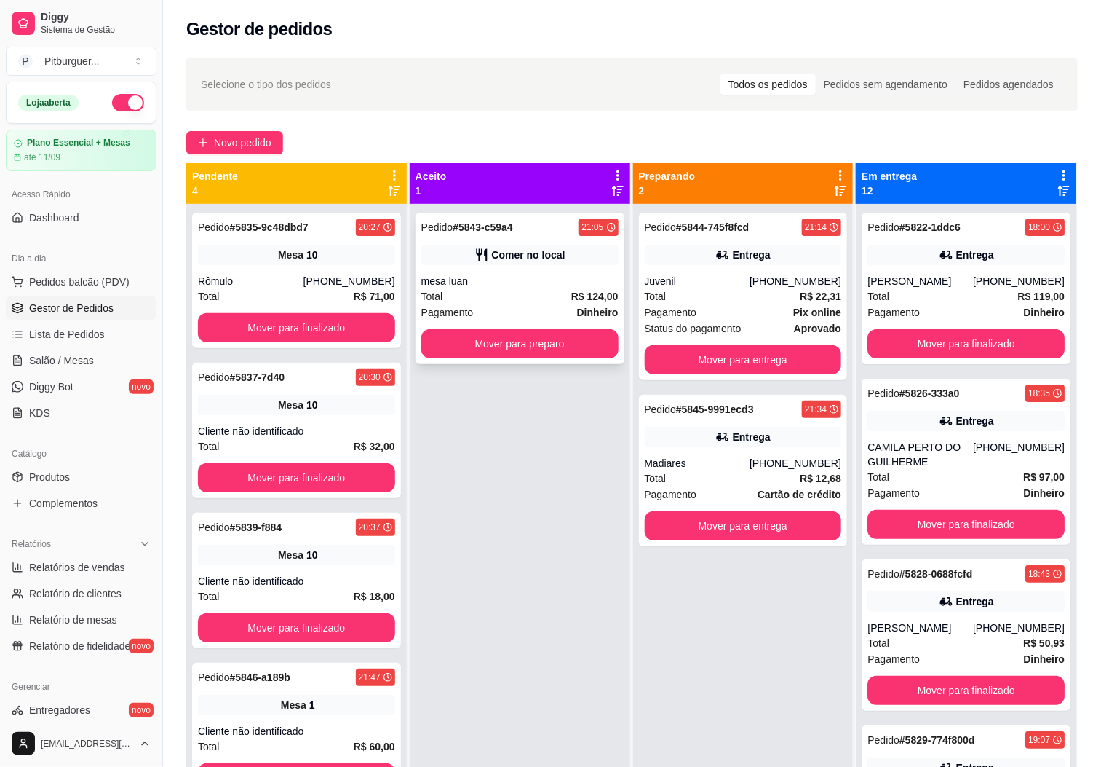
click at [475, 258] on icon at bounding box center [482, 254] width 15 height 15
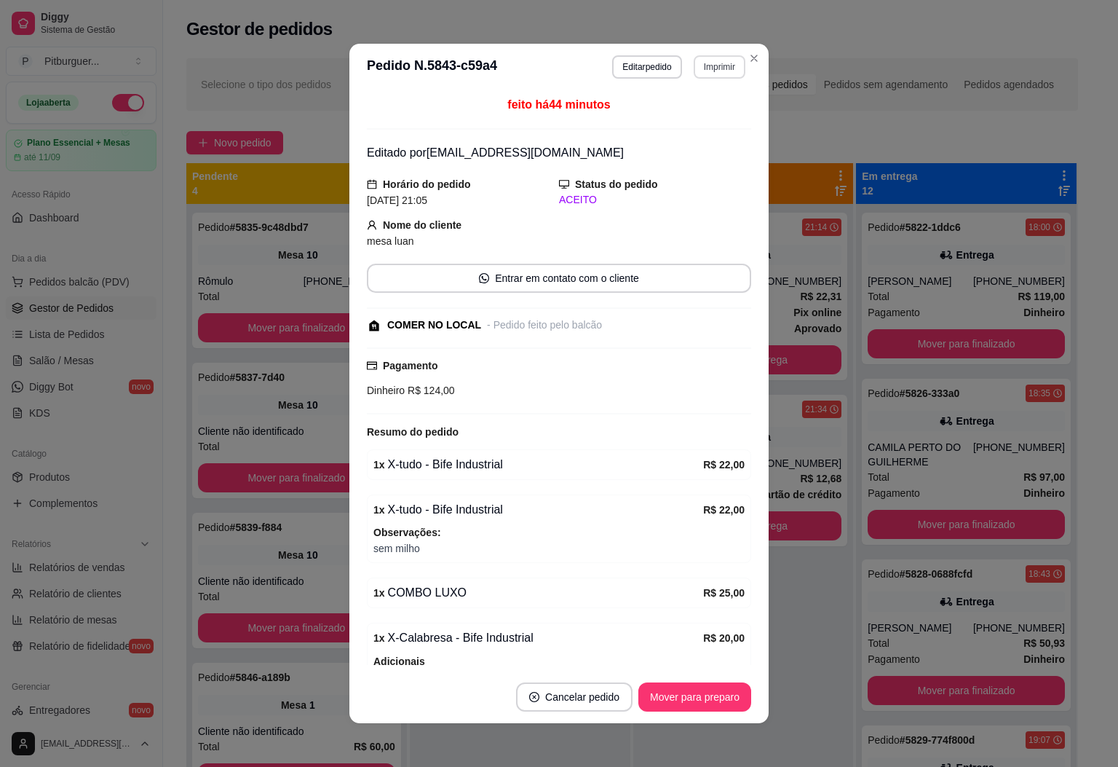
click at [717, 62] on button "Imprimir" at bounding box center [720, 66] width 52 height 23
click at [697, 158] on button "IMPRESSORA" at bounding box center [686, 147] width 102 height 23
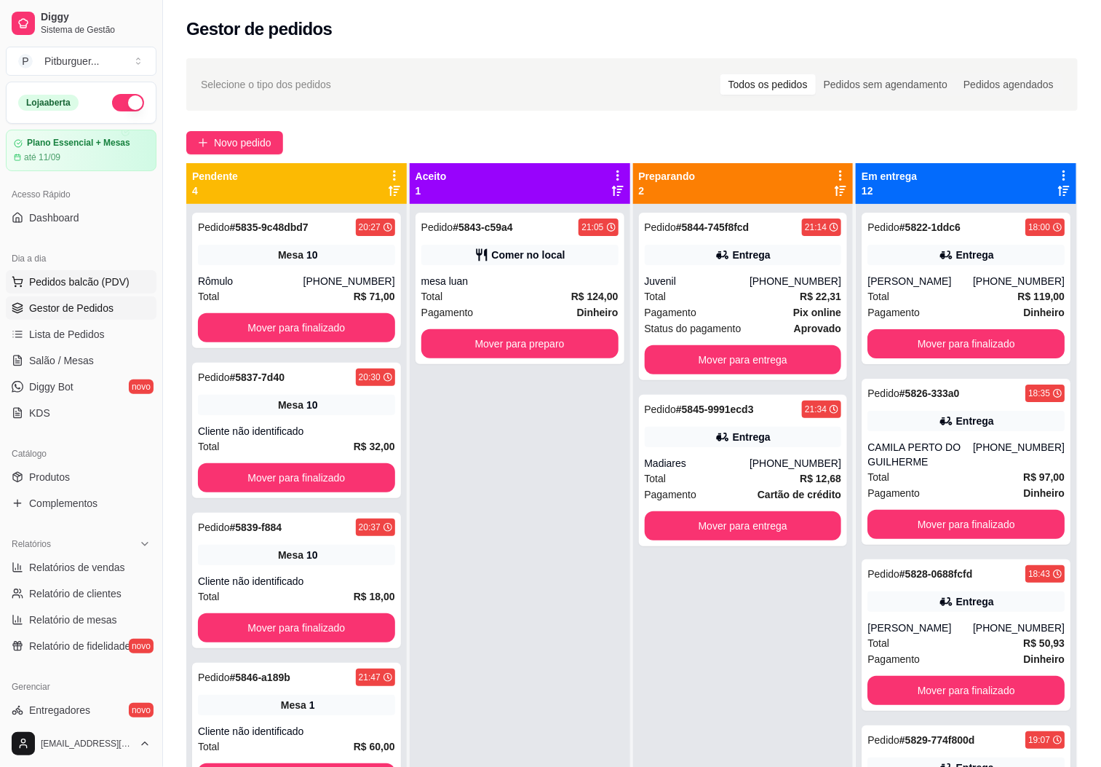
click at [76, 287] on span "Pedidos balcão (PDV)" at bounding box center [79, 281] width 100 height 15
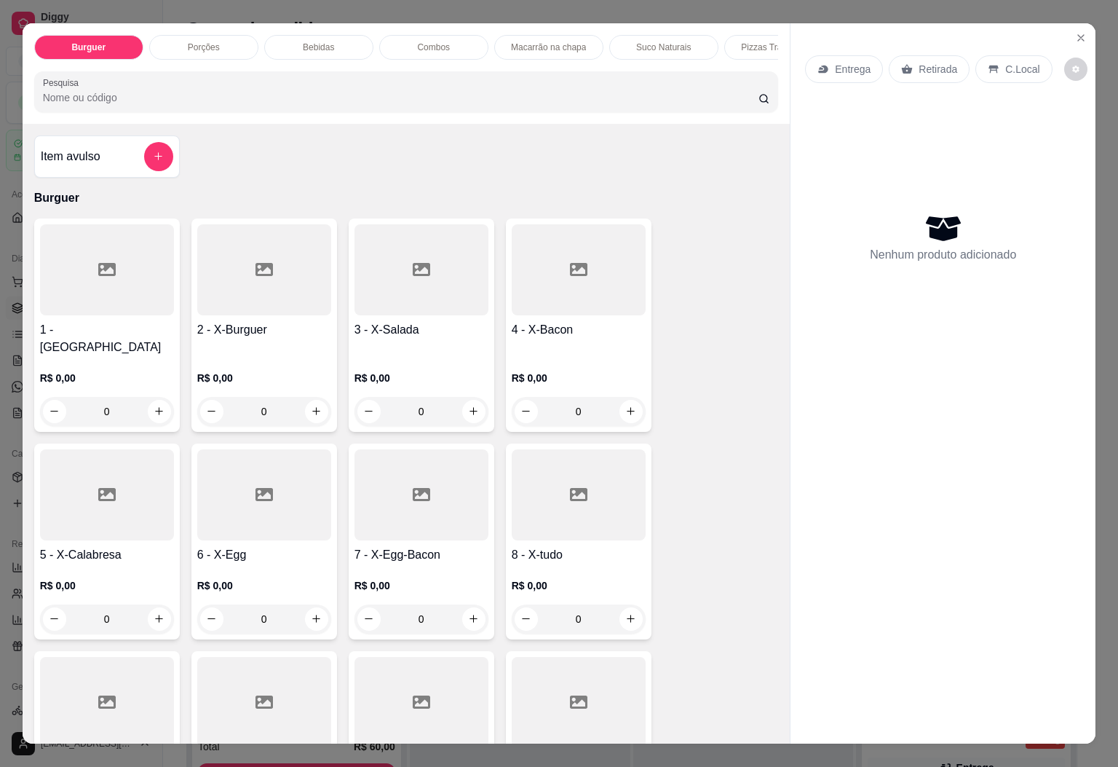
click at [771, 57] on div "Burguer Porções Bebidas Combos Macarrão na chapa Suco Naturais Pizzas Tradicion…" at bounding box center [407, 73] width 768 height 100
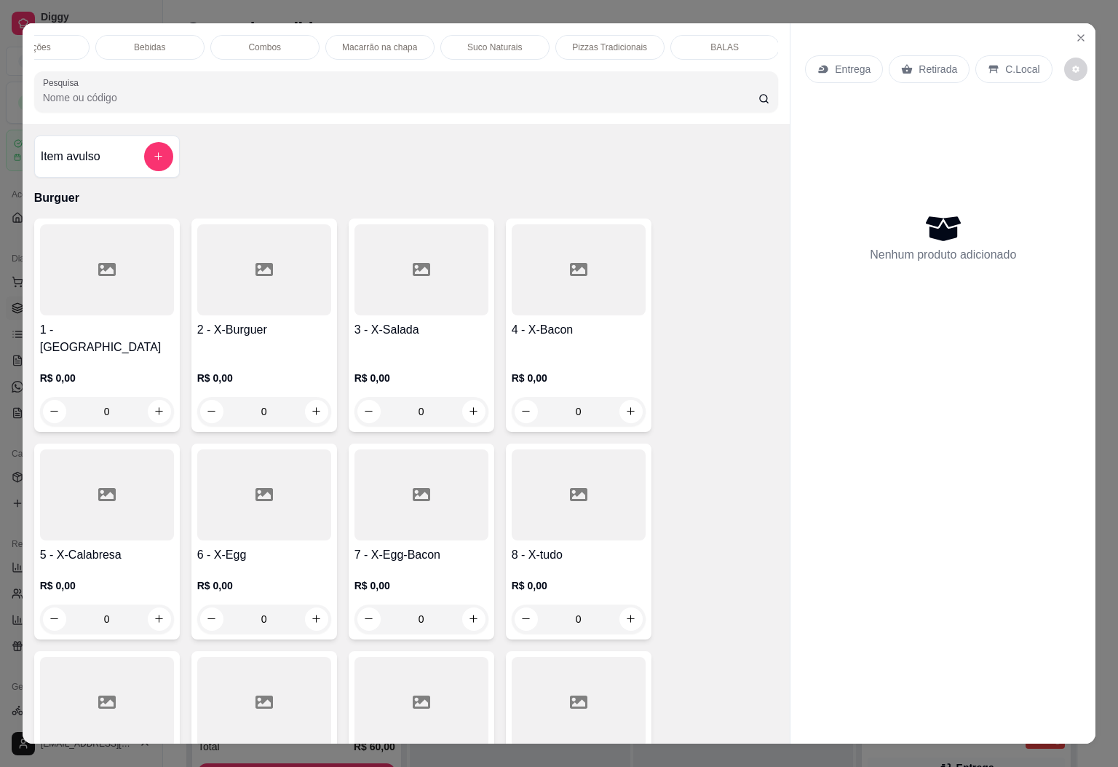
click at [739, 46] on div "BALAS" at bounding box center [724, 47] width 109 height 25
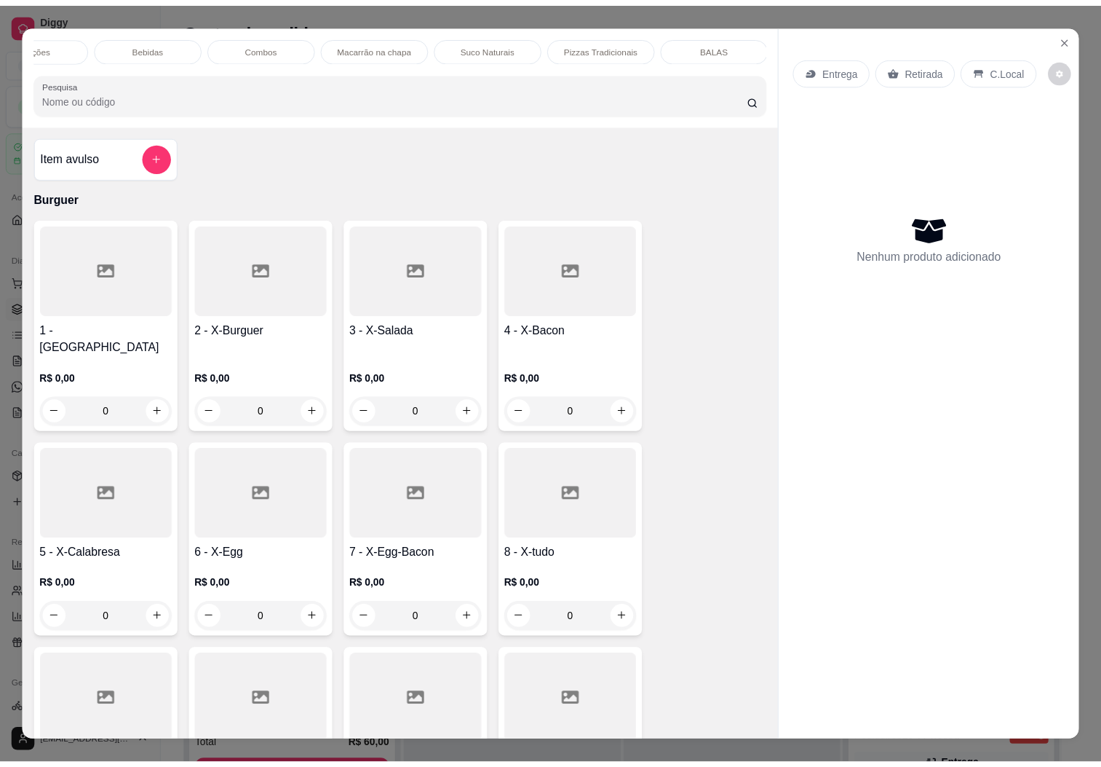
scroll to position [31, 0]
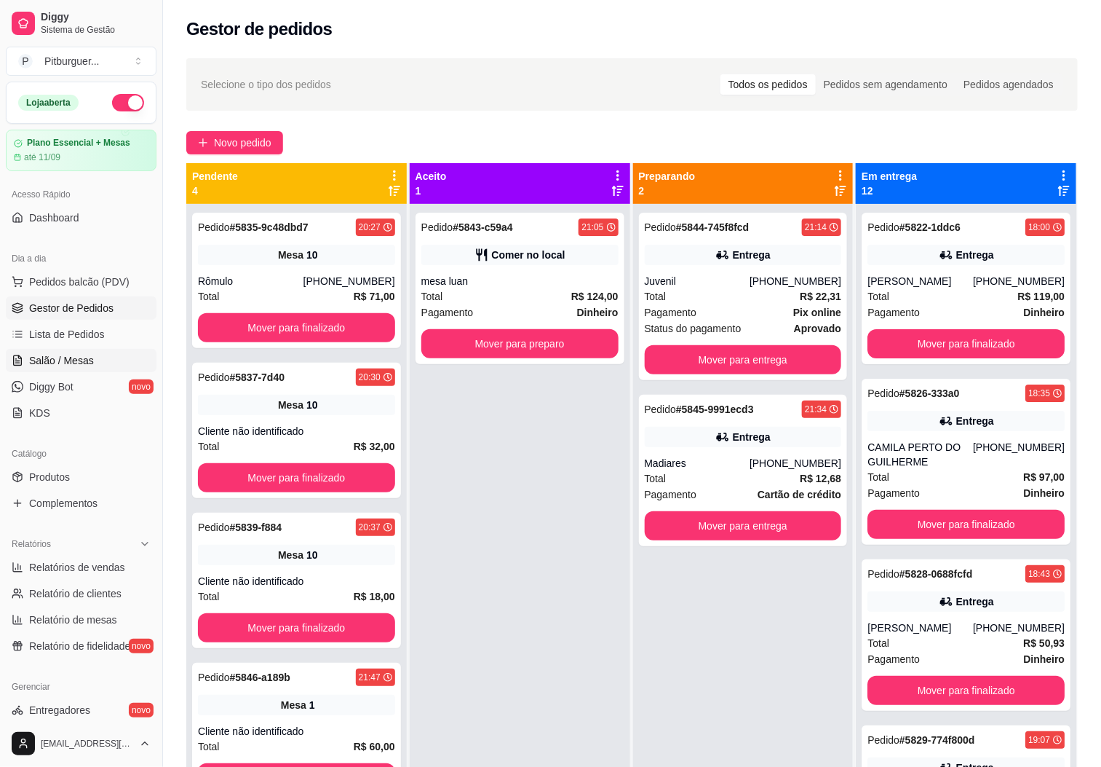
drag, startPoint x: 71, startPoint y: 355, endPoint x: 61, endPoint y: 356, distance: 9.6
click at [70, 356] on span "Salão / Mesas" at bounding box center [61, 360] width 65 height 15
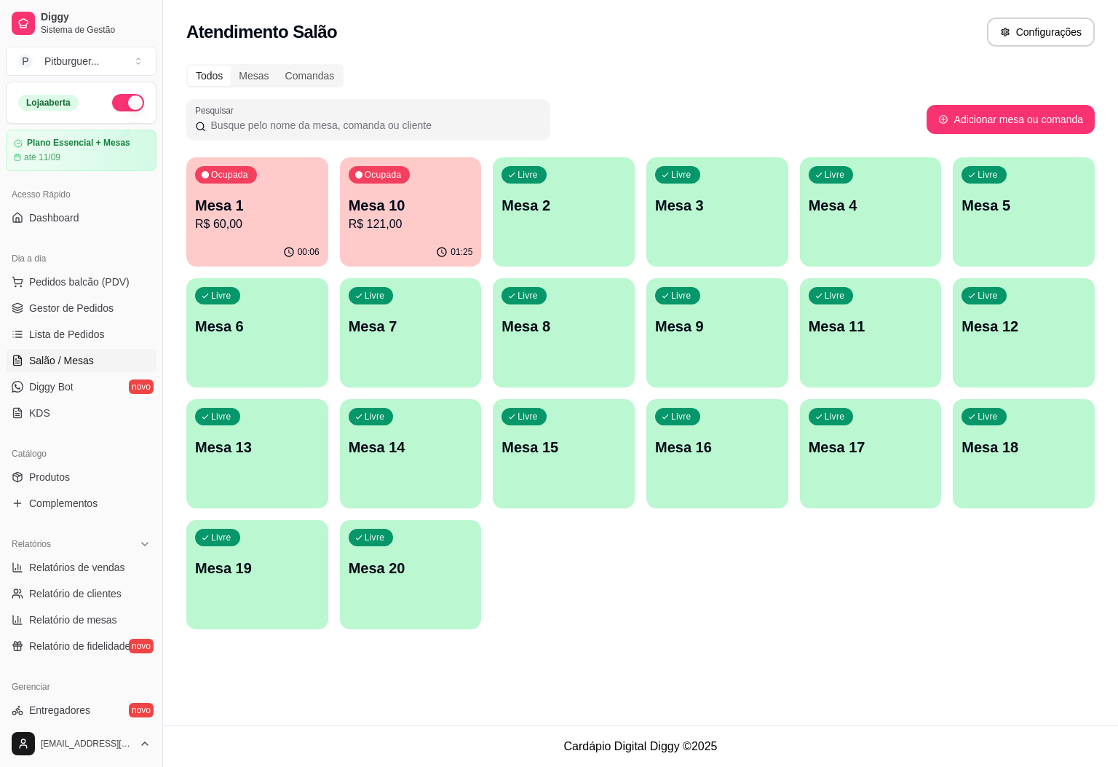
click at [420, 199] on p "Mesa 10" at bounding box center [411, 205] width 124 height 20
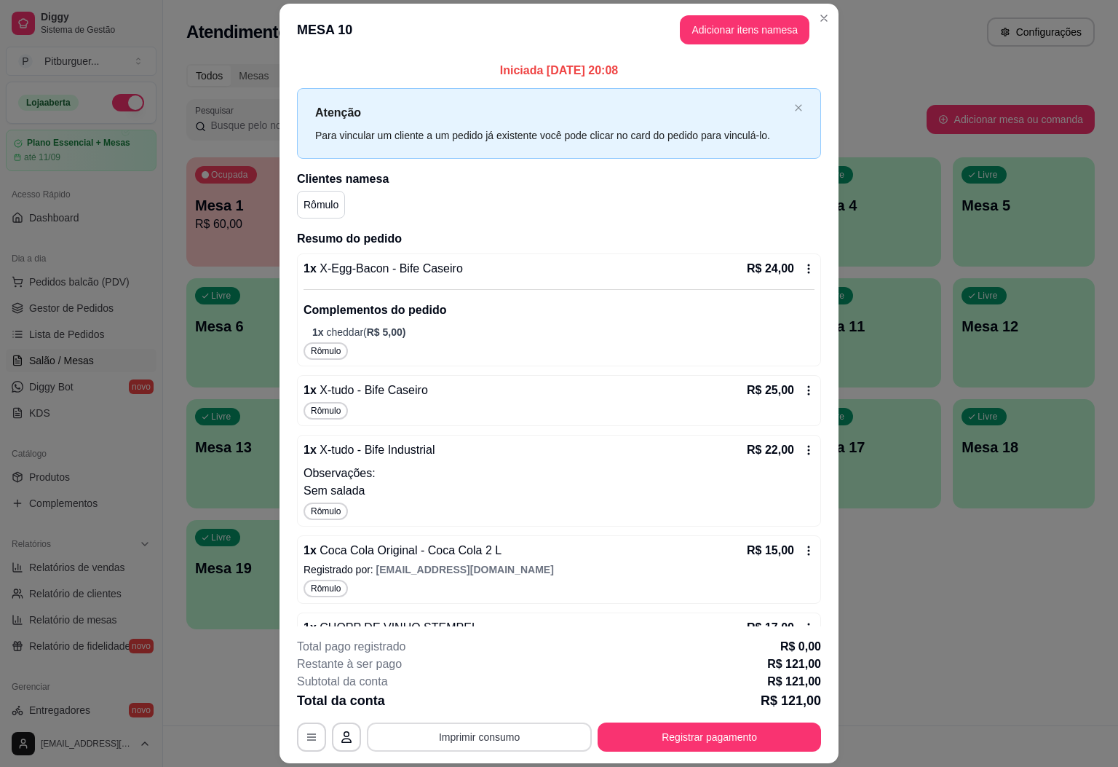
click at [483, 732] on button "Imprimir consumo" at bounding box center [479, 736] width 225 height 29
click at [502, 697] on button "IMPRESSORA" at bounding box center [476, 703] width 106 height 23
click at [546, 743] on button "Imprimir consumo" at bounding box center [480, 736] width 218 height 28
click at [441, 699] on button "IMPRESSORA" at bounding box center [476, 703] width 106 height 23
click at [467, 736] on button "Imprimir consumo" at bounding box center [479, 736] width 225 height 29
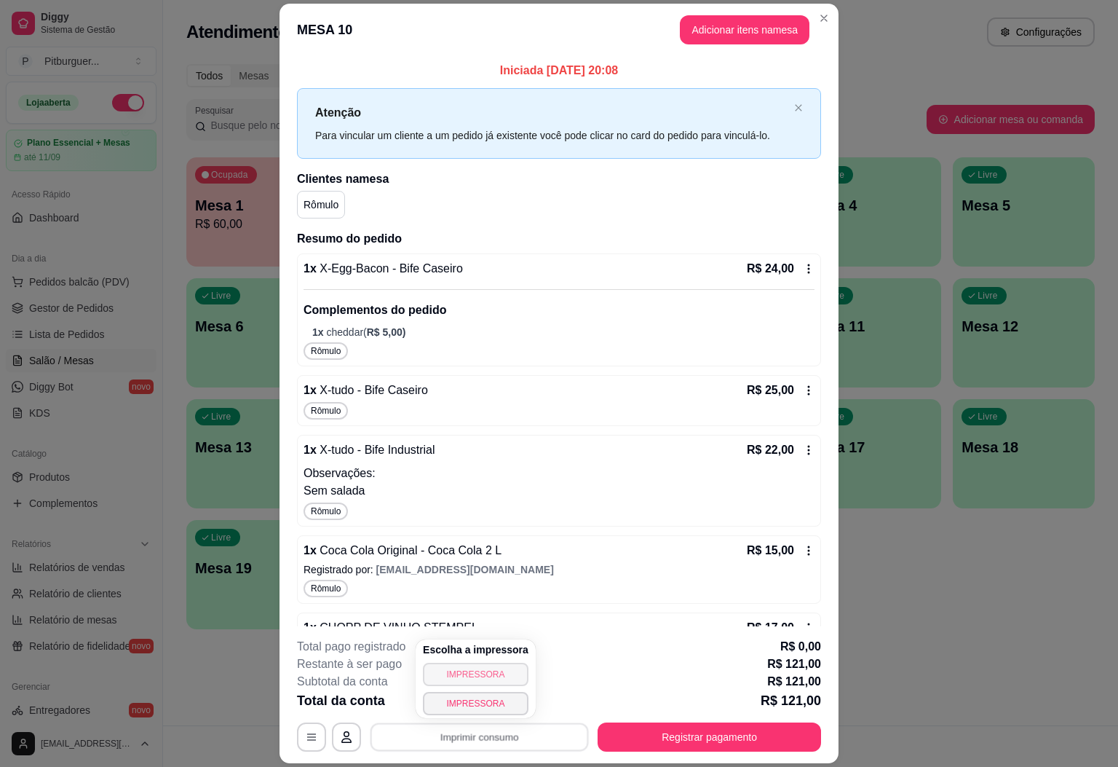
click at [468, 673] on button "IMPRESSORA" at bounding box center [476, 673] width 106 height 23
click at [531, 737] on button "Imprimir consumo" at bounding box center [479, 736] width 225 height 29
click at [483, 690] on div "Escolha a impressora IMPRESSORA IMPRESSORA" at bounding box center [476, 678] width 120 height 79
click at [477, 705] on button "IMPRESSORA" at bounding box center [475, 703] width 102 height 23
click at [488, 742] on button "Imprimir consumo" at bounding box center [479, 736] width 225 height 29
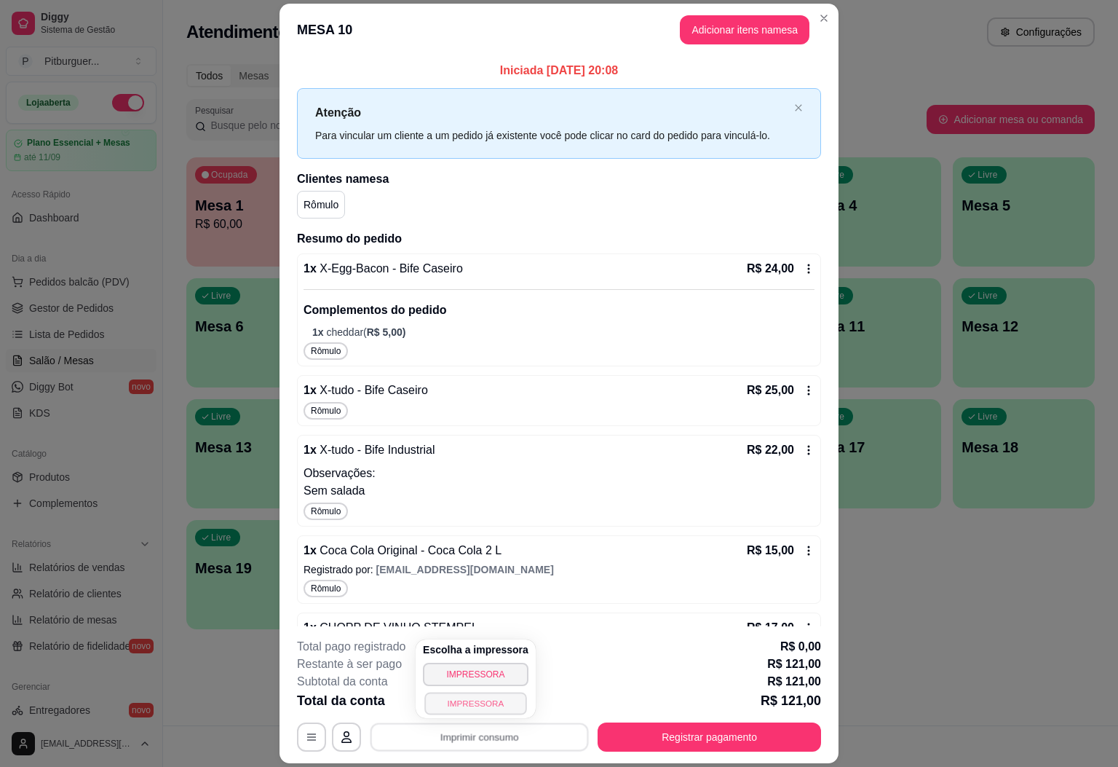
click at [499, 694] on button "IMPRESSORA" at bounding box center [475, 703] width 102 height 23
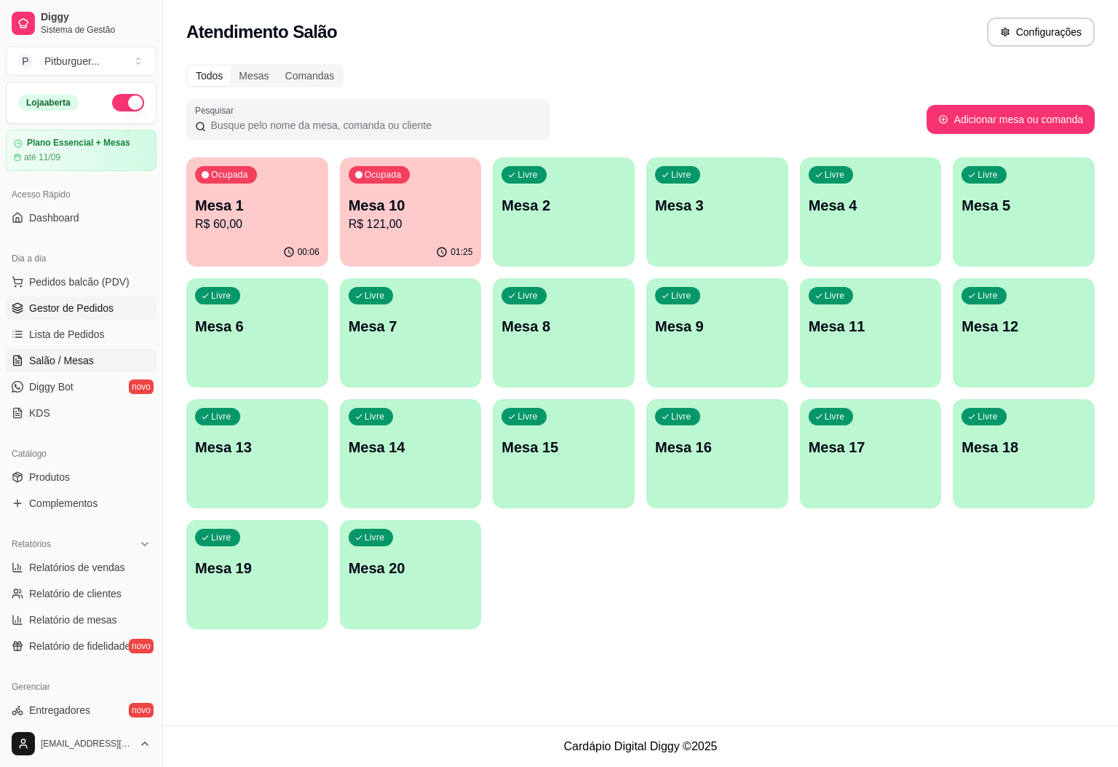
click at [68, 309] on span "Gestor de Pedidos" at bounding box center [71, 308] width 84 height 15
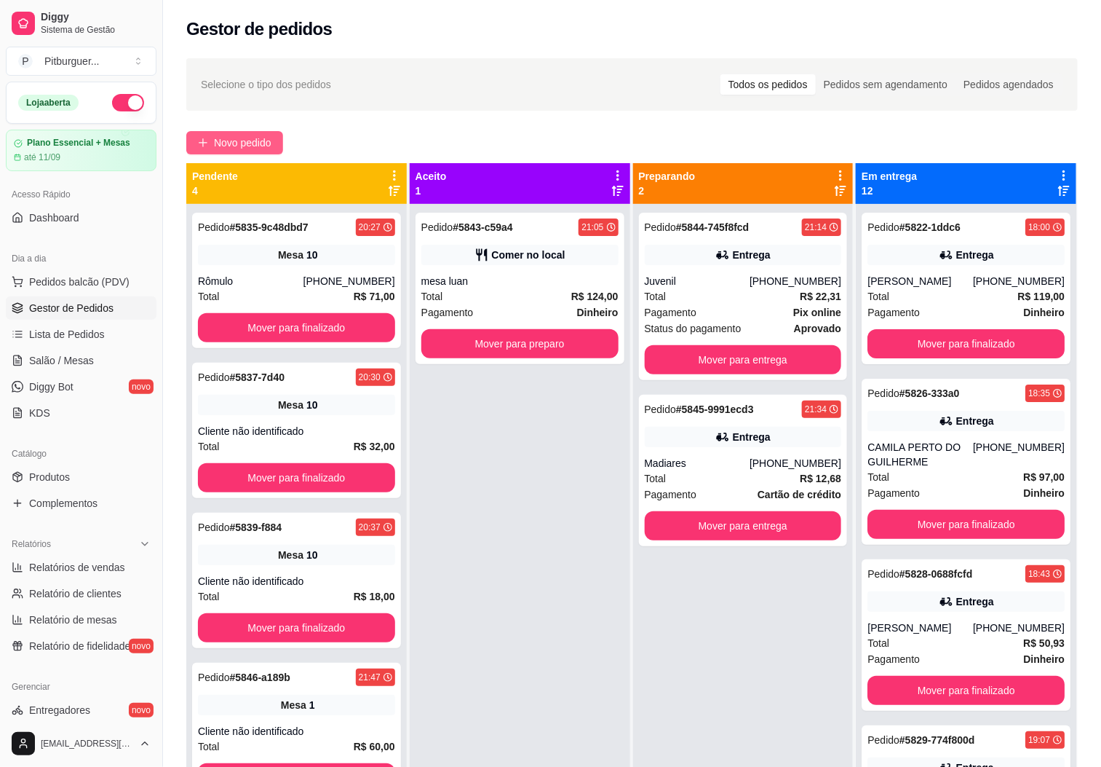
click at [256, 145] on span "Novo pedido" at bounding box center [243, 143] width 58 height 16
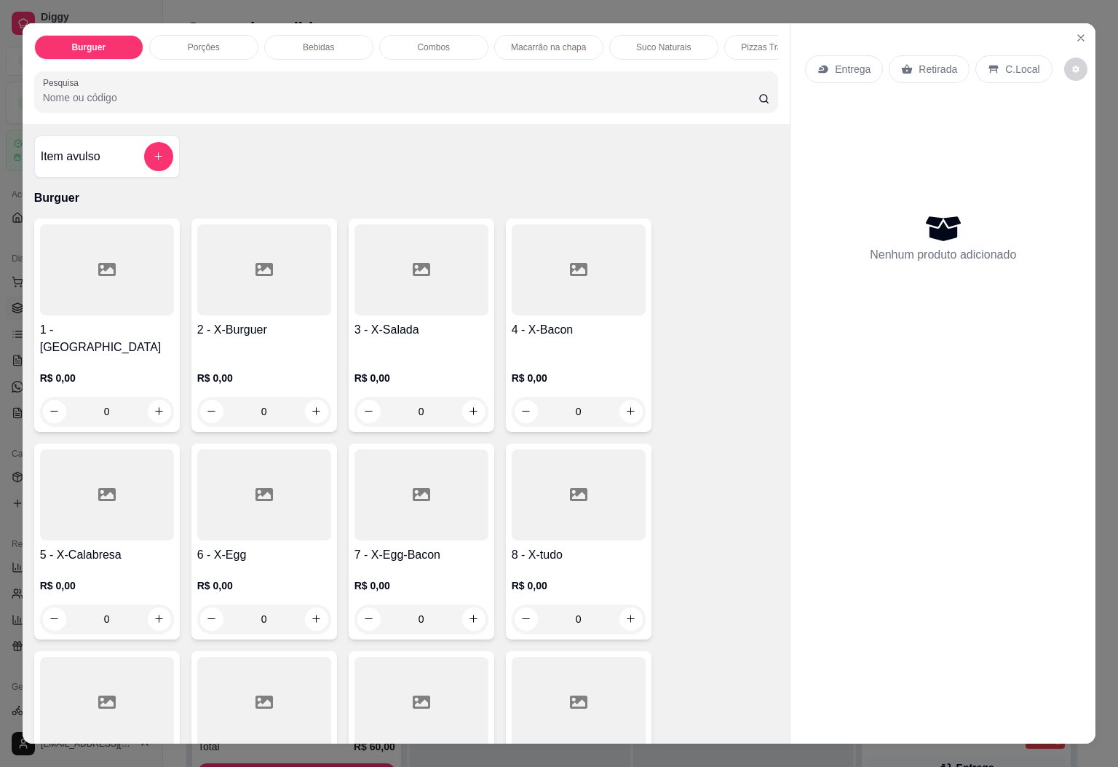
click at [280, 95] on div at bounding box center [406, 91] width 727 height 29
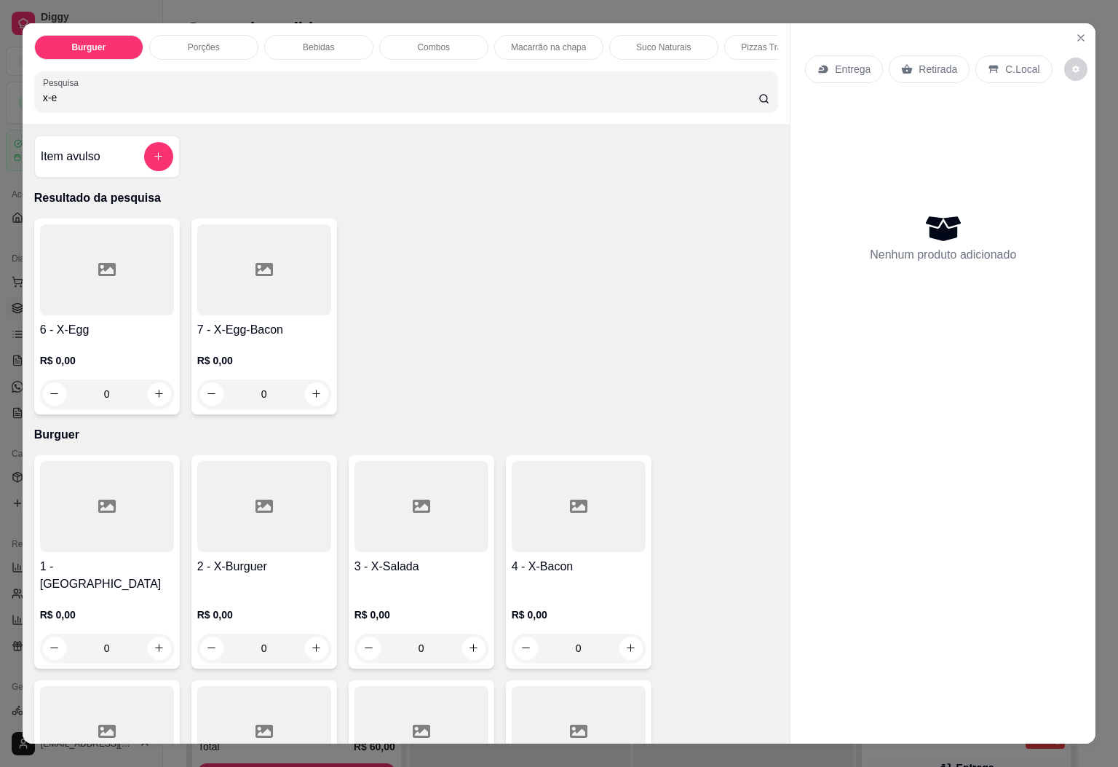
type input "x-e"
click at [90, 365] on p "R$ 0,00" at bounding box center [107, 360] width 134 height 15
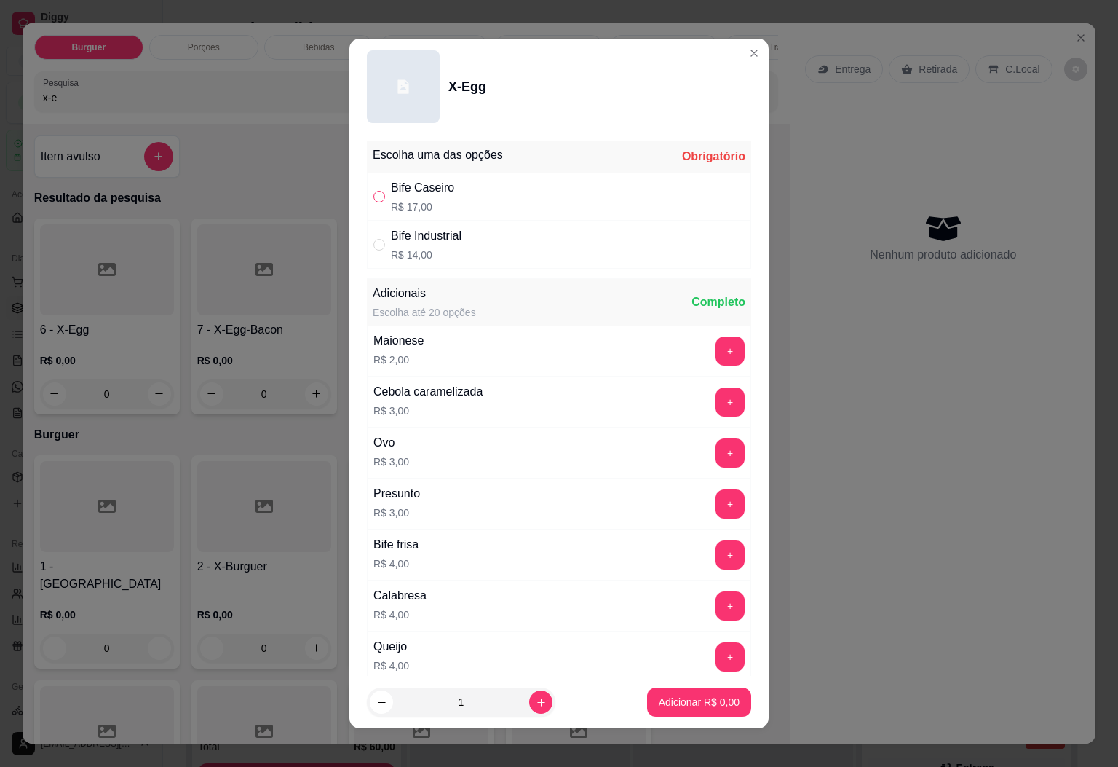
click at [373, 199] on input "" at bounding box center [379, 197] width 12 height 12
radio input "true"
click at [529, 701] on button "increase-product-quantity" at bounding box center [540, 701] width 23 height 23
type input "2"
click at [670, 708] on p "Adicionar R$ 34,00" at bounding box center [696, 701] width 87 height 15
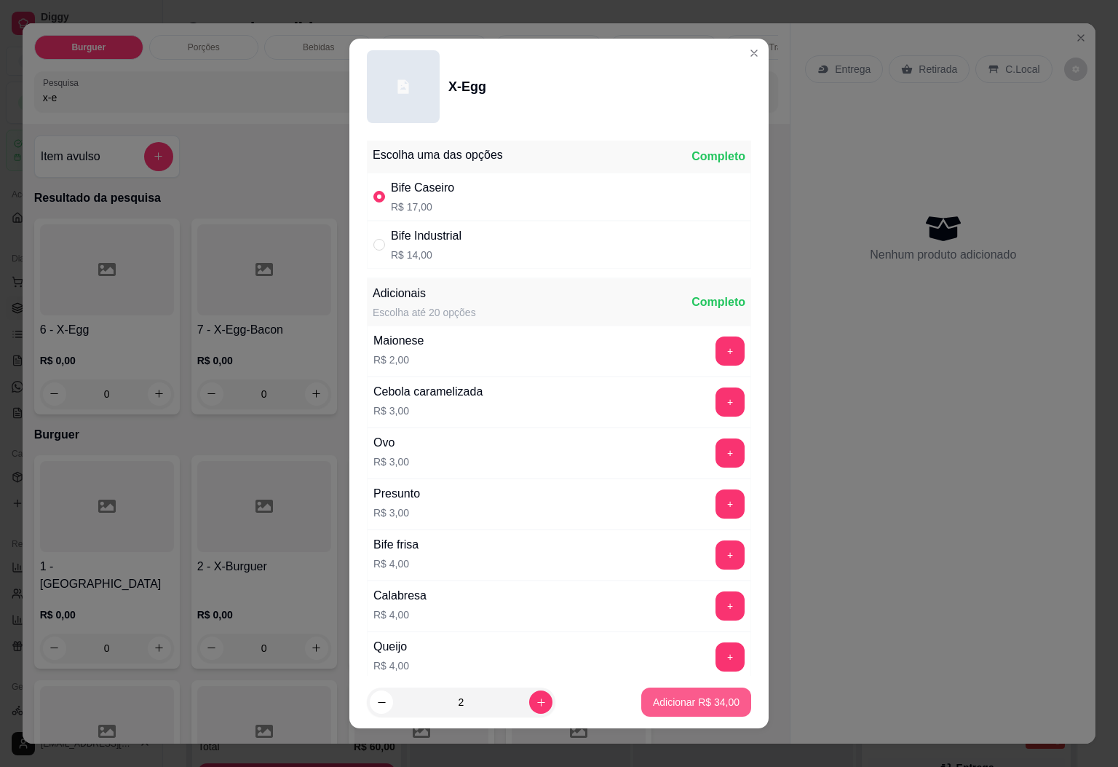
type input "2"
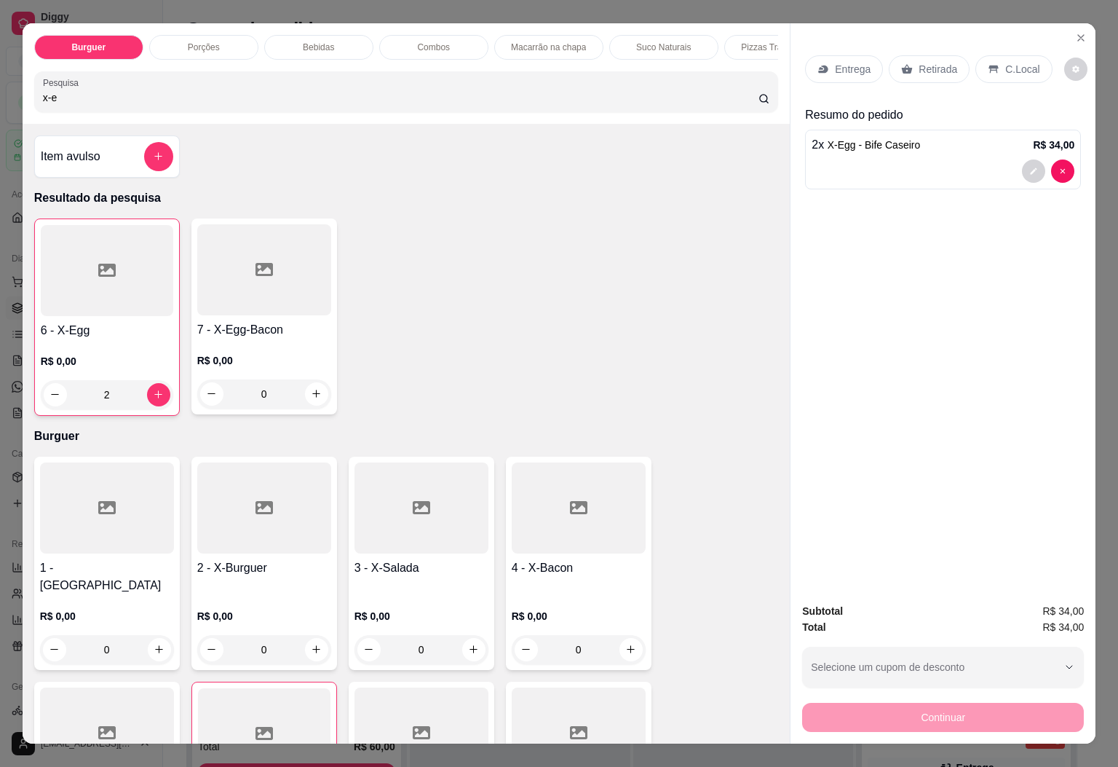
click at [194, 100] on input "x-e" at bounding box center [401, 97] width 716 height 15
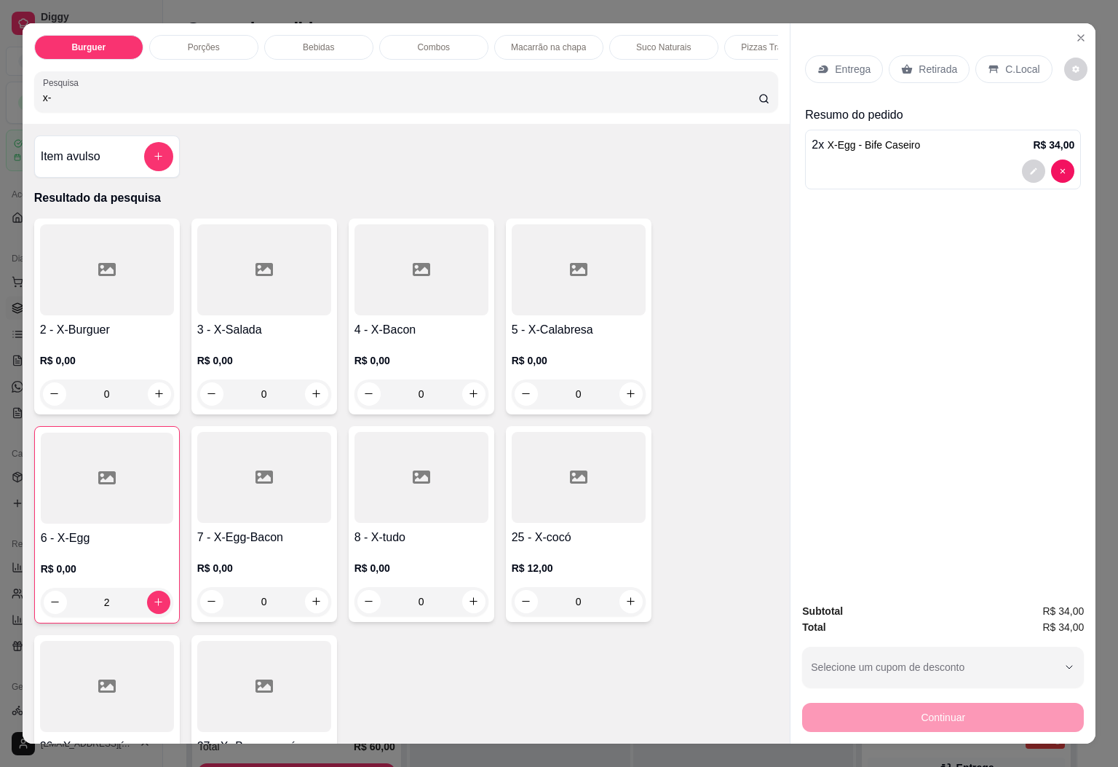
type input "x"
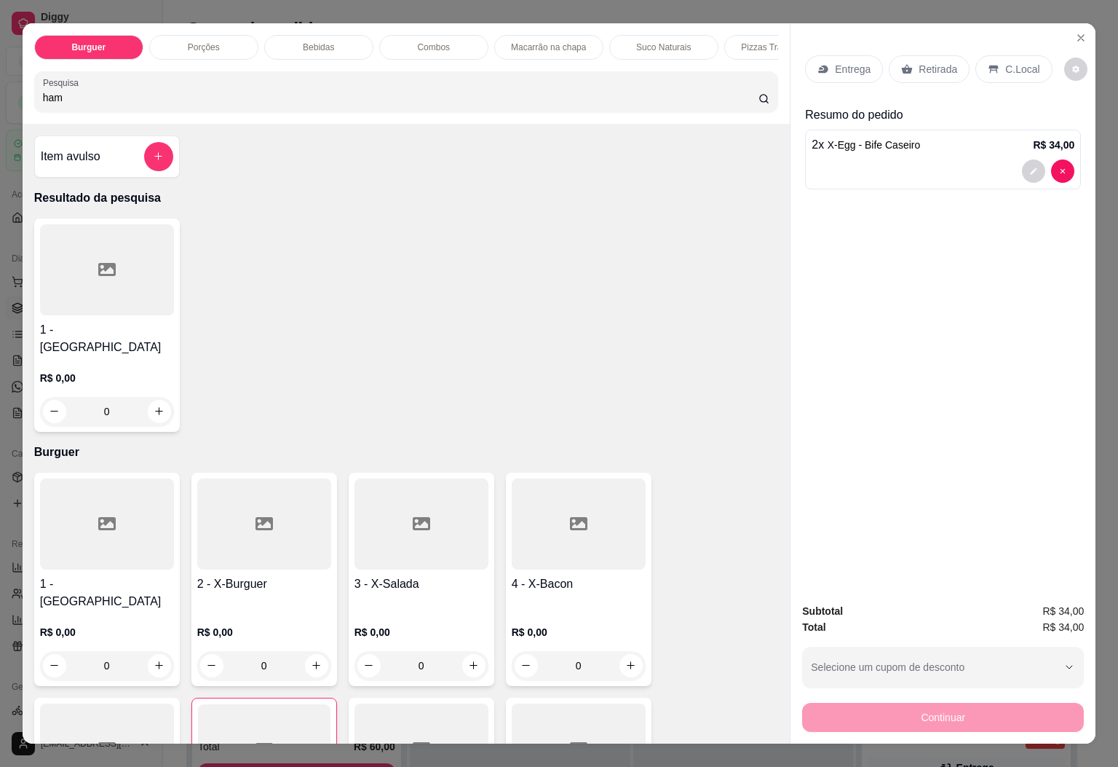
type input "ham"
click at [61, 297] on div at bounding box center [107, 269] width 134 height 91
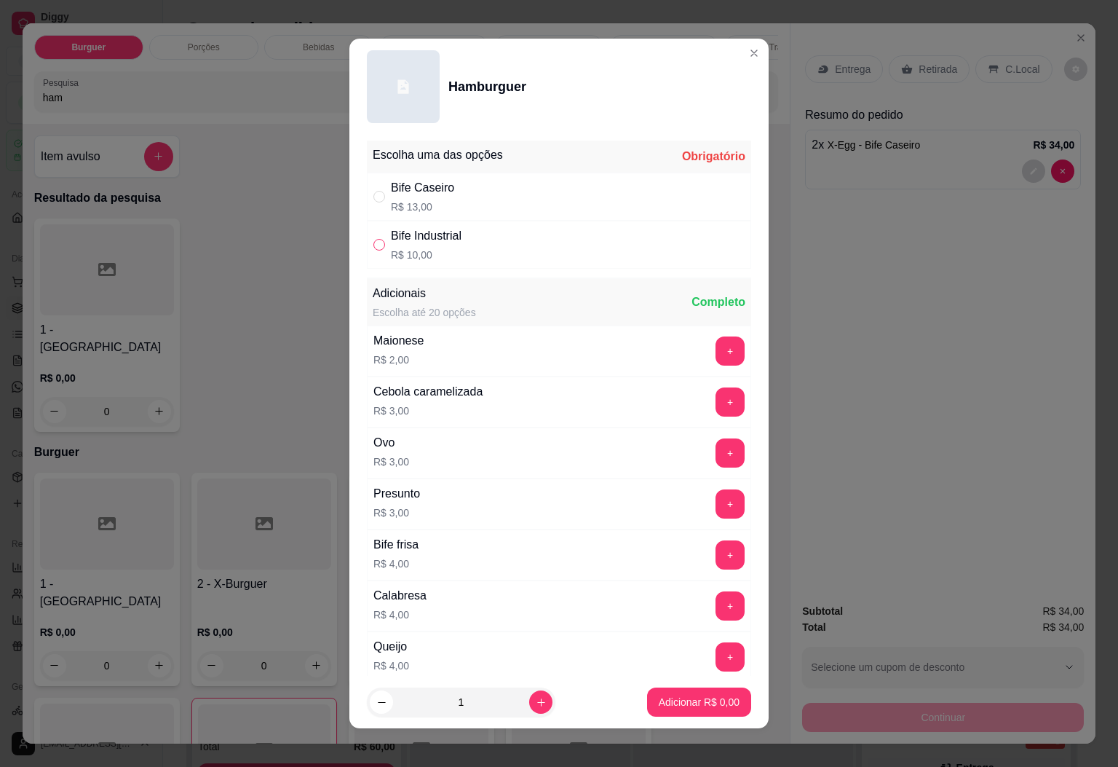
click at [374, 241] on input "" at bounding box center [379, 245] width 12 height 12
radio input "true"
click at [667, 699] on p "Adicionar R$ 10,00" at bounding box center [696, 702] width 84 height 14
type input "1"
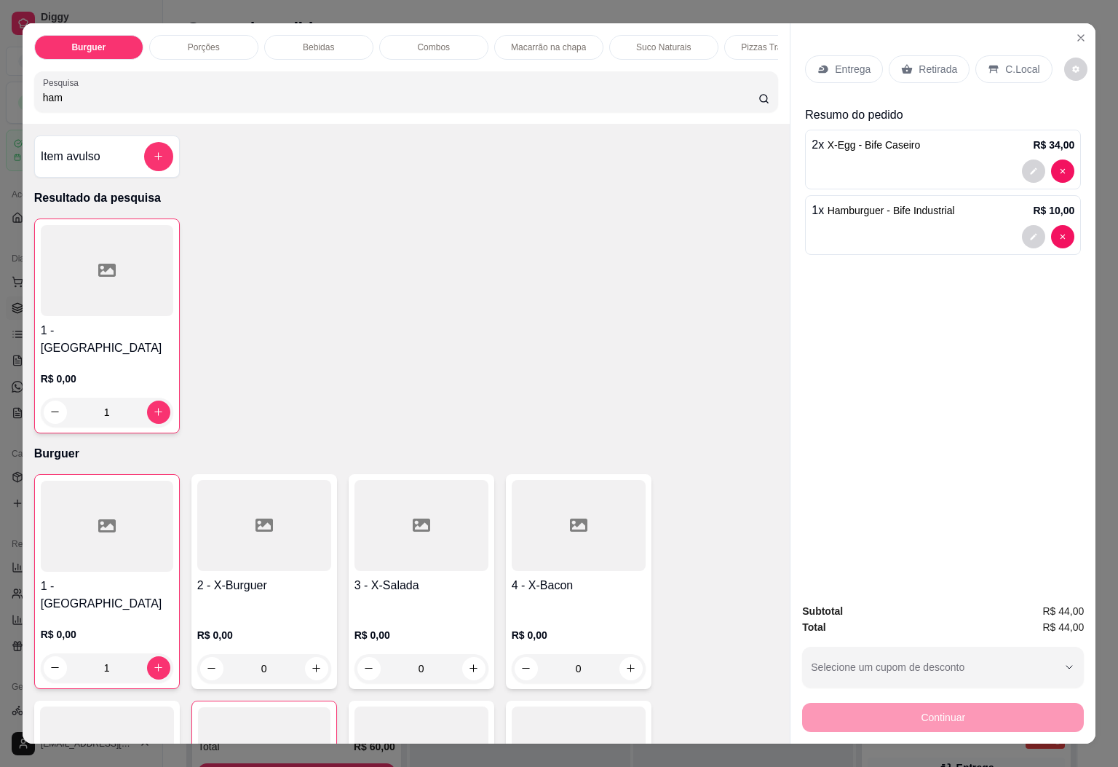
click at [935, 62] on p "Retirada" at bounding box center [938, 69] width 39 height 15
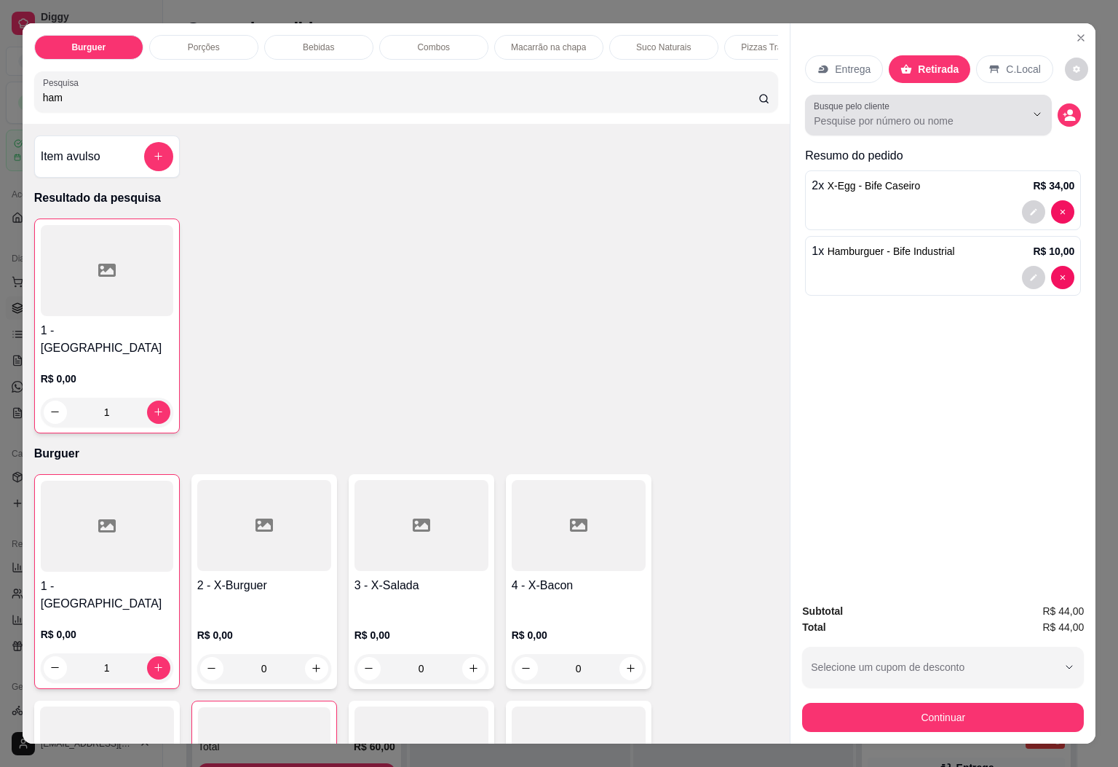
click at [983, 100] on div at bounding box center [928, 114] width 229 height 29
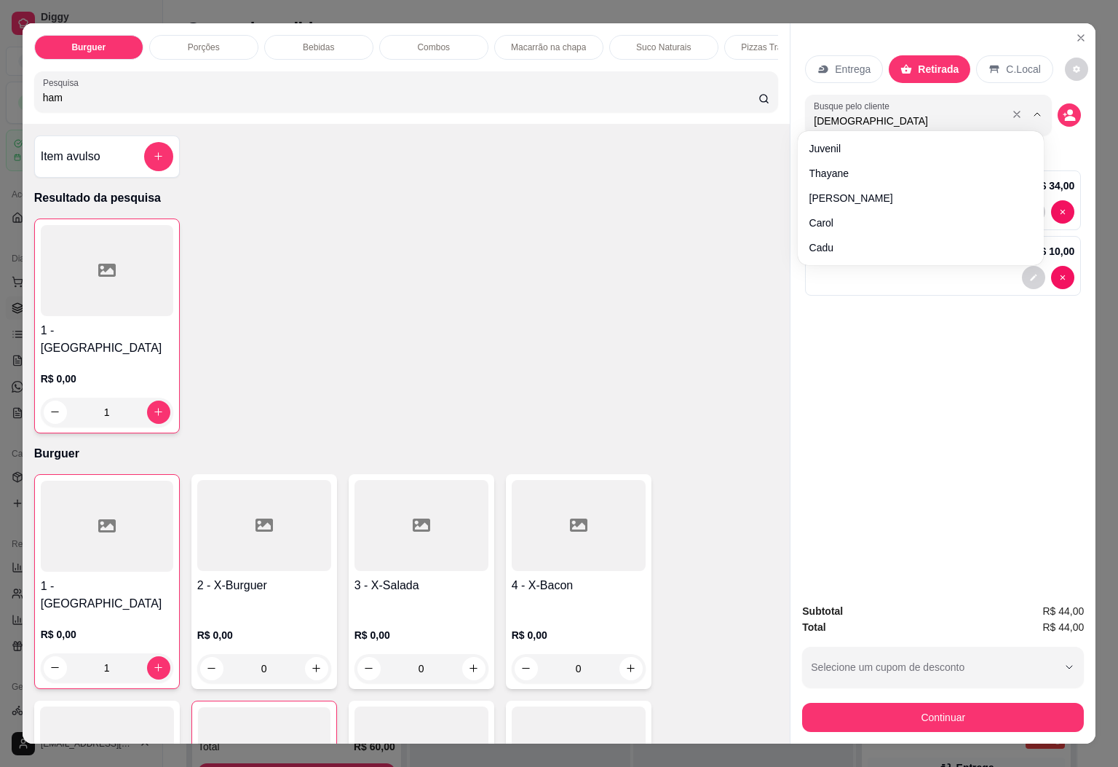
type input "[DEMOGRAPHIC_DATA]"
click at [884, 339] on div "Entrega Retirada C.Local Busque pelo cliente cristiano Resumo do pedido 2 x X-E…" at bounding box center [943, 307] width 305 height 569
click at [1066, 116] on icon "decrease-product-quantity" at bounding box center [1070, 118] width 11 height 5
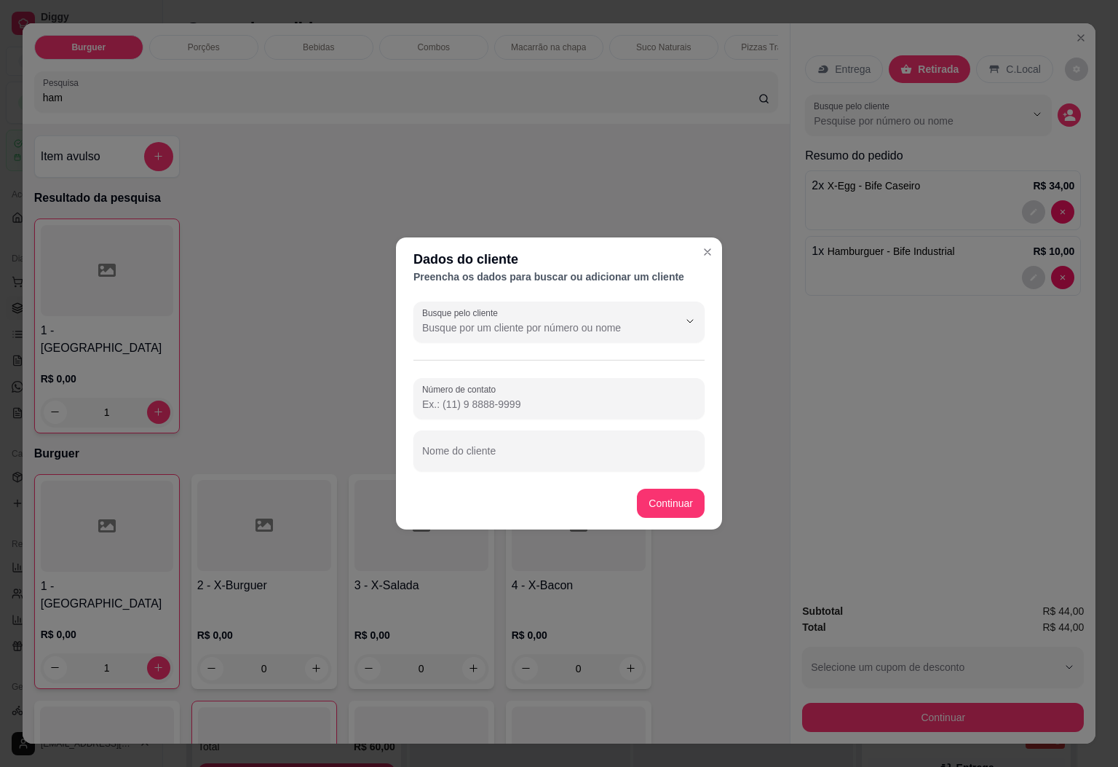
click at [563, 324] on input "Busque pelo cliente" at bounding box center [538, 327] width 233 height 15
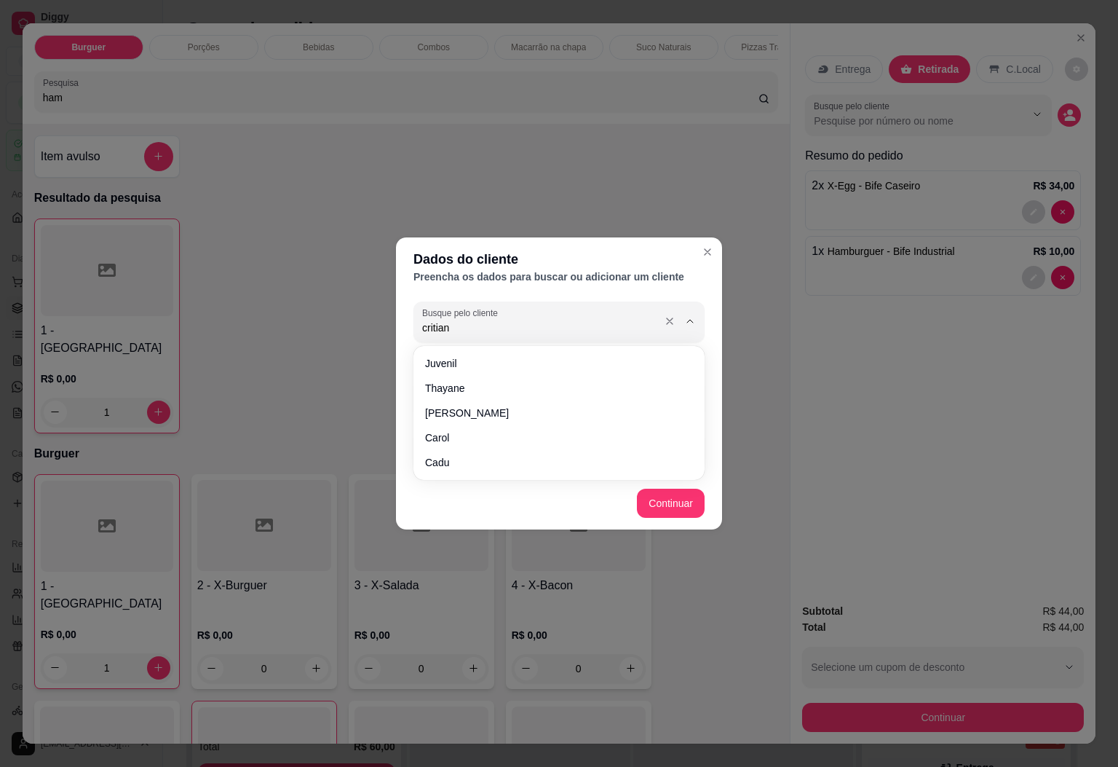
type input "critiano"
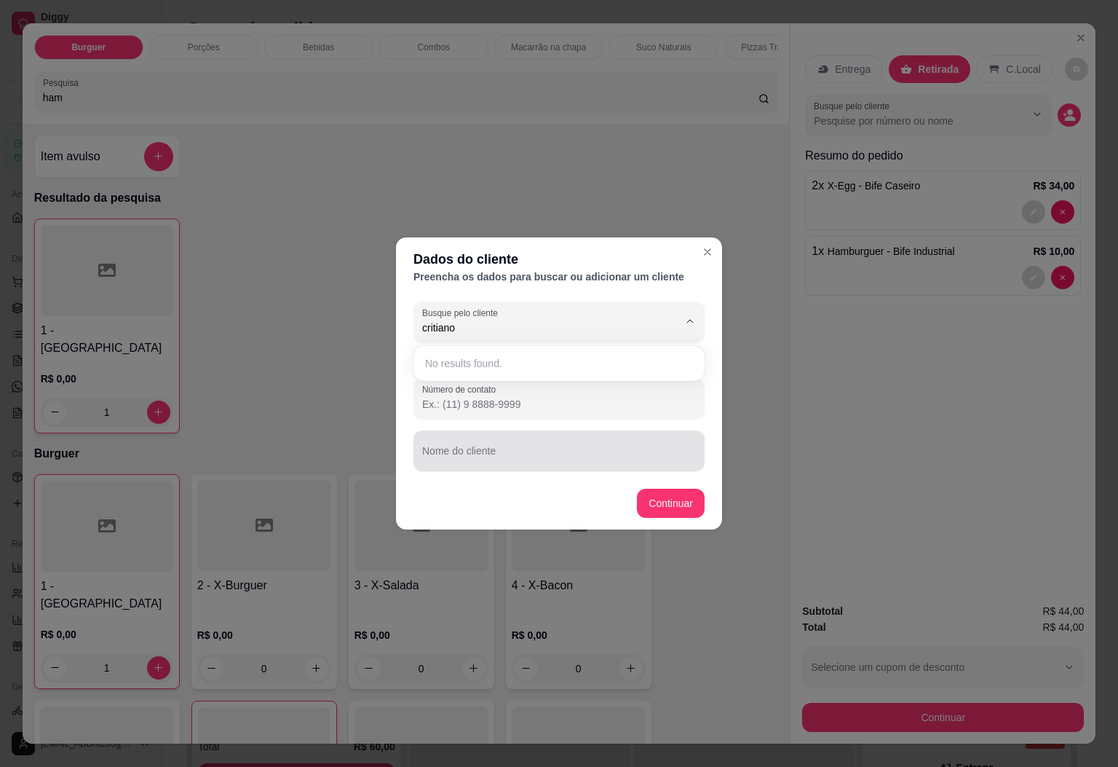
click at [535, 440] on div at bounding box center [559, 450] width 274 height 29
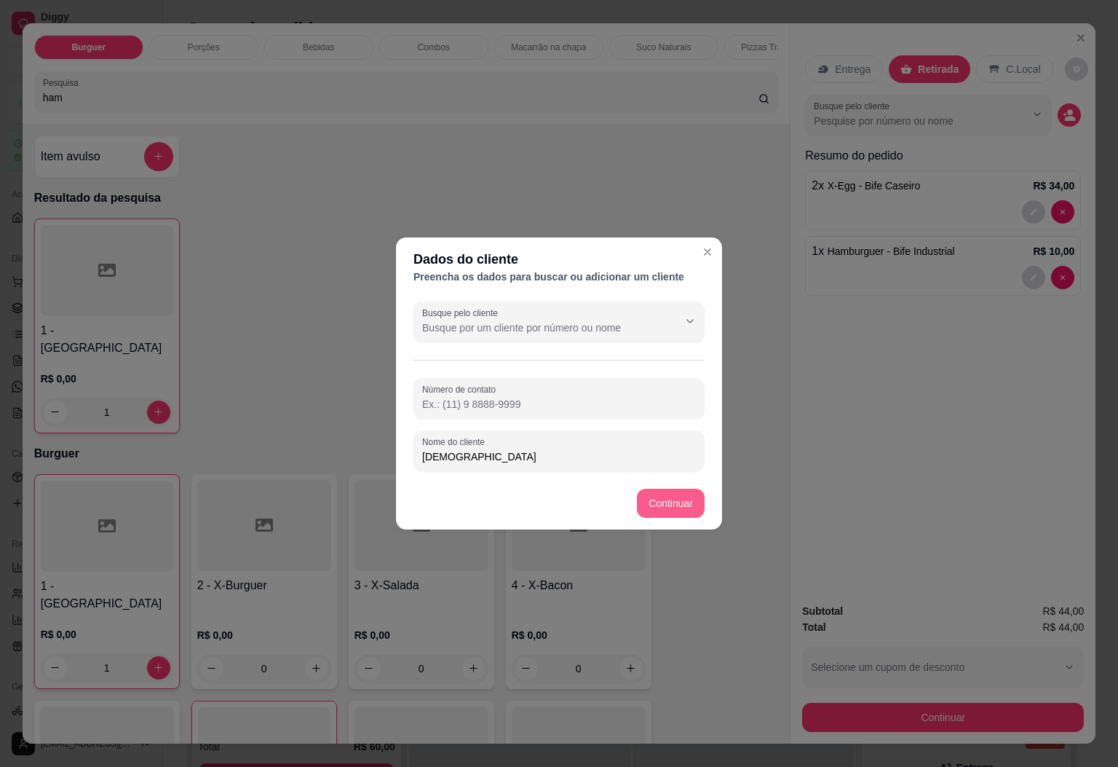
type input "[DEMOGRAPHIC_DATA]"
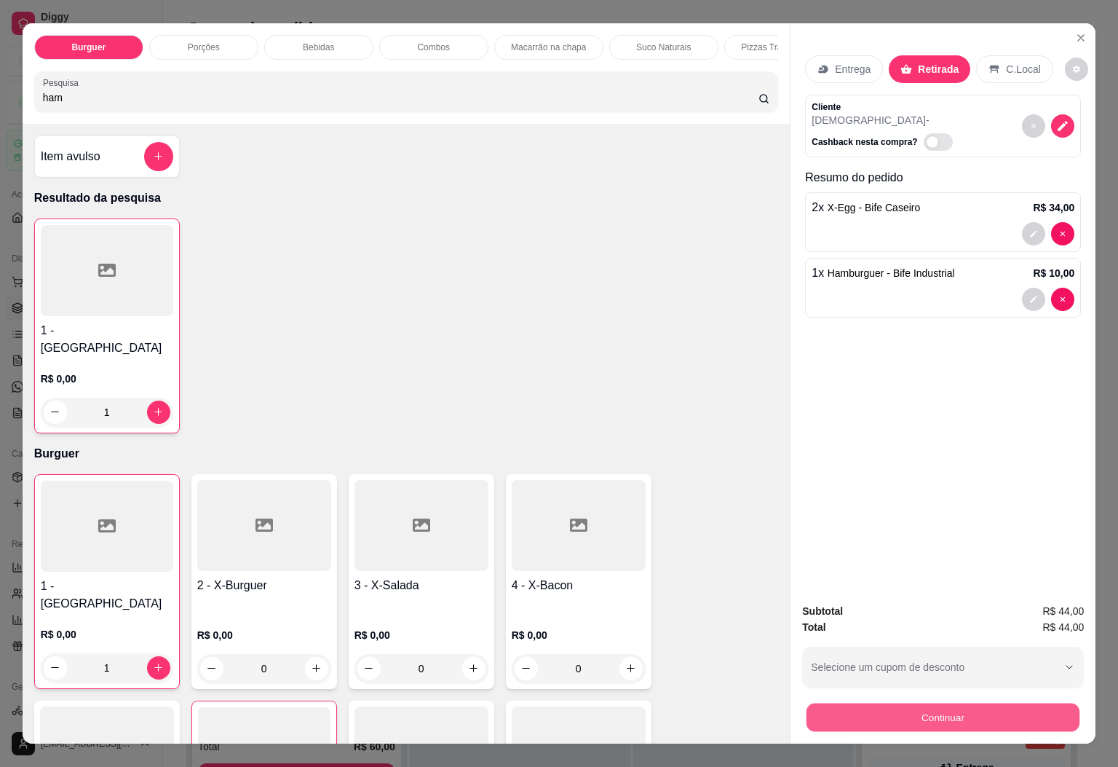
click at [926, 717] on button "Continuar" at bounding box center [943, 717] width 273 height 28
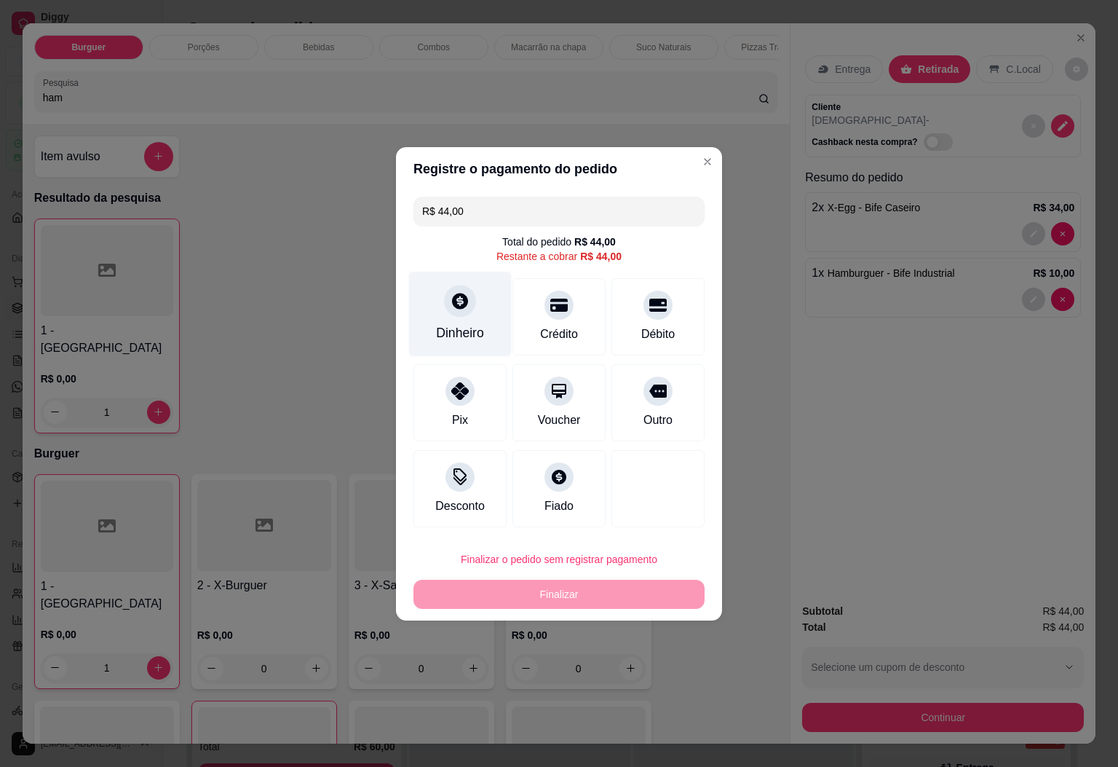
click at [457, 304] on icon at bounding box center [460, 300] width 19 height 19
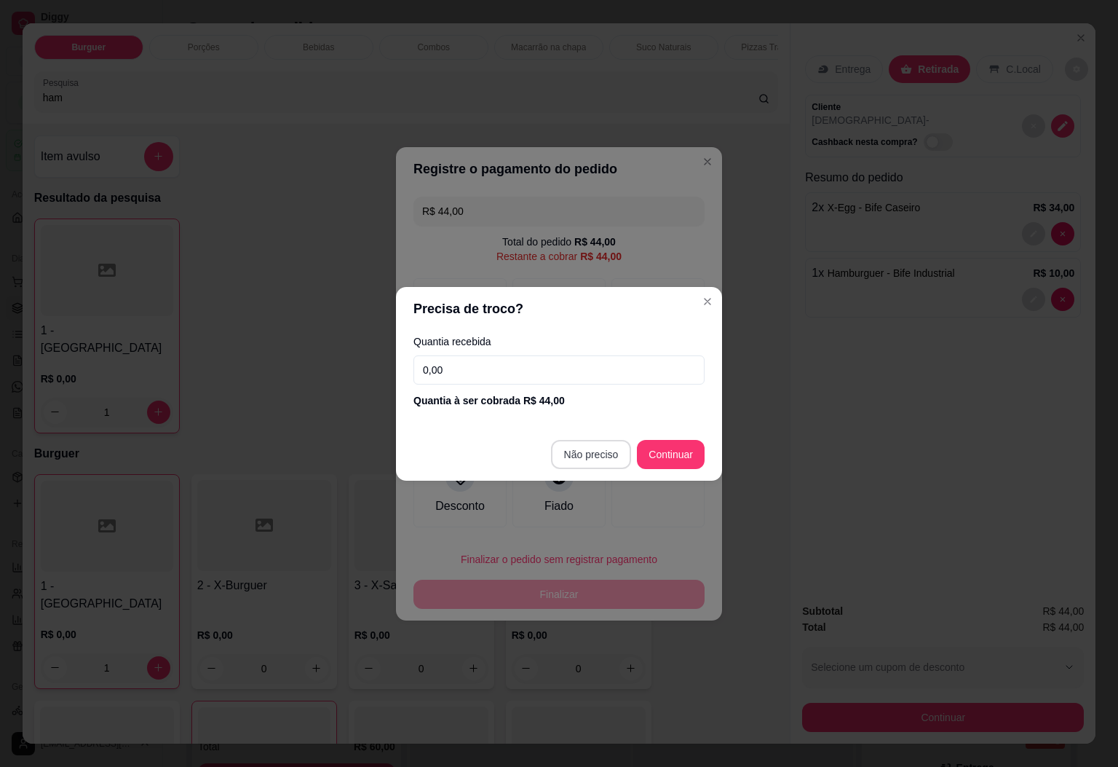
type input "R$ 0,00"
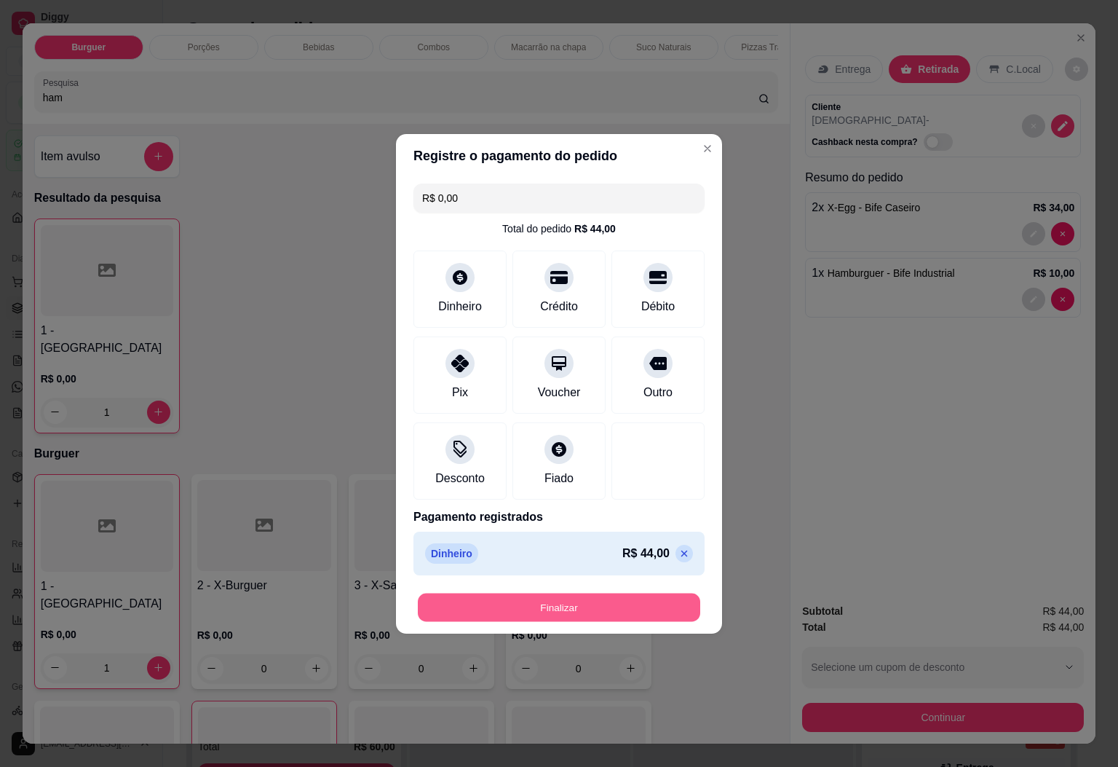
click at [583, 601] on button "Finalizar" at bounding box center [559, 607] width 282 height 28
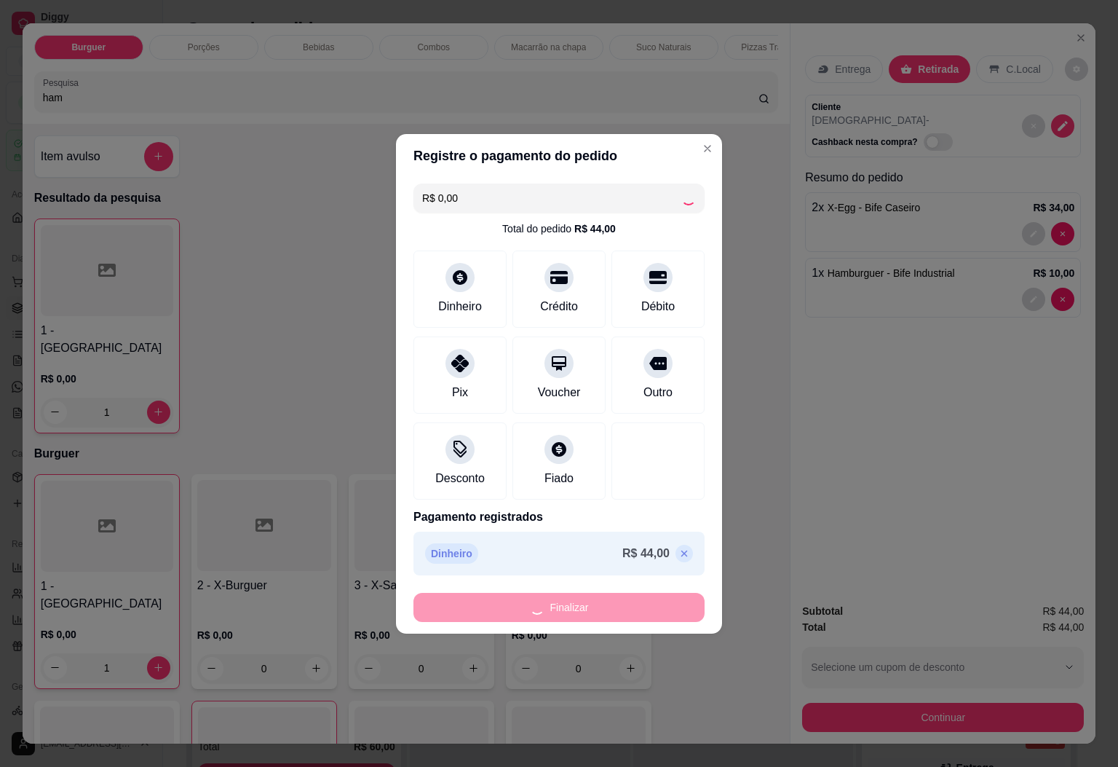
type input "0"
type input "-R$ 44,00"
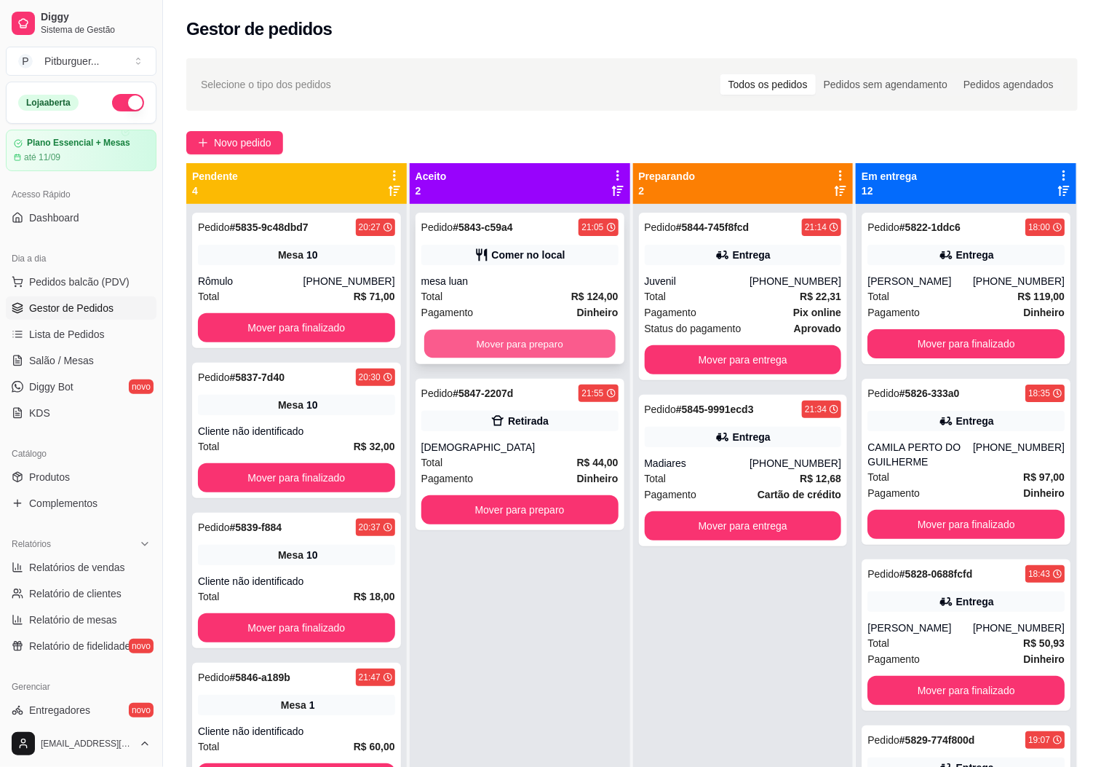
click at [483, 356] on button "Mover para preparo" at bounding box center [519, 344] width 191 height 28
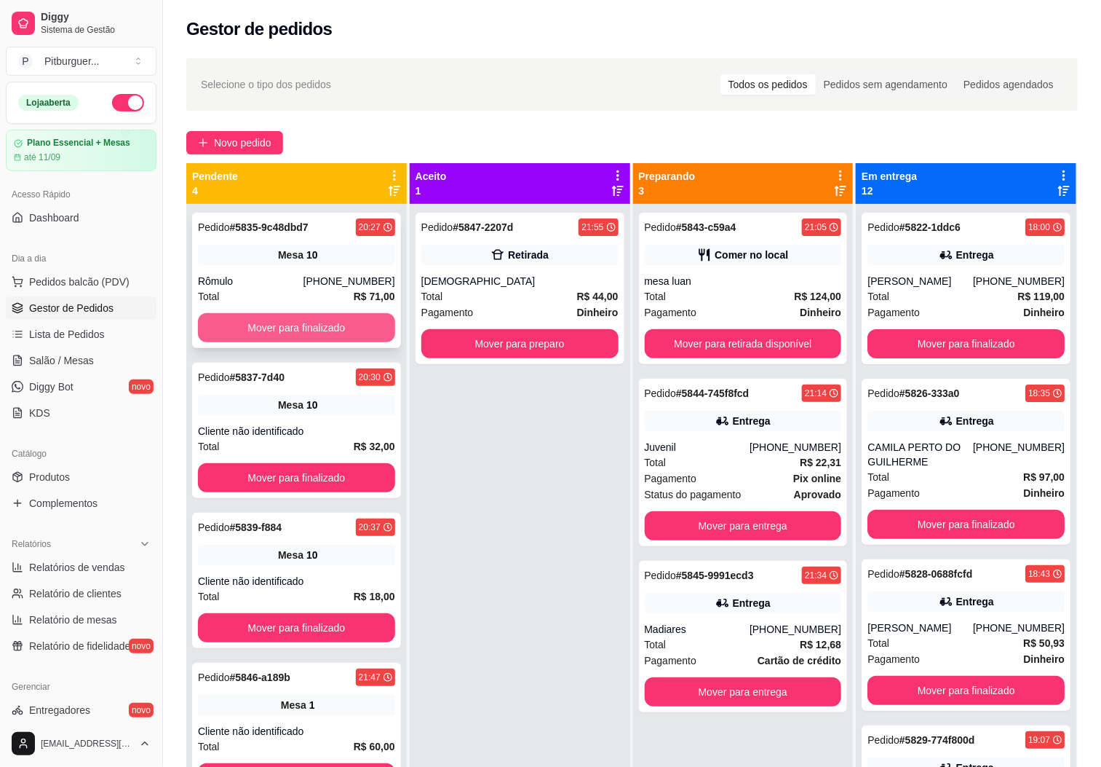
click at [289, 328] on button "Mover para finalizado" at bounding box center [296, 327] width 197 height 29
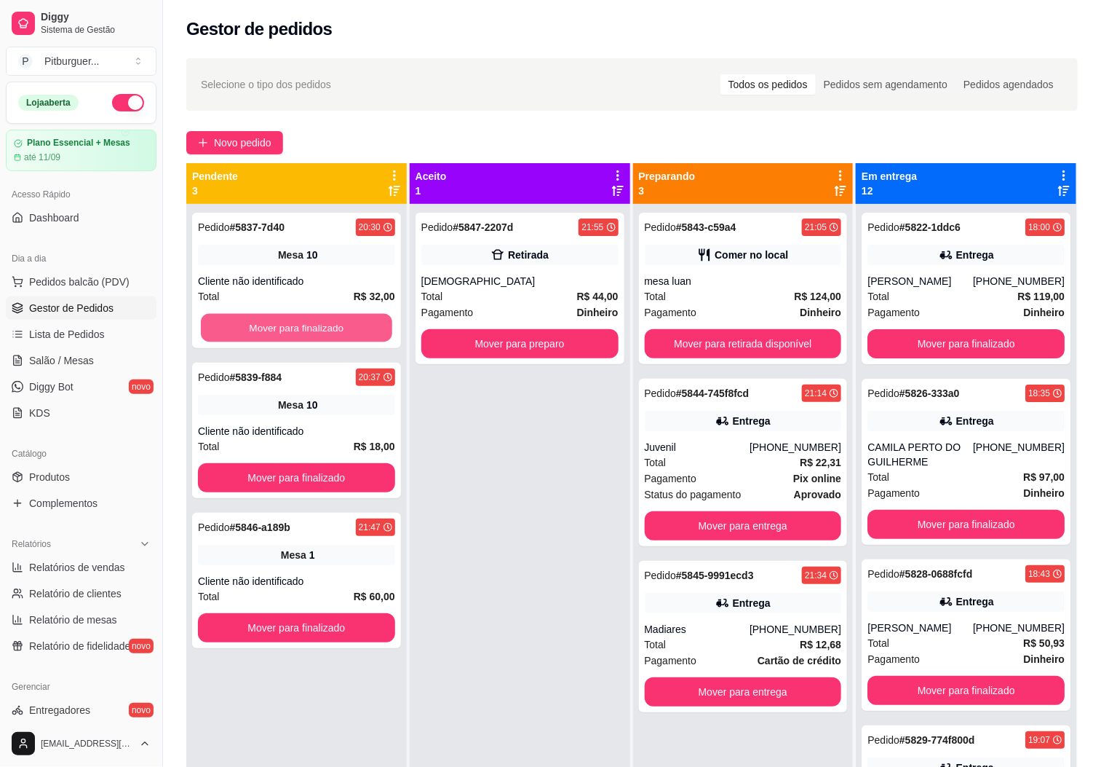
click at [289, 328] on button "Mover para finalizado" at bounding box center [296, 328] width 191 height 28
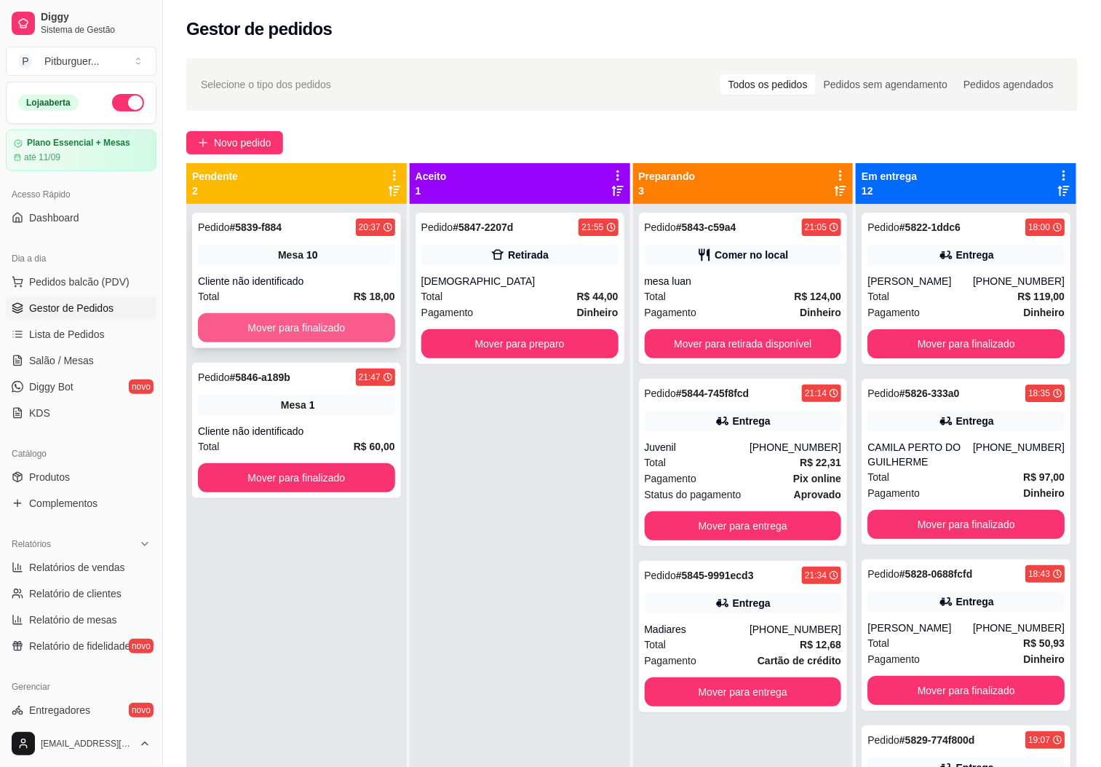
click at [289, 326] on button "Mover para finalizado" at bounding box center [296, 327] width 197 height 29
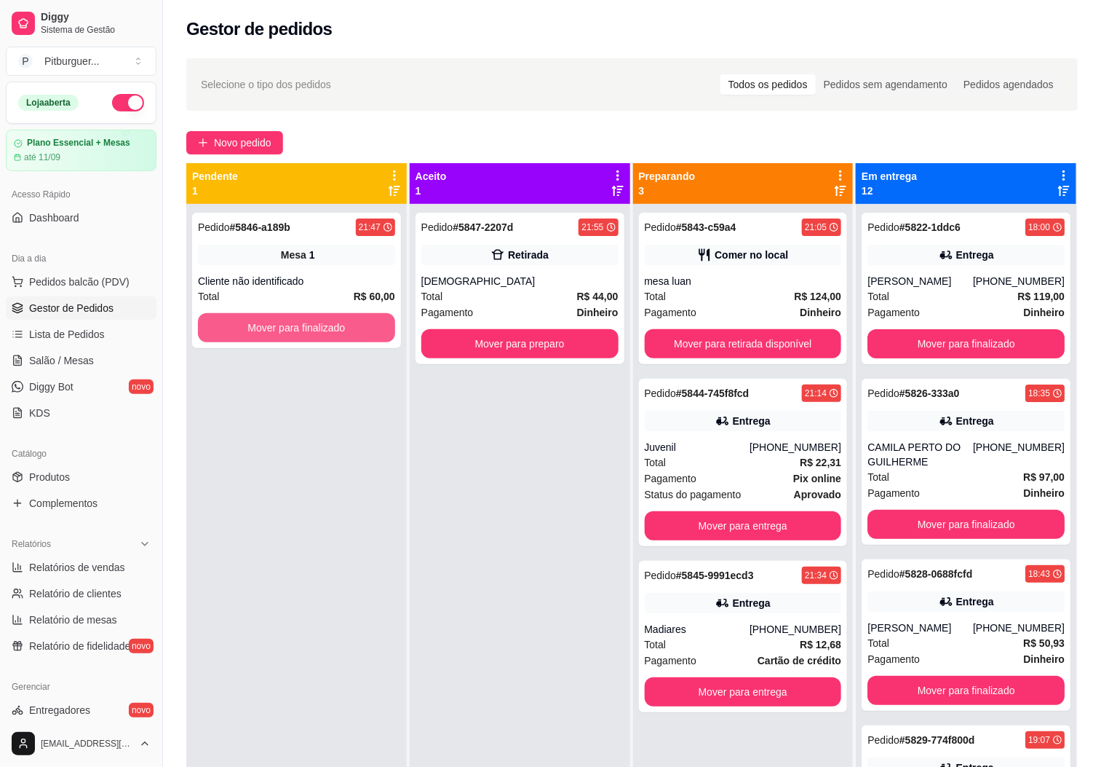
click at [289, 326] on button "Mover para finalizado" at bounding box center [296, 327] width 197 height 29
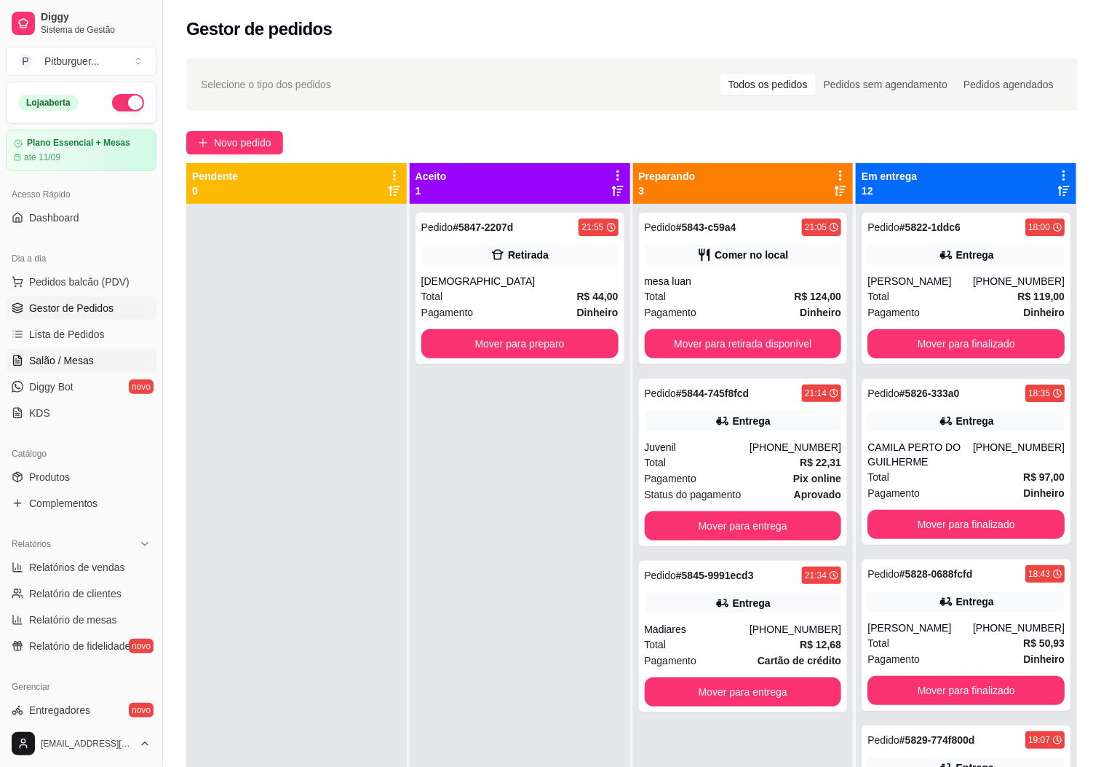
click at [97, 350] on link "Salão / Mesas" at bounding box center [81, 360] width 151 height 23
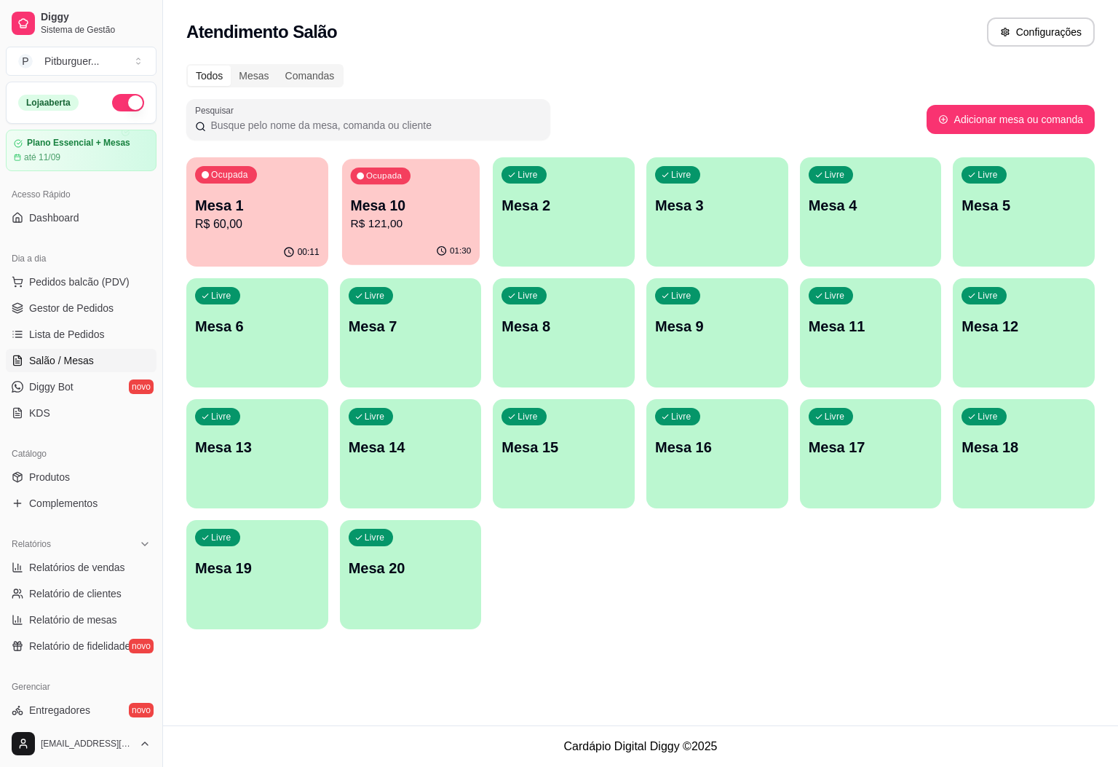
click at [428, 183] on div "Ocupada Mesa 10 R$ 121,00" at bounding box center [411, 198] width 138 height 79
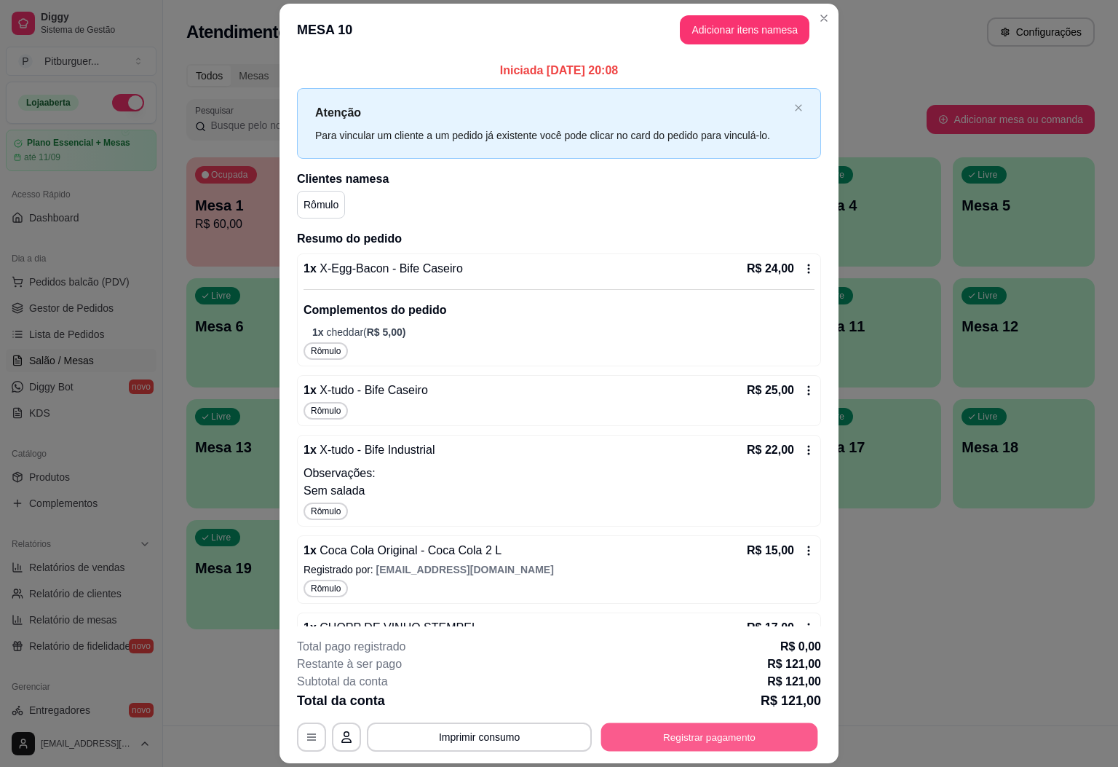
click at [651, 732] on button "Registrar pagamento" at bounding box center [709, 736] width 217 height 28
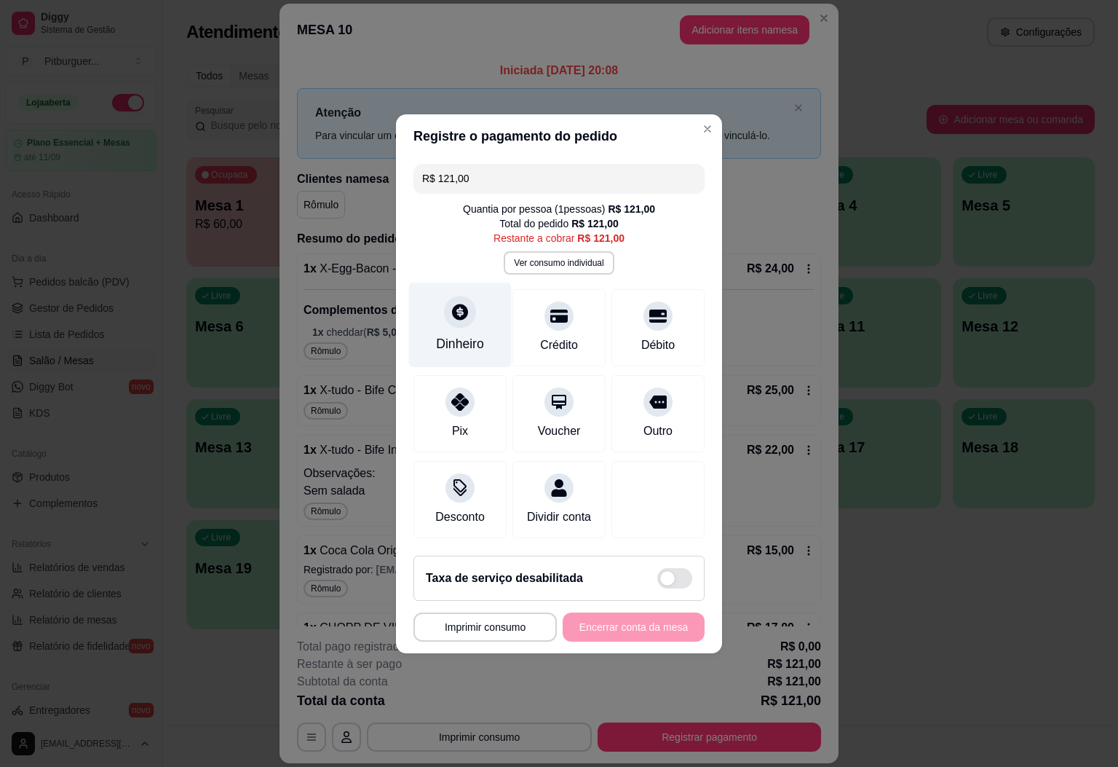
click at [474, 334] on div "Dinheiro" at bounding box center [460, 343] width 48 height 19
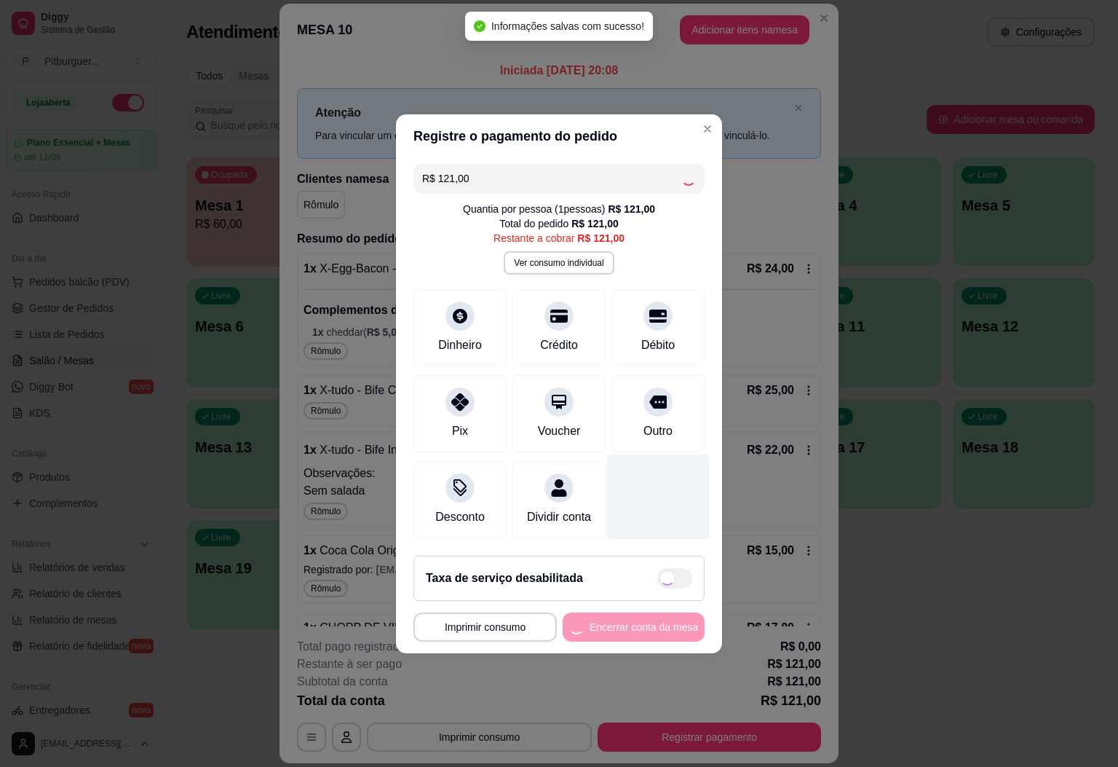
type input "R$ 0,00"
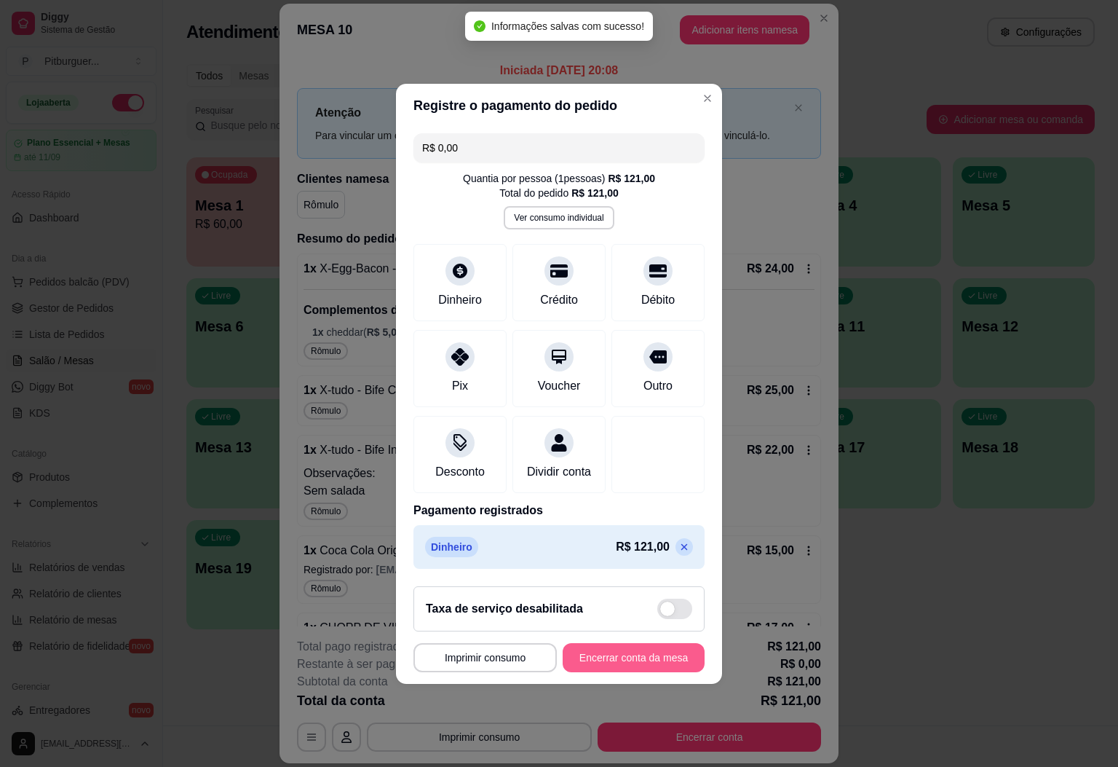
click at [598, 666] on button "Encerrar conta da mesa" at bounding box center [634, 657] width 142 height 29
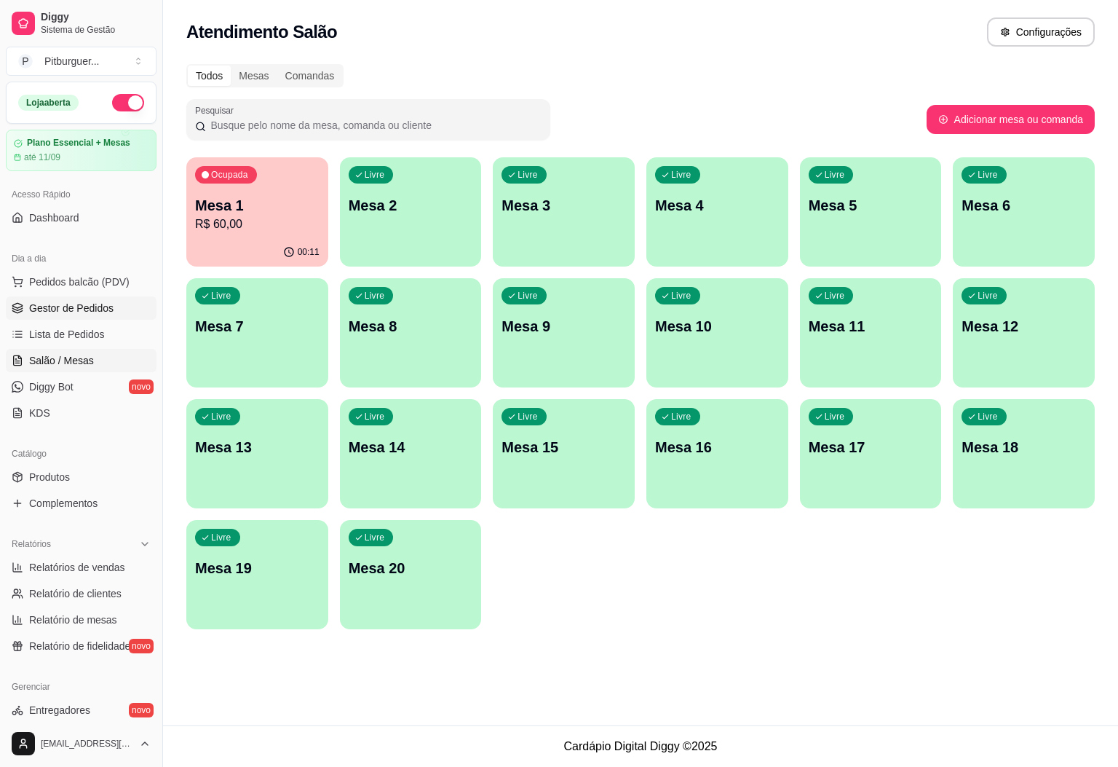
click at [77, 317] on link "Gestor de Pedidos" at bounding box center [81, 307] width 151 height 23
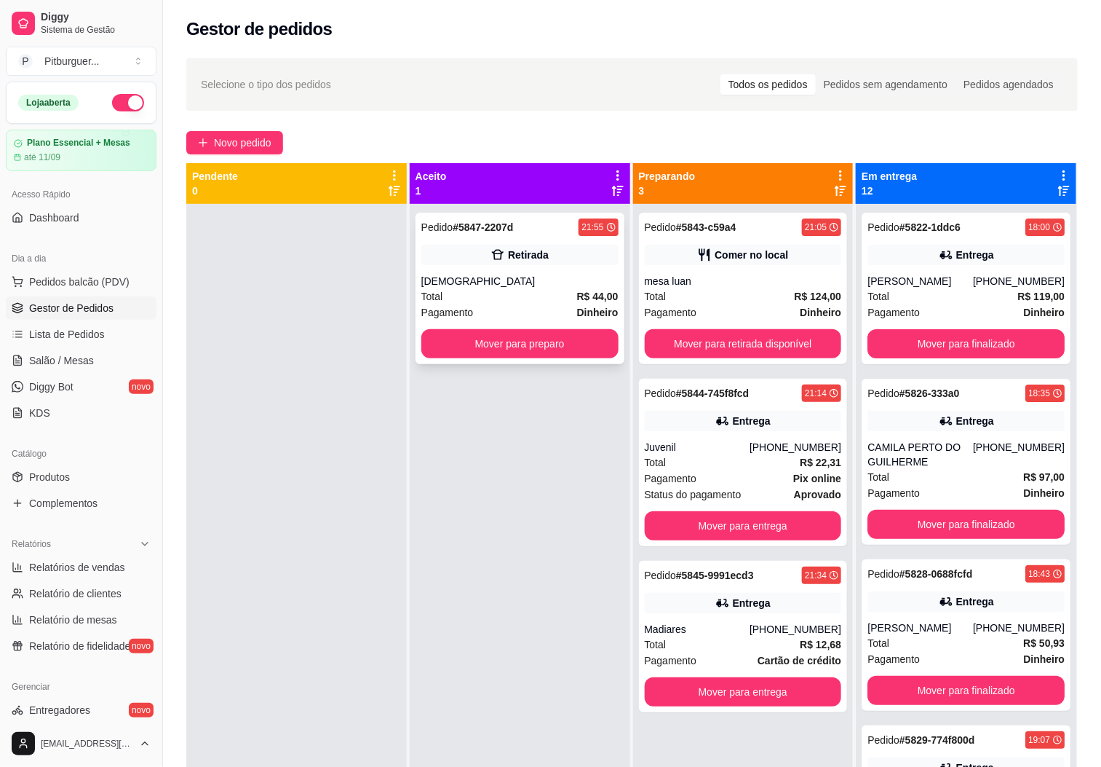
click at [502, 296] on div "Total R$ 44,00" at bounding box center [519, 296] width 197 height 16
click at [686, 357] on button "Mover para retirada disponível" at bounding box center [743, 343] width 197 height 29
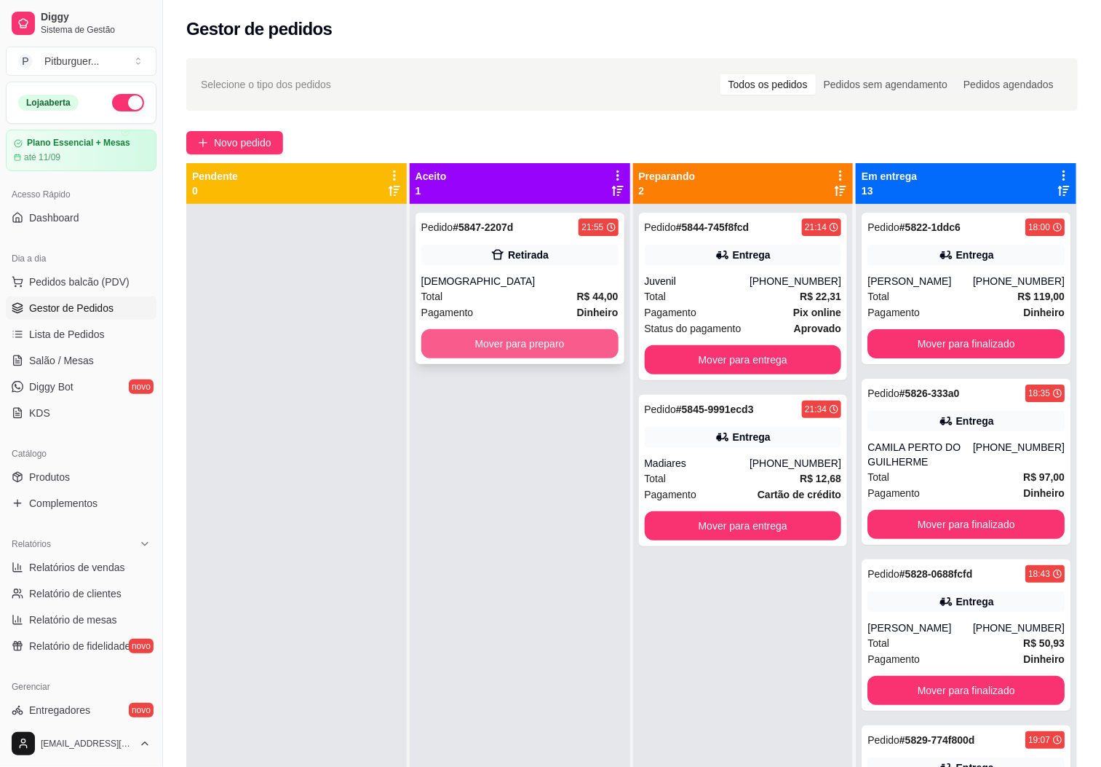
click at [467, 329] on button "Mover para preparo" at bounding box center [519, 343] width 197 height 29
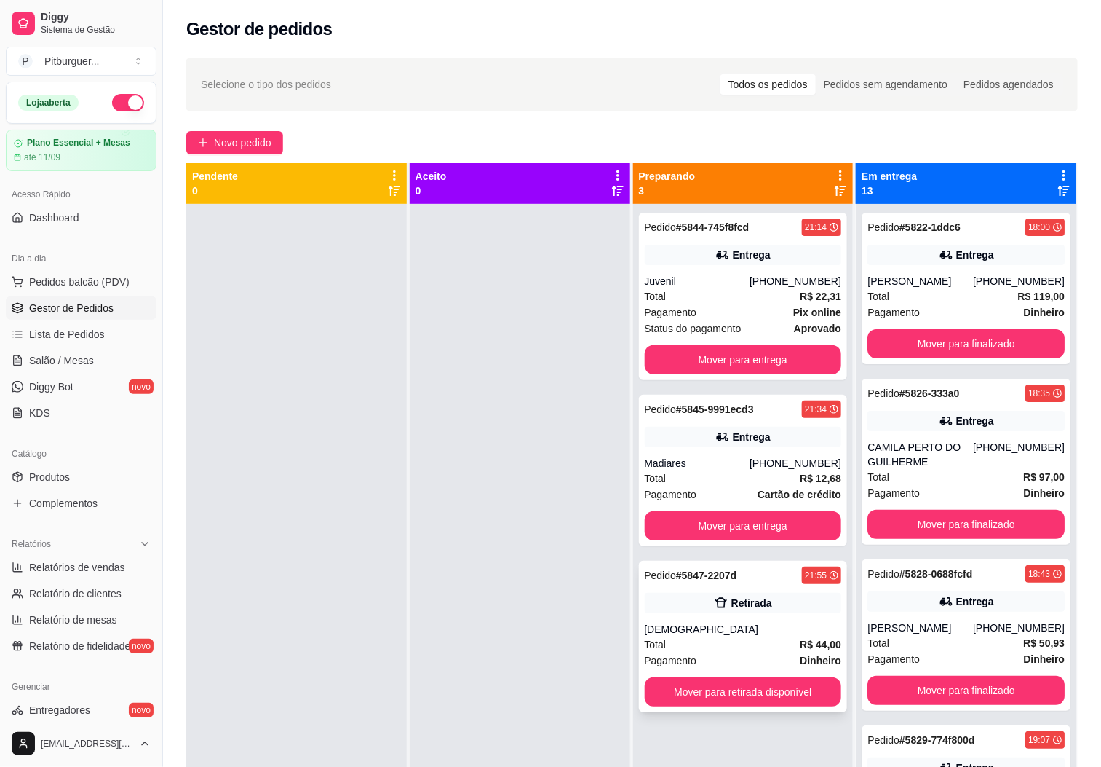
click at [692, 642] on div "Total R$ 44,00" at bounding box center [743, 644] width 197 height 16
click at [780, 699] on button "Mover para retirada disponível" at bounding box center [743, 691] width 197 height 29
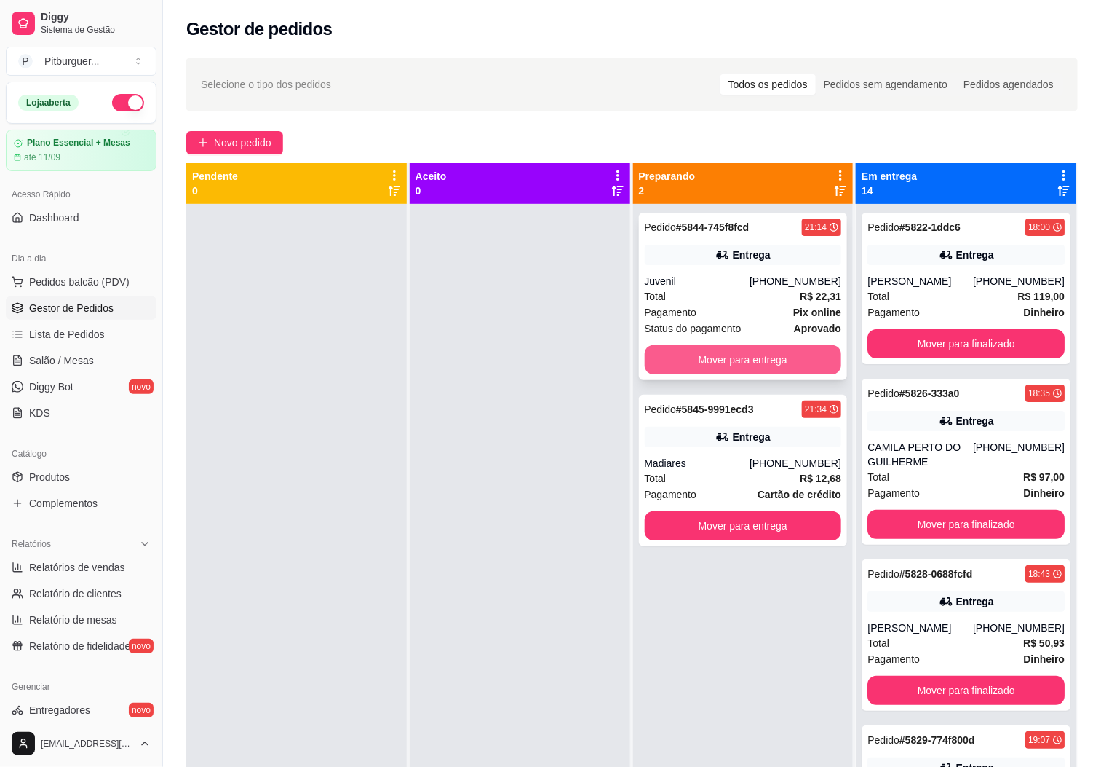
click at [739, 357] on button "Mover para entrega" at bounding box center [743, 359] width 197 height 29
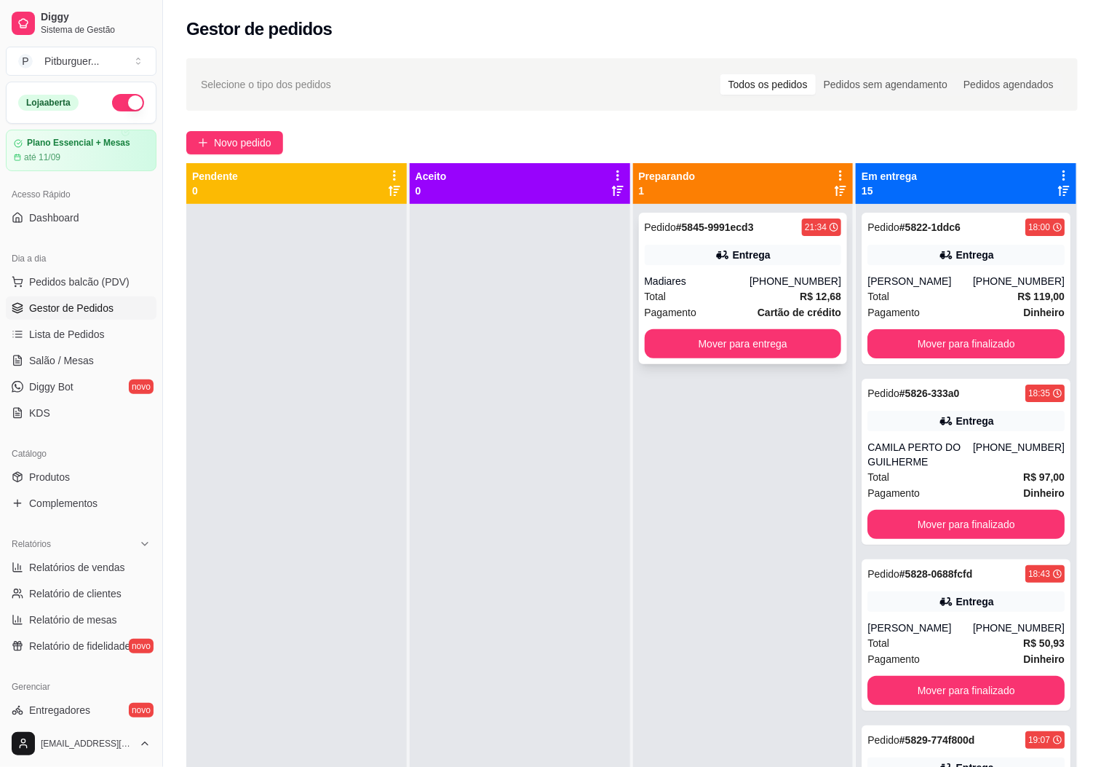
click at [700, 286] on div "Madiares" at bounding box center [698, 281] width 106 height 15
click at [777, 329] on button "Mover para entrega" at bounding box center [743, 343] width 197 height 29
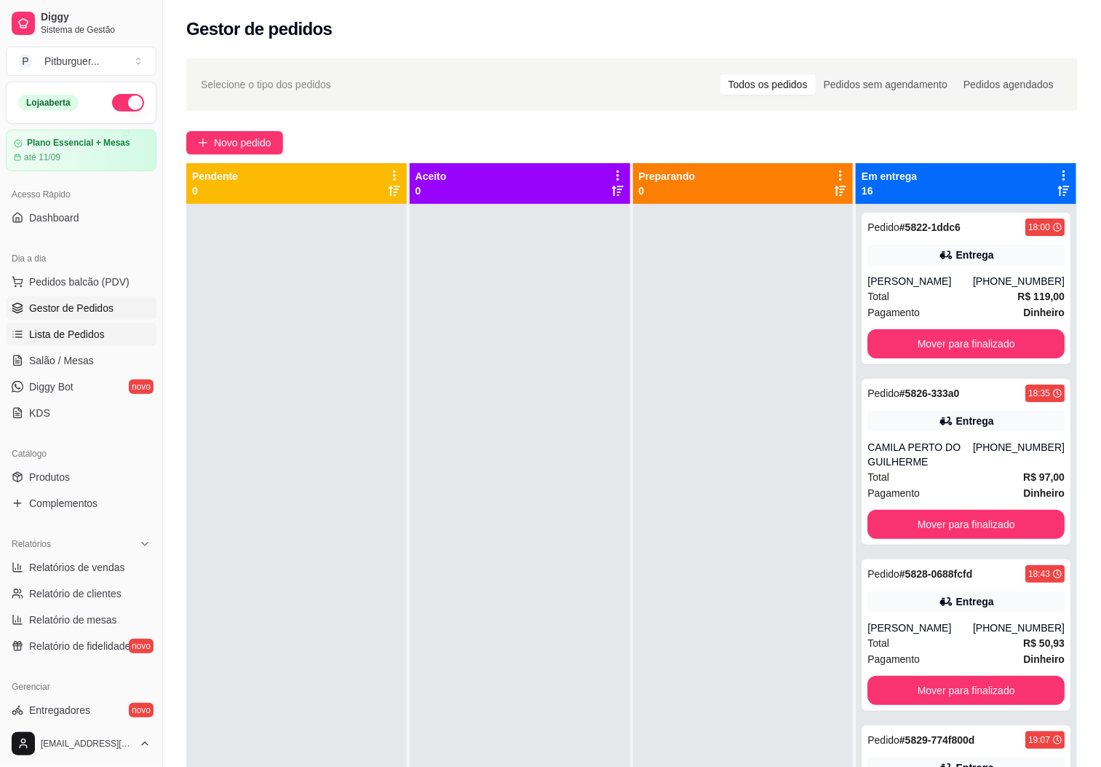
click at [48, 334] on span "Lista de Pedidos" at bounding box center [67, 334] width 76 height 15
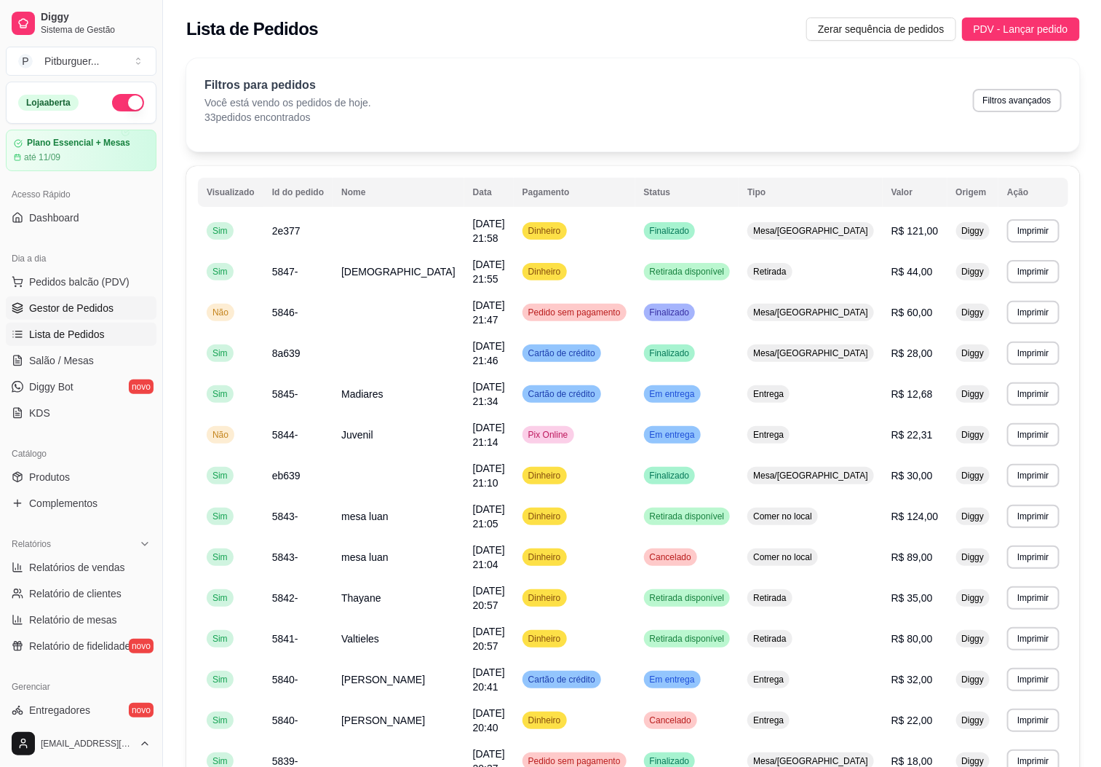
click at [68, 308] on span "Gestor de Pedidos" at bounding box center [71, 308] width 84 height 15
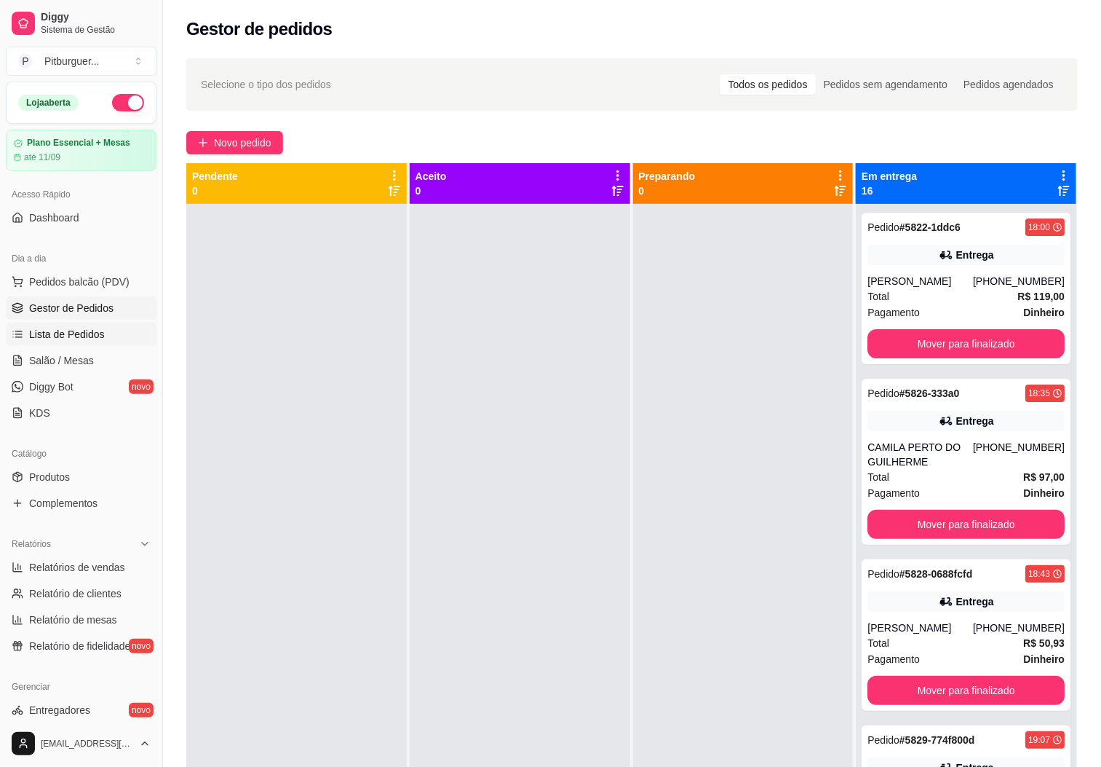
click at [59, 324] on link "Lista de Pedidos" at bounding box center [81, 333] width 151 height 23
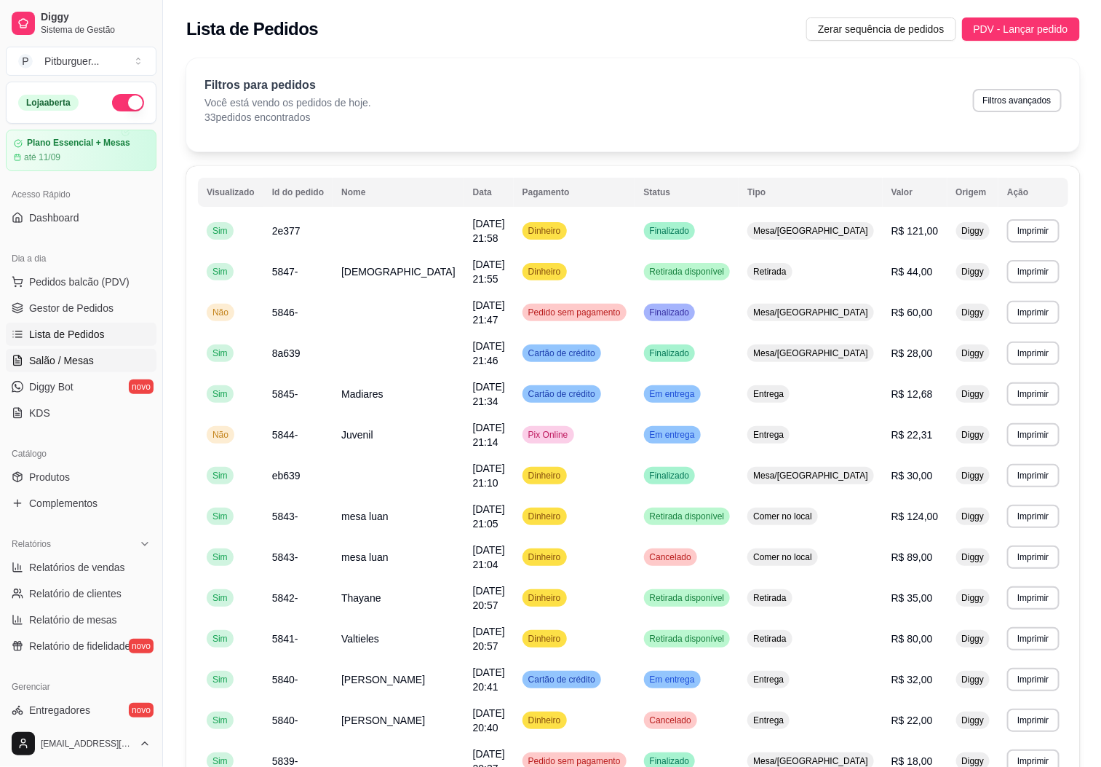
click at [68, 371] on link "Salão / Mesas" at bounding box center [81, 360] width 151 height 23
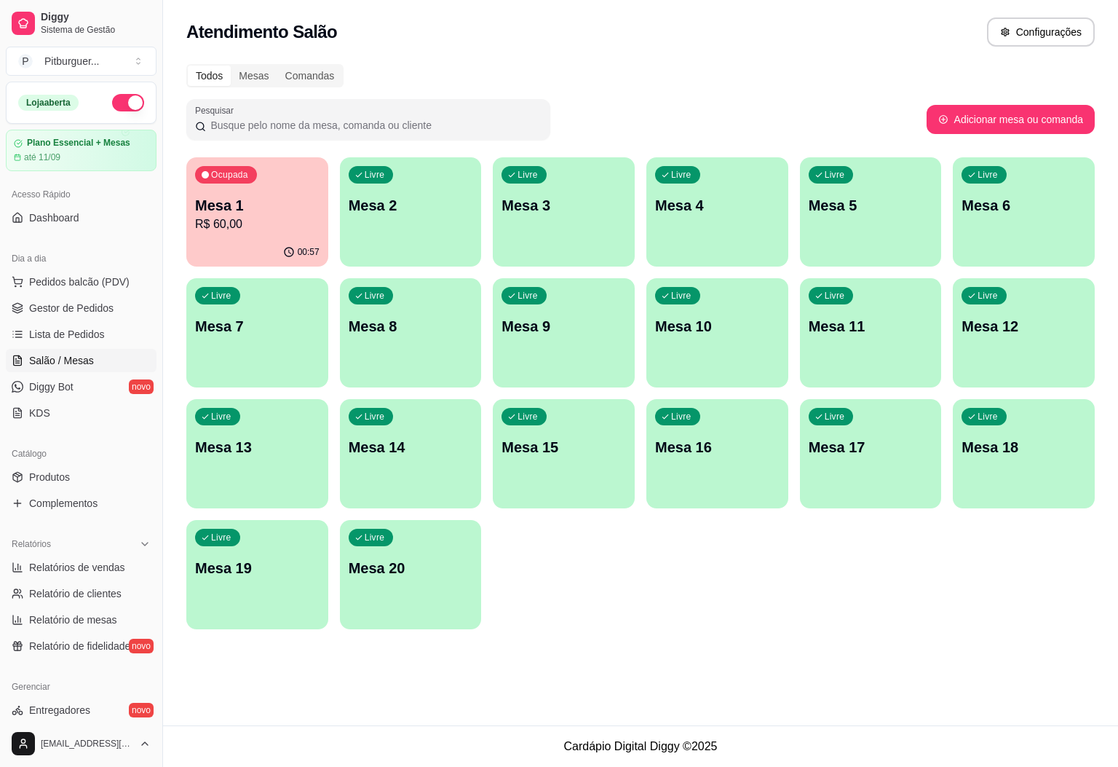
click at [285, 229] on p "R$ 60,00" at bounding box center [257, 223] width 124 height 17
click at [92, 288] on span "Pedidos balcão (PDV)" at bounding box center [79, 281] width 100 height 15
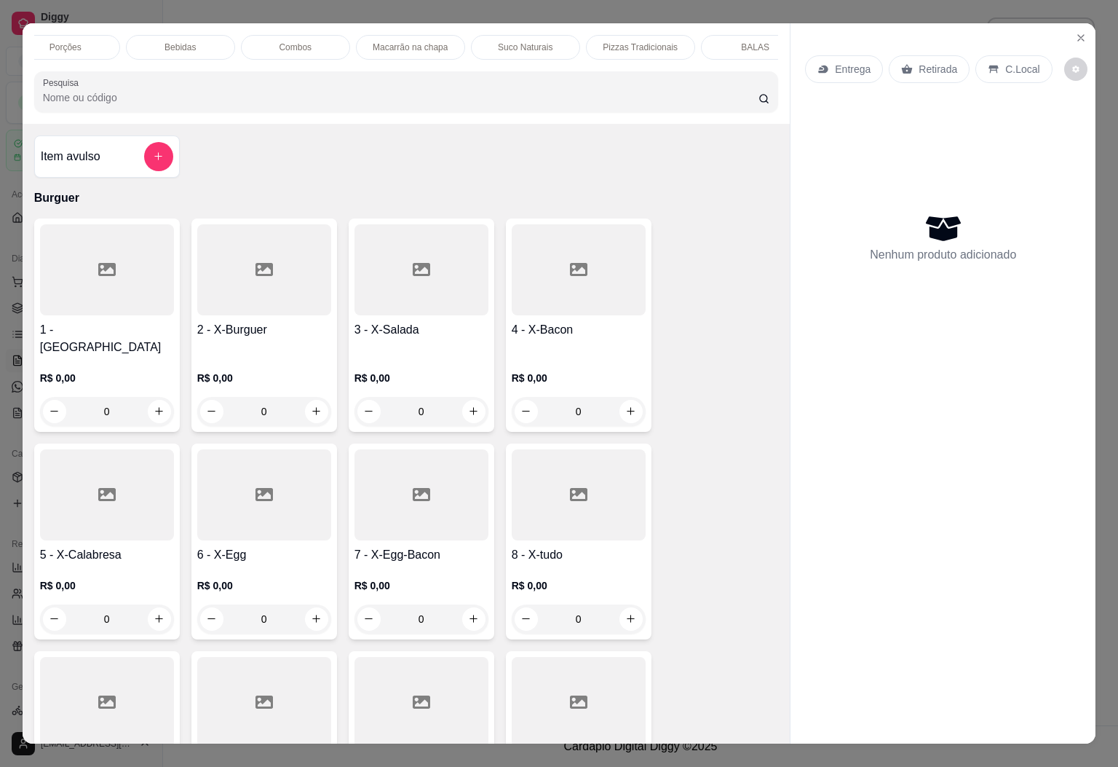
scroll to position [0, 169]
click at [739, 35] on div "BALAS" at bounding box center [724, 47] width 109 height 25
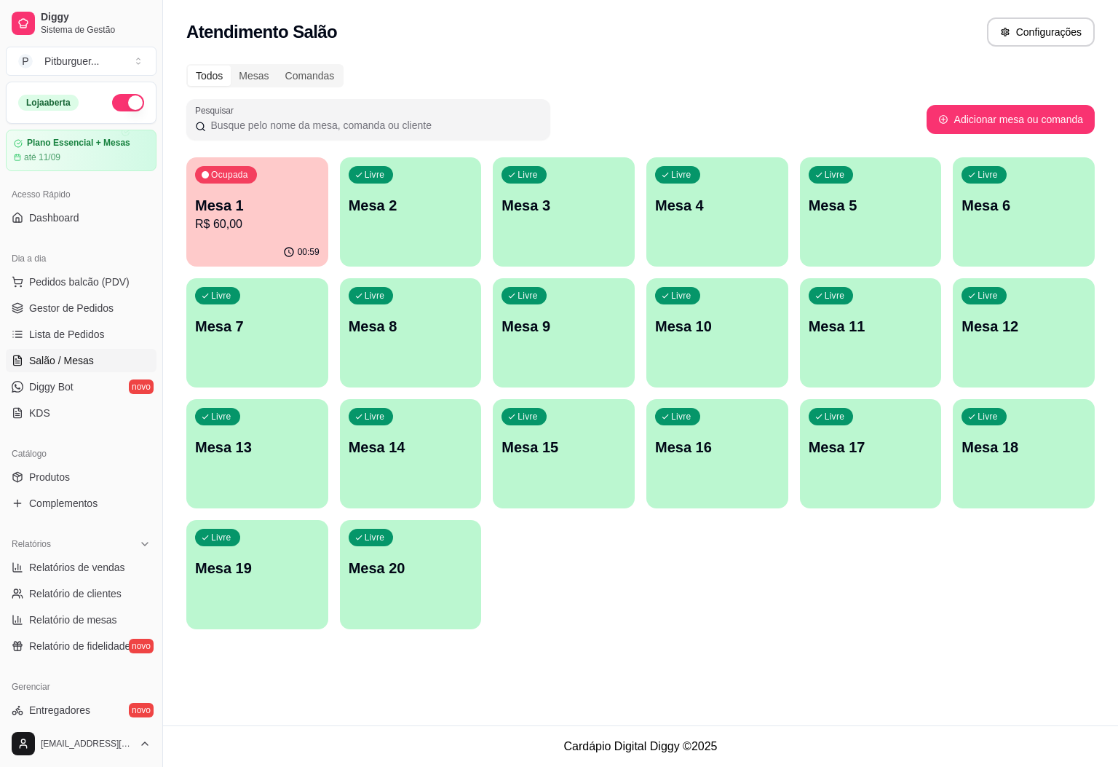
click at [275, 210] on p "Mesa 1" at bounding box center [257, 205] width 124 height 20
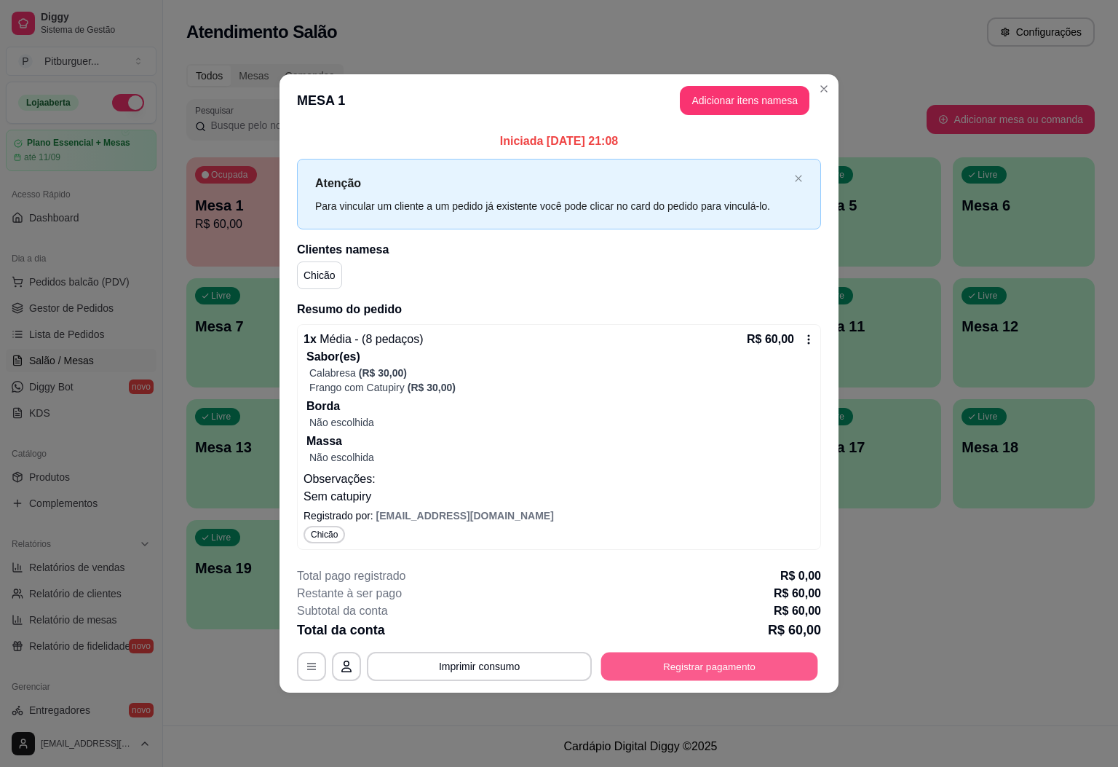
click at [678, 664] on button "Registrar pagamento" at bounding box center [709, 666] width 217 height 28
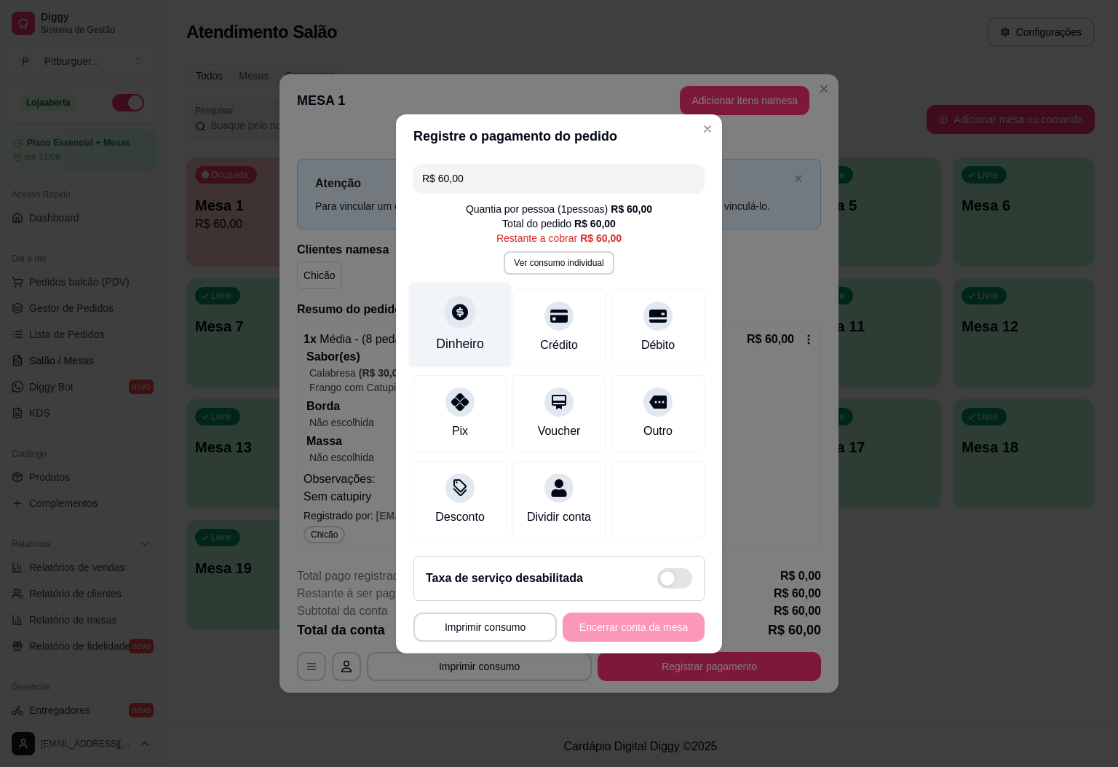
click at [481, 330] on div "Dinheiro" at bounding box center [460, 324] width 103 height 85
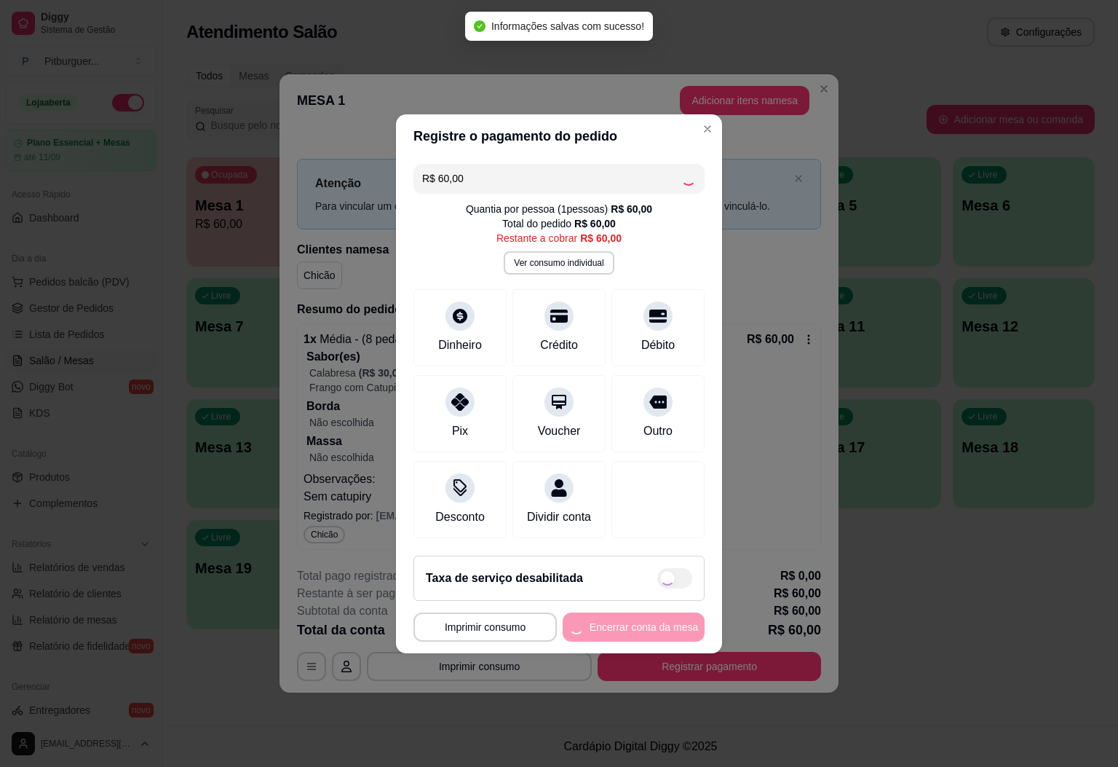
type input "R$ 0,00"
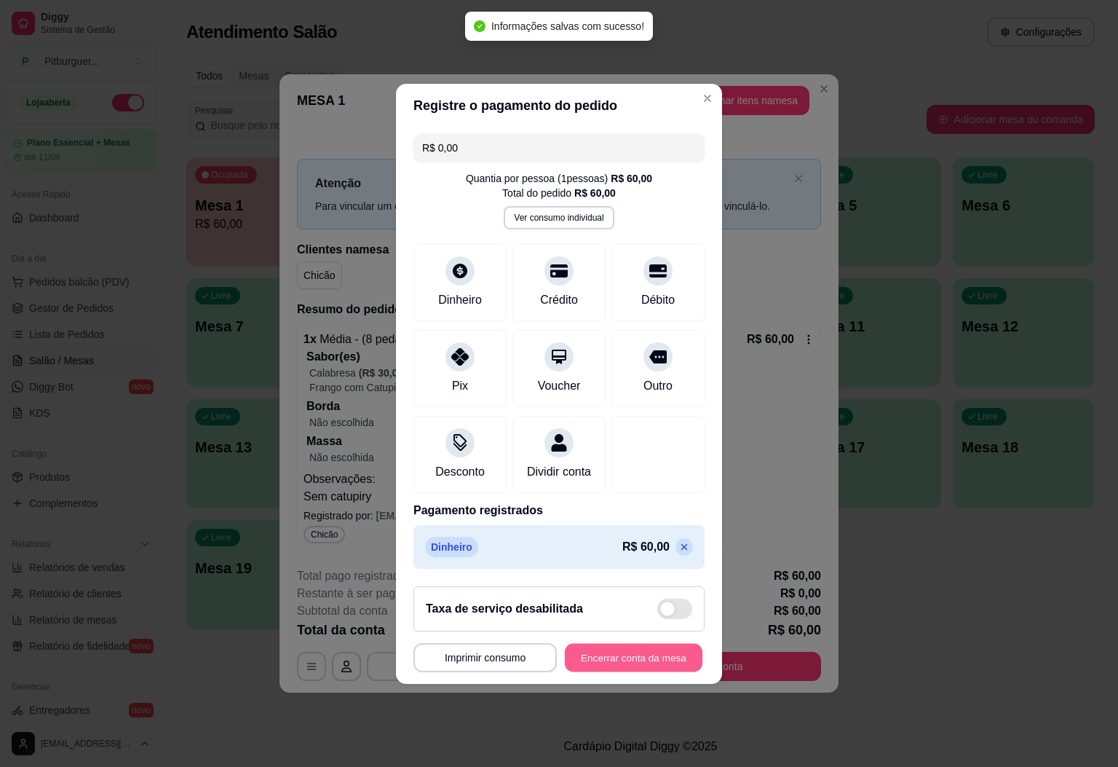
click at [653, 667] on button "Encerrar conta da mesa" at bounding box center [634, 657] width 138 height 28
